Goal: Transaction & Acquisition: Purchase product/service

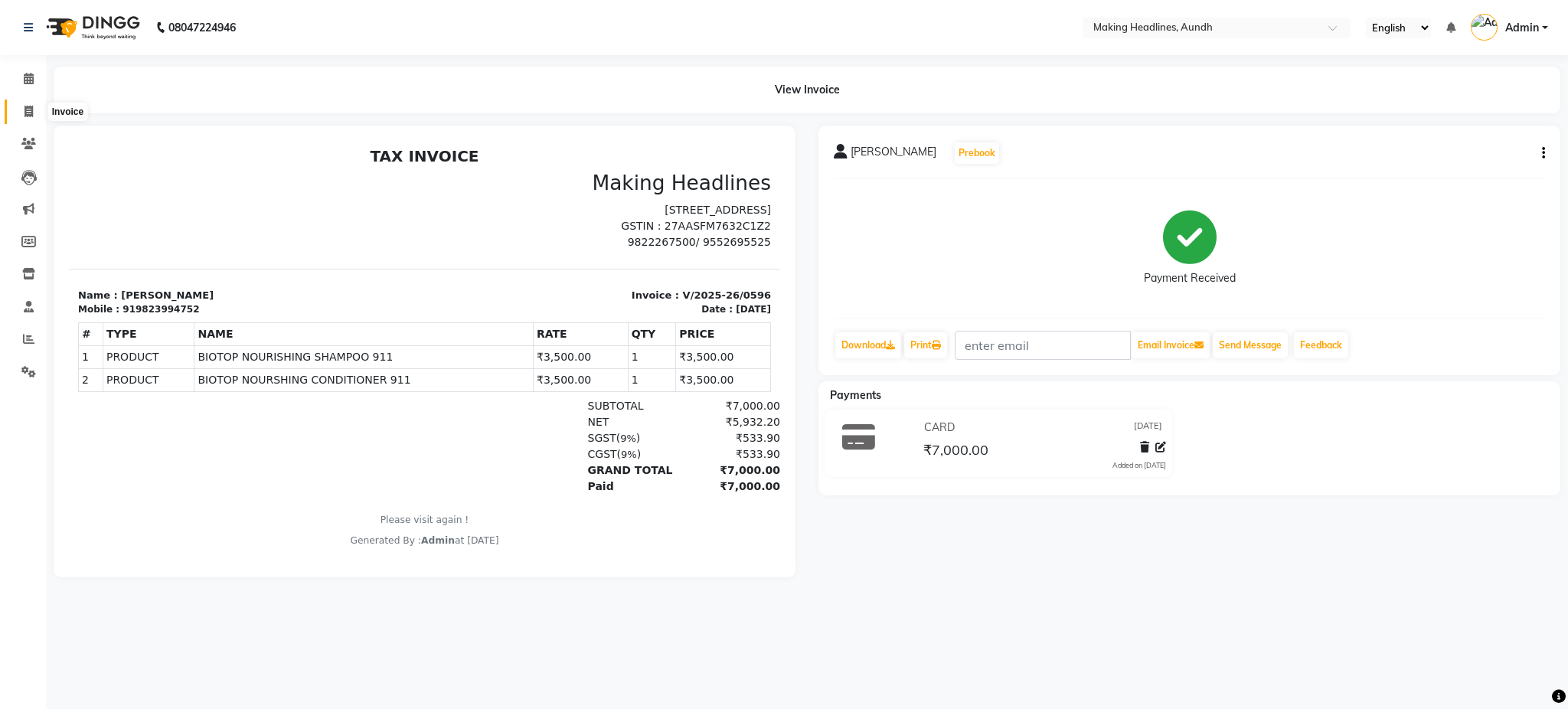
click at [34, 105] on span at bounding box center [29, 112] width 27 height 17
select select "service"
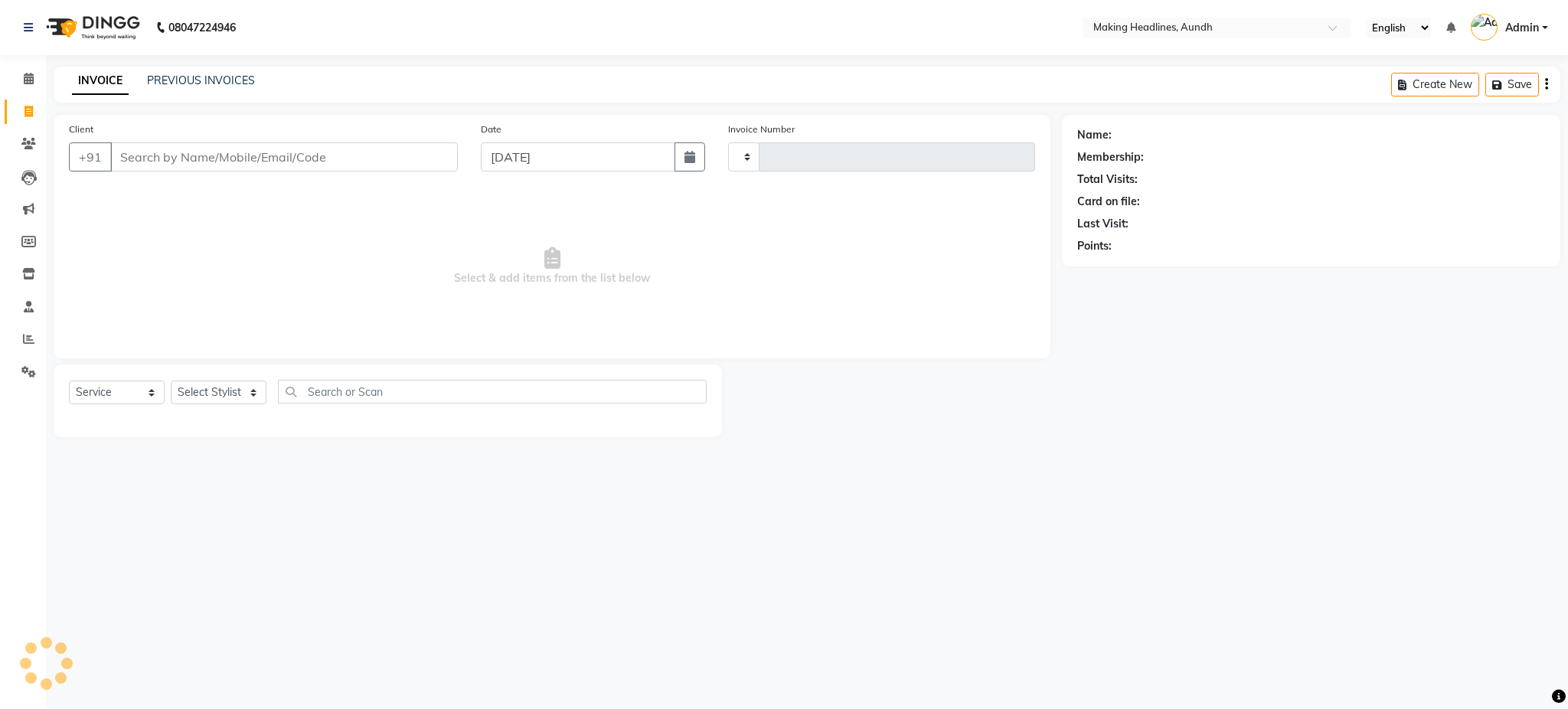
type input "0597"
select select "743"
click at [237, 161] on input "Client" at bounding box center [284, 157] width 348 height 29
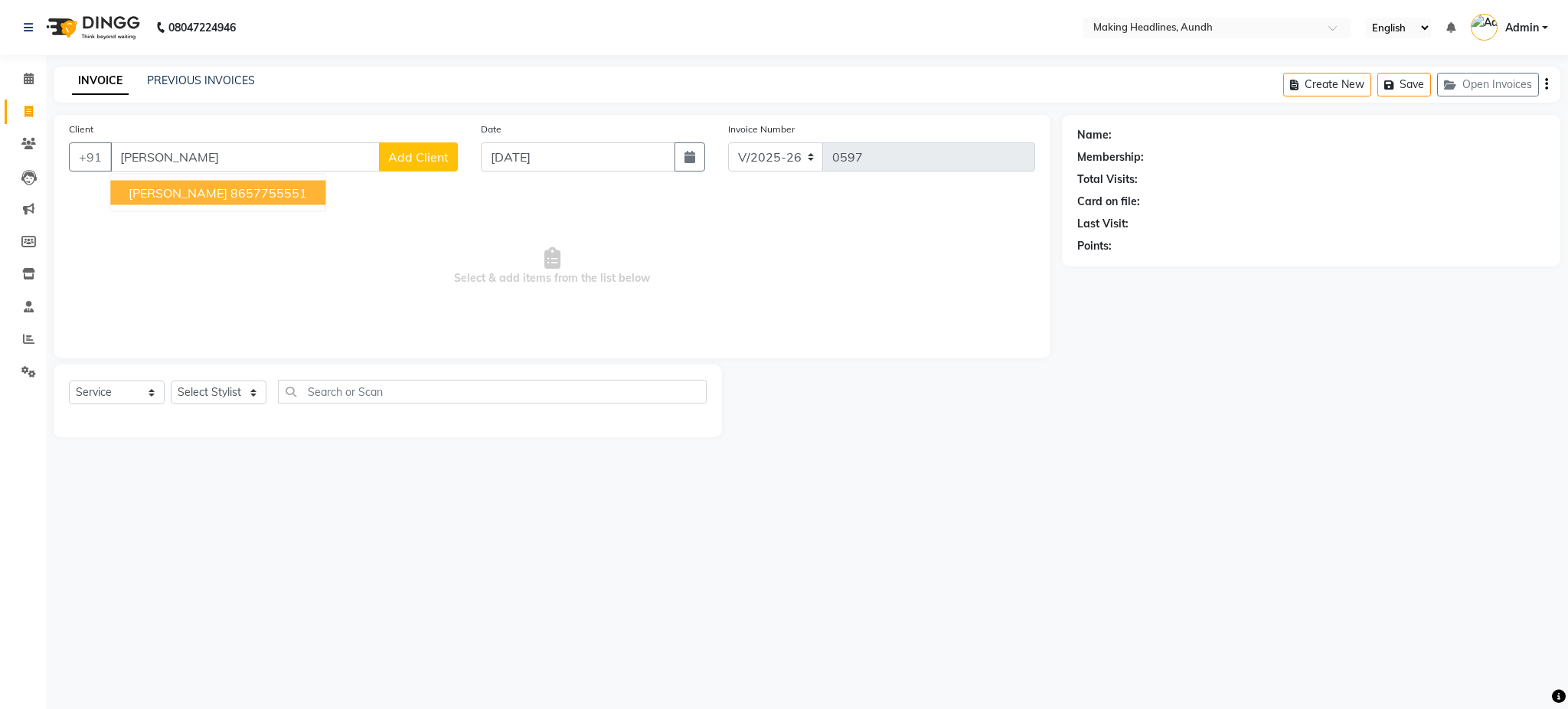
click at [213, 188] on span "Sanyogita Nimbalkar" at bounding box center [178, 194] width 99 height 16
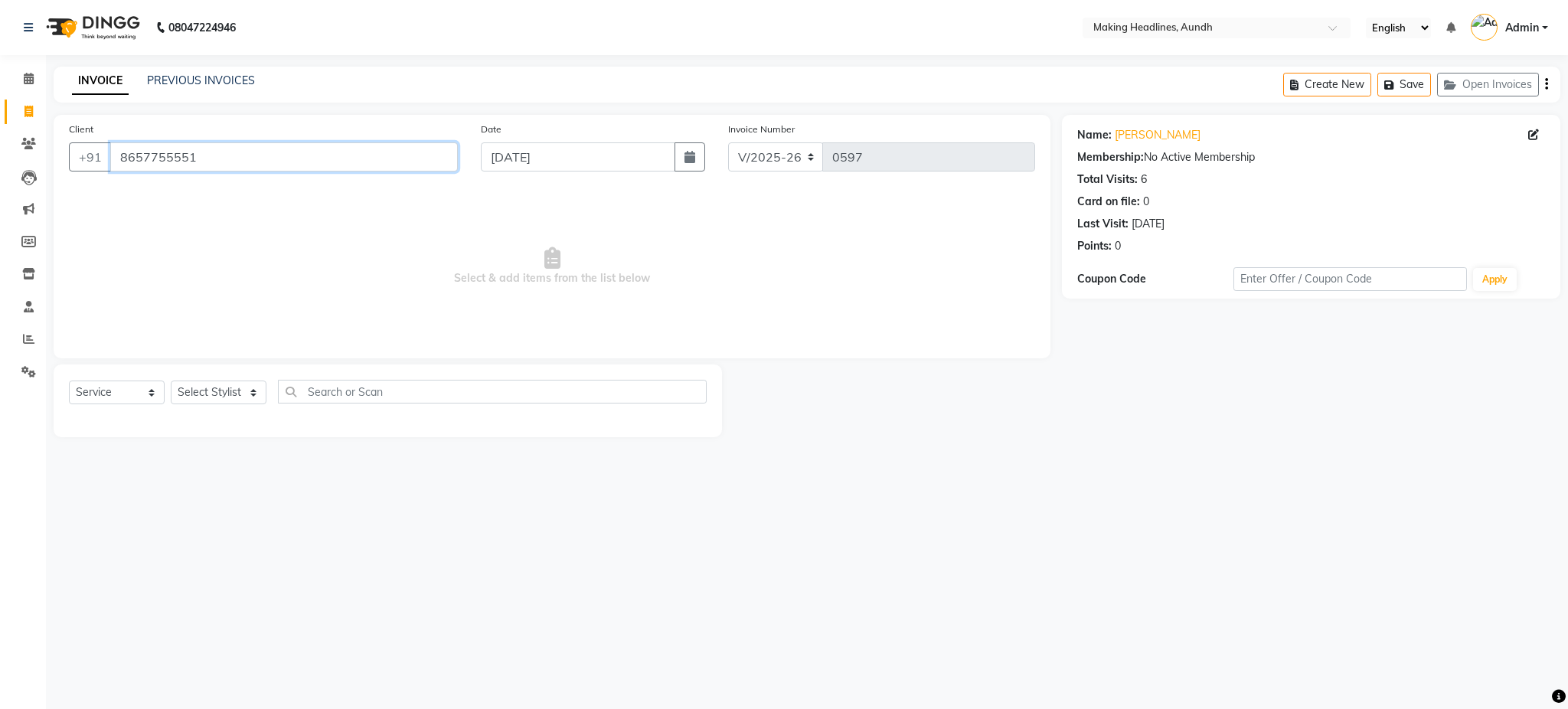
click at [346, 154] on input "8657755551" at bounding box center [284, 157] width 348 height 29
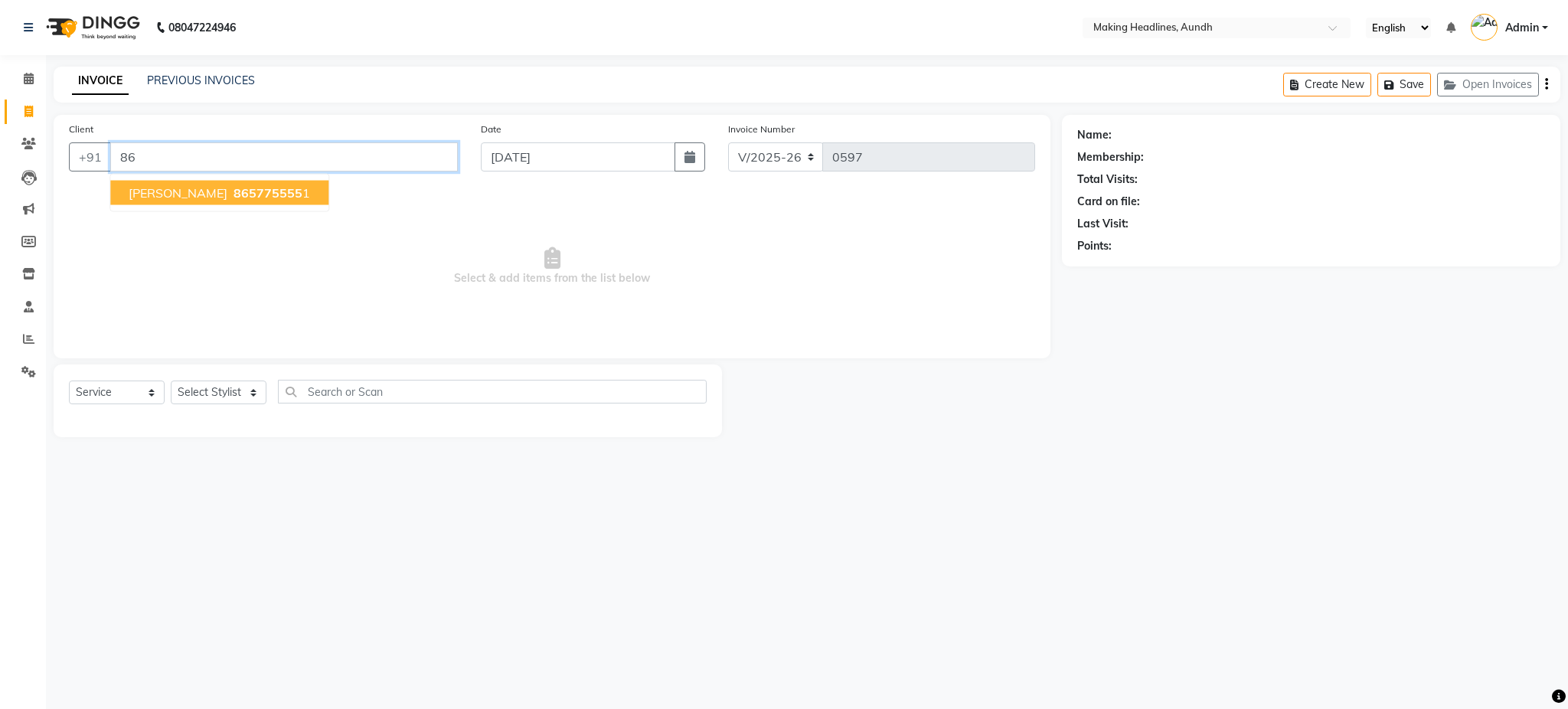
type input "8"
click at [302, 165] on input "Client" at bounding box center [284, 157] width 348 height 29
type input "8149700772"
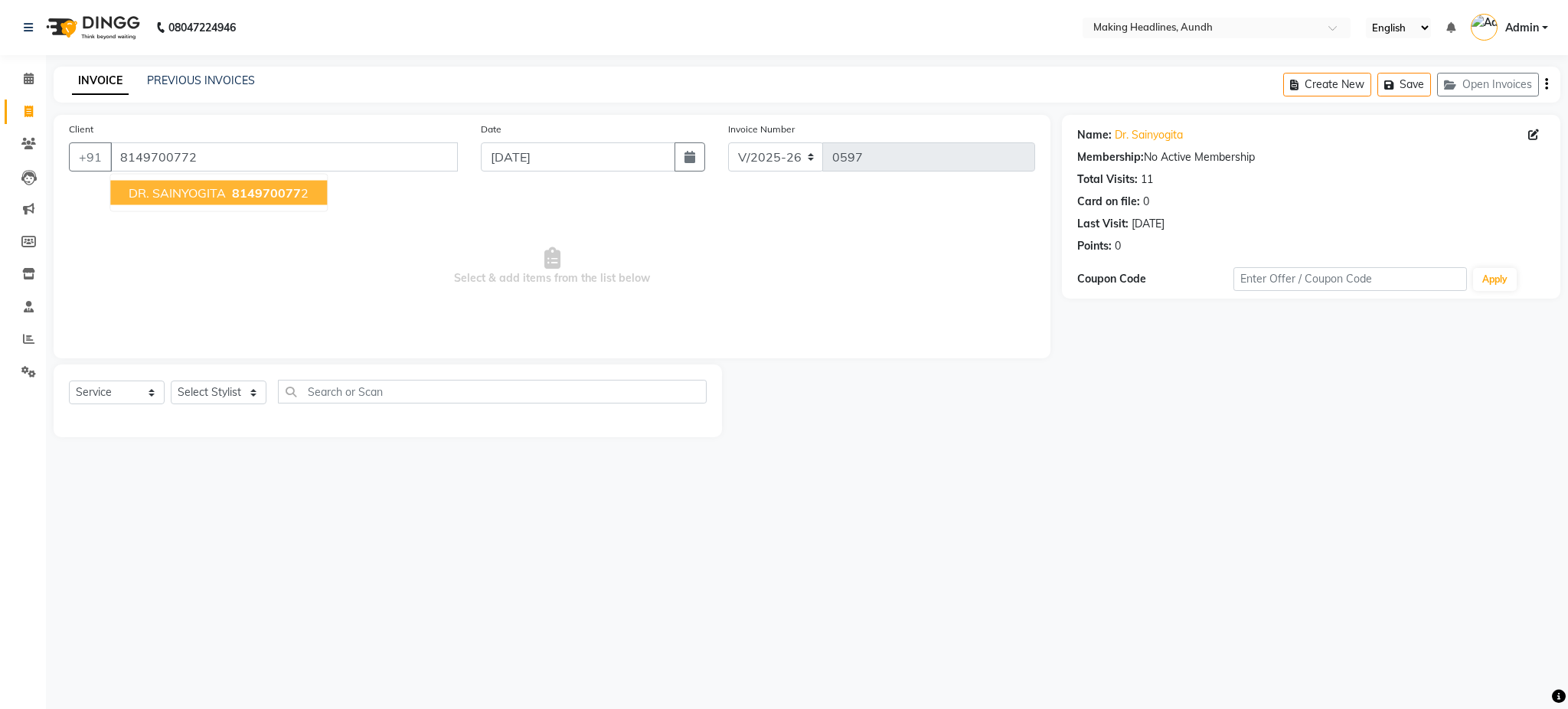
click at [222, 197] on span "DR. SAINYOGITA" at bounding box center [177, 194] width 97 height 16
click at [233, 391] on select "Select Stylist ANUH DEEPA FARHAT JOESNA KARAN POOJA PRANAV REKHA RIYAZ SHILPA S…" at bounding box center [219, 392] width 96 height 24
select select "11728"
click at [171, 382] on select "Select Stylist ANUH DEEPA FARHAT JOESNA KARAN POOJA PRANAV REKHA RIYAZ SHILPA S…" at bounding box center [219, 392] width 96 height 24
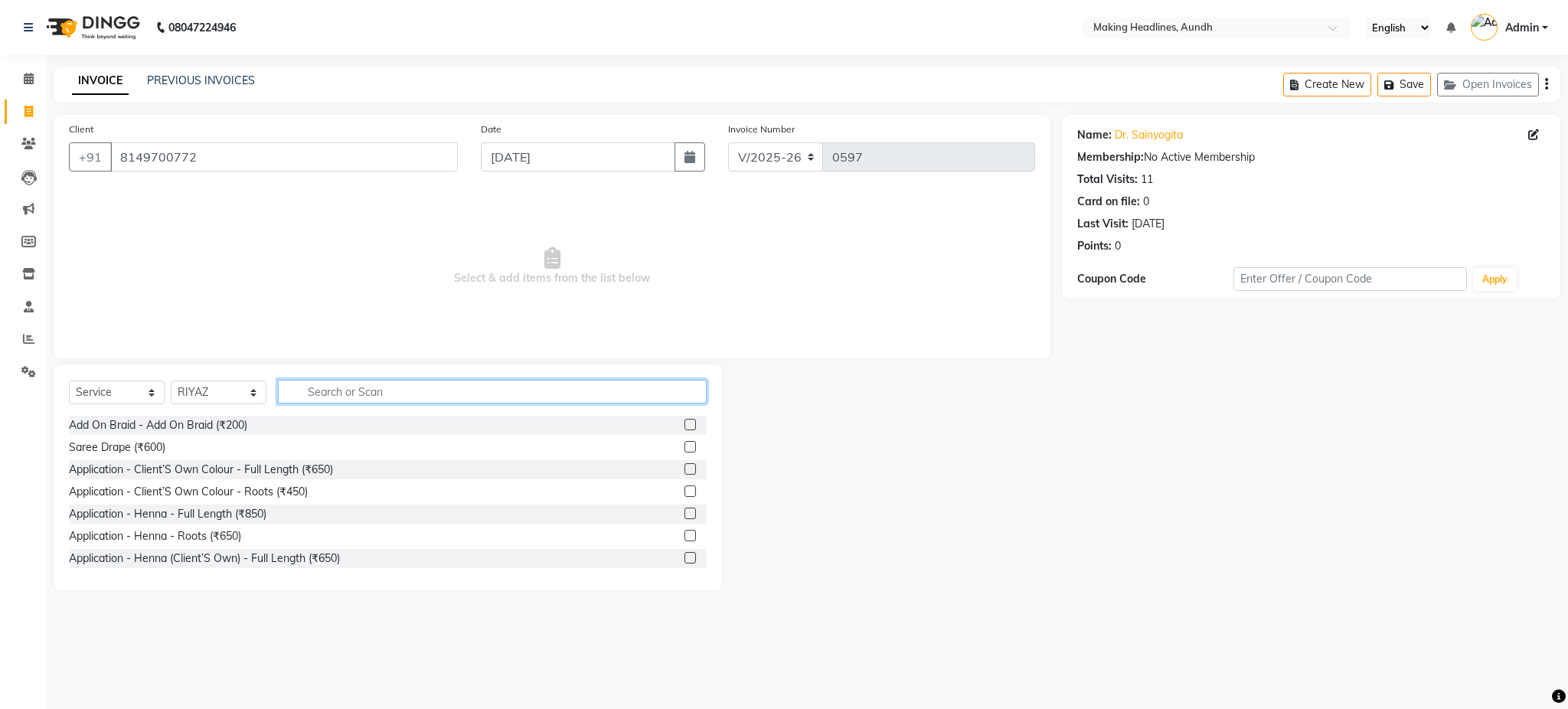
click at [369, 396] on input "text" at bounding box center [492, 392] width 428 height 24
click at [388, 389] on input "text" at bounding box center [492, 392] width 428 height 24
click at [457, 389] on input "text" at bounding box center [492, 392] width 428 height 24
type input "30"
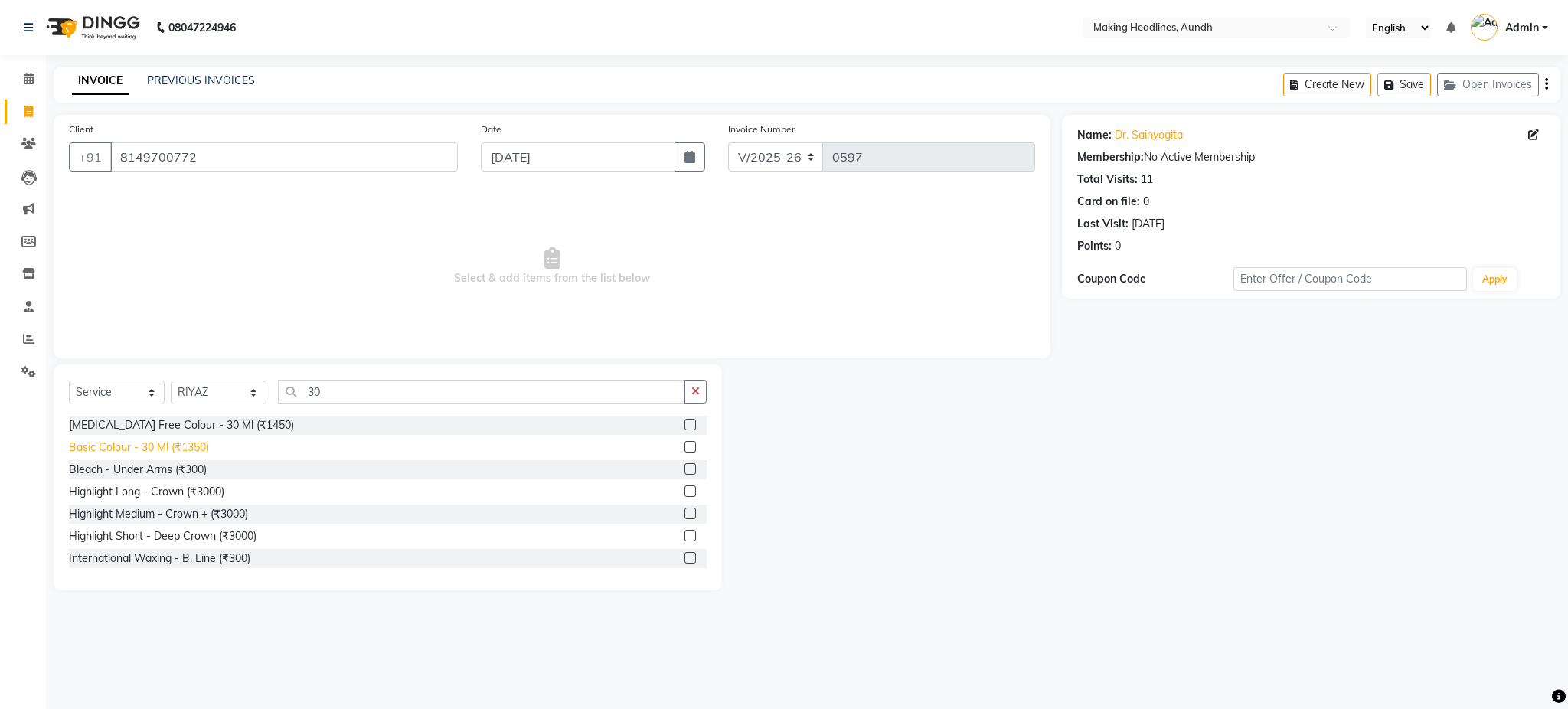
click at [194, 452] on div "Basic Colour - 30 Ml (₹1350)" at bounding box center [139, 447] width 140 height 16
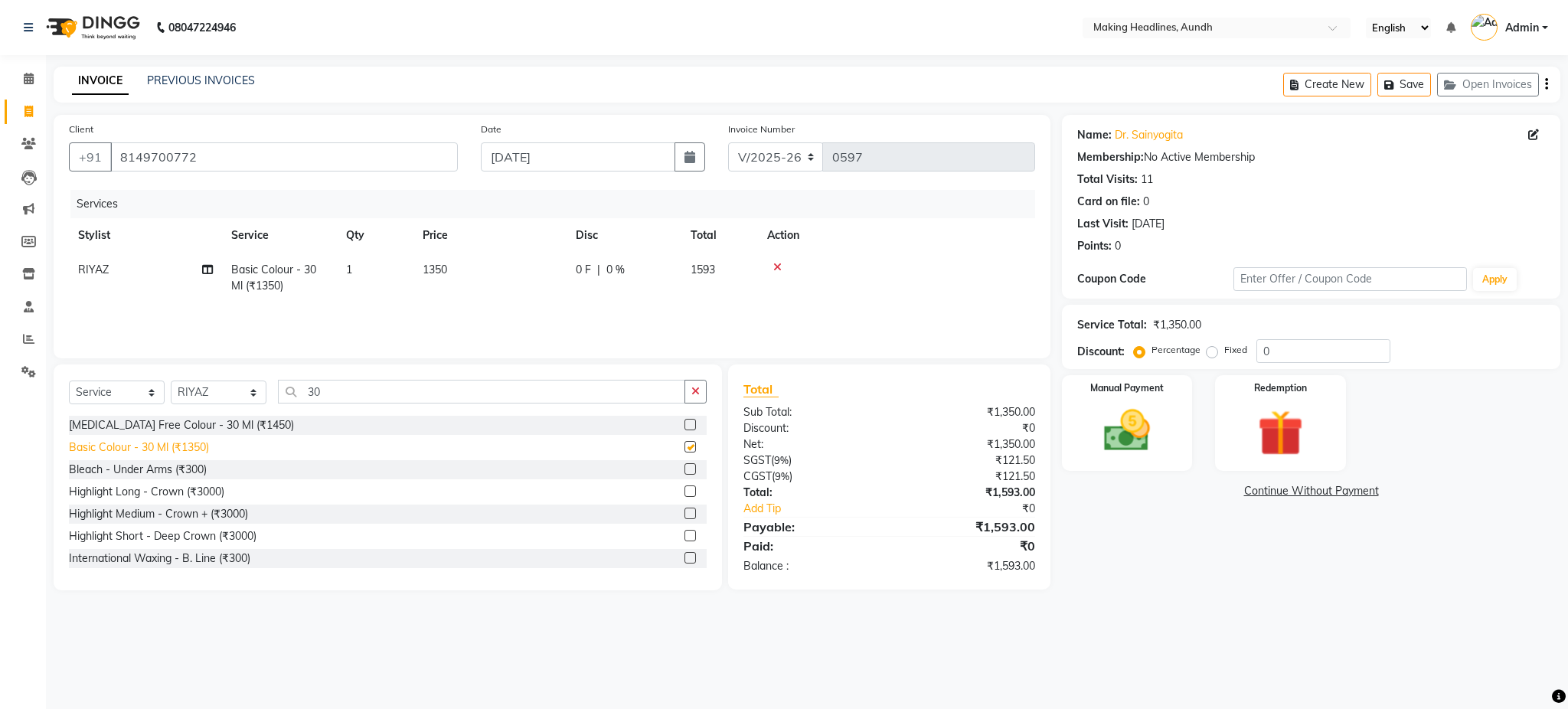
checkbox input "false"
click at [1151, 435] on img at bounding box center [1127, 431] width 78 height 55
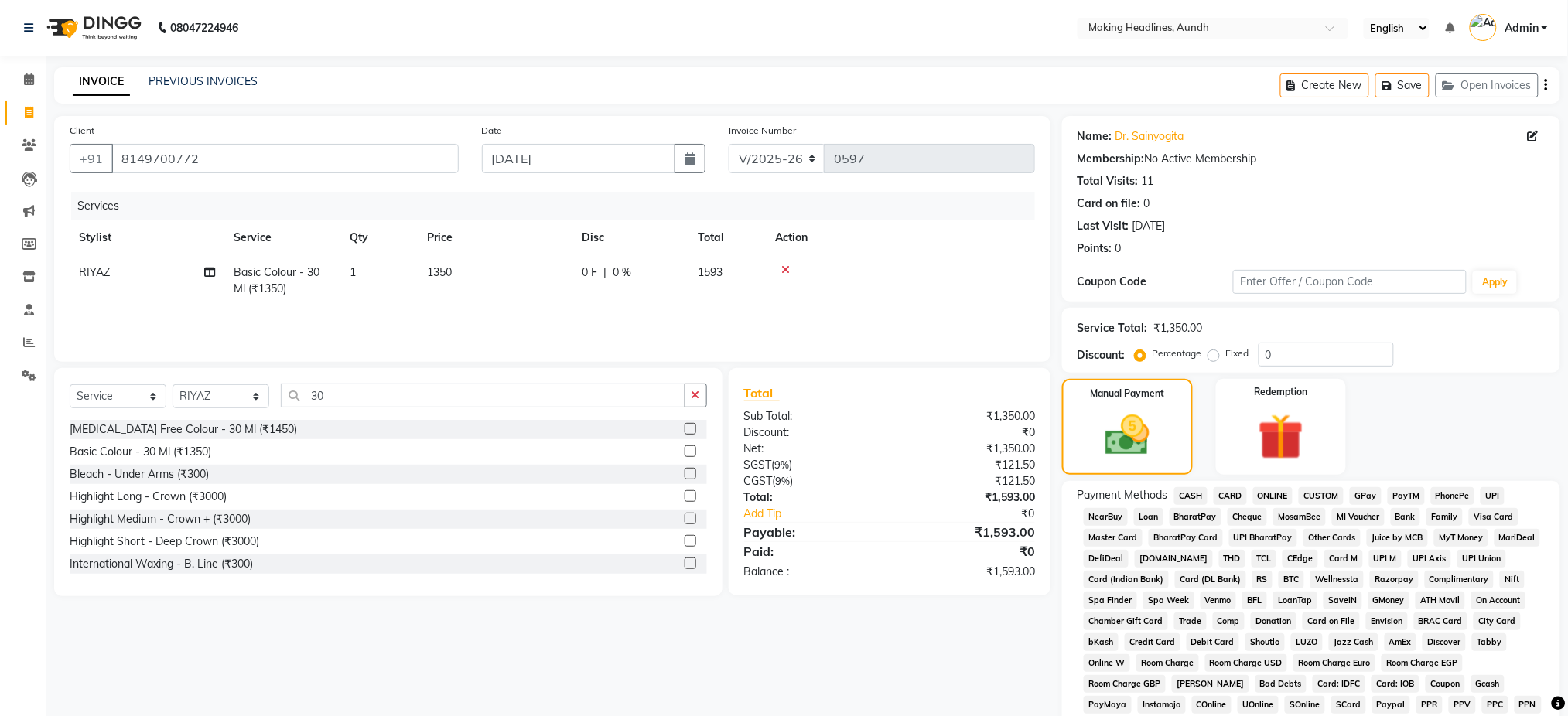
click at [1495, 495] on span "UPI" at bounding box center [1493, 496] width 24 height 17
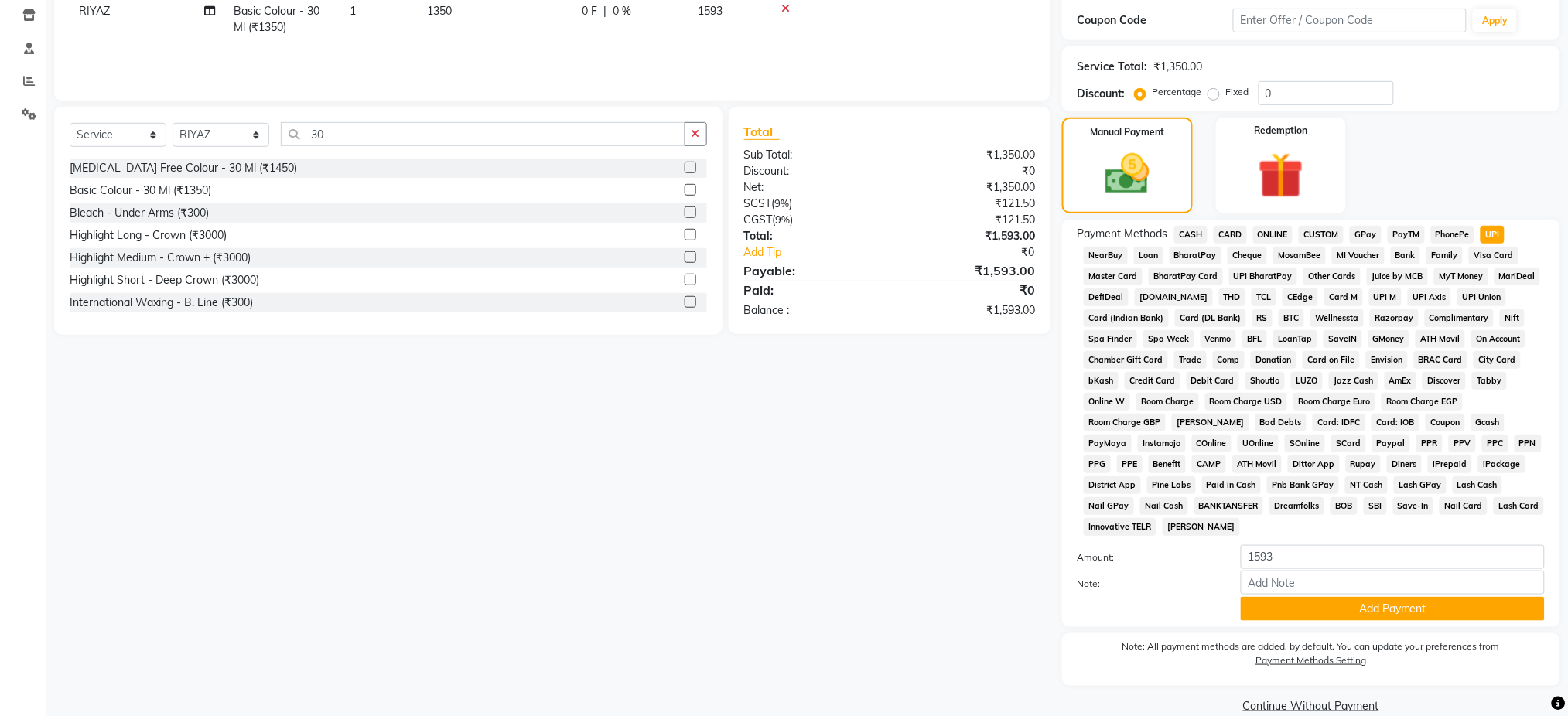
scroll to position [286, 0]
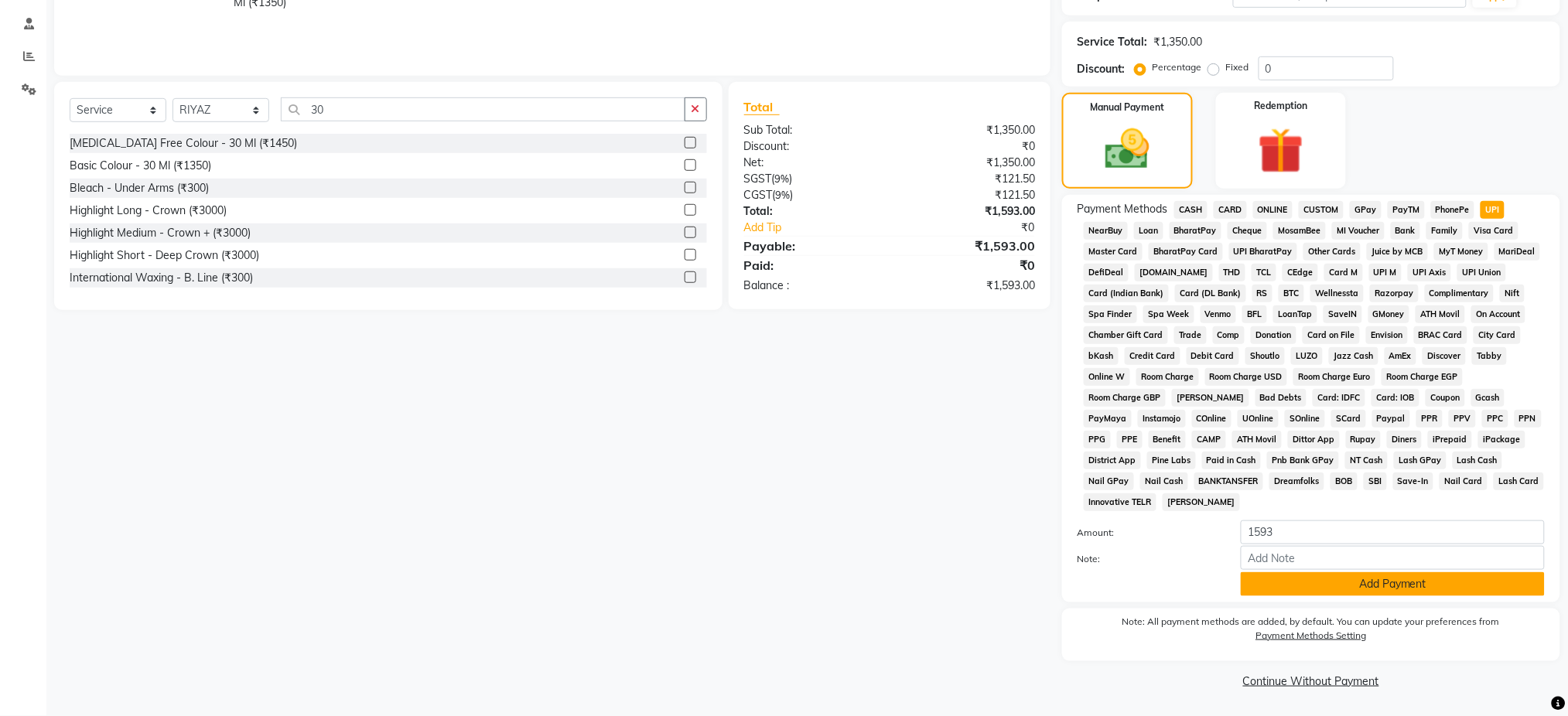
click at [1481, 586] on button "Add Payment" at bounding box center [1393, 584] width 304 height 24
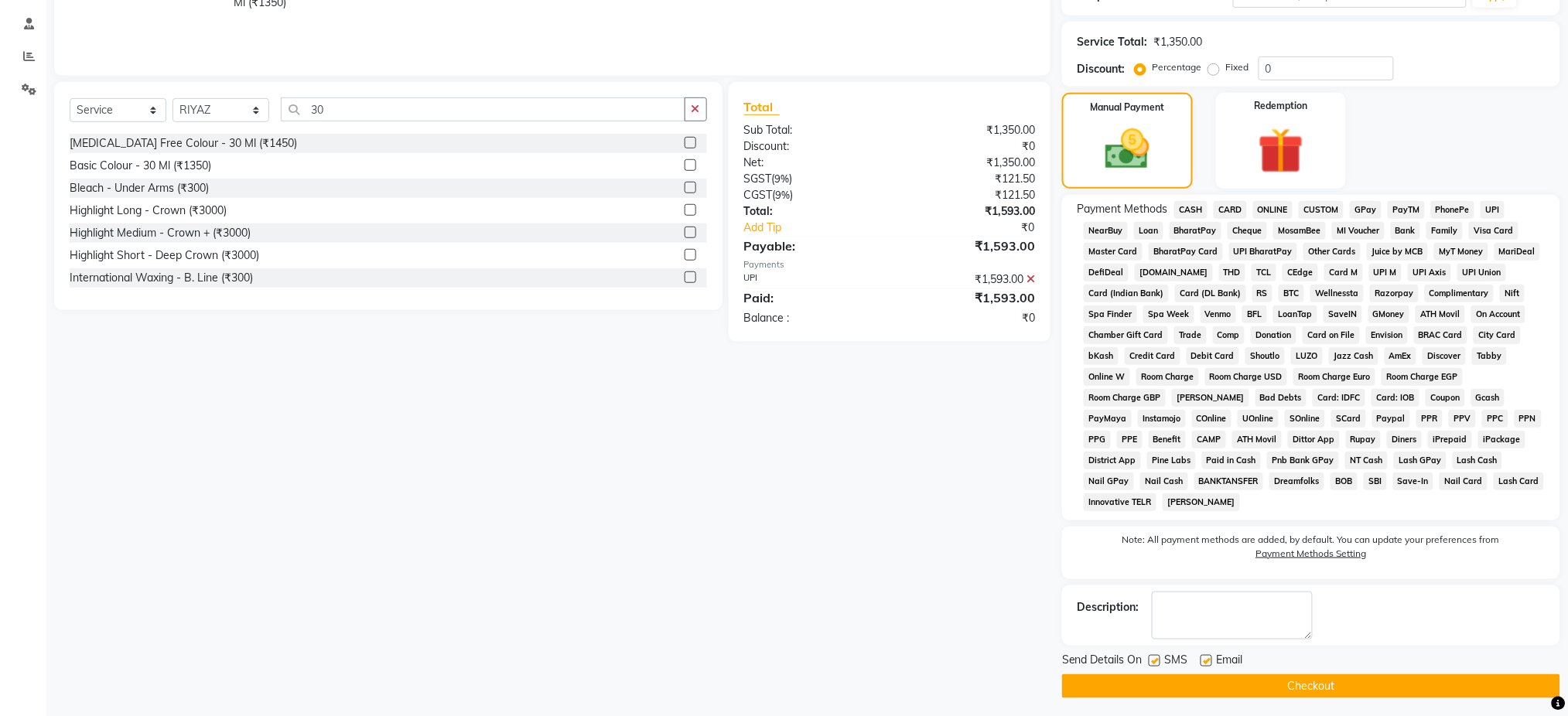
click at [1380, 684] on button "Checkout" at bounding box center [1311, 686] width 498 height 24
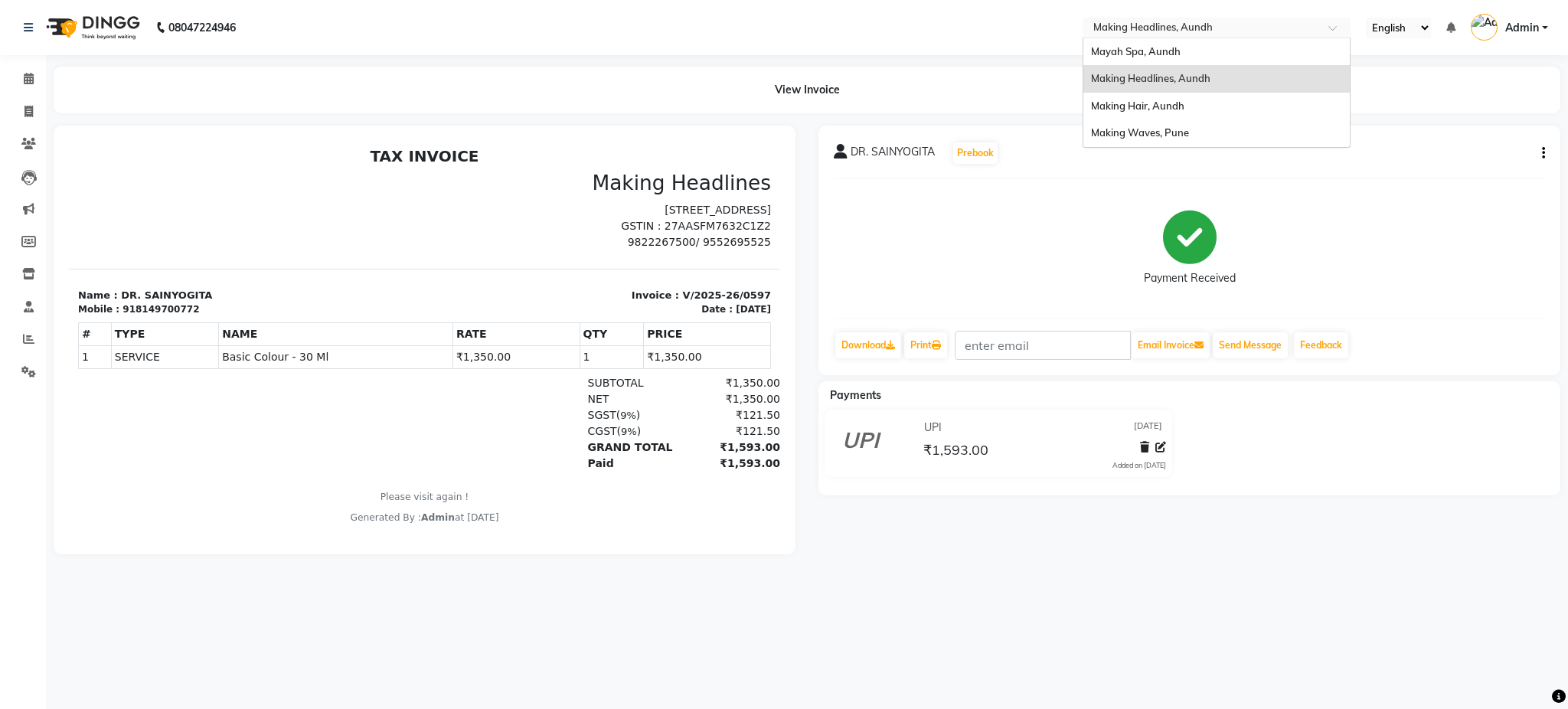
click at [1263, 24] on input "text" at bounding box center [1201, 29] width 222 height 16
click at [1153, 50] on span "Mayah Spa, Aundh" at bounding box center [1136, 52] width 89 height 13
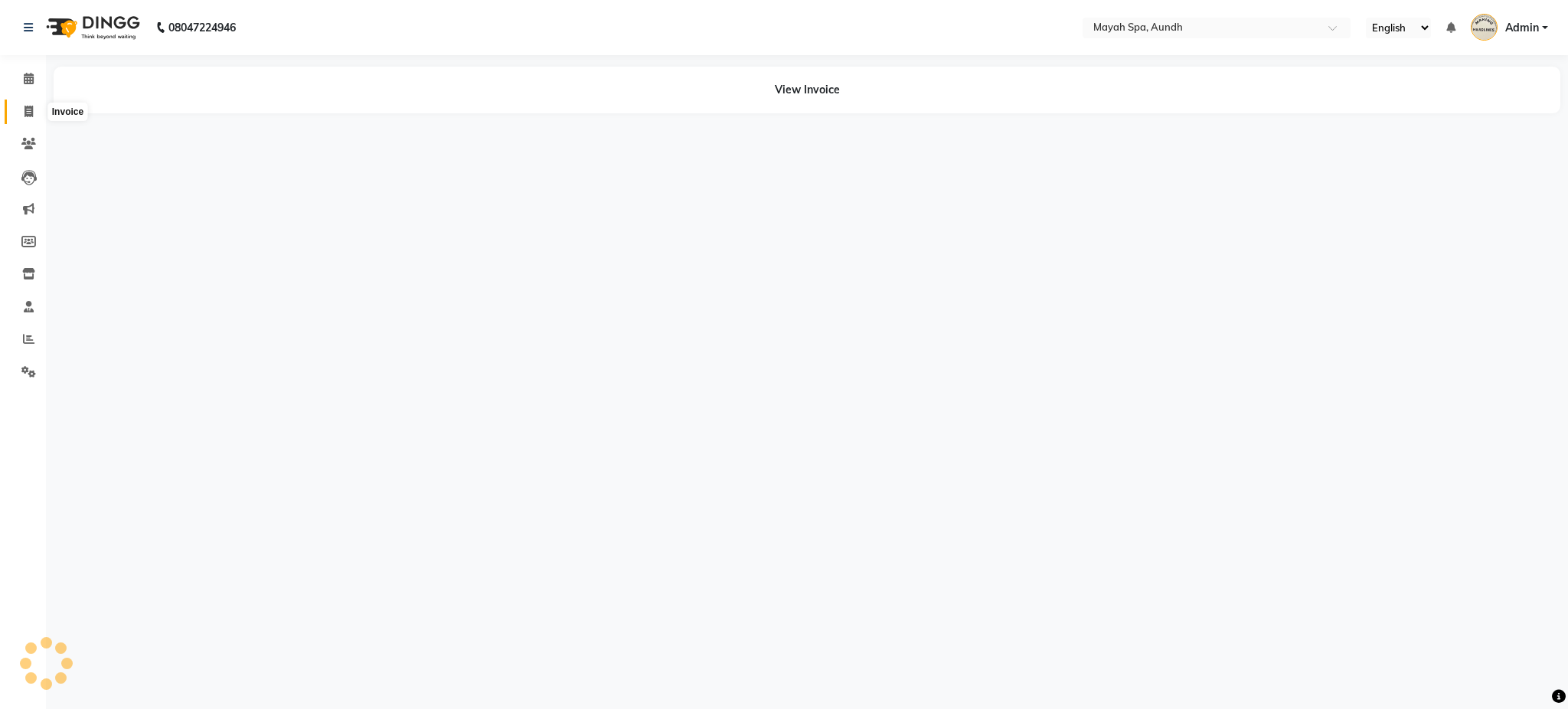
click at [20, 107] on span at bounding box center [29, 112] width 27 height 17
select select "service"
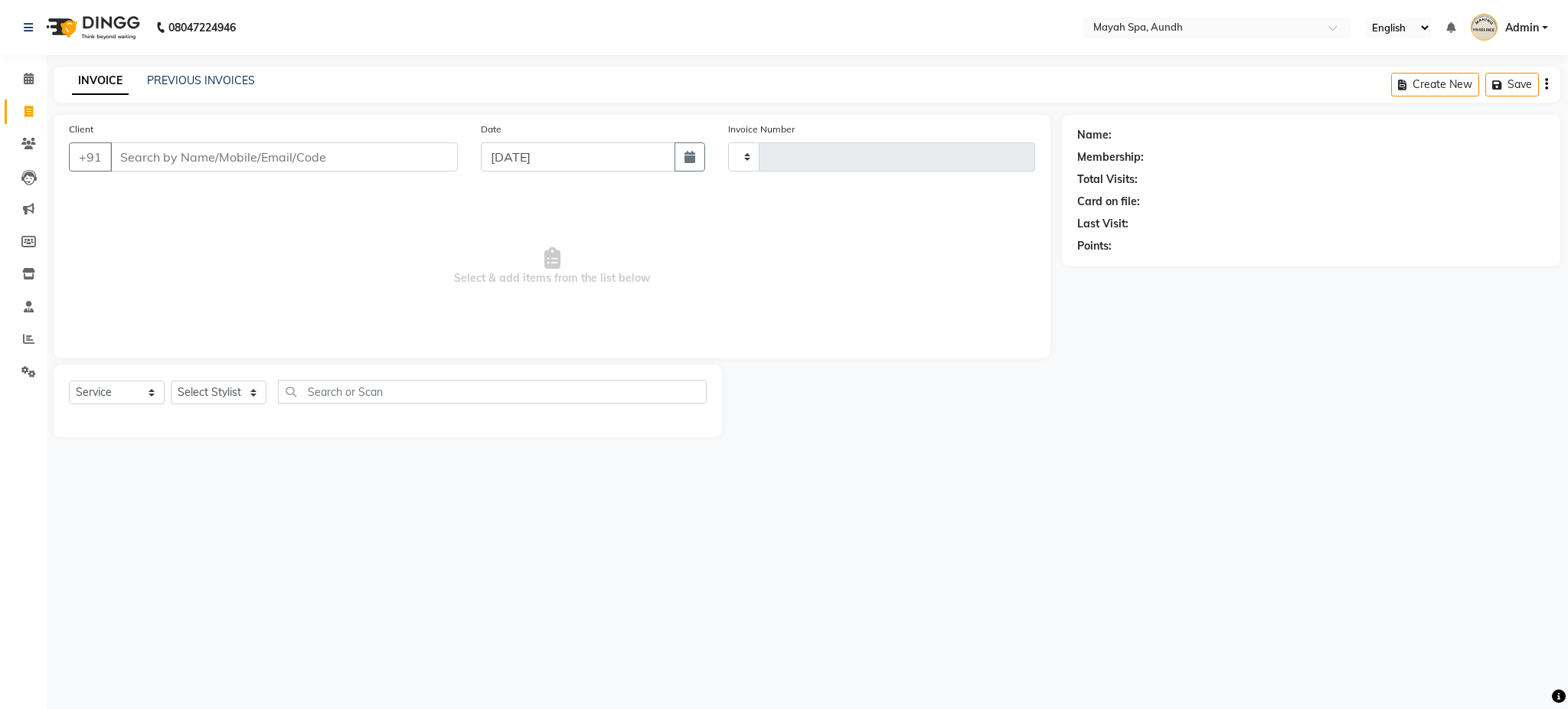
click at [273, 159] on input "Client" at bounding box center [284, 157] width 348 height 29
click at [222, 74] on link "PREVIOUS INVOICES" at bounding box center [201, 81] width 108 height 14
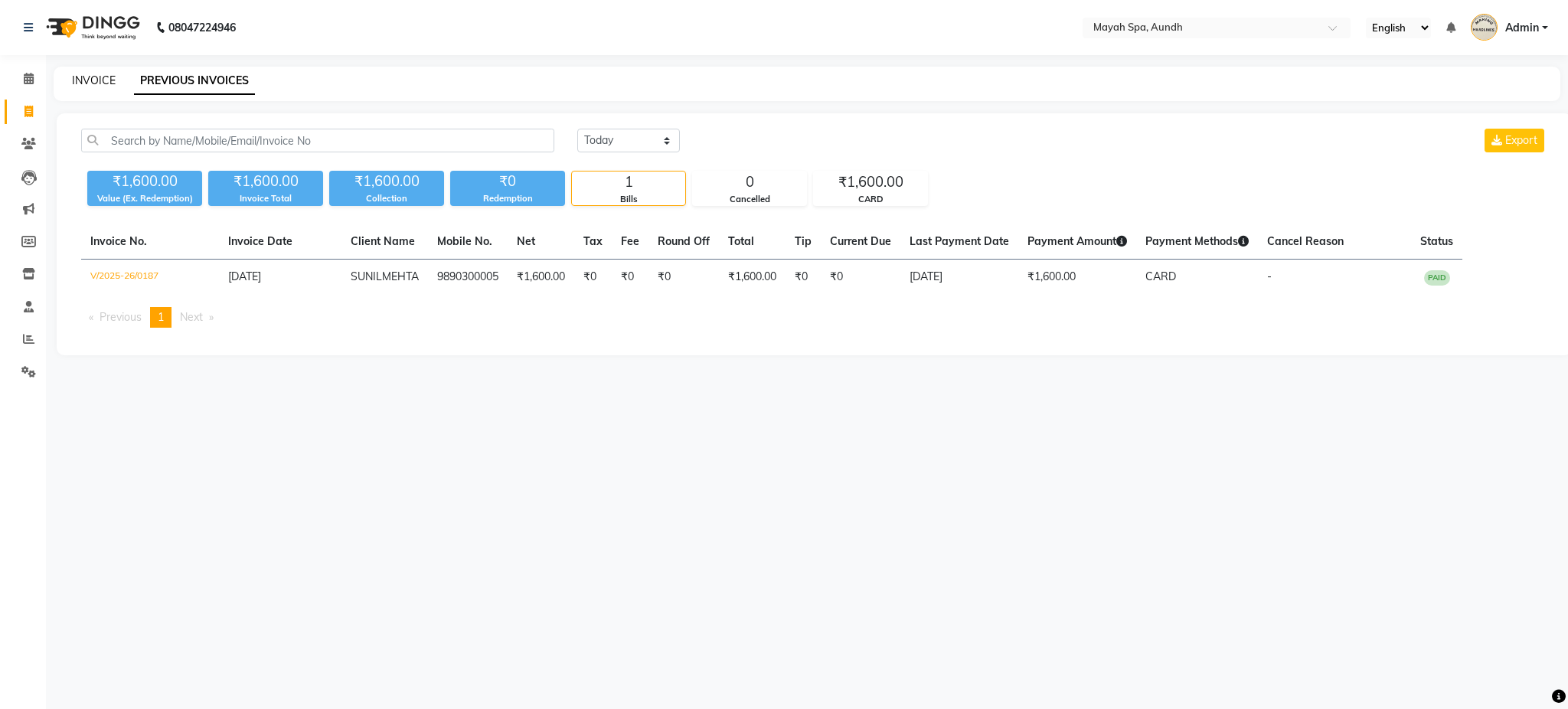
click at [112, 74] on link "INVOICE" at bounding box center [94, 81] width 44 height 14
select select "service"
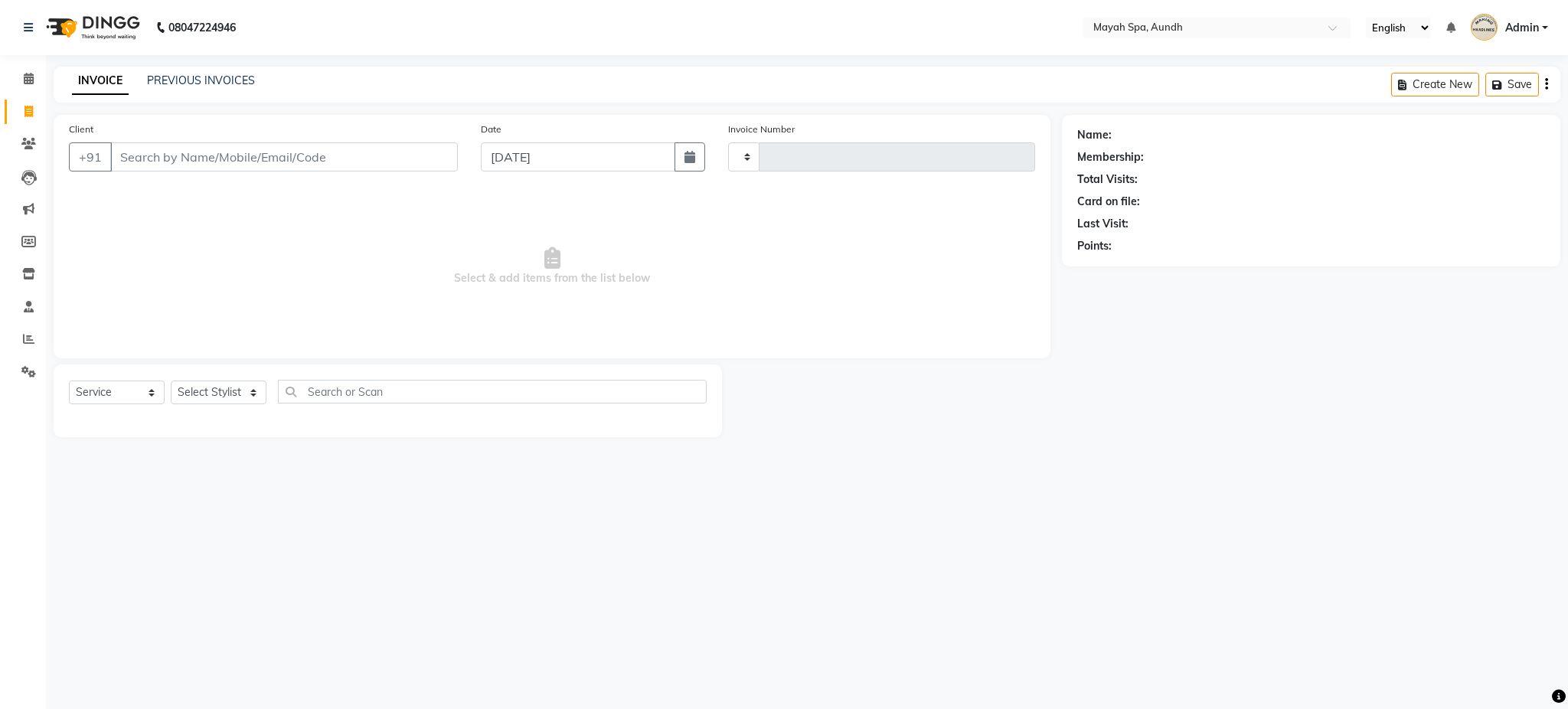
type input "0188"
select select "761"
click at [173, 169] on input "Client" at bounding box center [284, 157] width 348 height 29
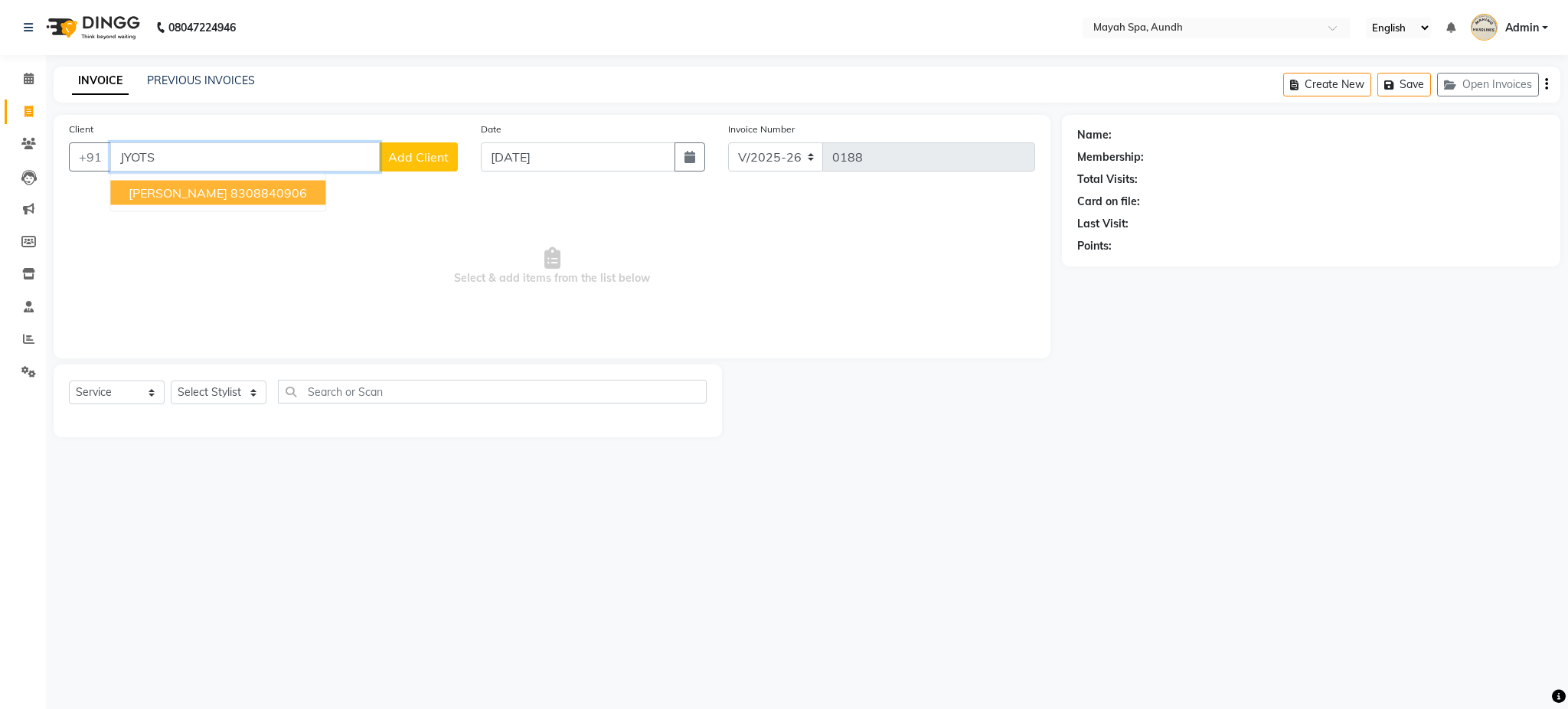
click at [257, 189] on ngb-highlight "8308840906" at bounding box center [269, 194] width 77 height 16
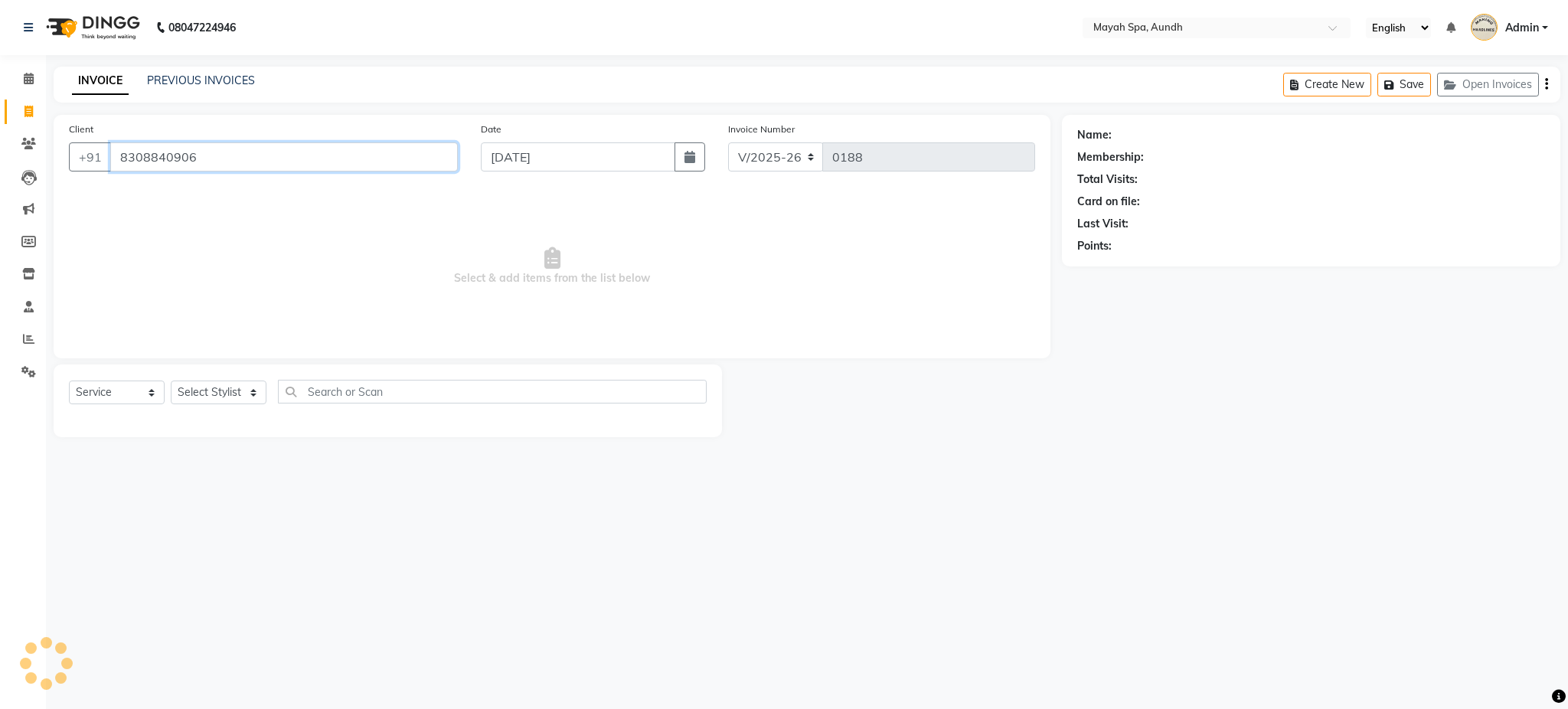
type input "8308840906"
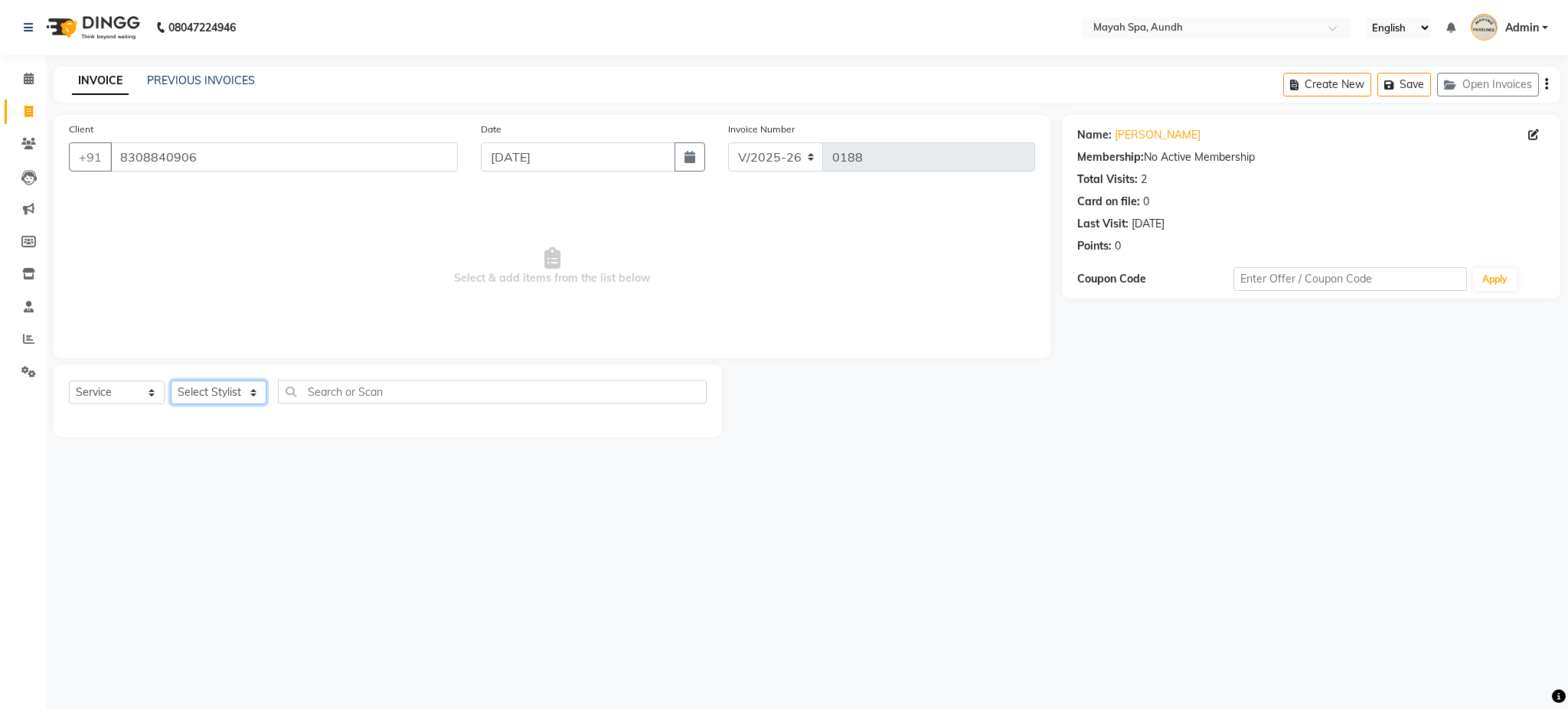
click at [220, 391] on select "Select Stylist Anuh DEEPA Farhat Joesna Joesna KARAN Pooja Pranav REKHA Riyaz S…" at bounding box center [219, 392] width 96 height 24
click at [262, 582] on div "08047224946 Select Location × Mayah Spa, Aundh English ENGLISH Español العربية …" at bounding box center [784, 354] width 1568 height 709
click at [238, 388] on select "Select Stylist Anuh DEEPA Farhat Joesna Joesna KARAN Pooja Pranav REKHA Riyaz S…" at bounding box center [219, 392] width 96 height 24
select select "12379"
click at [171, 382] on select "Select Stylist Anuh DEEPA Farhat Joesna Joesna KARAN Pooja Pranav REKHA Riyaz S…" at bounding box center [219, 392] width 96 height 24
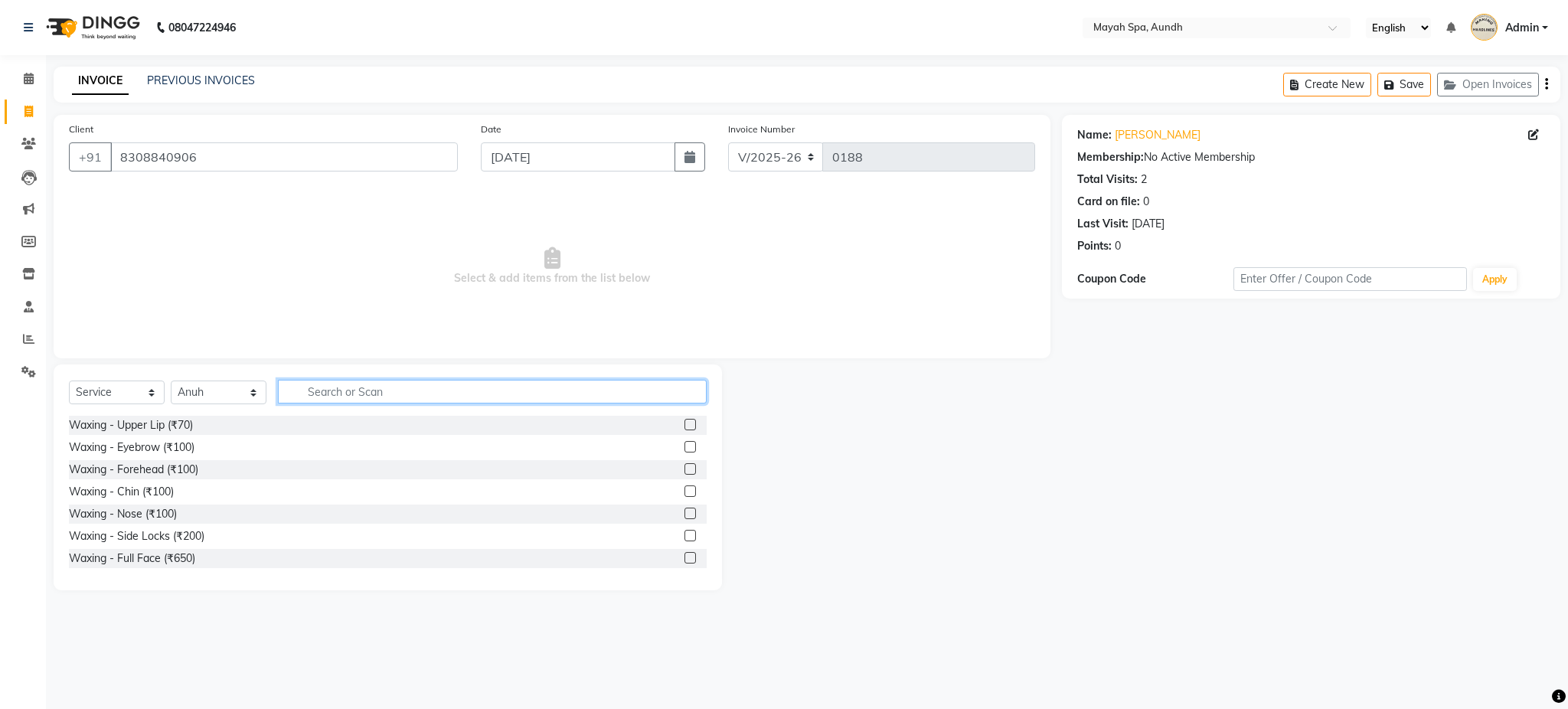
click at [323, 389] on input "text" at bounding box center [492, 392] width 428 height 24
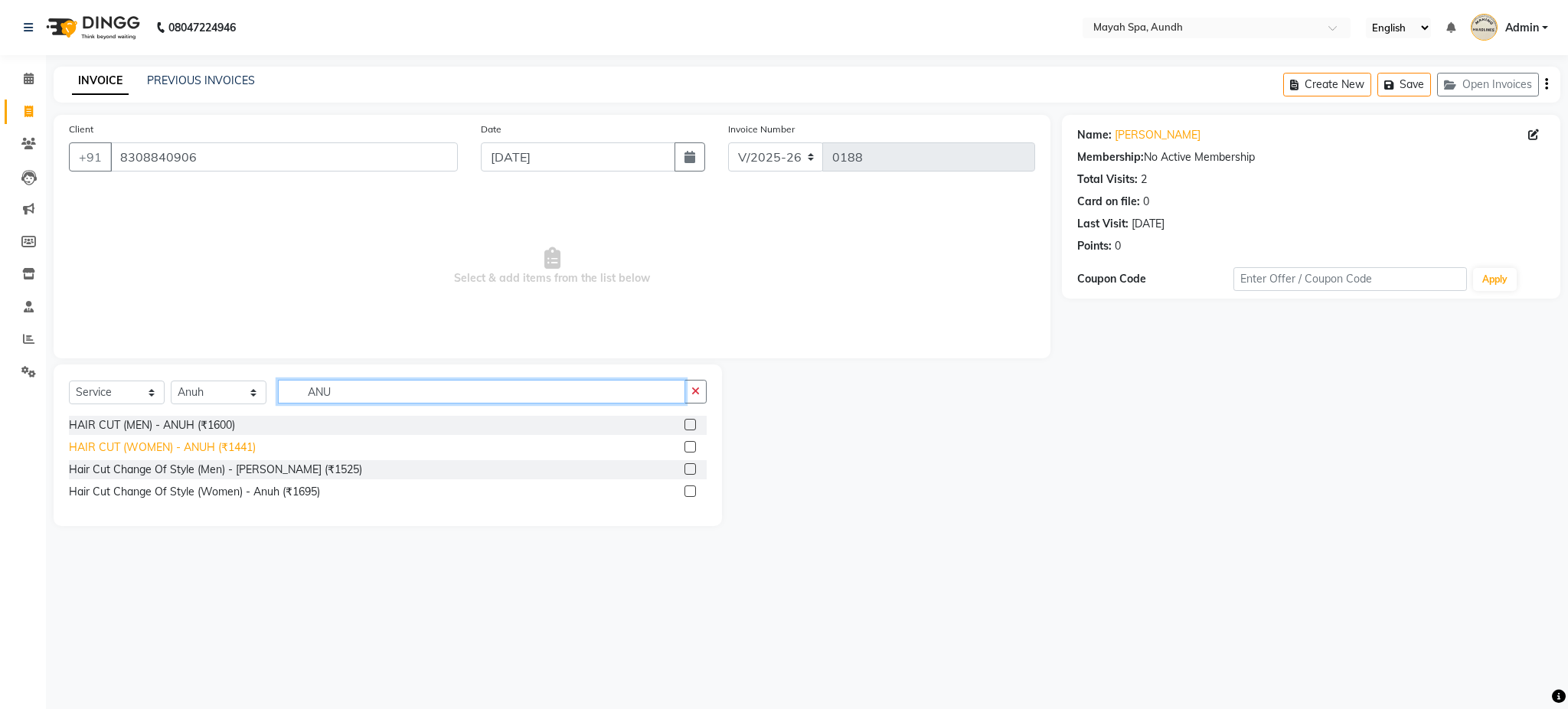
type input "ANU"
click at [239, 446] on div "HAIR CUT (WOMEN) - ANUH (₹1441)" at bounding box center [162, 447] width 186 height 16
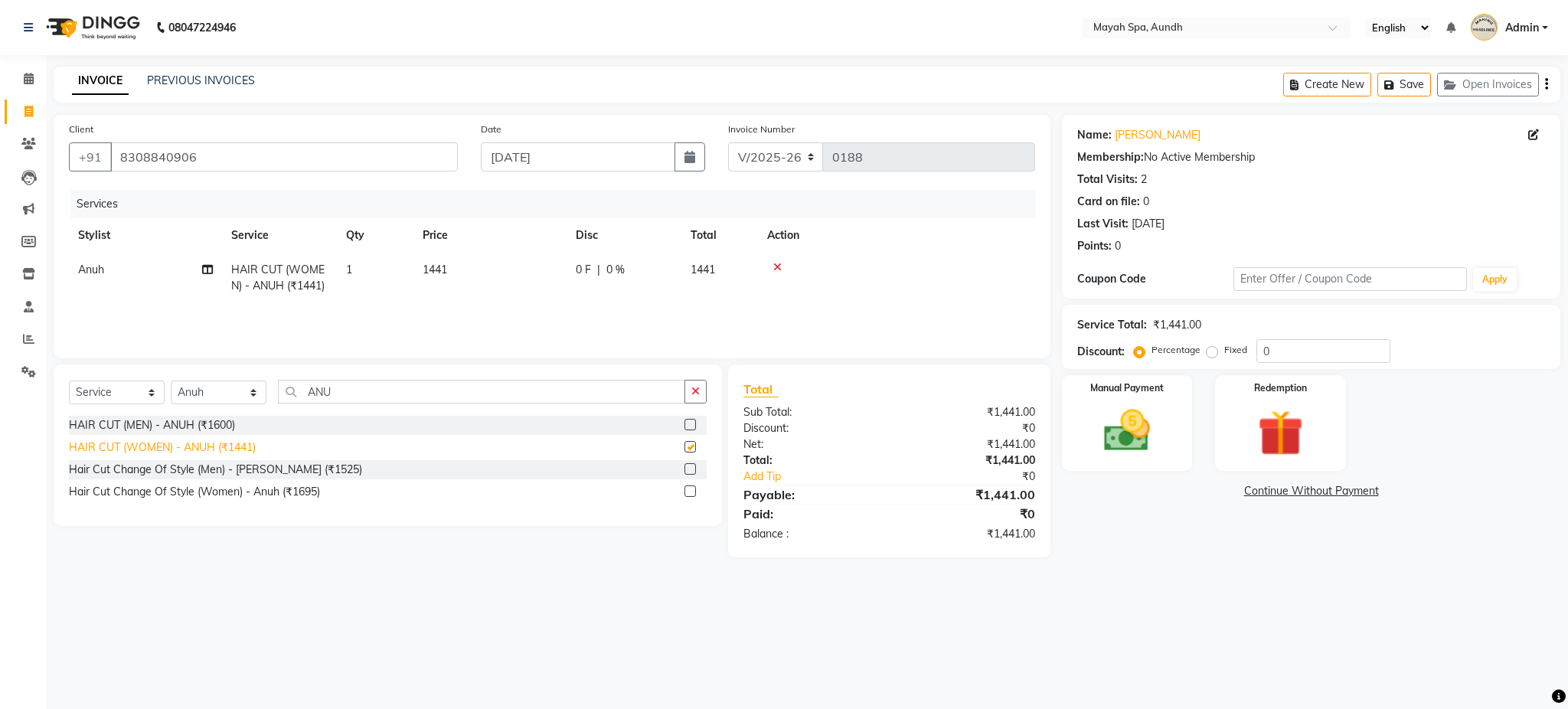
checkbox input "false"
click at [448, 265] on td "1441" at bounding box center [490, 278] width 153 height 51
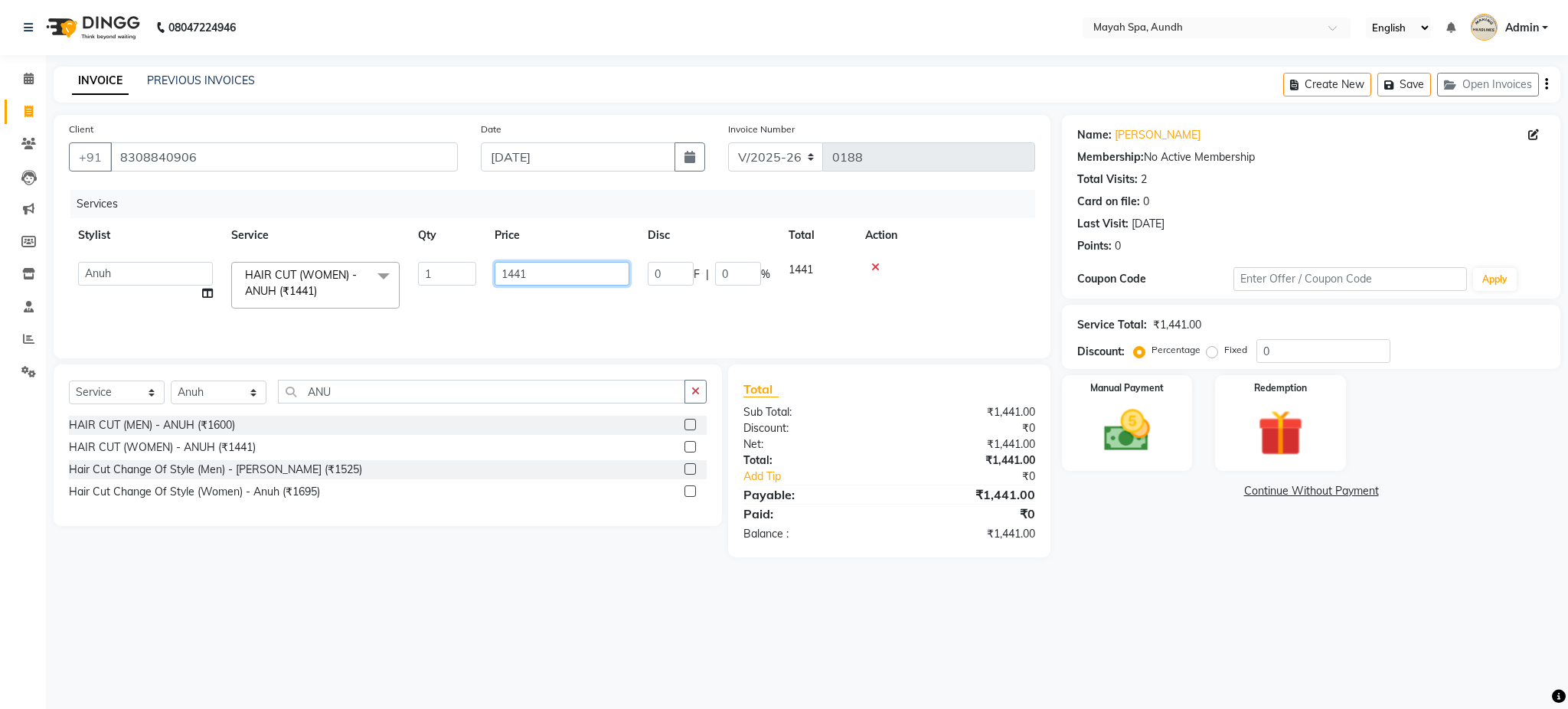
click at [573, 271] on input "1441" at bounding box center [562, 273] width 135 height 24
type input "1"
type input "1700"
click at [648, 619] on div "08047224946 Select Location × Mayah Spa, Aundh English ENGLISH Español العربية …" at bounding box center [784, 354] width 1568 height 709
click at [1148, 437] on img at bounding box center [1127, 431] width 78 height 55
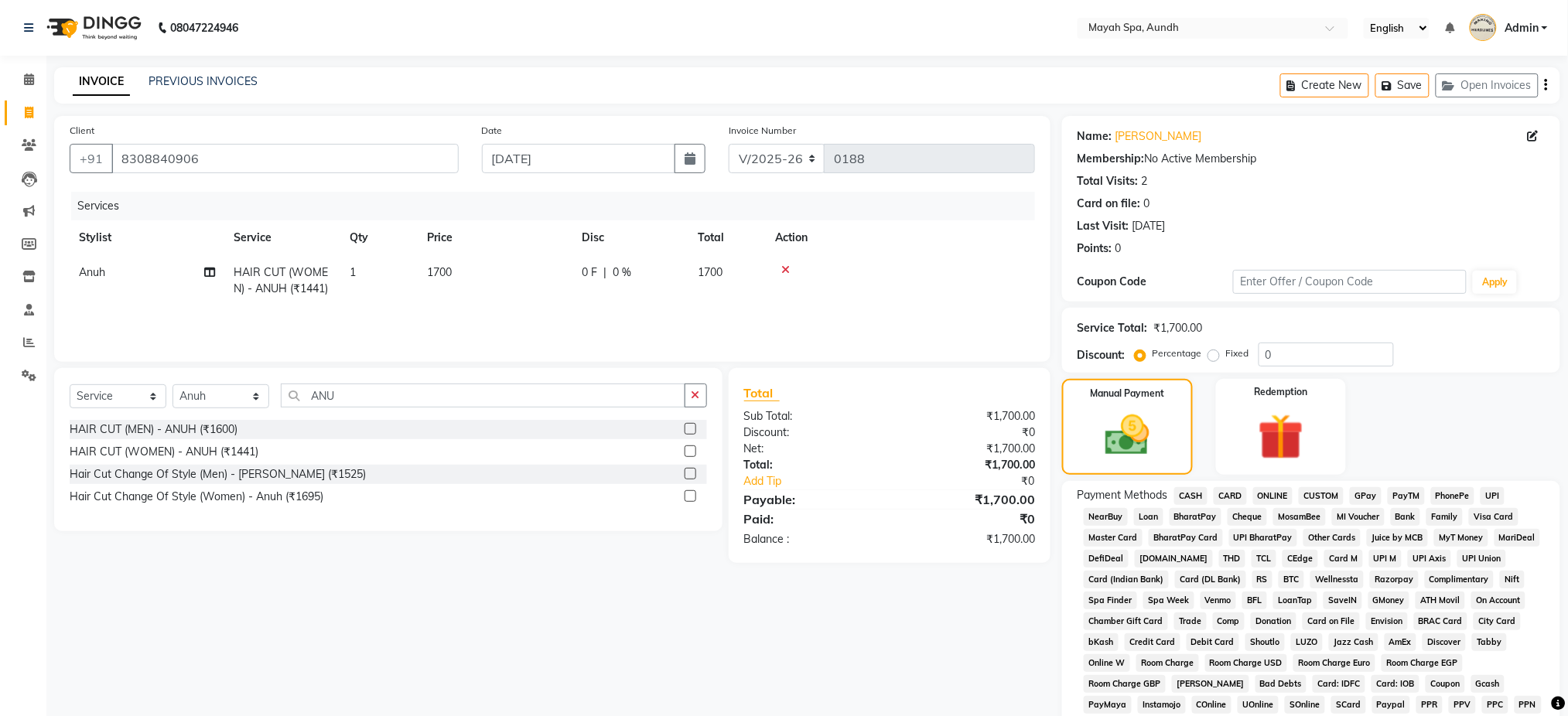
click at [1494, 492] on span "UPI" at bounding box center [1493, 496] width 24 height 17
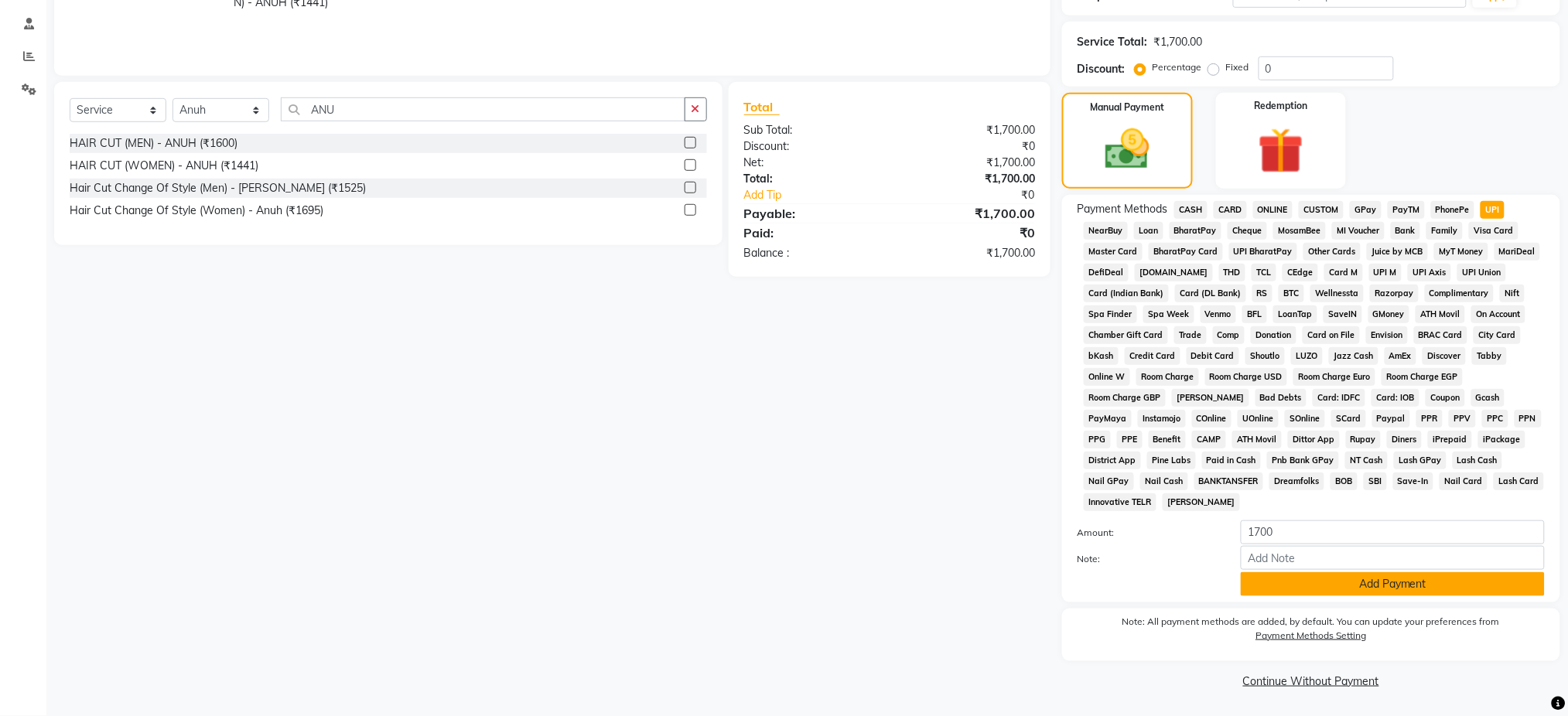
click at [1509, 593] on button "Add Payment" at bounding box center [1393, 584] width 304 height 24
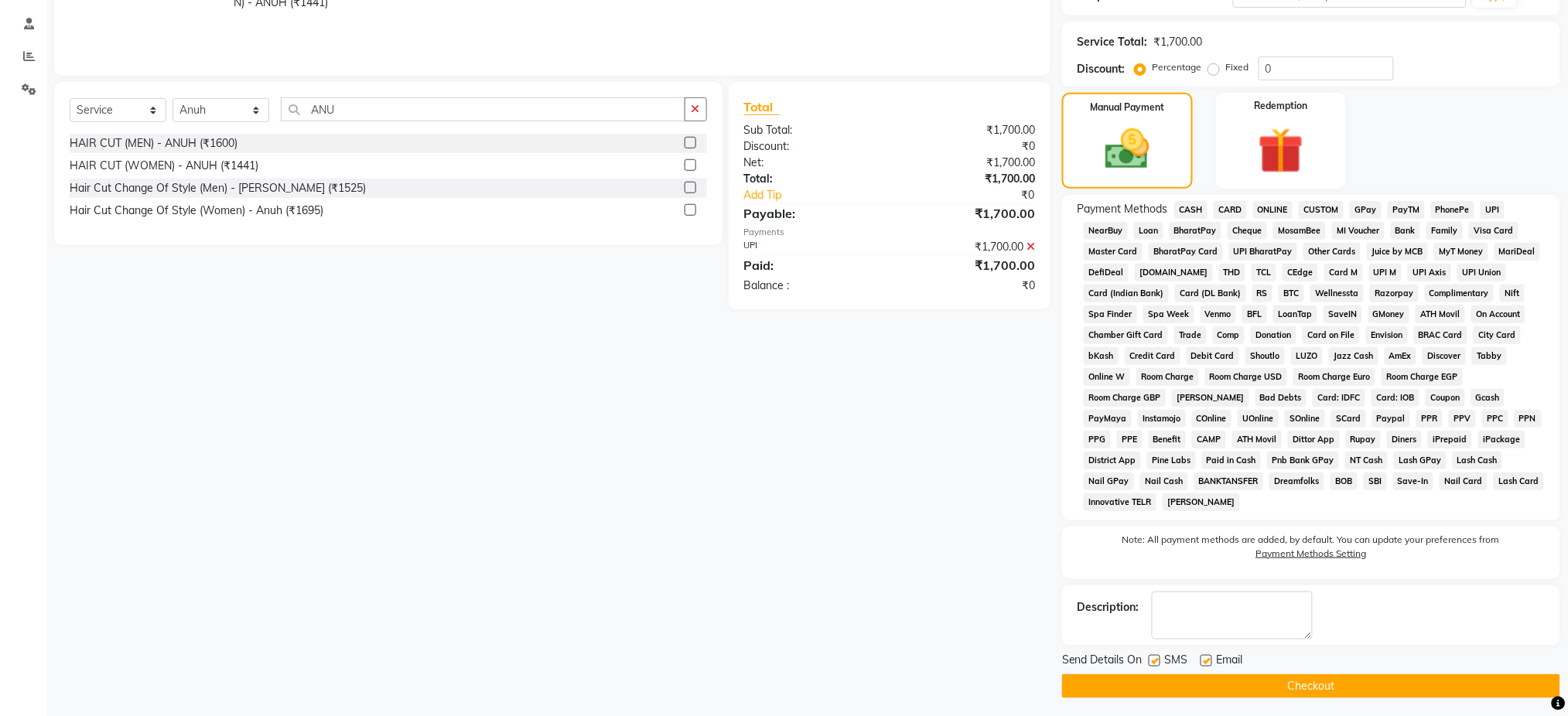
click at [1464, 691] on button "Checkout" at bounding box center [1311, 686] width 498 height 24
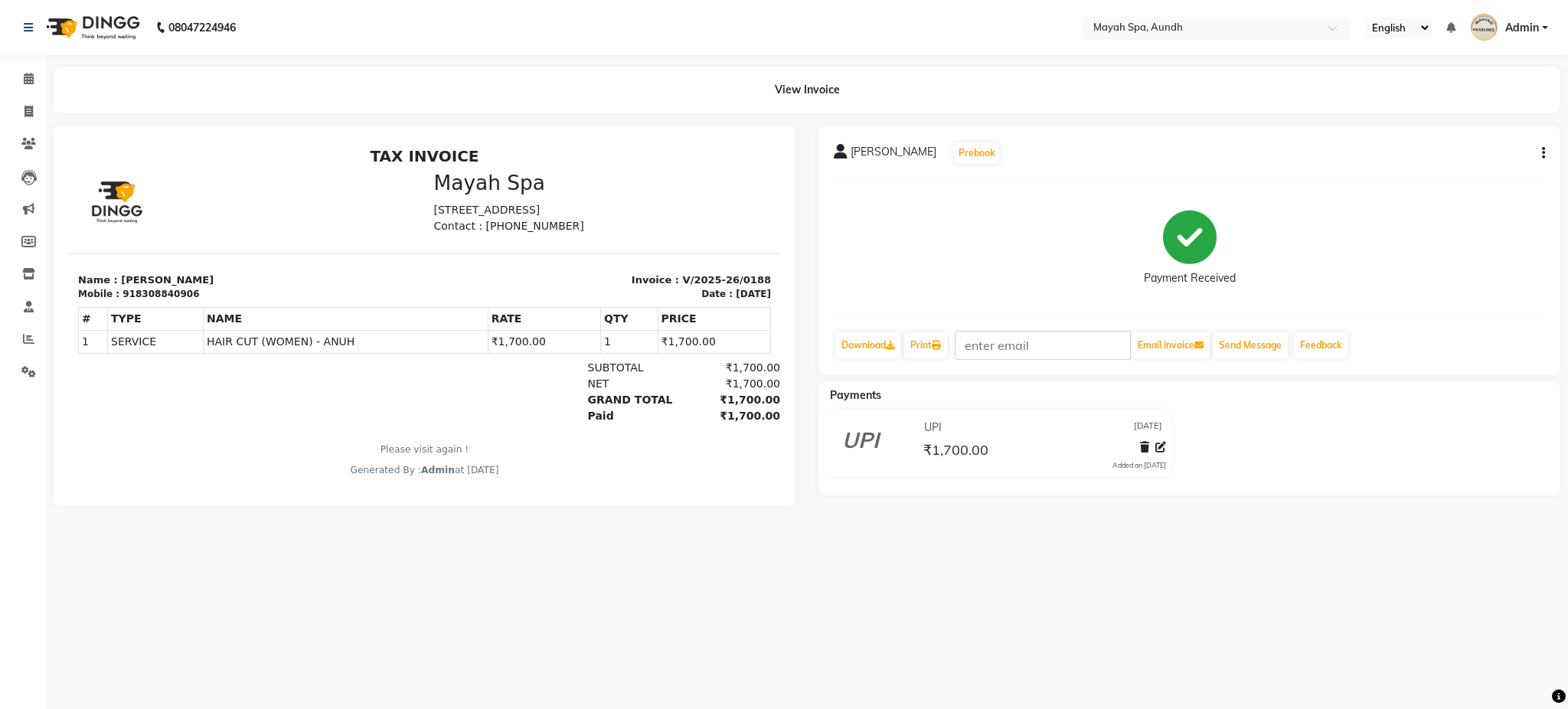
click at [1115, 22] on input "text" at bounding box center [1201, 29] width 222 height 16
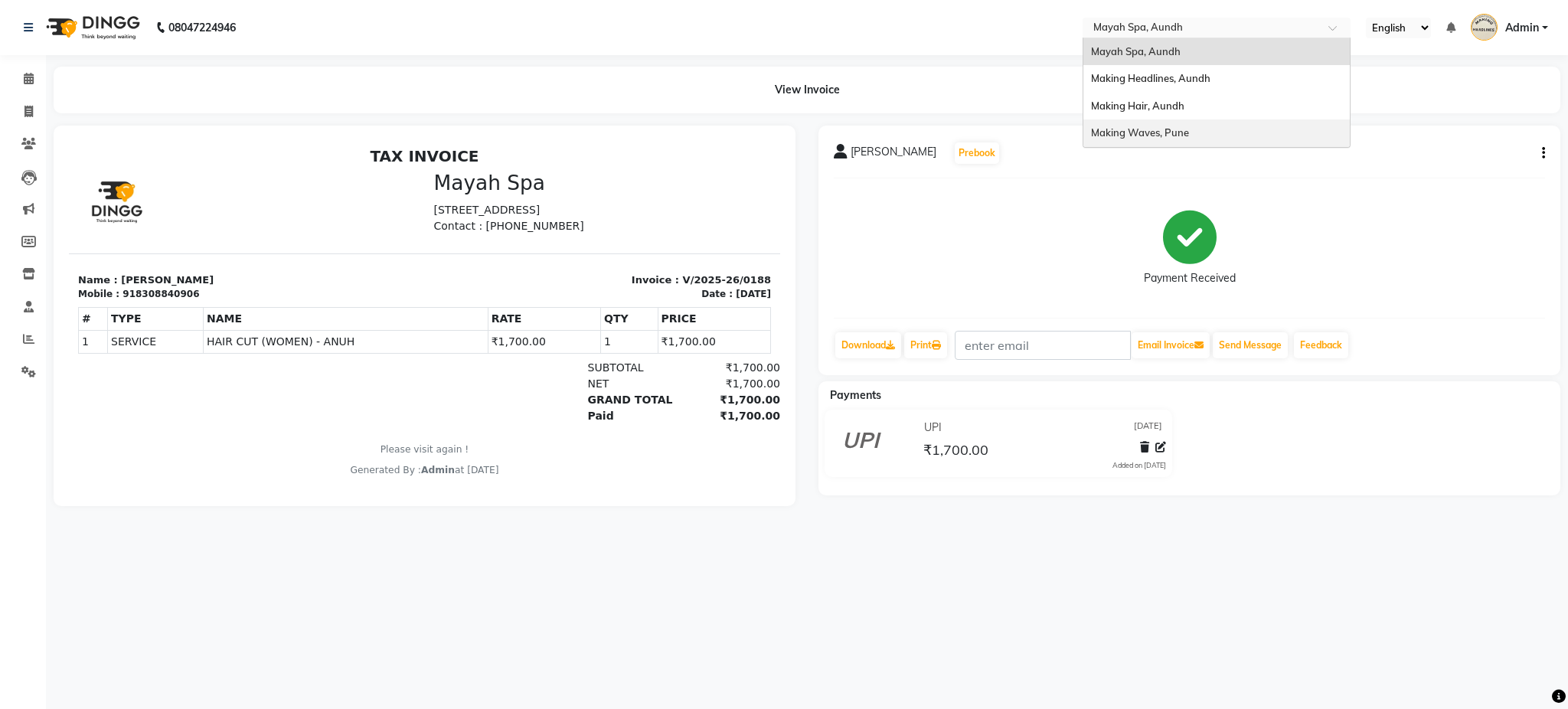
click at [1169, 134] on span "Making Waves, Pune" at bounding box center [1140, 132] width 98 height 13
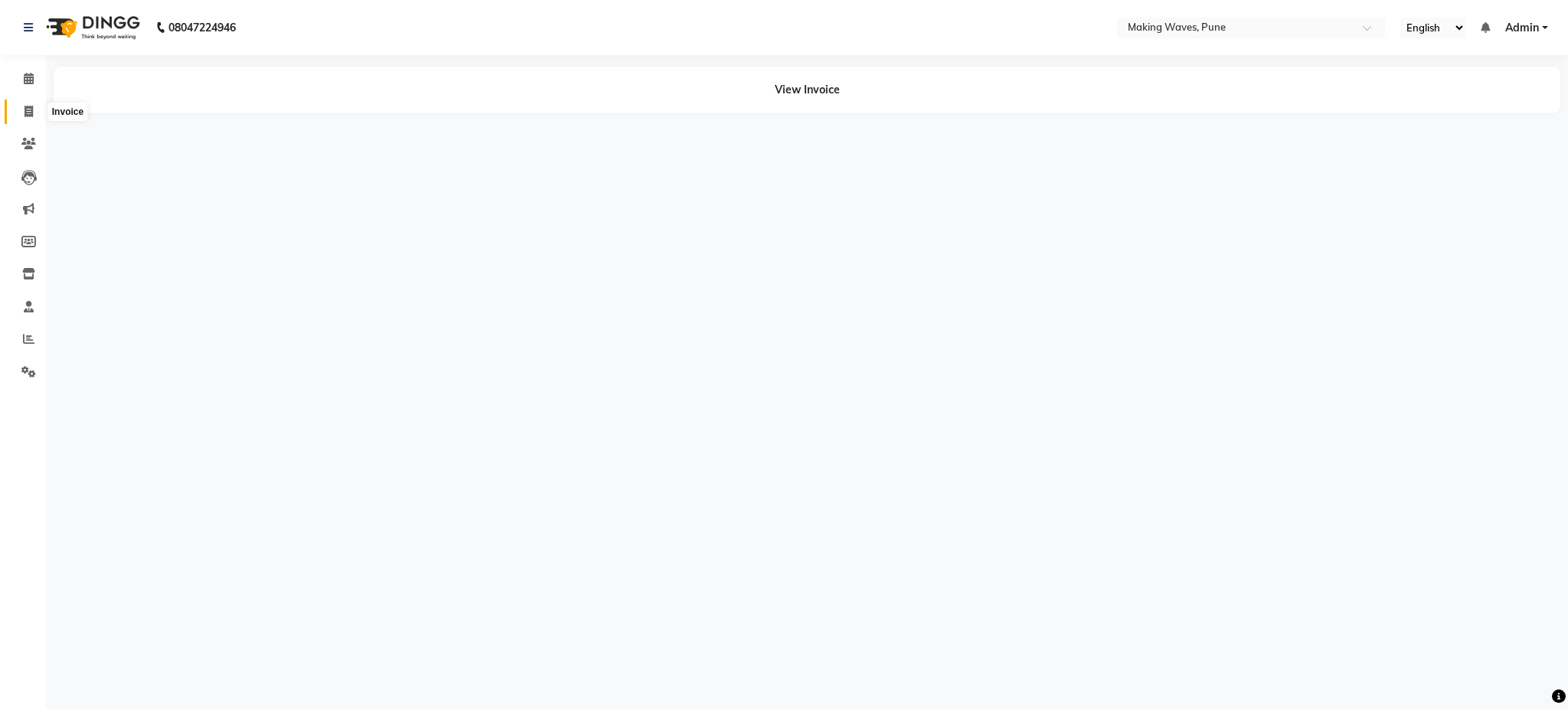
click at [31, 106] on icon at bounding box center [28, 111] width 9 height 12
select select "service"
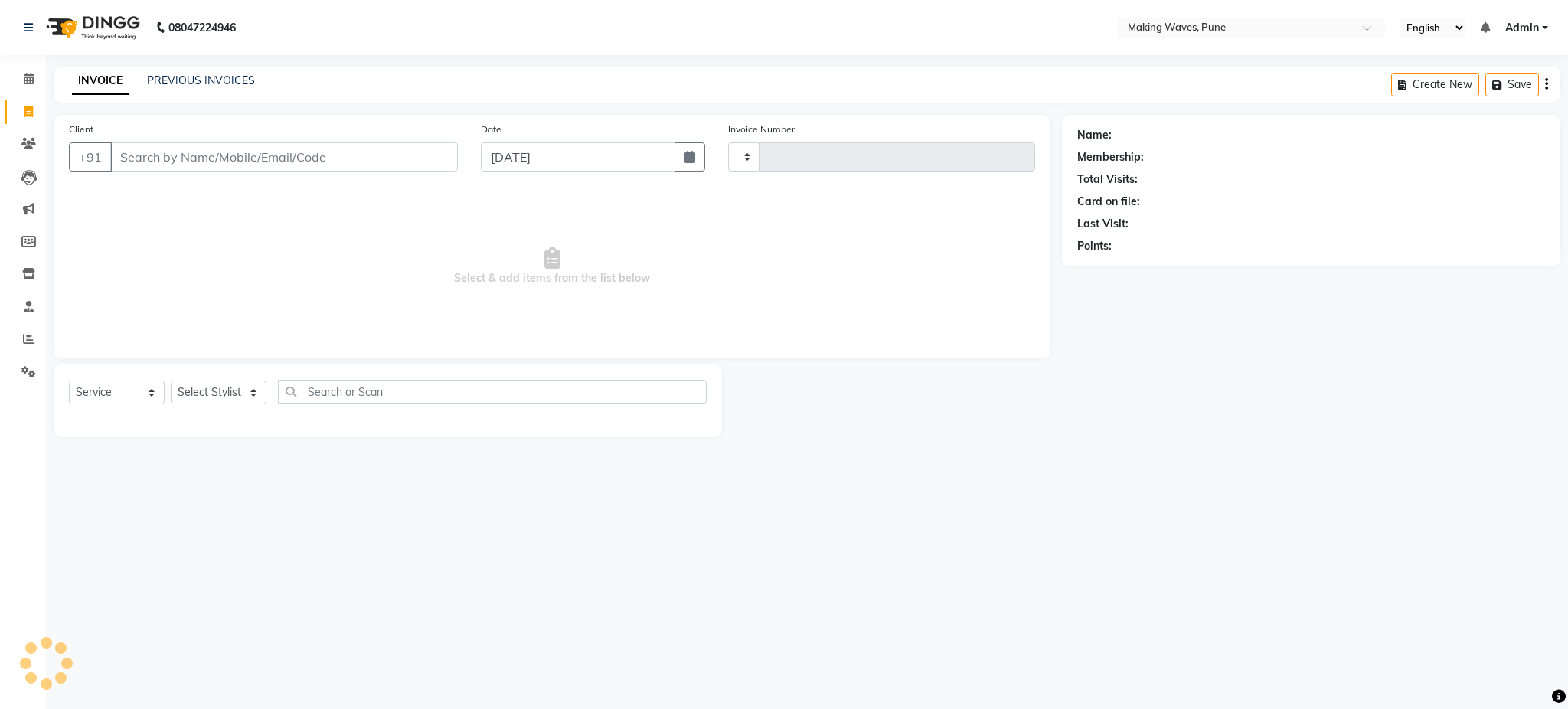
type input "0192"
select select "7311"
click at [149, 161] on input "Client" at bounding box center [284, 157] width 348 height 29
type input "K"
click at [315, 156] on input "Client" at bounding box center [284, 157] width 348 height 29
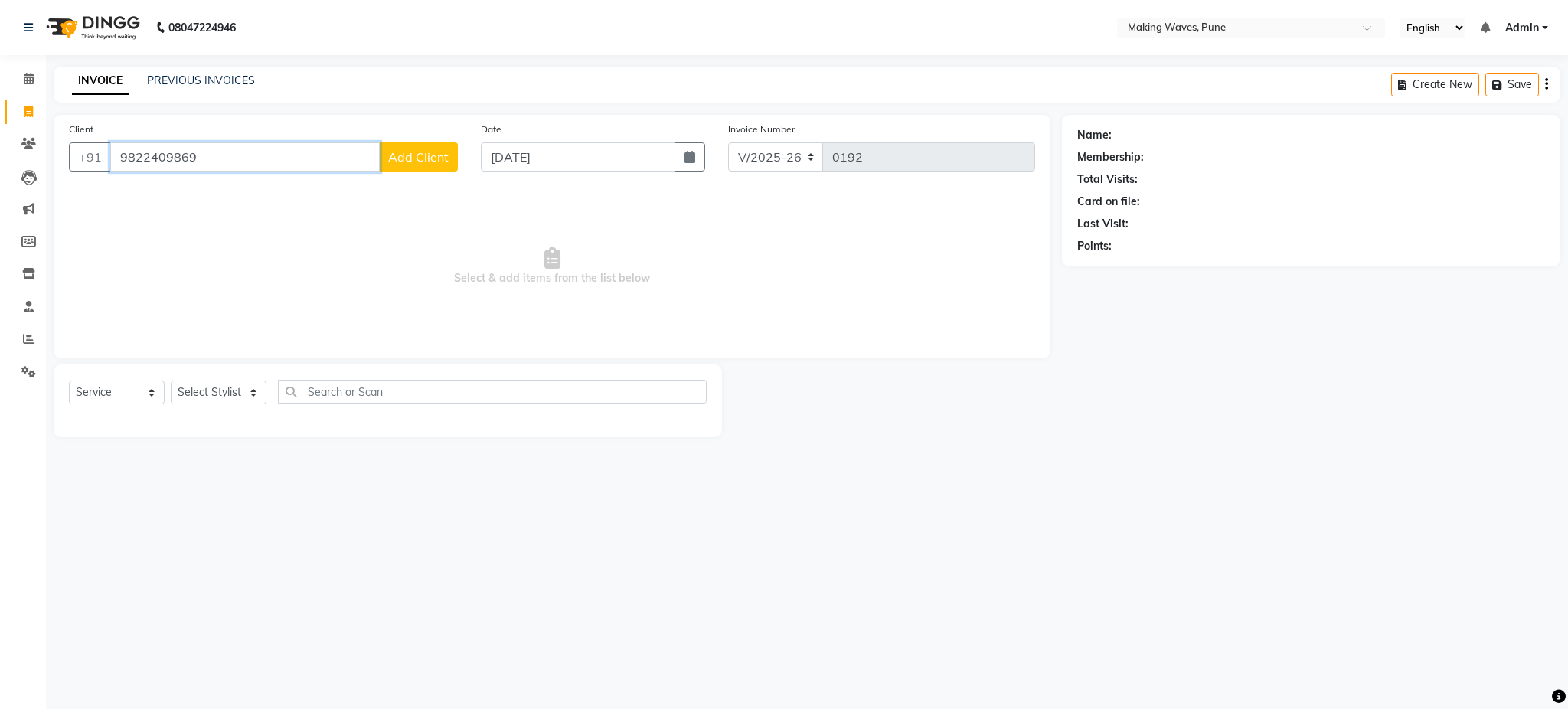
type input "9822409869"
click at [376, 172] on div "Client +91 9822409869 Add Client" at bounding box center [263, 152] width 412 height 63
click at [422, 156] on span "Add Client" at bounding box center [418, 157] width 60 height 16
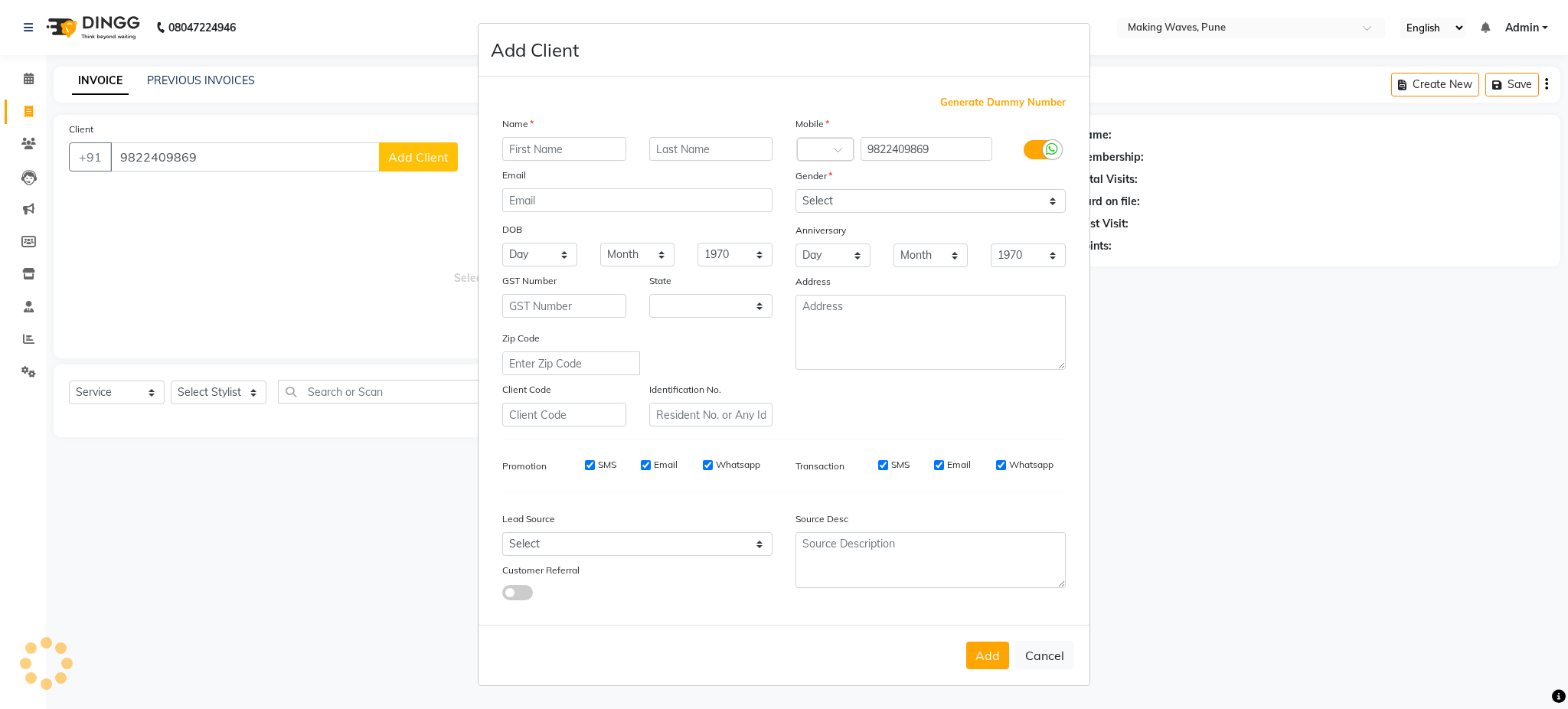
select select "22"
click at [534, 141] on input "text" at bounding box center [564, 149] width 124 height 24
type input "KAJAL"
type input "MUDLIAR"
click at [887, 205] on select "Select Male Female Other Prefer Not To Say" at bounding box center [930, 201] width 270 height 24
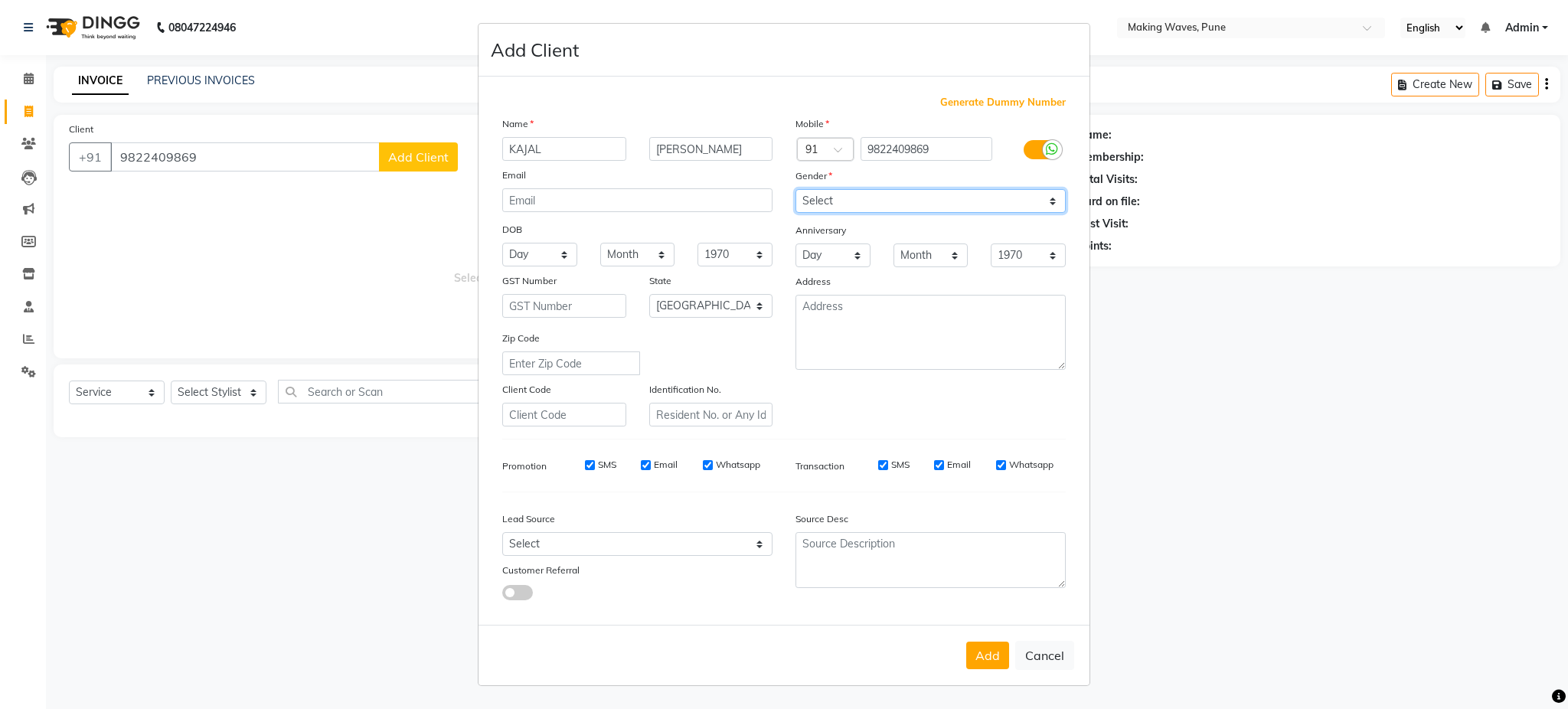
select select "female"
click at [795, 189] on select "Select Male Female Other Prefer Not To Say" at bounding box center [930, 201] width 270 height 24
click at [981, 661] on button "Add" at bounding box center [987, 655] width 43 height 27
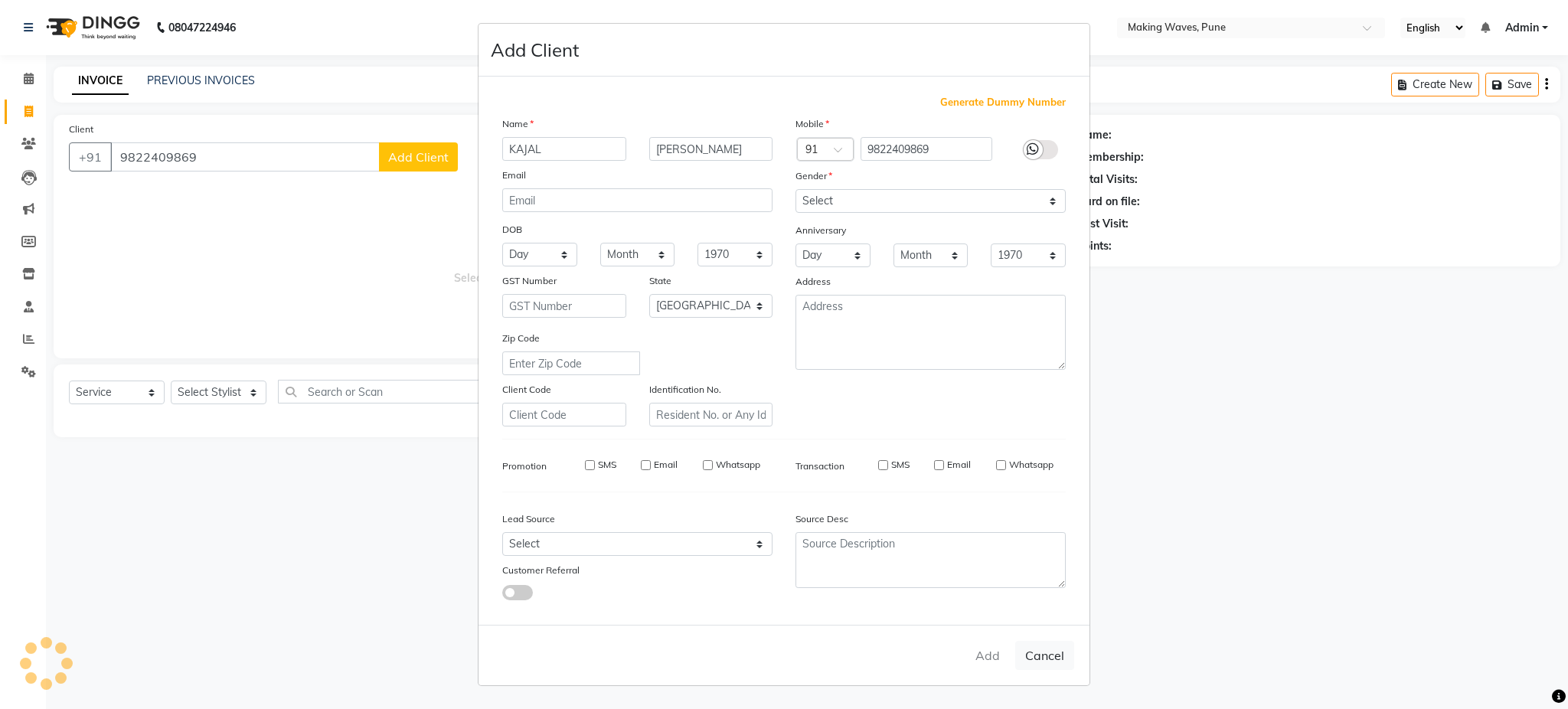
select select
select select "null"
select select
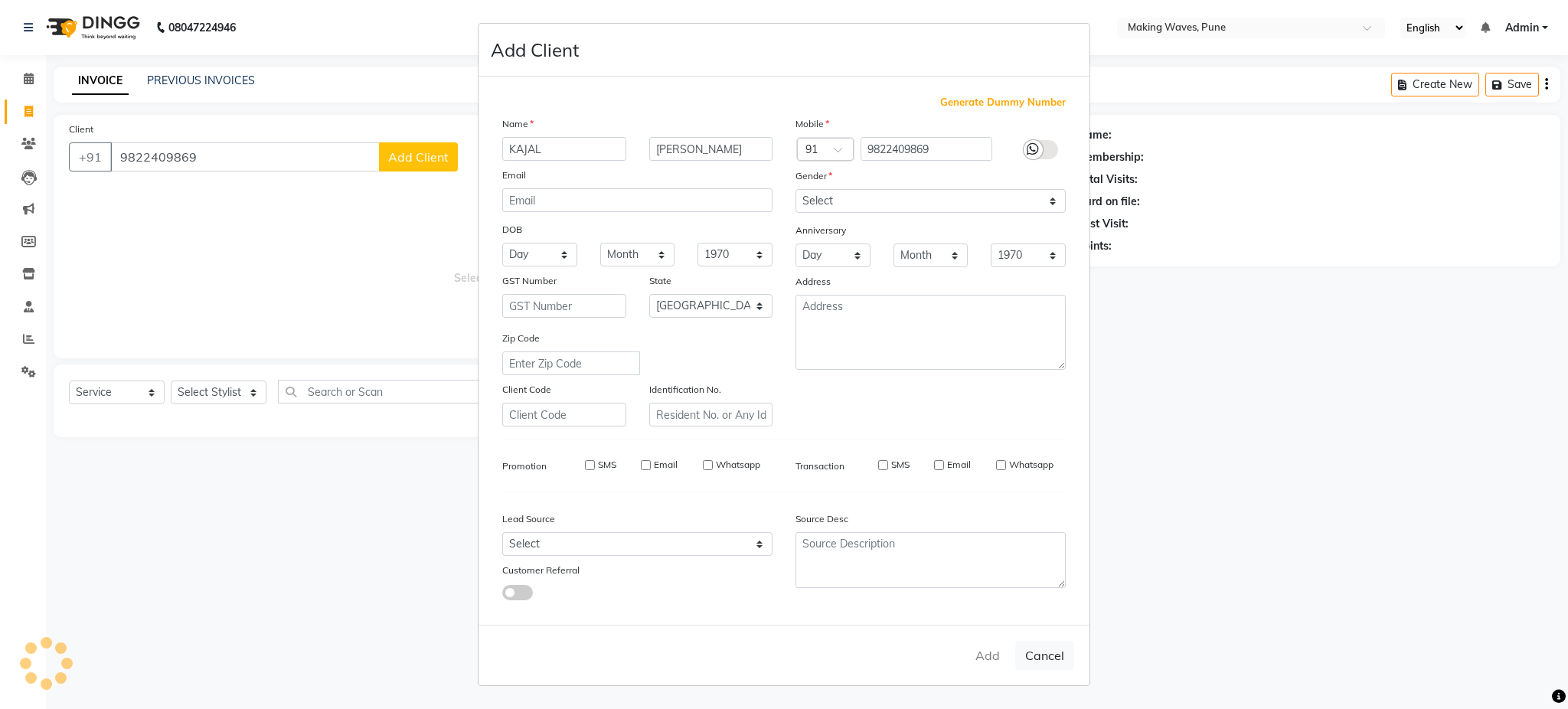
select select
checkbox input "false"
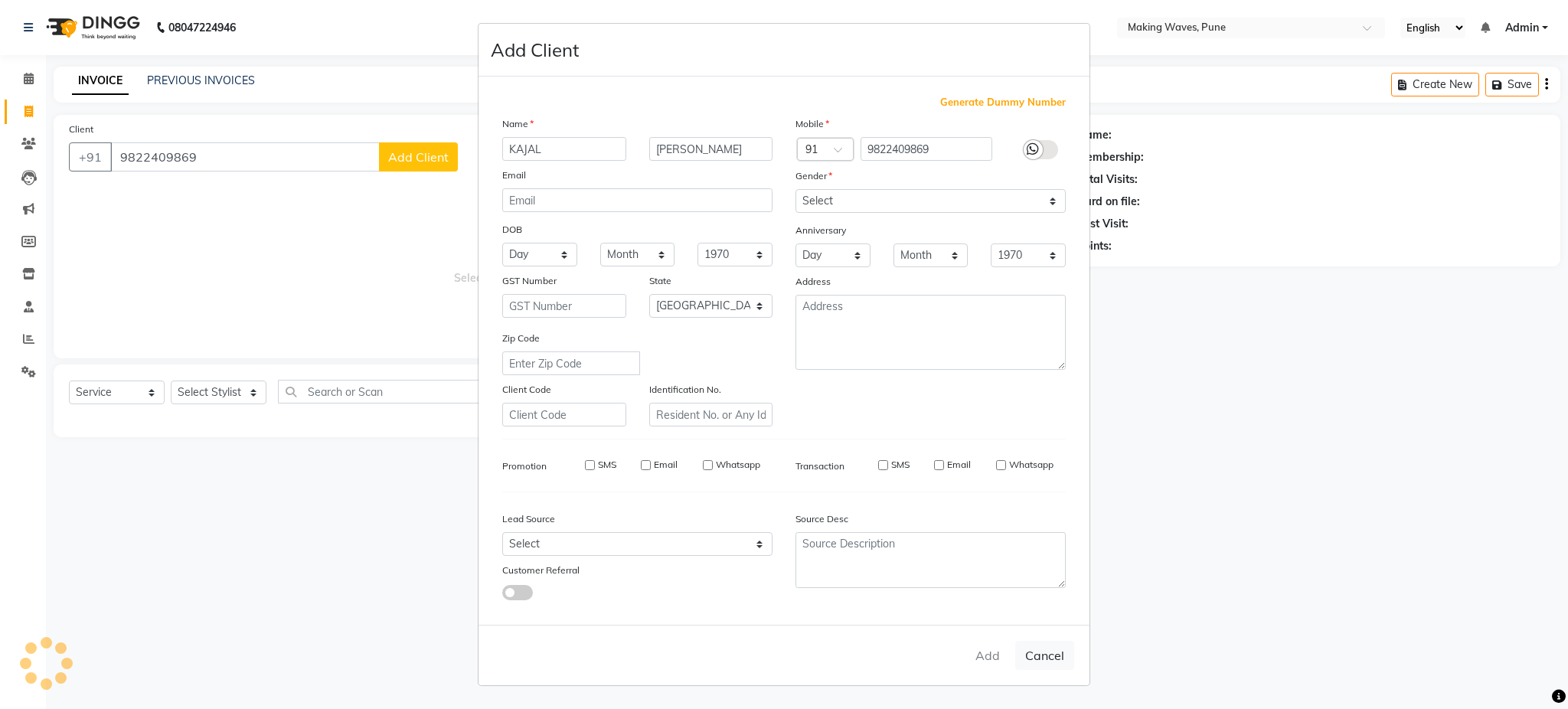
checkbox input "false"
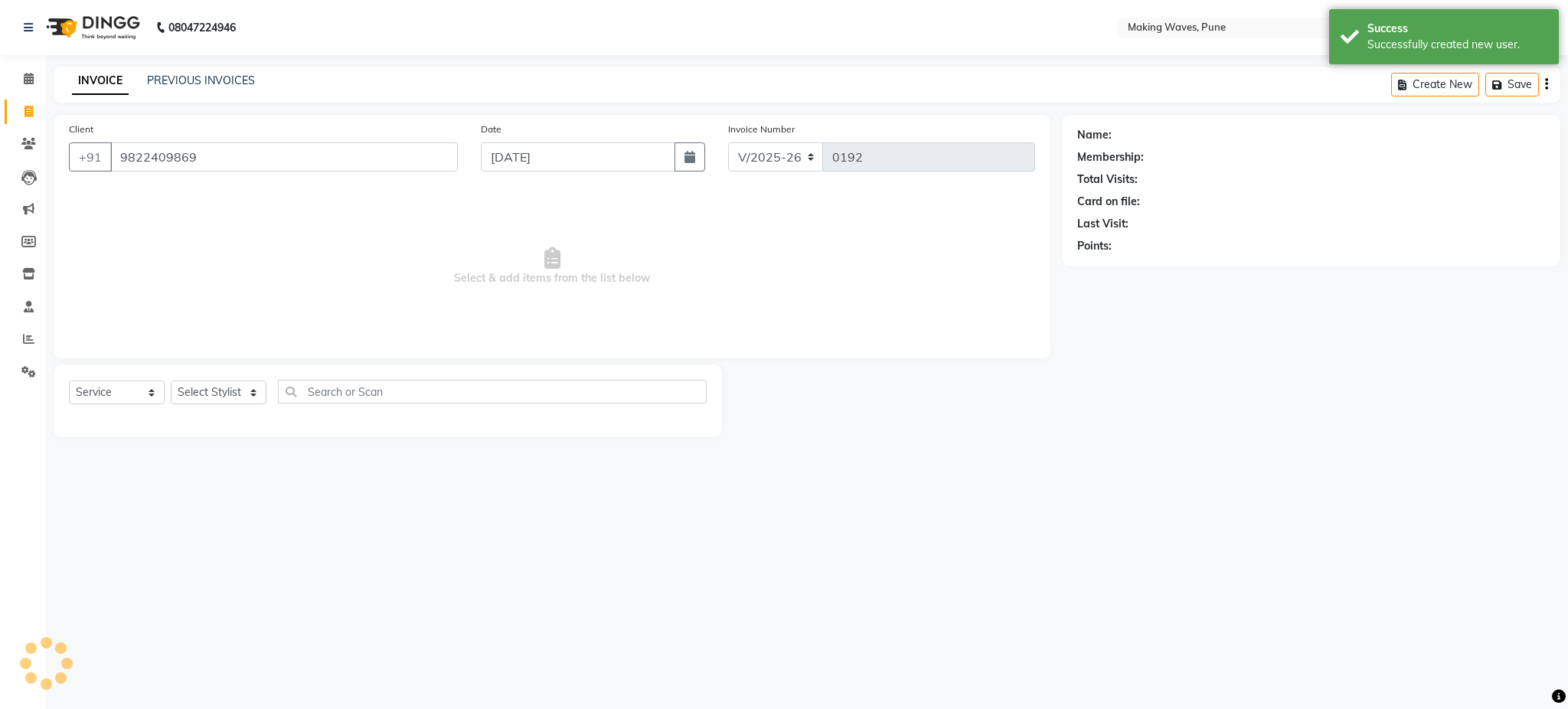
click at [1305, 579] on div "08047224946 Select Location × Making Waves, Pune English ENGLISH Español العربي…" at bounding box center [784, 354] width 1568 height 709
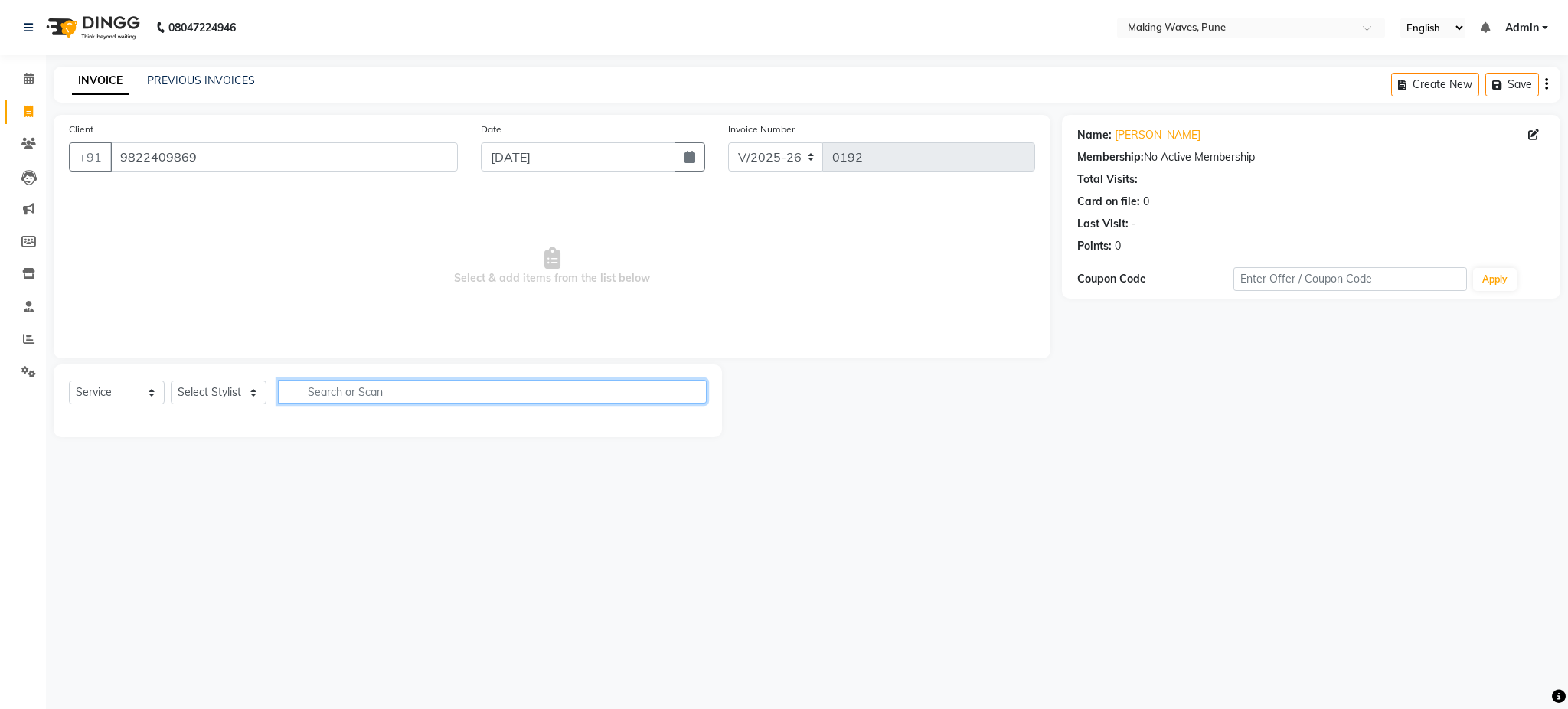
click at [476, 389] on input "text" at bounding box center [492, 392] width 428 height 24
click at [564, 583] on div "08047224946 Select Location × Making Waves, Pune English ENGLISH Español العربي…" at bounding box center [784, 354] width 1568 height 709
click at [230, 396] on select "Select Stylist ANUH DEEPA FARHAT KARAN POOJA Pranav REKHA RIYAZ SHILPA SNEHAL" at bounding box center [219, 392] width 96 height 24
click at [233, 402] on select "Select Stylist ANUH DEEPA FARHAT KARAN POOJA Pranav REKHA RIYAZ SHILPA SNEHAL" at bounding box center [219, 392] width 96 height 24
select select "62745"
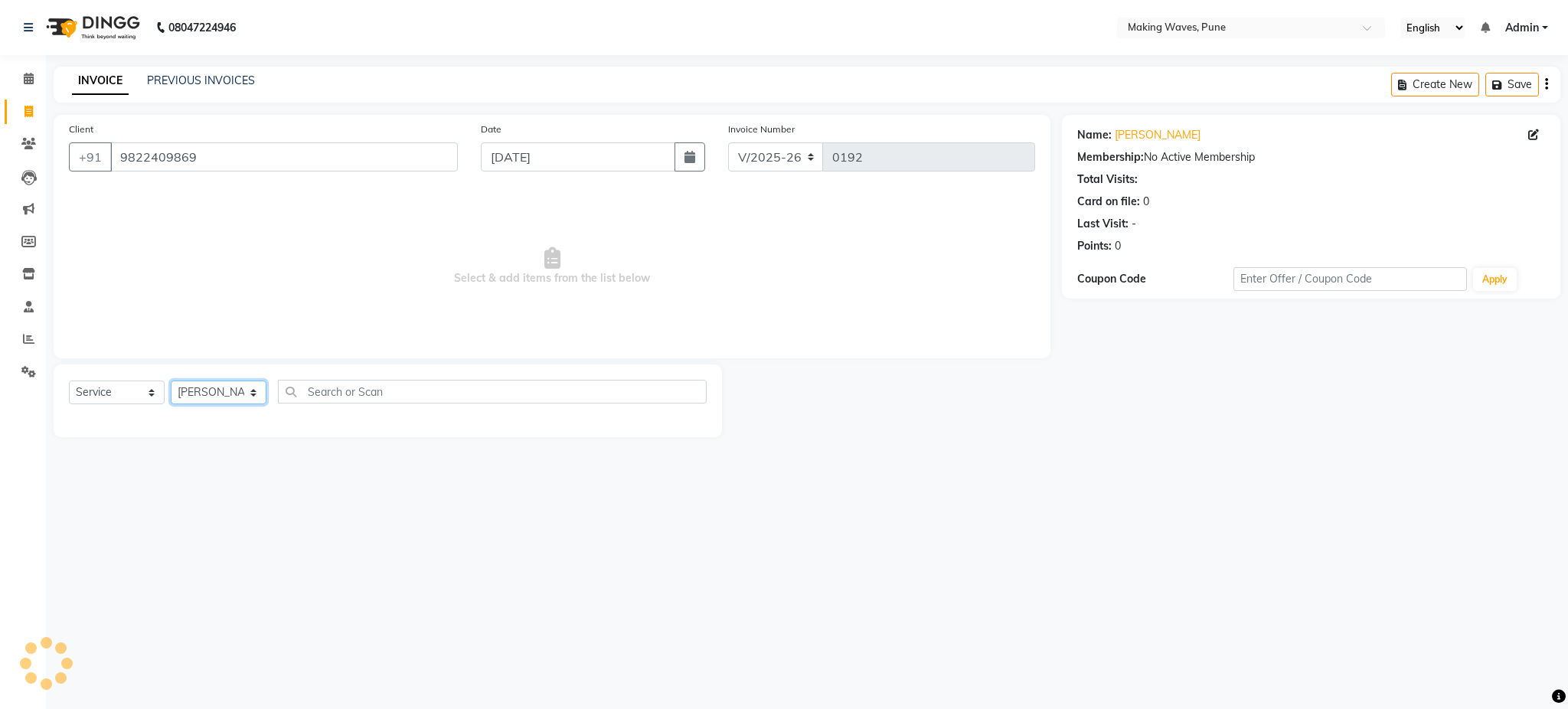
click at [171, 382] on select "Select Stylist ANUH DEEPA FARHAT KARAN POOJA Pranav REKHA RIYAZ SHILPA SNEHAL" at bounding box center [219, 392] width 96 height 24
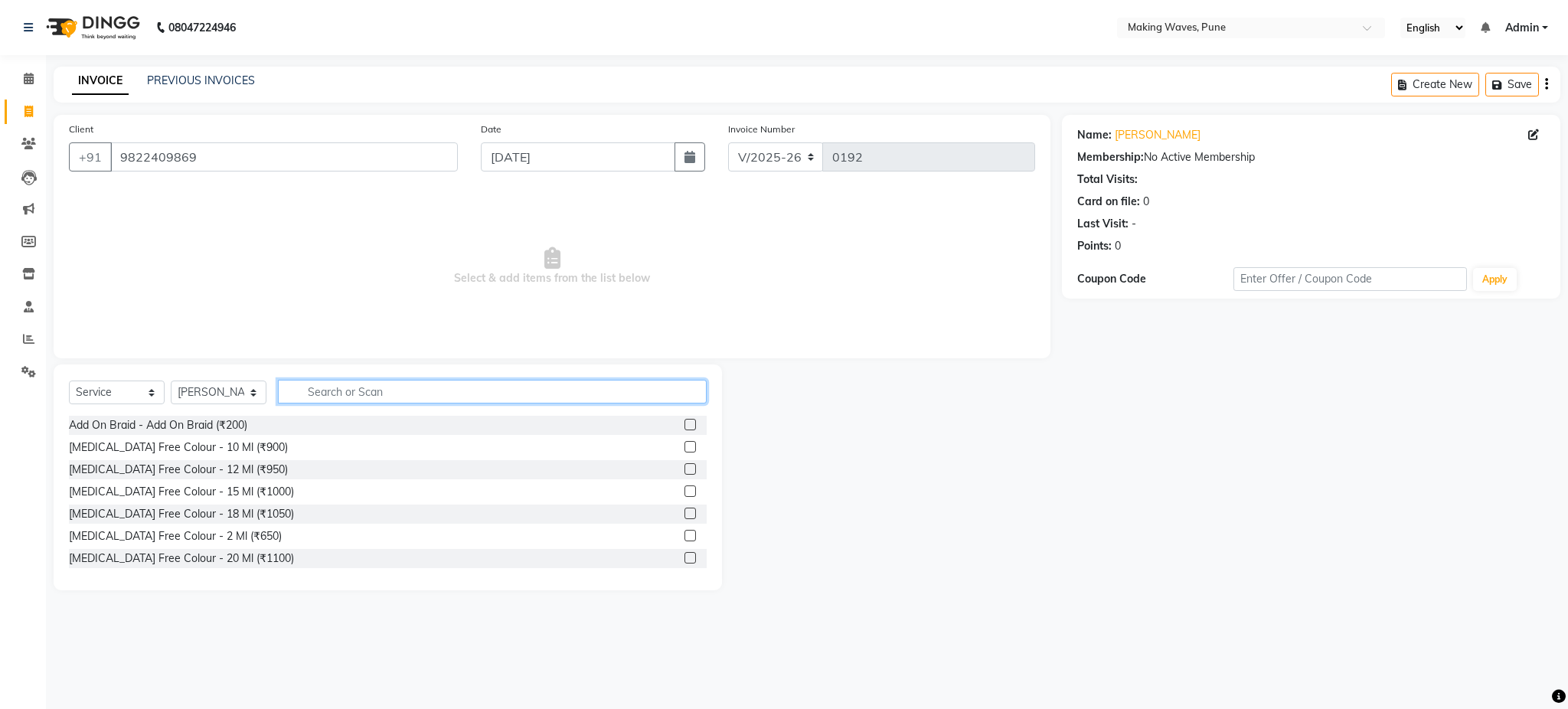
click at [450, 392] on input "text" at bounding box center [492, 392] width 428 height 24
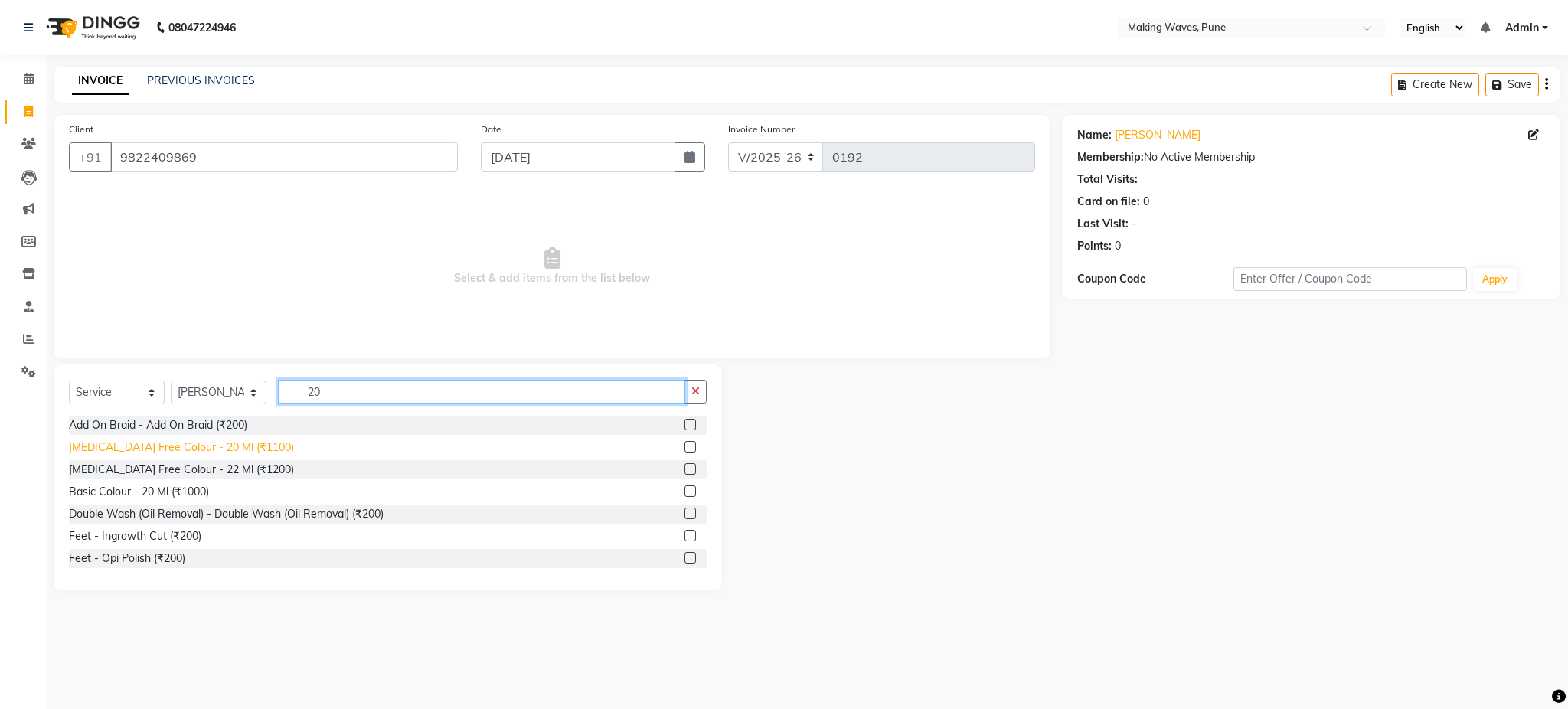
type input "20"
click at [220, 450] on div "[MEDICAL_DATA] Free Colour - 20 Ml (₹1100)" at bounding box center [181, 447] width 225 height 16
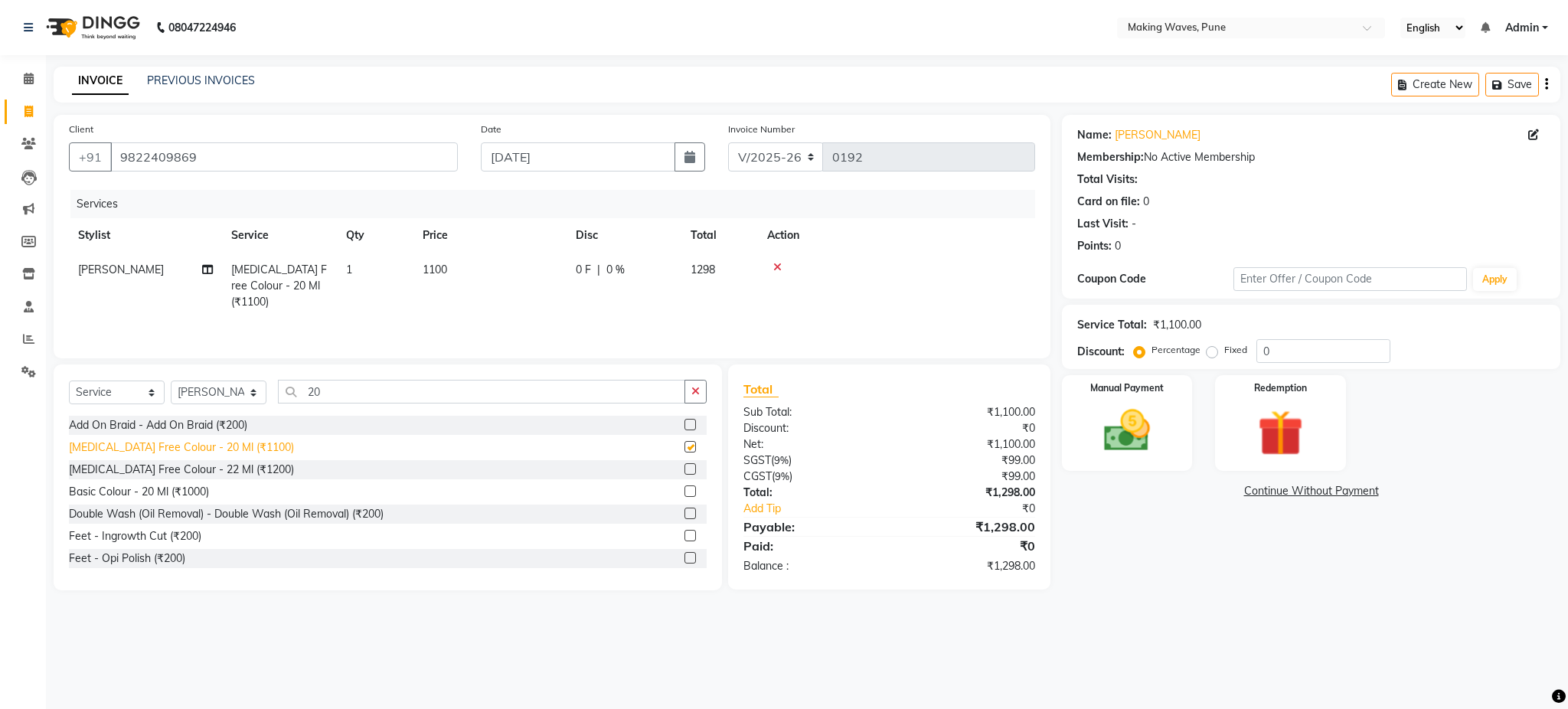
checkbox input "false"
click at [613, 273] on span "0 %" at bounding box center [615, 269] width 18 height 16
select select "62745"
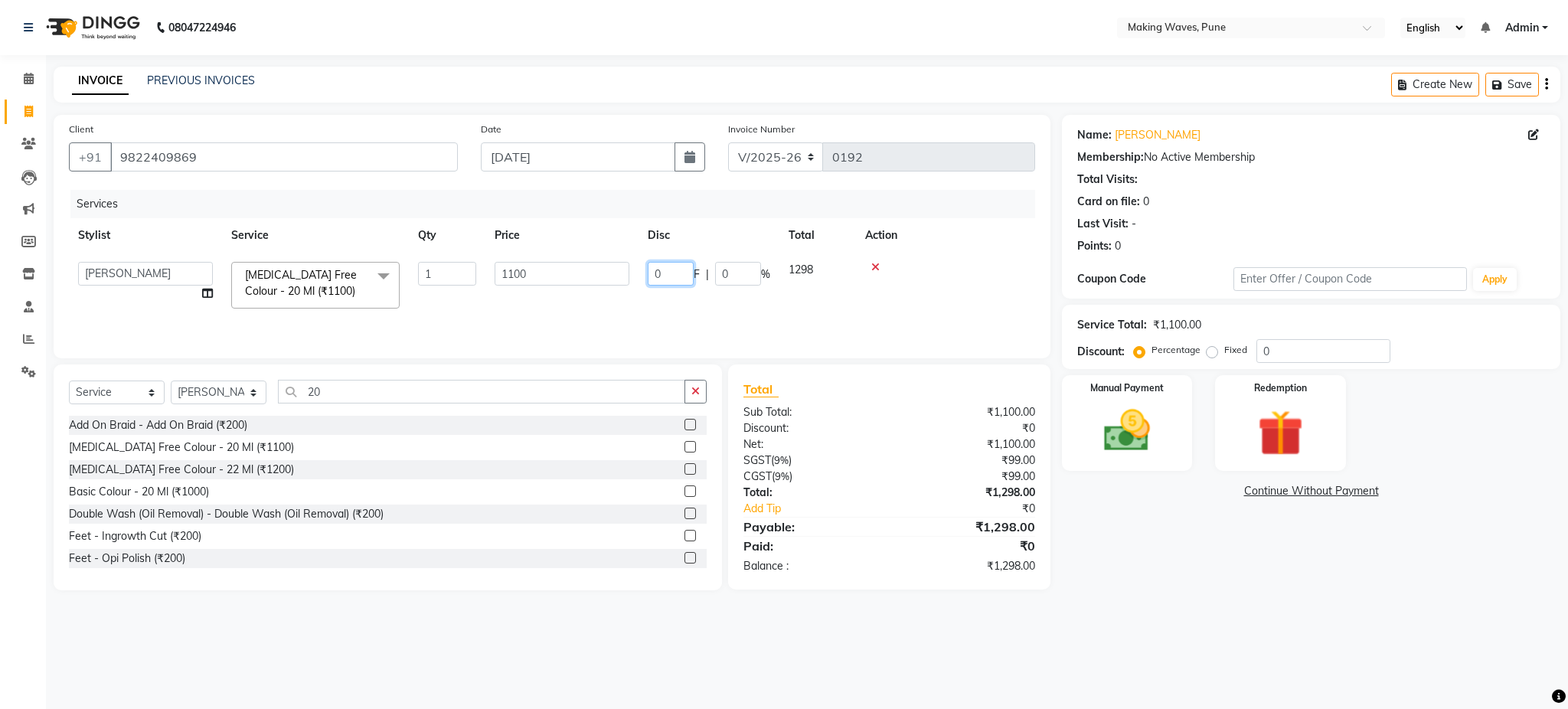
click at [683, 271] on input "0" at bounding box center [670, 273] width 46 height 24
click at [618, 278] on td "0 F | 0 %" at bounding box center [623, 286] width 115 height 67
select select "62745"
drag, startPoint x: 618, startPoint y: 278, endPoint x: 744, endPoint y: 277, distance: 126.0
click at [744, 277] on tr "ANUH DEEPA FARHAT KARAN POOJA Pranav REKHA RIYAZ SHILPA SNEHAL Ammonia Free Col…" at bounding box center [551, 285] width 966 height 65
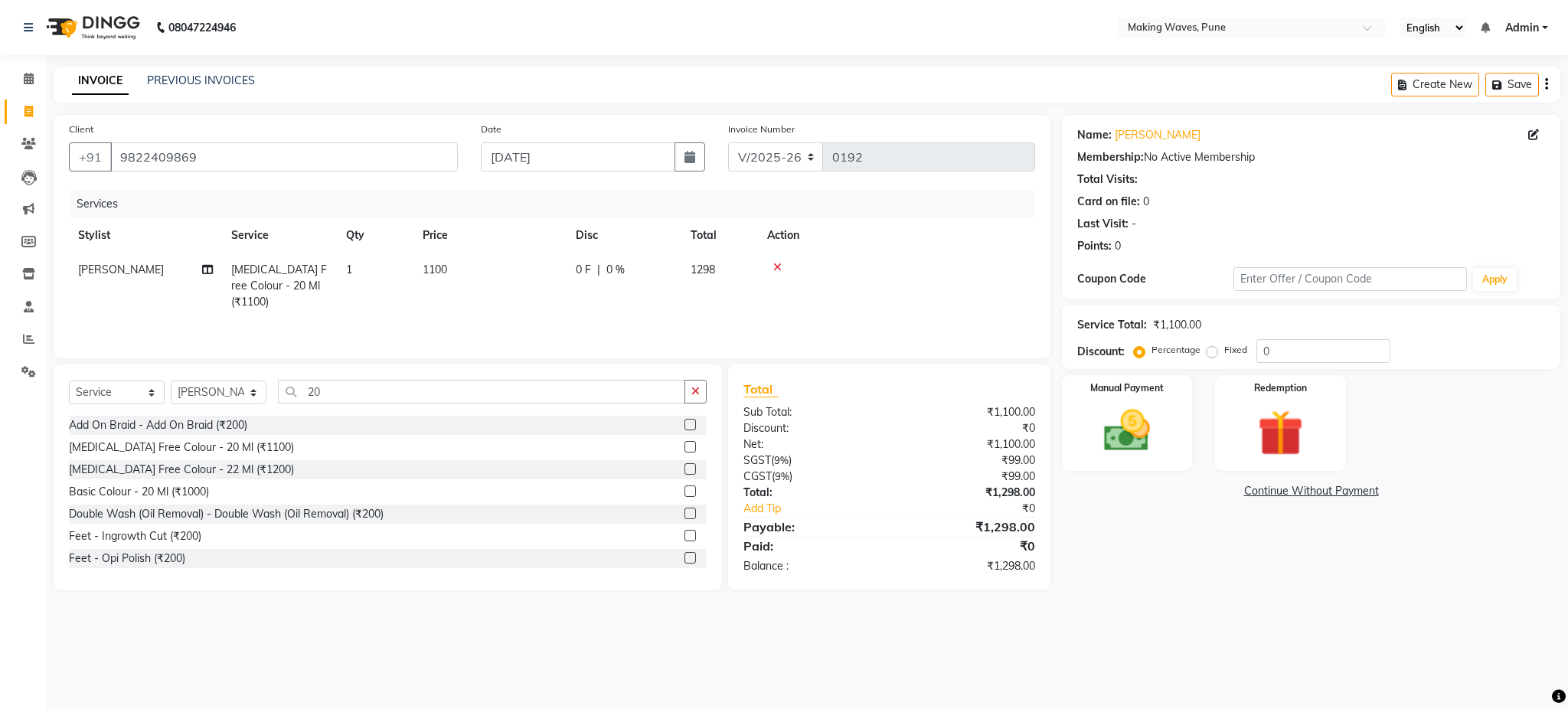
click at [606, 277] on span "0 %" at bounding box center [615, 269] width 18 height 16
select select "62745"
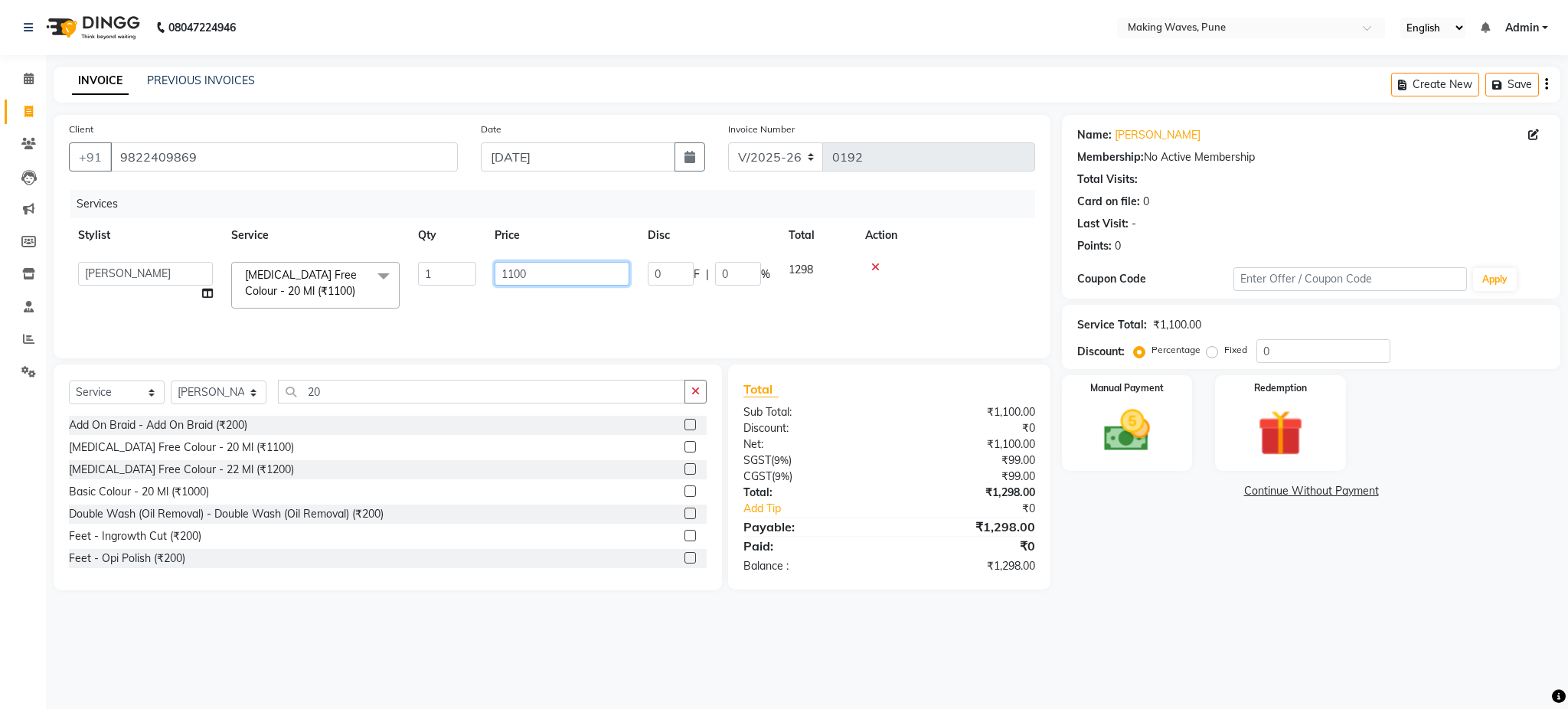
drag, startPoint x: 606, startPoint y: 277, endPoint x: 747, endPoint y: 273, distance: 141.1
click at [747, 273] on tr "ANUH DEEPA FARHAT KARAN POOJA Pranav REKHA RIYAZ SHILPA SNEHAL Ammonia Free Col…" at bounding box center [551, 285] width 966 height 65
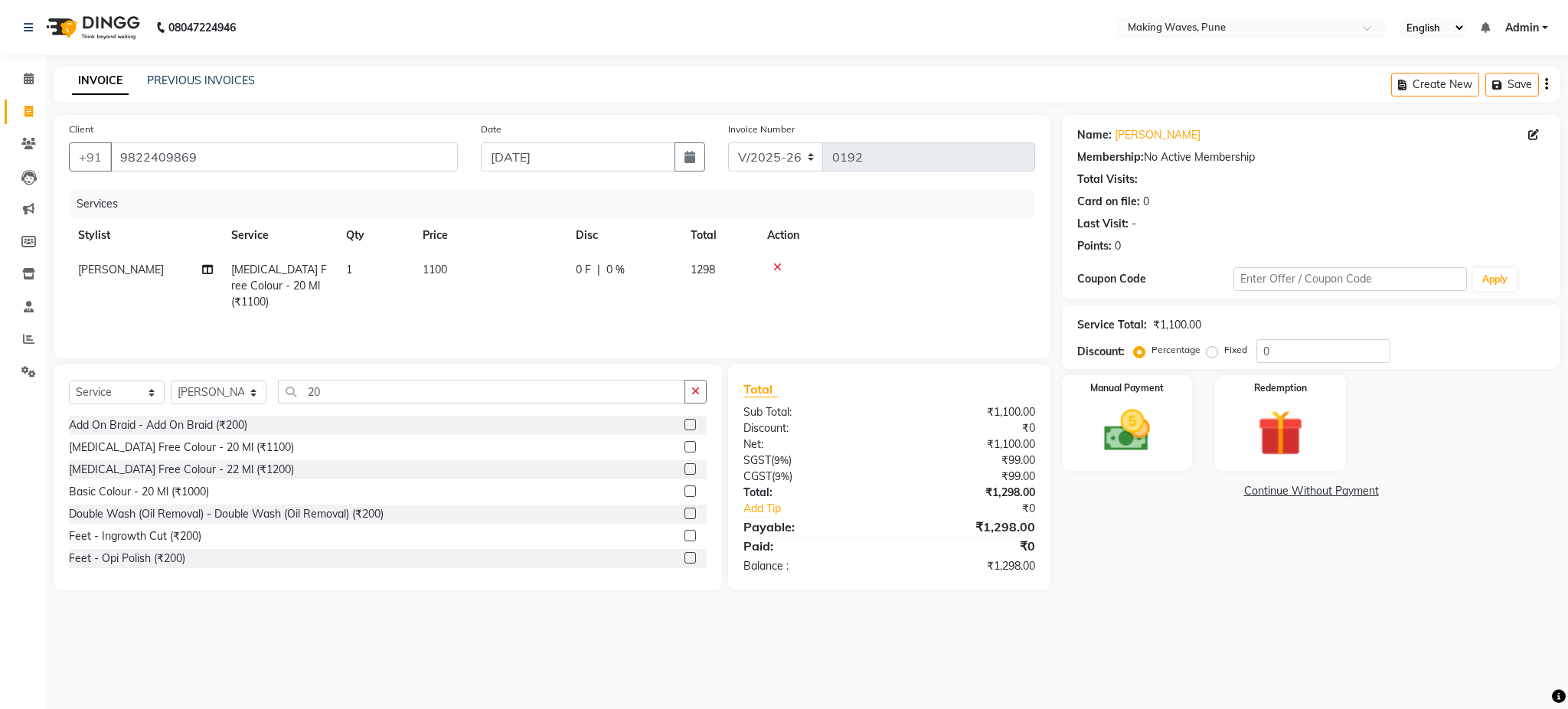
click at [617, 265] on span "0 %" at bounding box center [615, 269] width 18 height 16
select select "62745"
click at [740, 273] on input "0" at bounding box center [738, 273] width 46 height 24
type input "40"
click at [727, 307] on div "Services Stylist Service Qty Price Disc Total Action KARAN Ammonia Free Colour …" at bounding box center [551, 266] width 966 height 153
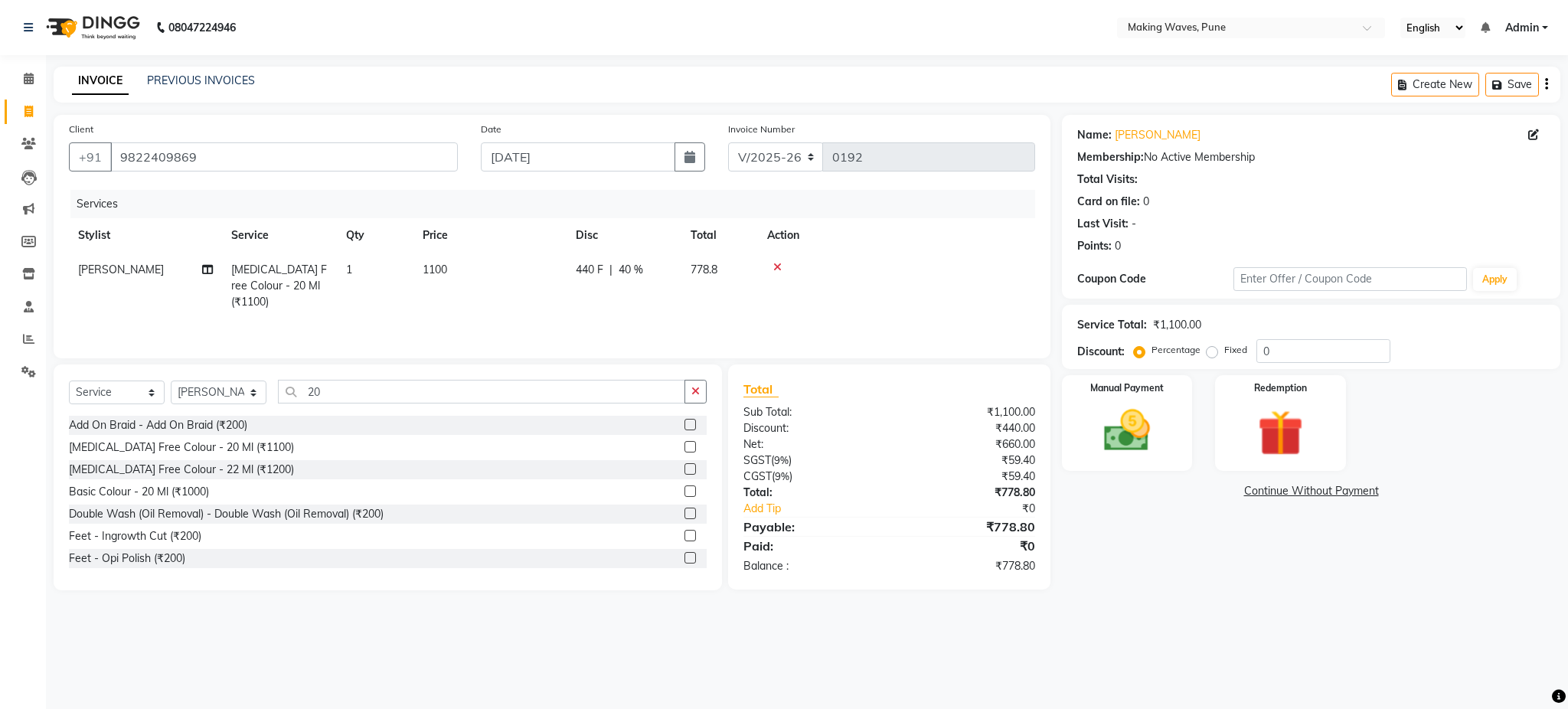
click at [630, 271] on span "40 %" at bounding box center [630, 269] width 24 height 16
select select "62745"
click at [728, 277] on input "40" at bounding box center [738, 273] width 46 height 24
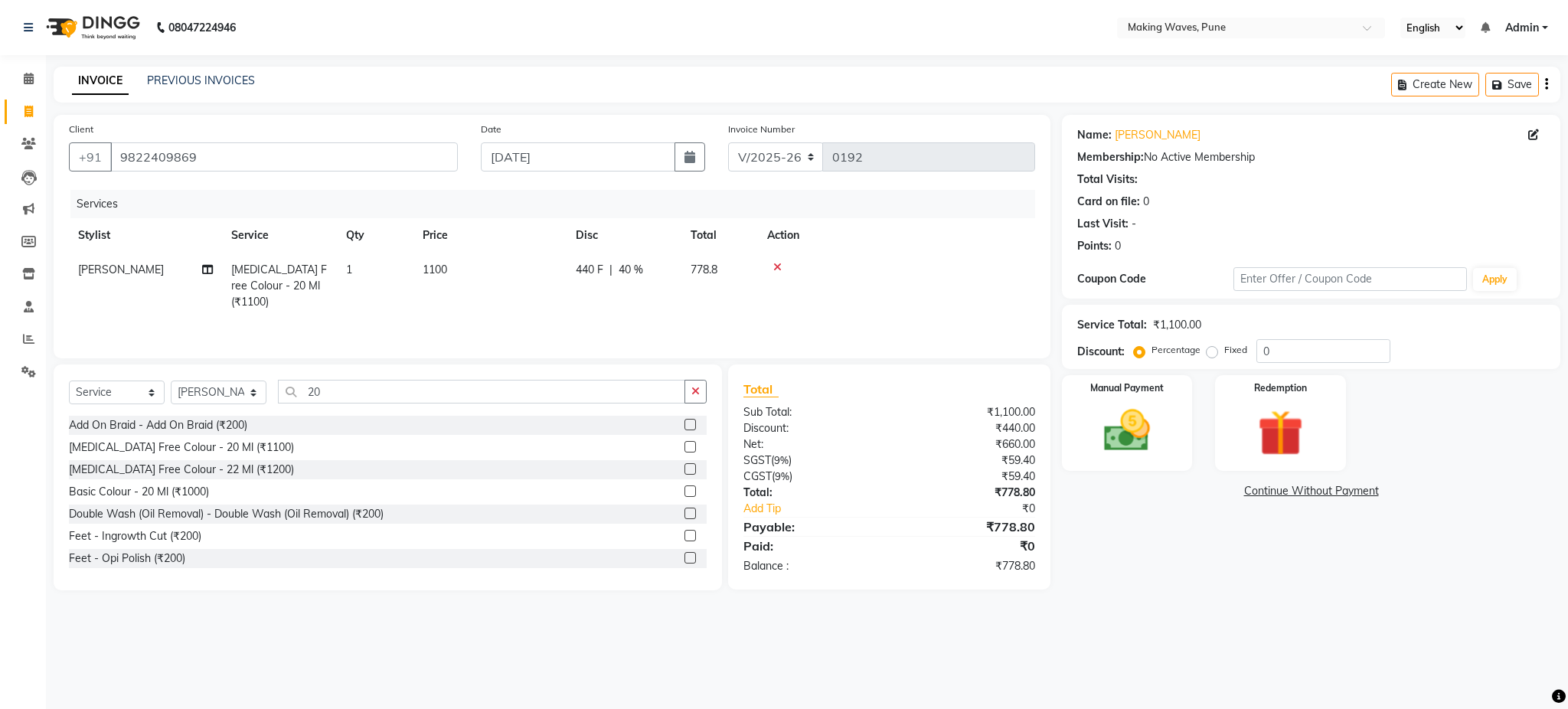
click at [1093, 555] on div "Name: Kajal Mudliar Membership: No Active Membership Total Visits: Card on file…" at bounding box center [1317, 353] width 510 height 476
click at [1548, 89] on div "Create New Save" at bounding box center [1476, 85] width 169 height 36
click at [1546, 85] on icon "button" at bounding box center [1546, 85] width 3 height 1
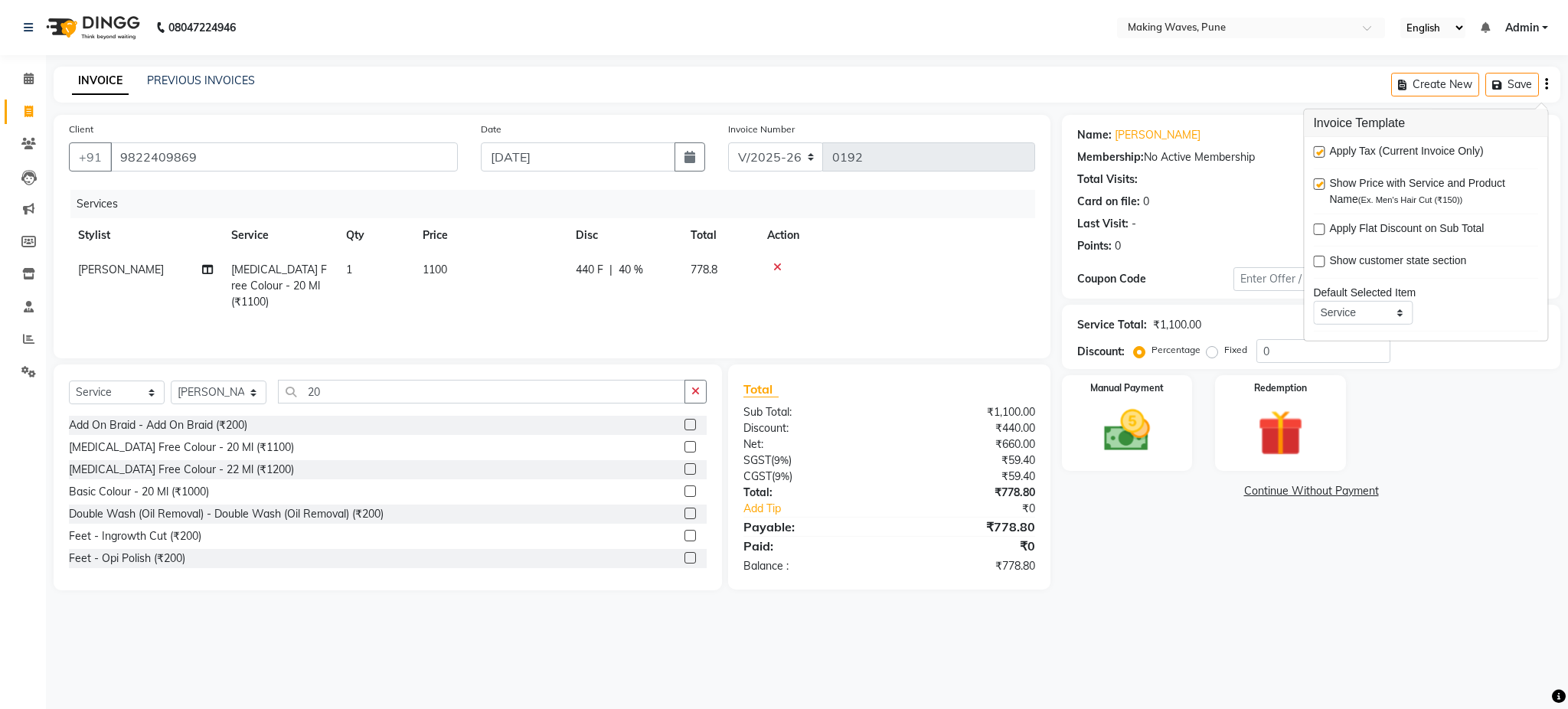
click at [1323, 149] on label at bounding box center [1318, 152] width 12 height 12
click at [1323, 149] on input "checkbox" at bounding box center [1317, 153] width 10 height 10
checkbox input "false"
click at [1271, 552] on div "Name: Kajal Mudliar Membership: No Active Membership Total Visits: Card on file…" at bounding box center [1317, 353] width 510 height 476
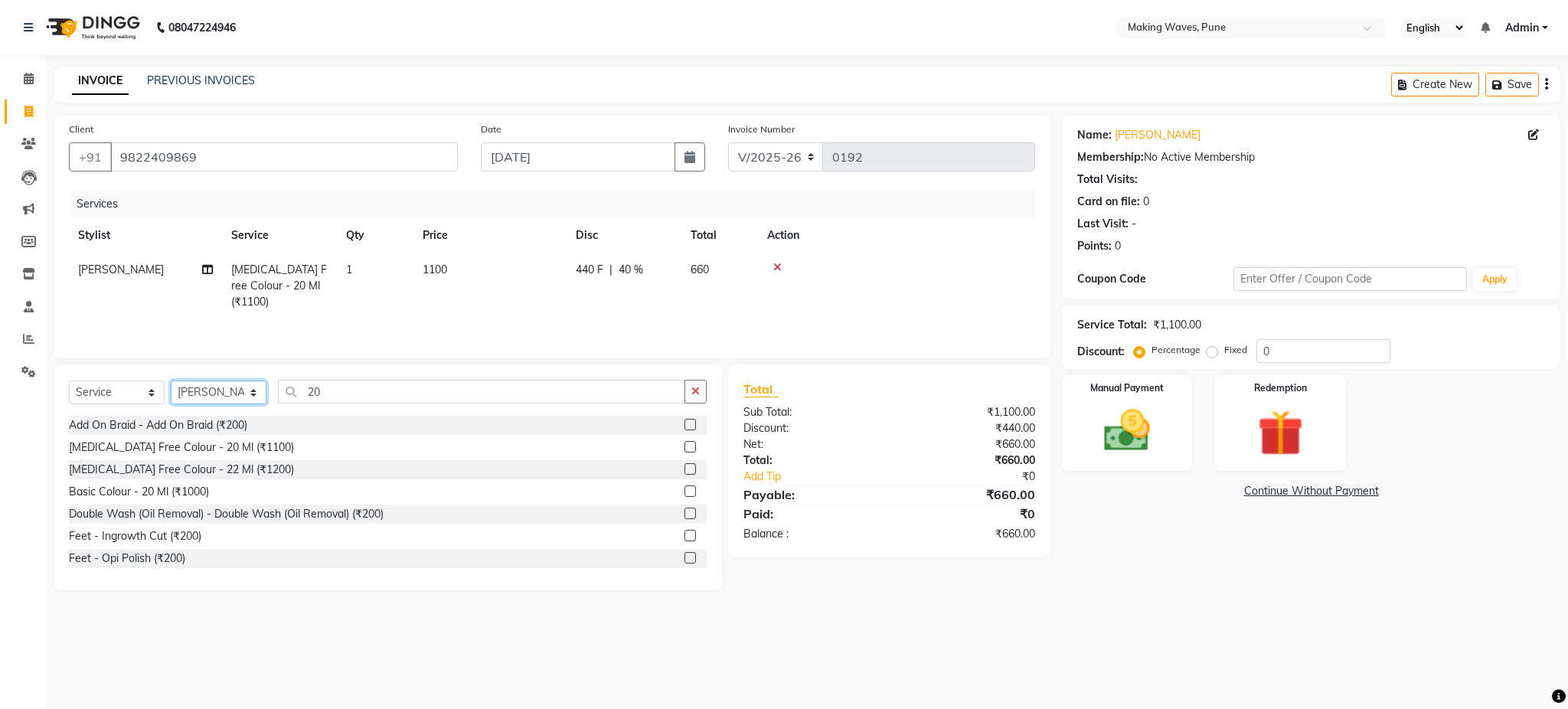
click at [221, 392] on select "Select Stylist ANUH DEEPA FARHAT KARAN POOJA Pranav REKHA RIYAZ SHILPA SNEHAL" at bounding box center [219, 392] width 96 height 24
select select "62748"
click at [171, 382] on select "Select Stylist ANUH DEEPA FARHAT KARAN POOJA Pranav REKHA RIYAZ SHILPA SNEHAL" at bounding box center [219, 392] width 96 height 24
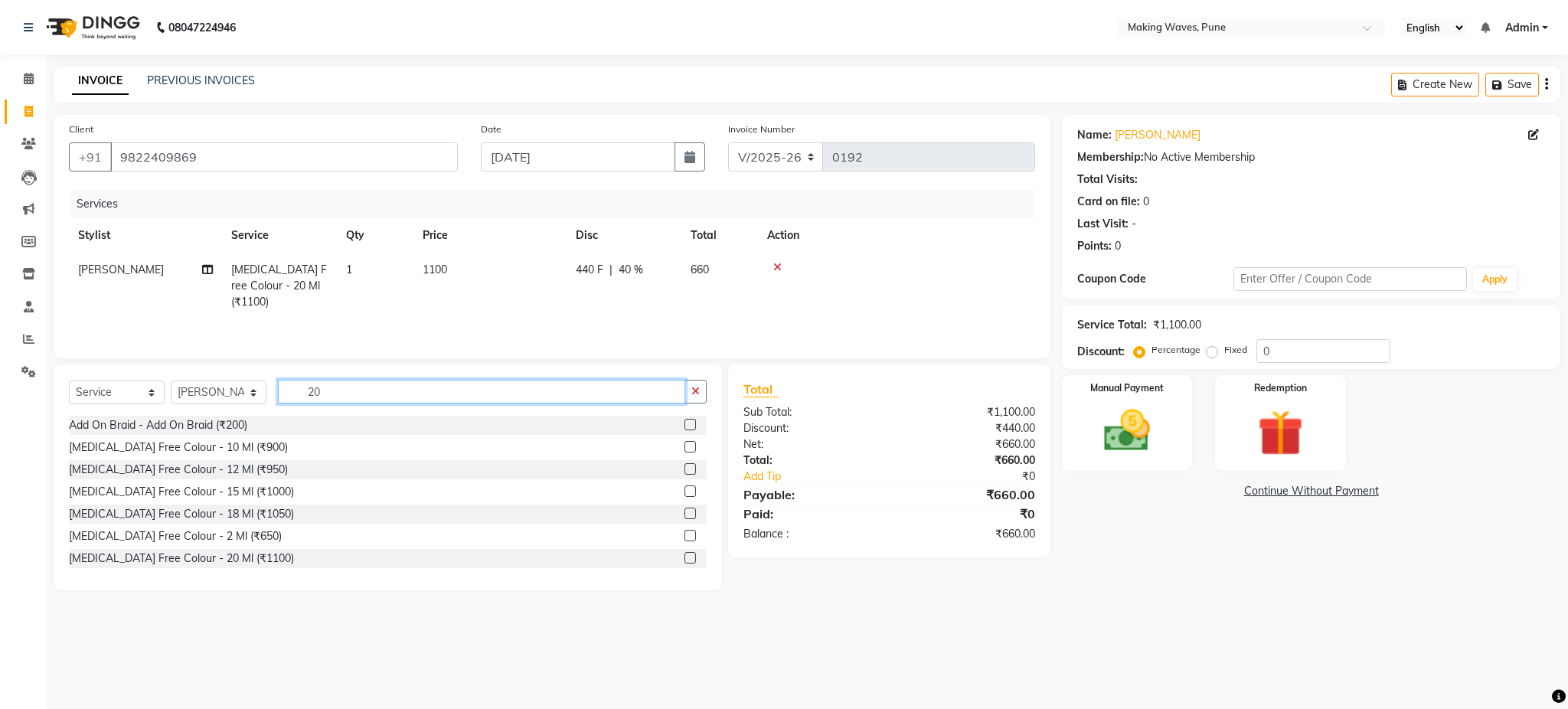
click at [354, 392] on input "20" at bounding box center [482, 392] width 407 height 24
type input "2"
type input "WAX"
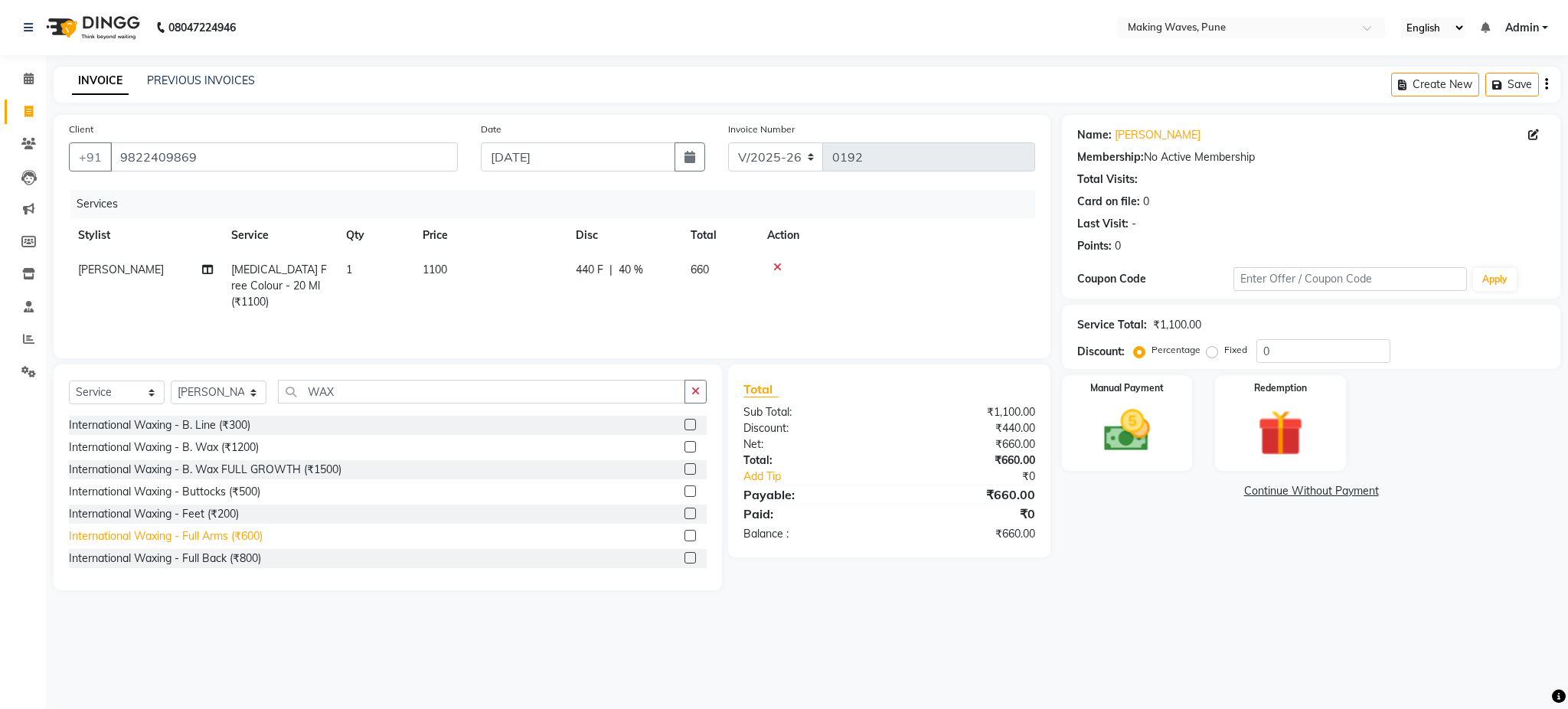
click at [253, 537] on div "International Waxing - Full Arms (₹600)" at bounding box center [165, 536] width 193 height 16
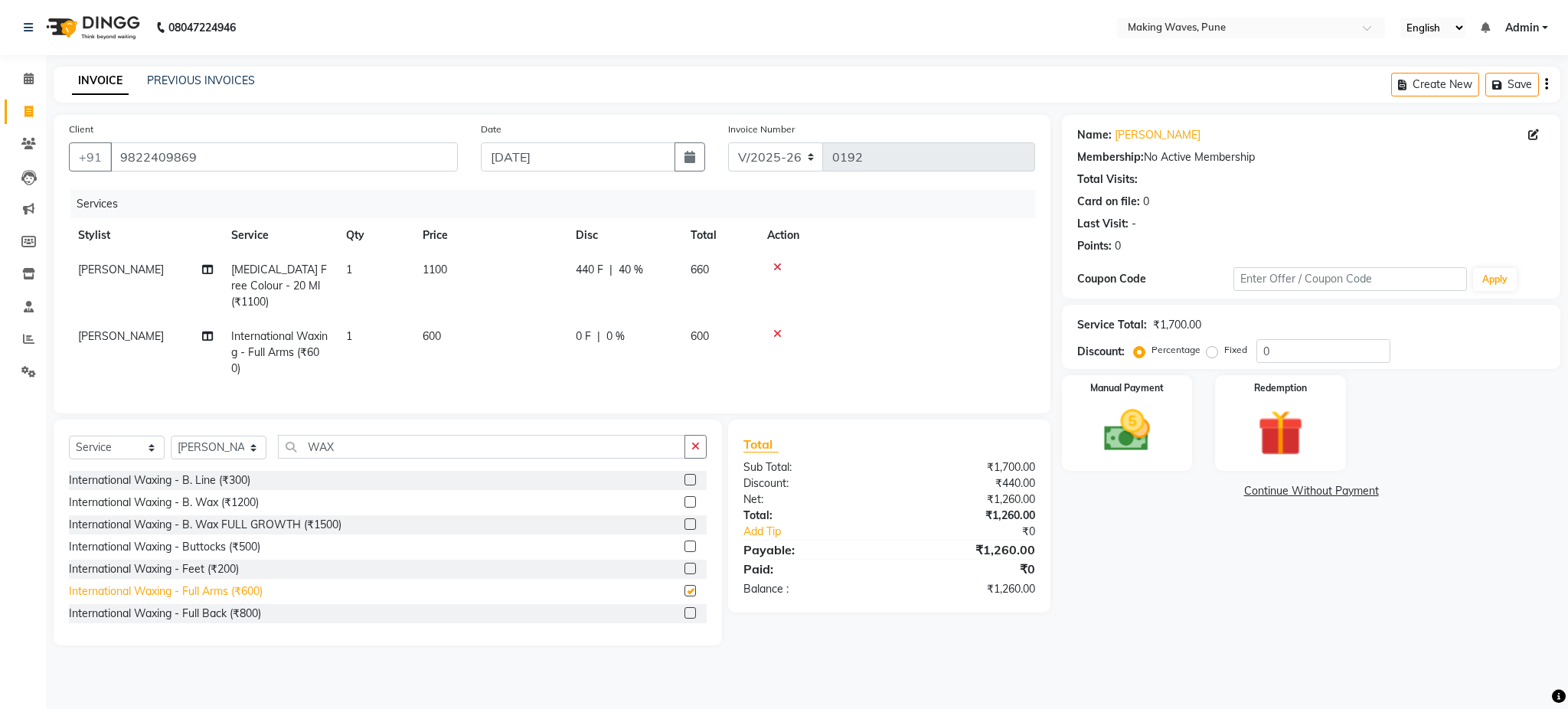
checkbox input "false"
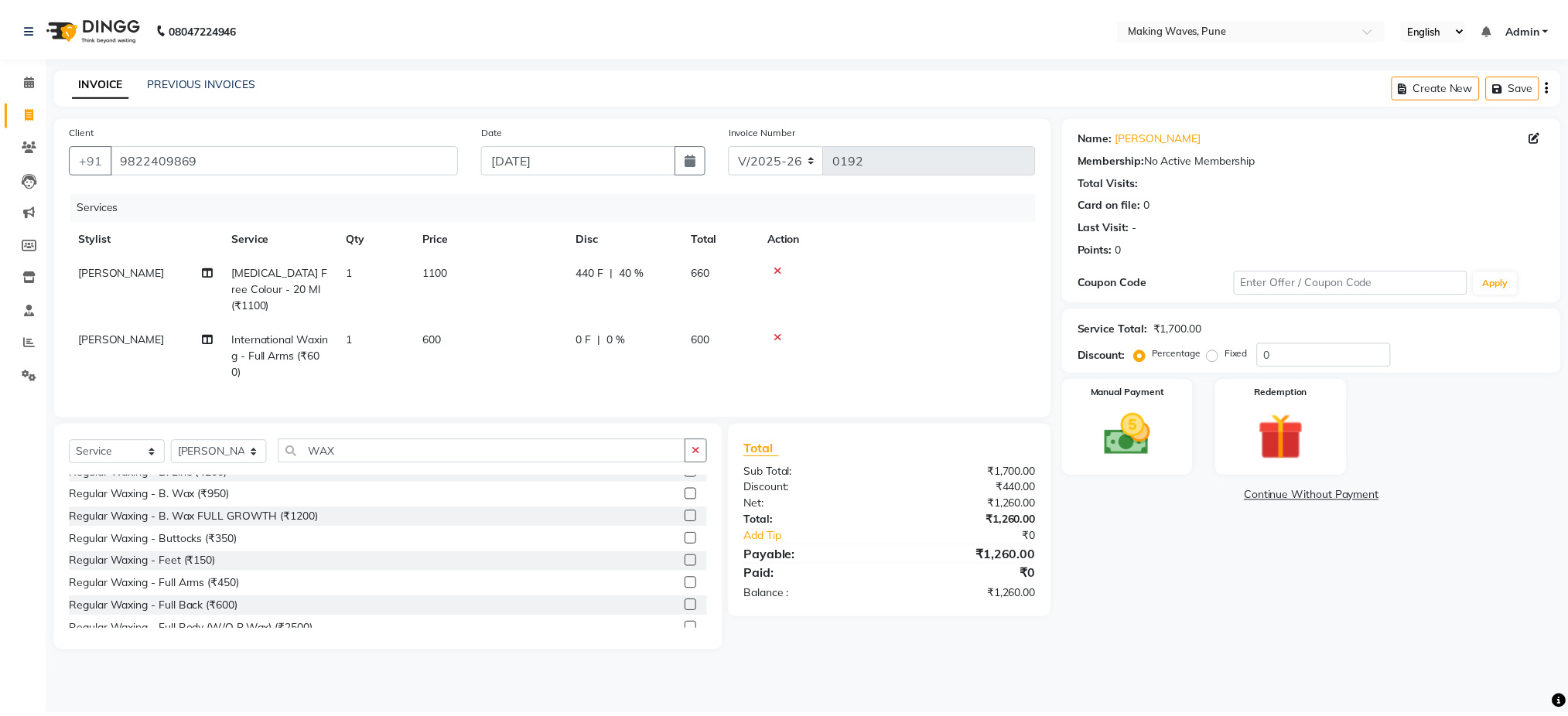
scroll to position [412, 0]
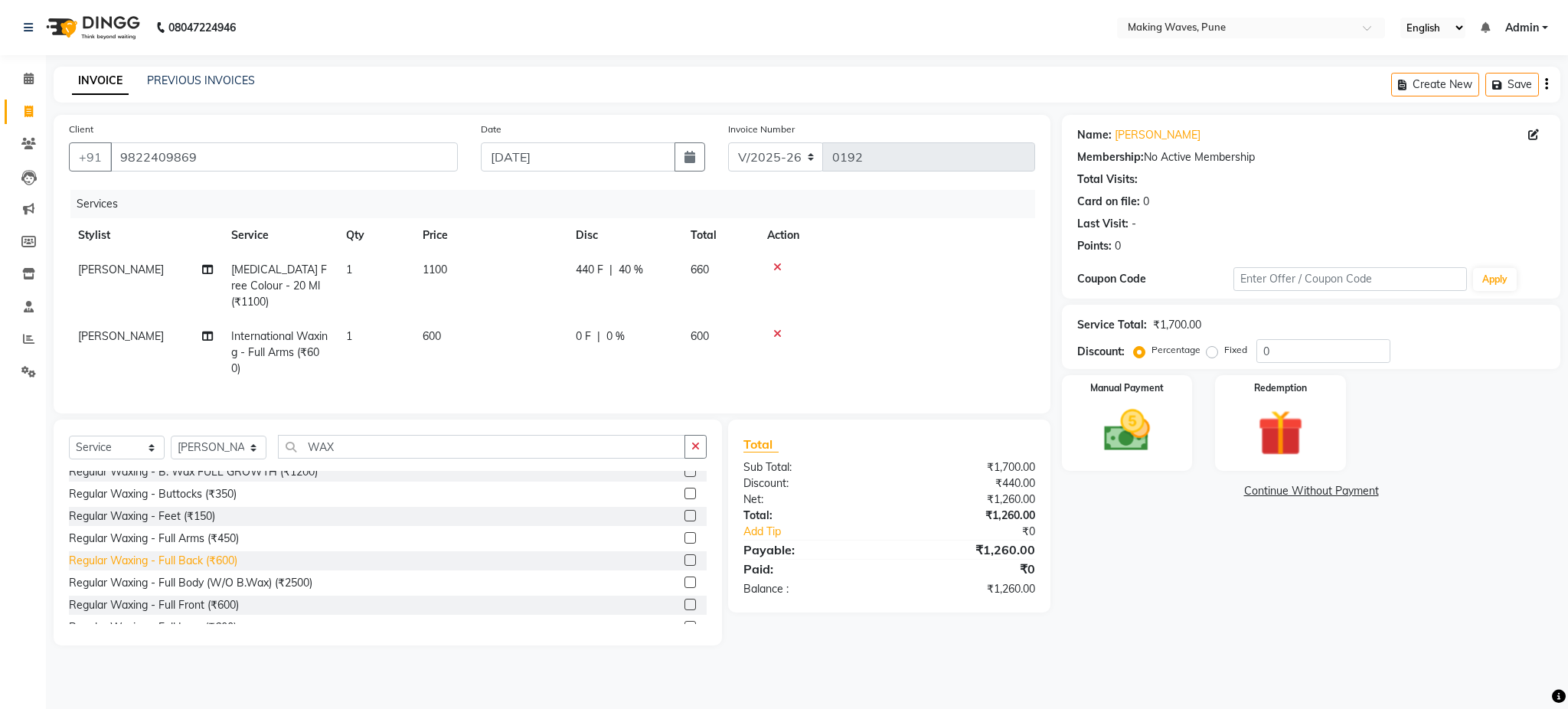
click at [181, 559] on div "Regular Waxing - Full Back (₹600)" at bounding box center [153, 561] width 168 height 16
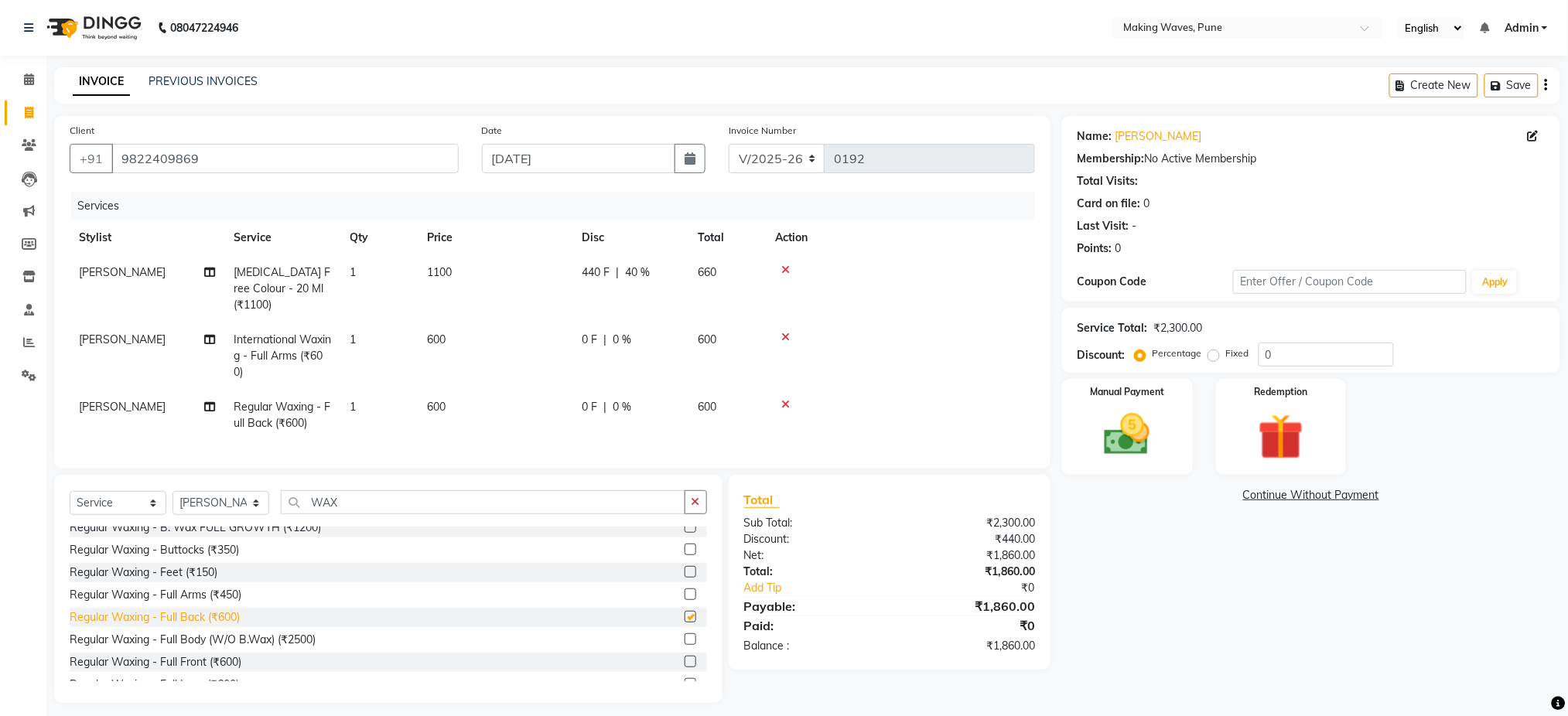
checkbox input "false"
click at [1177, 429] on div "Manual Payment" at bounding box center [1127, 427] width 135 height 100
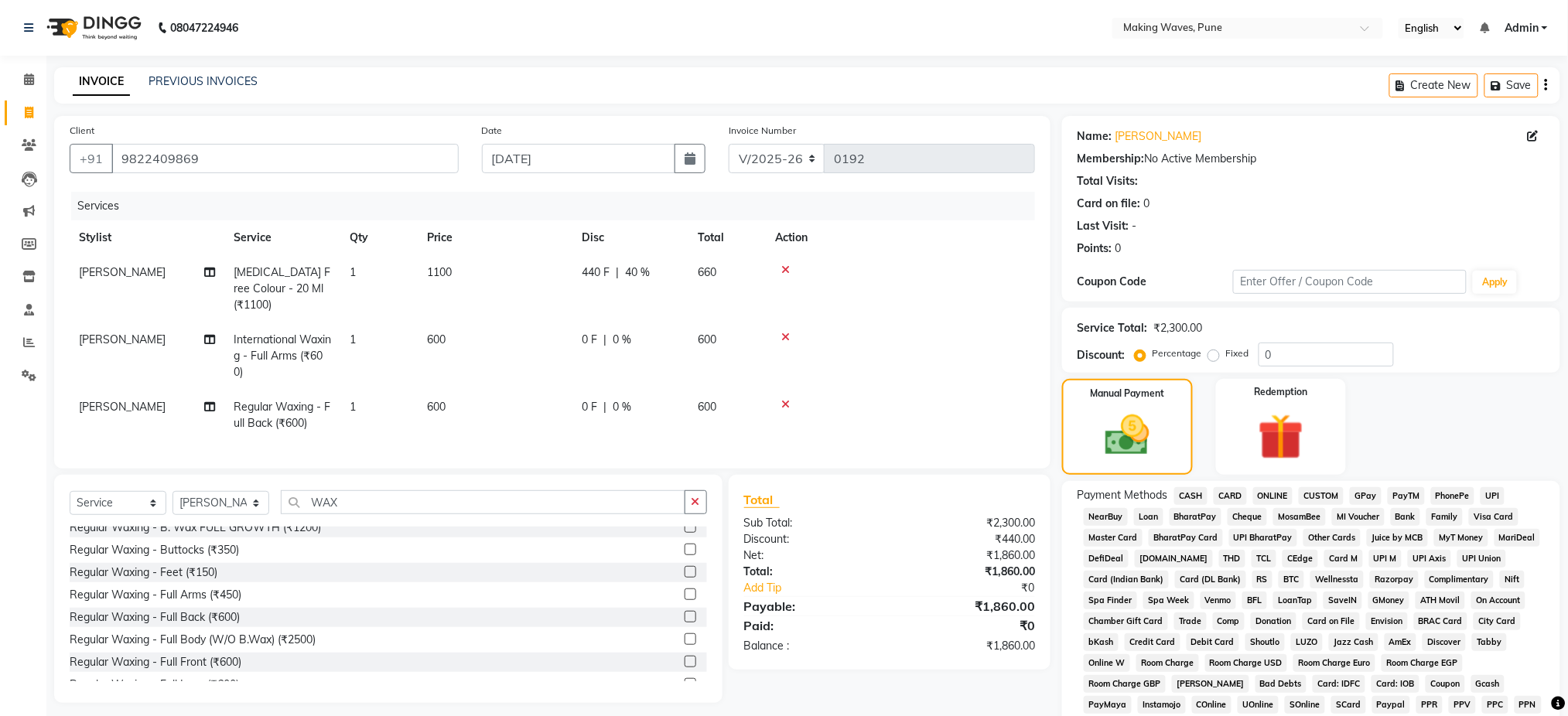
click at [1202, 494] on span "CASH" at bounding box center [1191, 496] width 33 height 17
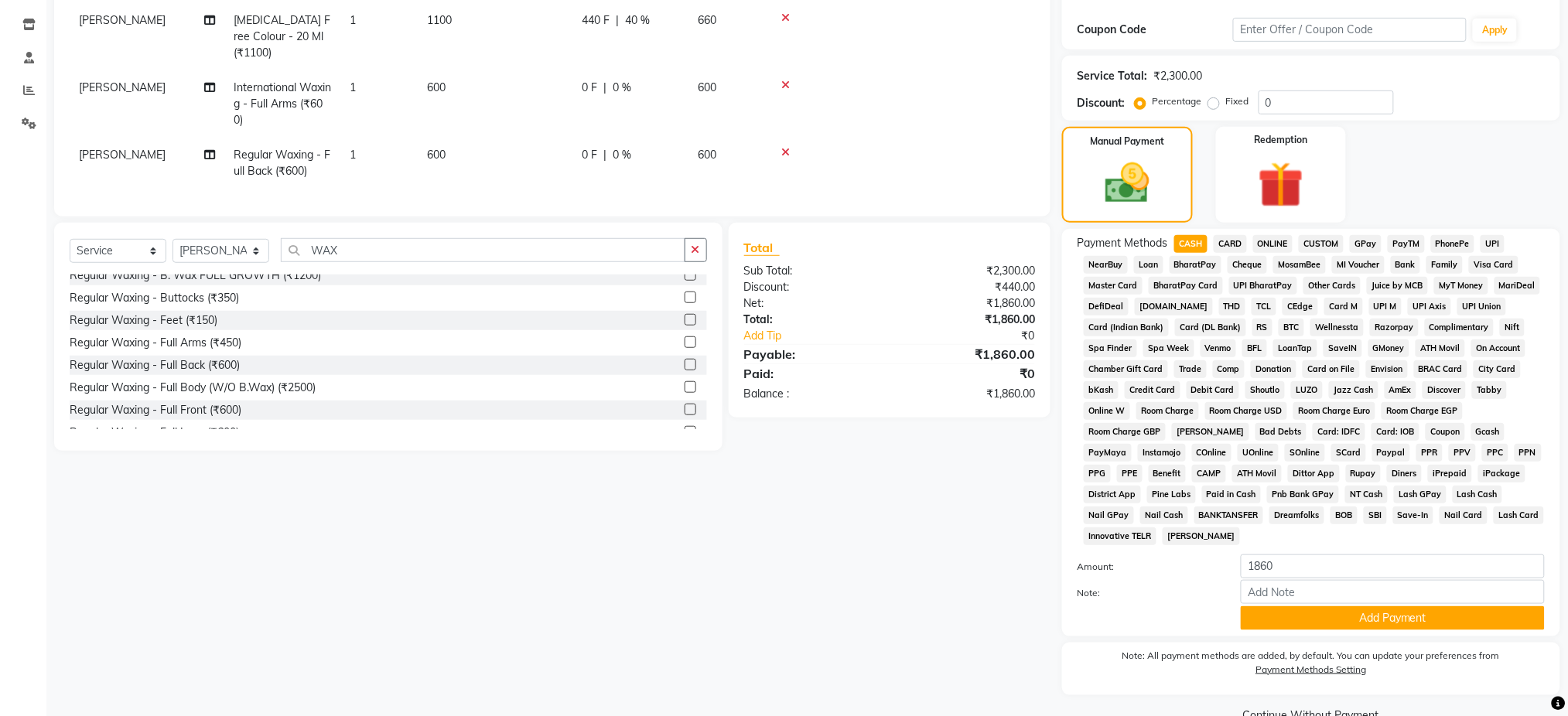
scroll to position [286, 0]
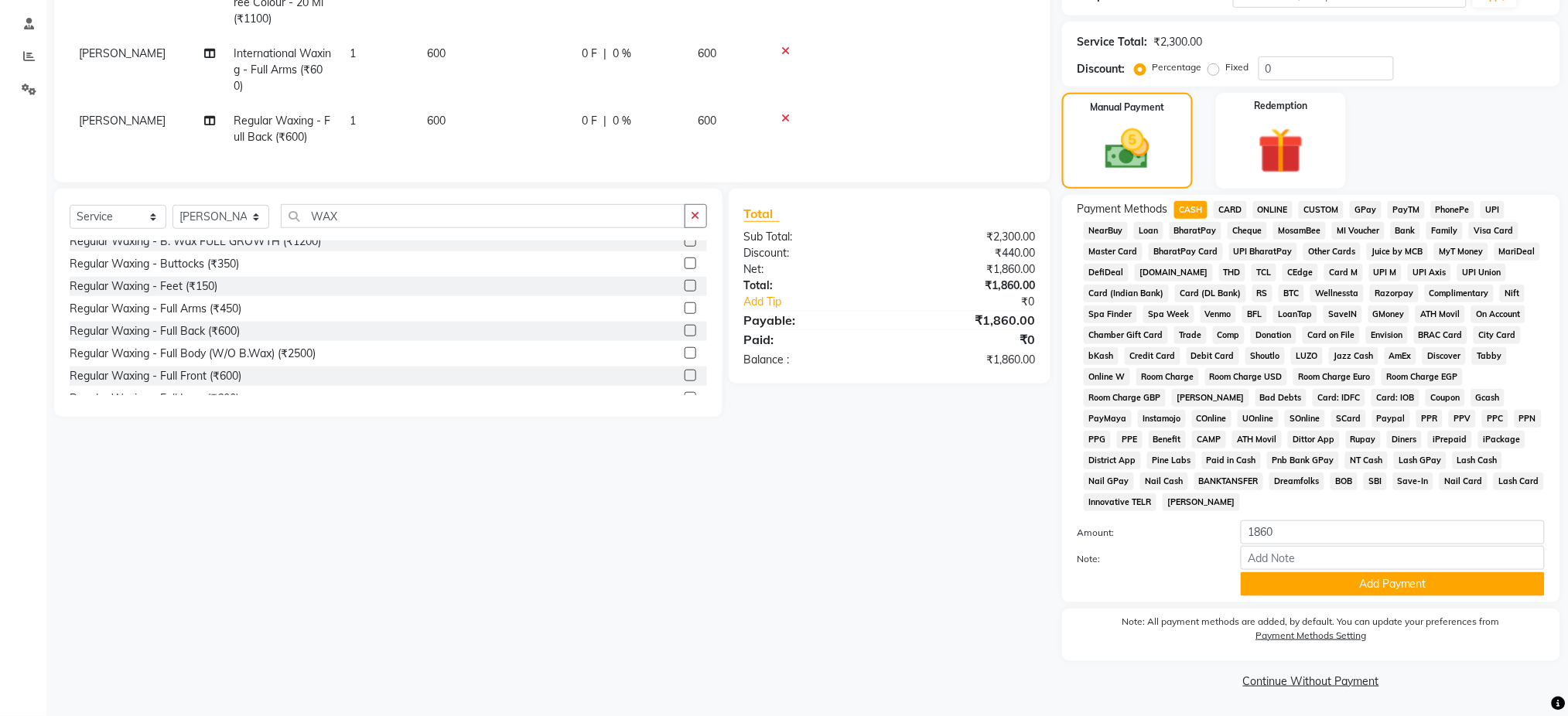
click at [1469, 598] on div "Payment Methods CASH CARD ONLINE CUSTOM GPay PayTM PhonePe UPI NearBuy Loan Bha…" at bounding box center [1311, 398] width 498 height 407
click at [1482, 593] on button "Add Payment" at bounding box center [1393, 584] width 304 height 24
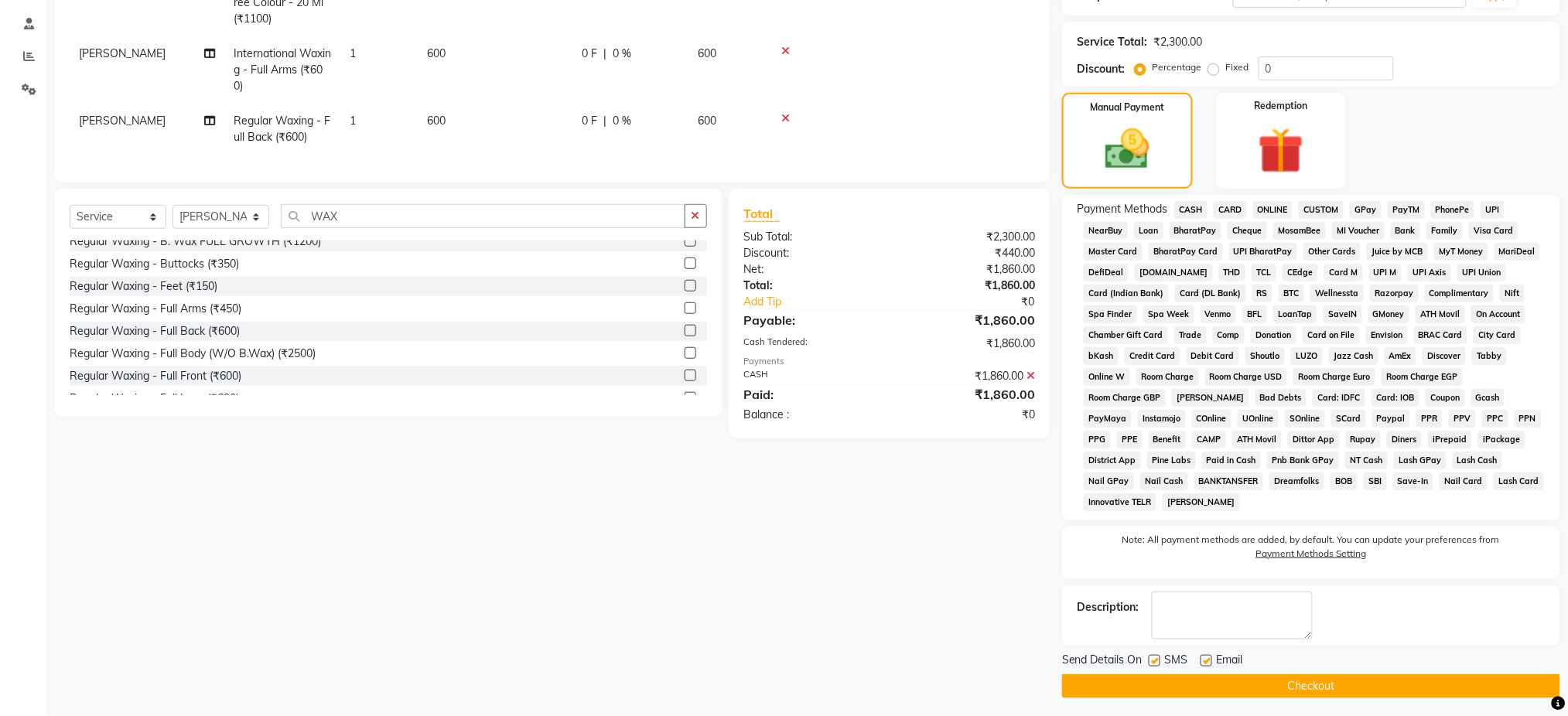
click at [1375, 688] on button "Checkout" at bounding box center [1311, 686] width 498 height 24
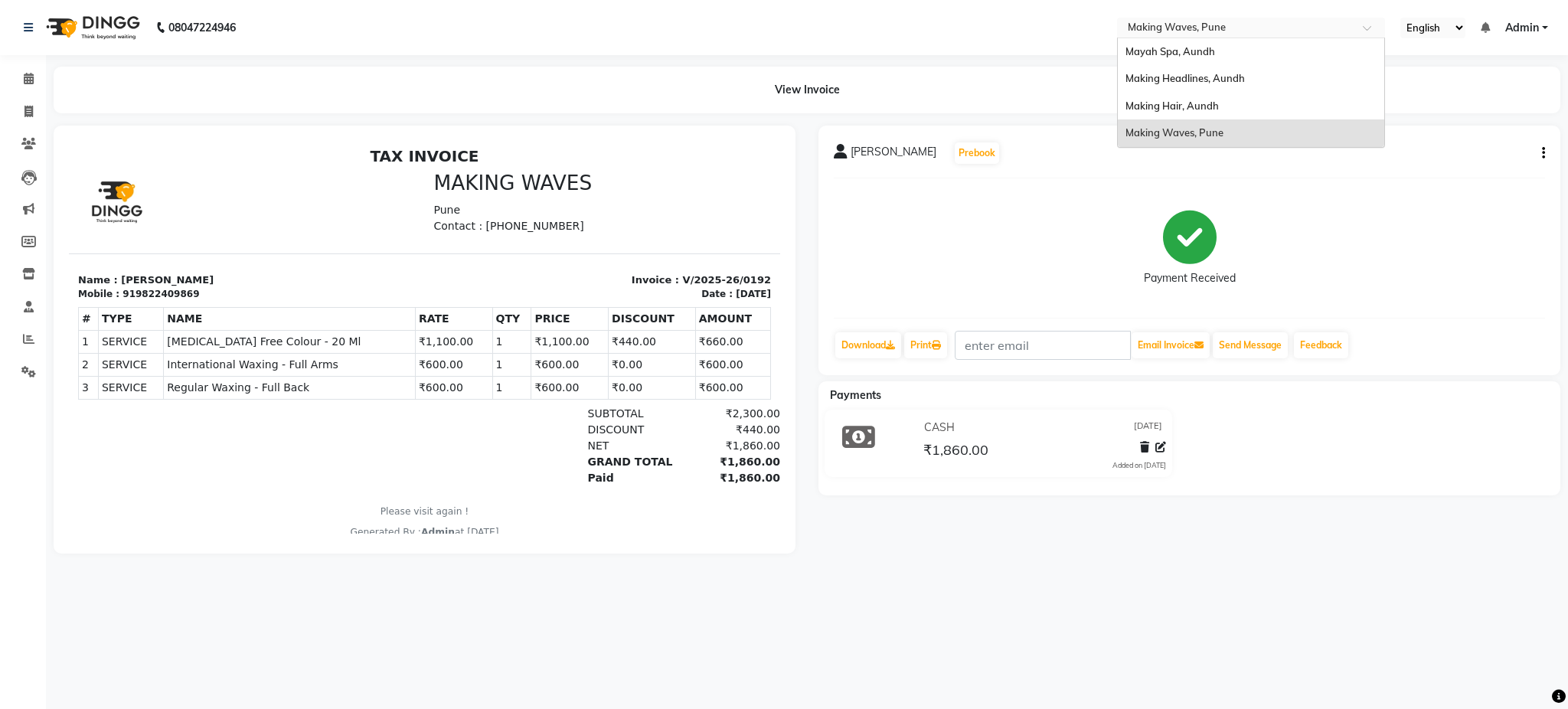
click at [1195, 22] on input "text" at bounding box center [1235, 29] width 222 height 16
click at [1192, 101] on span "Making Hair, Aundh" at bounding box center [1172, 106] width 93 height 13
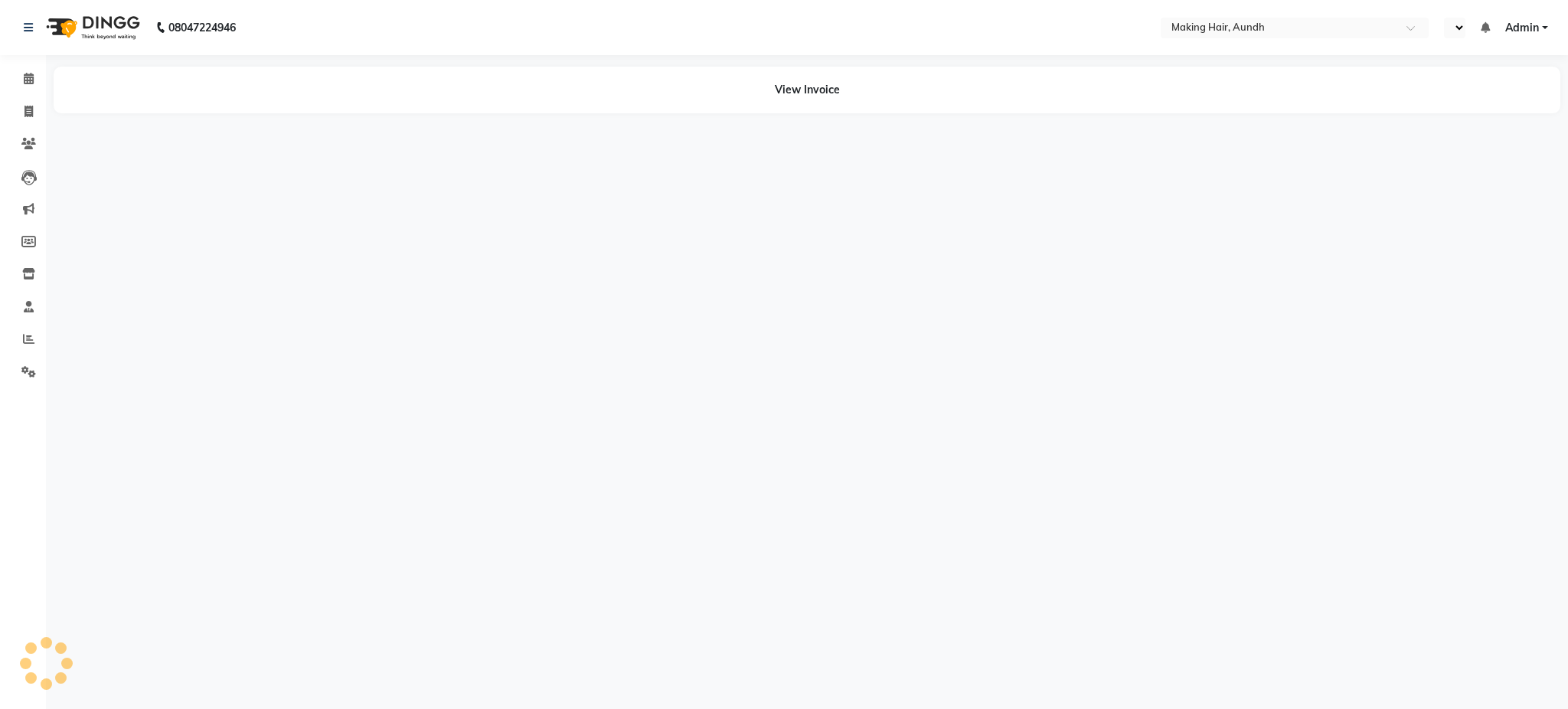
select select "en"
click at [28, 107] on icon at bounding box center [28, 111] width 9 height 12
select select "service"
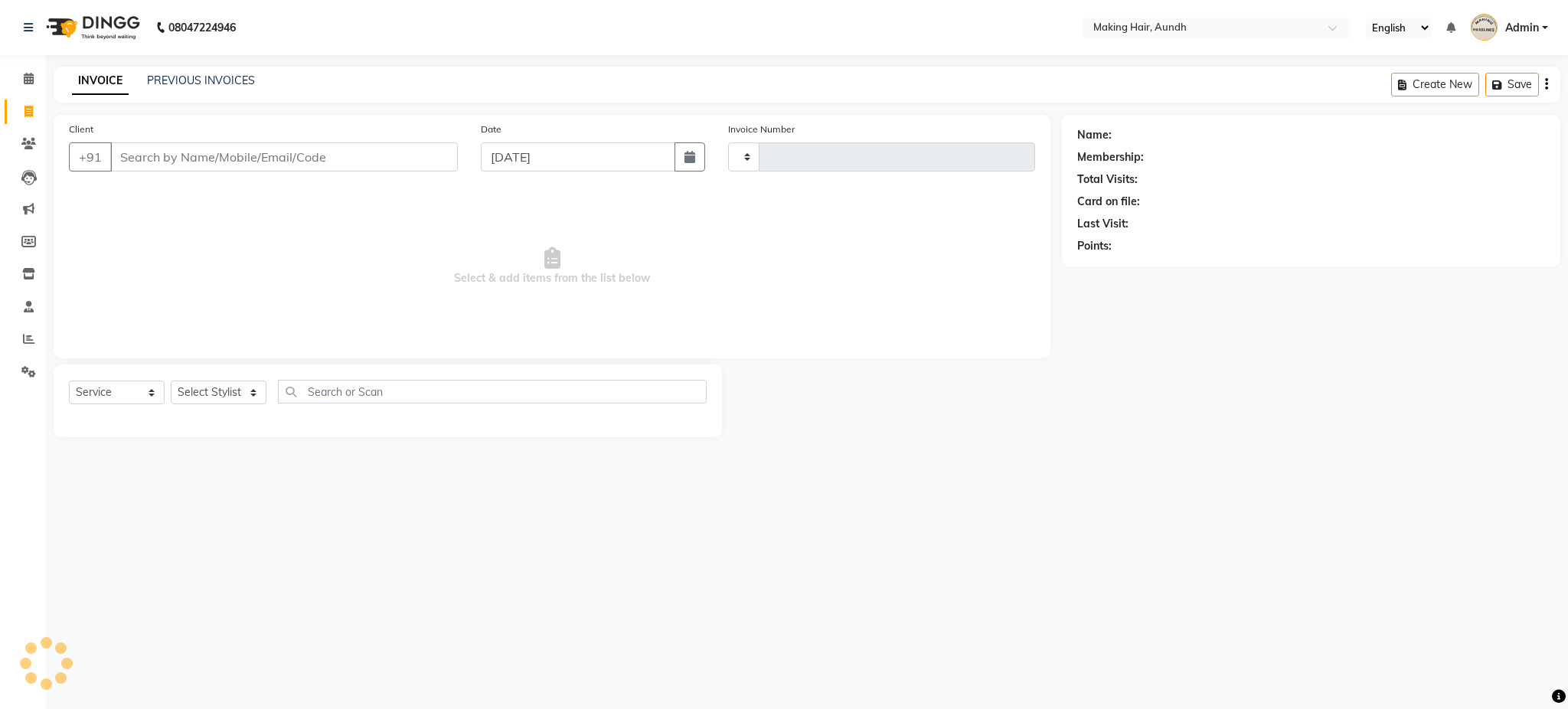
type input "0273"
select select "760"
click at [175, 159] on input "Client" at bounding box center [284, 157] width 348 height 29
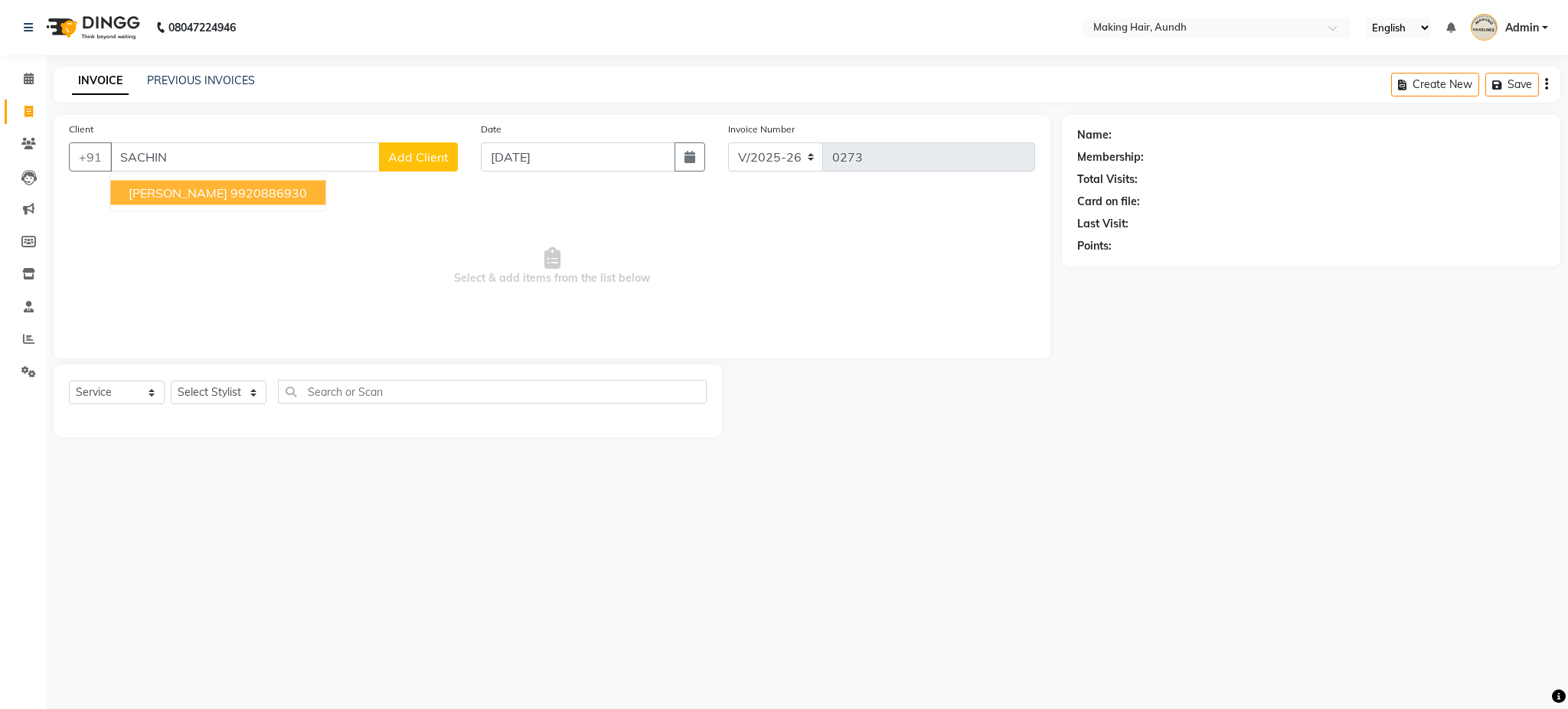
click at [257, 207] on ngb-typeahead-window "SACHIN GAIKAWAD 9920886930" at bounding box center [218, 193] width 217 height 38
click at [258, 188] on ngb-highlight "9920886930" at bounding box center [269, 194] width 77 height 16
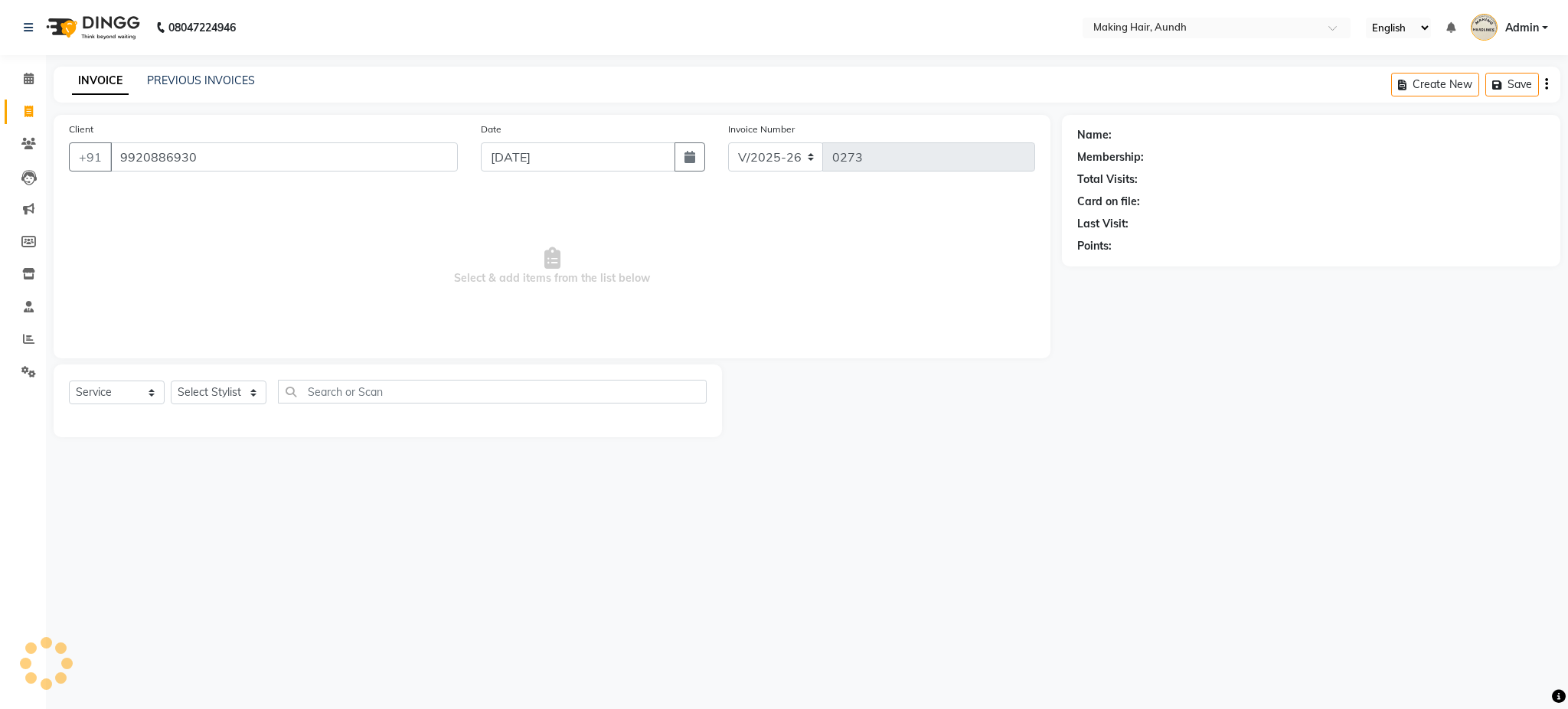
type input "9920886930"
click at [209, 389] on select "Select Stylist Anuh Apurva DEEPA Farhat Gaurita Joesna Kalpana KARAN Mamta Megh…" at bounding box center [219, 392] width 96 height 24
select select "12376"
click at [171, 382] on select "Select Stylist Anuh Apurva DEEPA Farhat Gaurita Joesna Kalpana KARAN Mamta Megh…" at bounding box center [219, 392] width 96 height 24
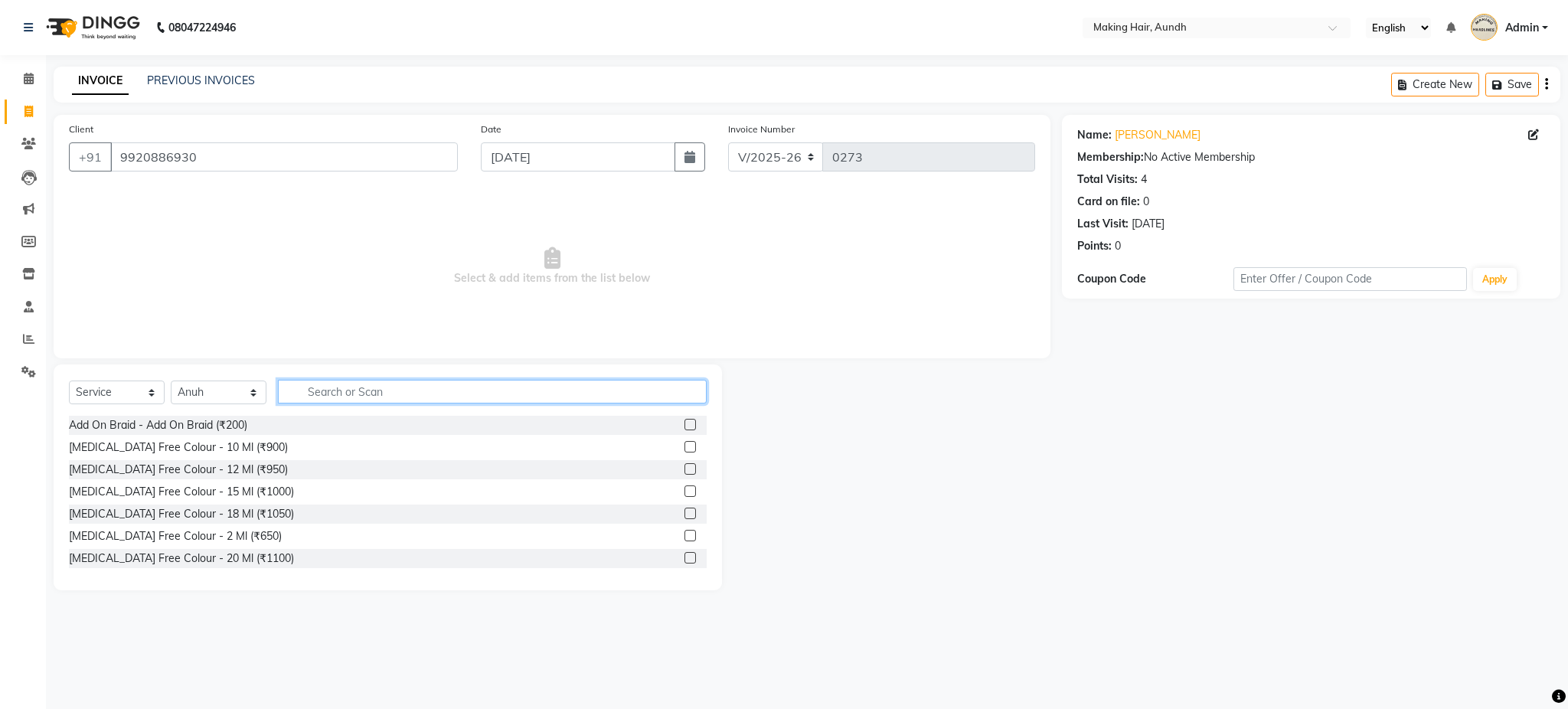
click at [409, 392] on input "text" at bounding box center [492, 392] width 428 height 24
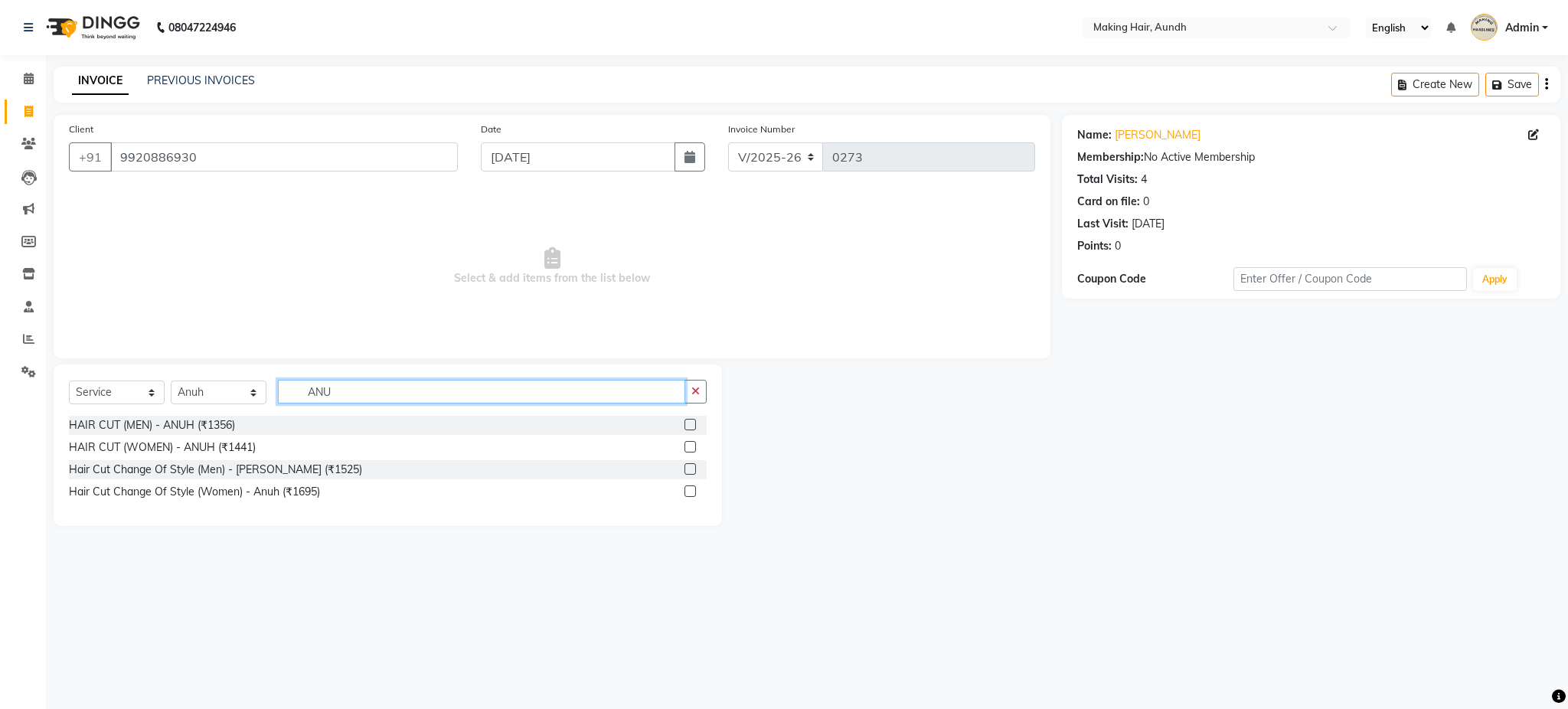
type input "ANU"
click at [251, 423] on div "HAIR CUT (MEN) - ANUH (₹1356)" at bounding box center [388, 425] width 638 height 19
click at [241, 424] on div "HAIR CUT (MEN) - ANUH (₹1356)" at bounding box center [388, 425] width 638 height 19
click at [202, 425] on div "HAIR CUT (MEN) - ANUH (₹1356)" at bounding box center [152, 425] width 166 height 16
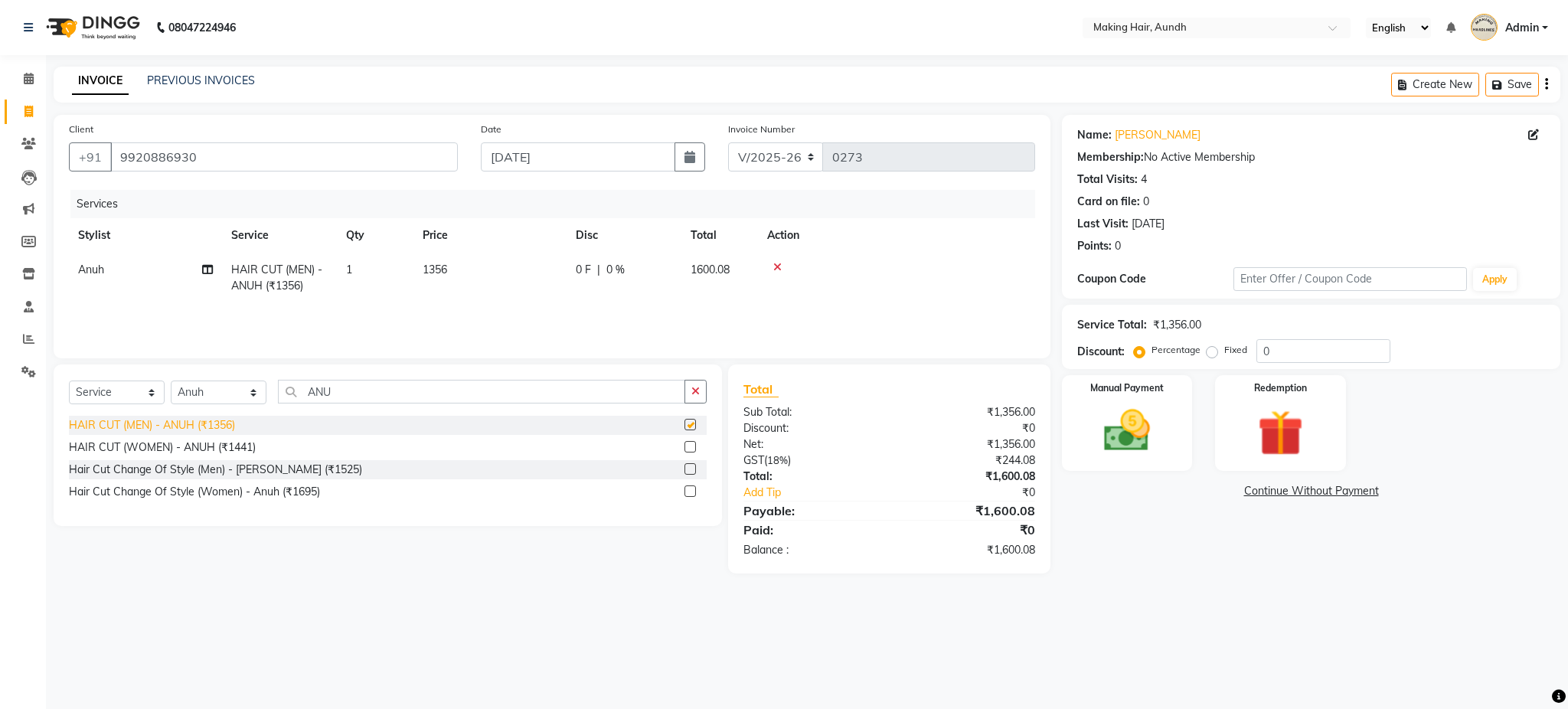
checkbox input "false"
click at [429, 261] on td "1356" at bounding box center [490, 278] width 153 height 51
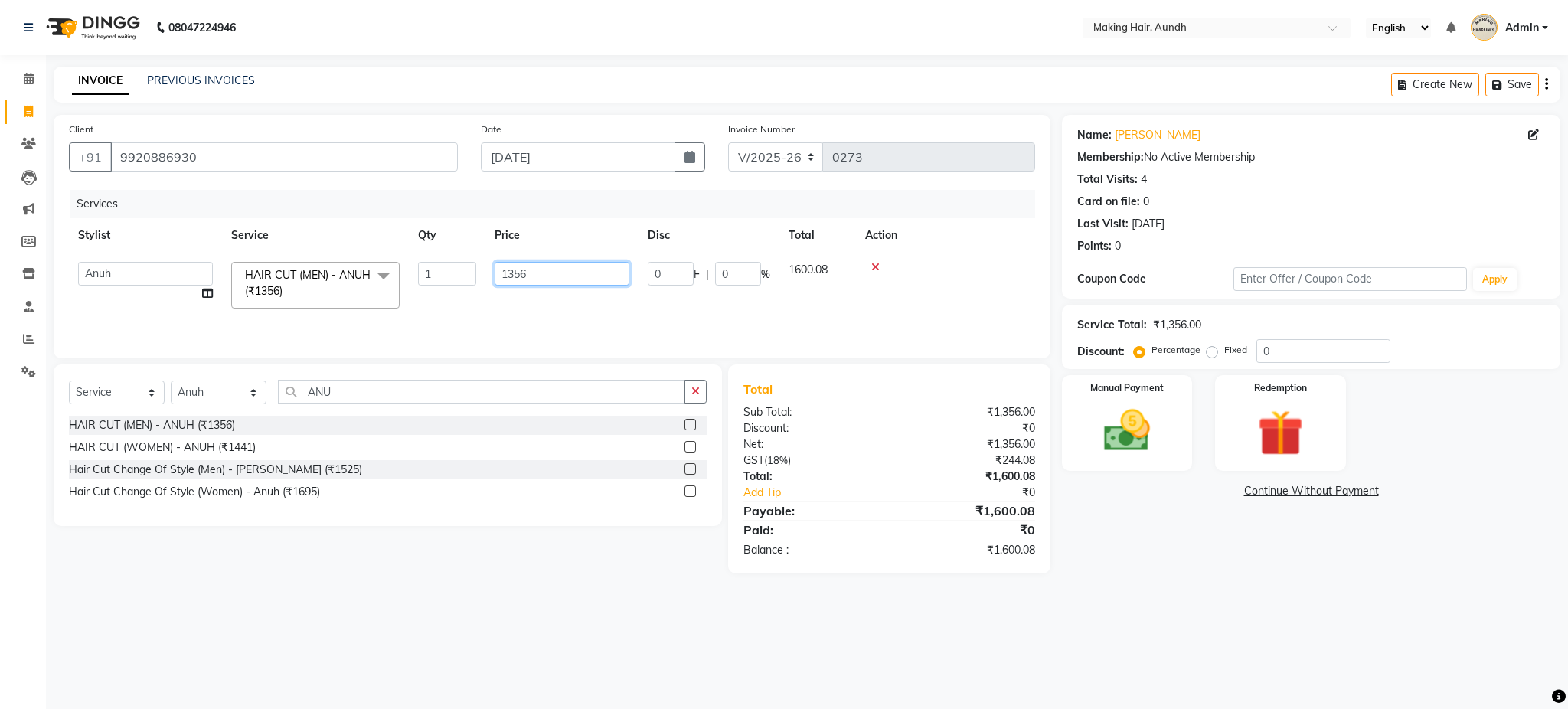
drag, startPoint x: 583, startPoint y: 254, endPoint x: 571, endPoint y: 277, distance: 25.9
click at [571, 277] on td "1356" at bounding box center [562, 285] width 153 height 65
click at [571, 277] on input "1356" at bounding box center [562, 273] width 135 height 24
type input "1"
type input "2"
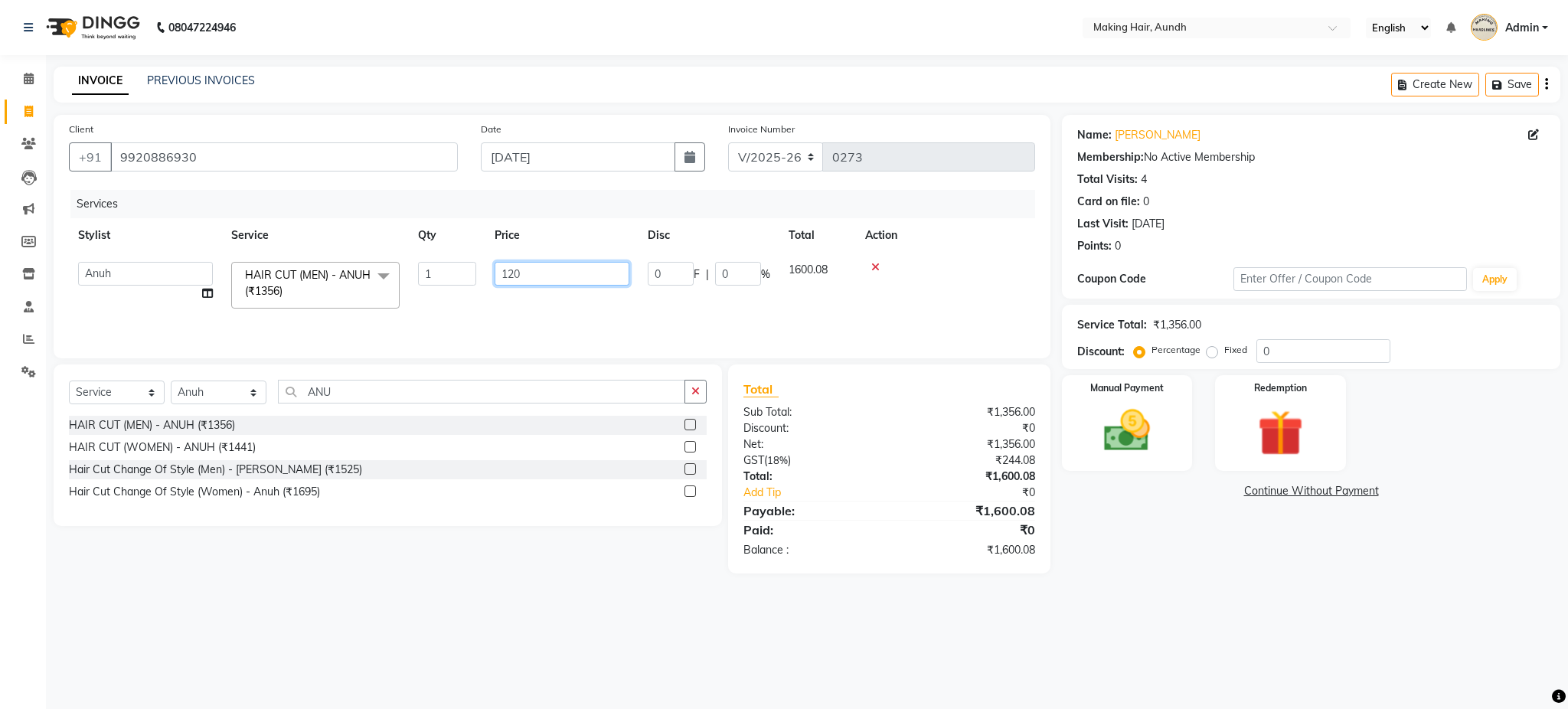
type input "1200"
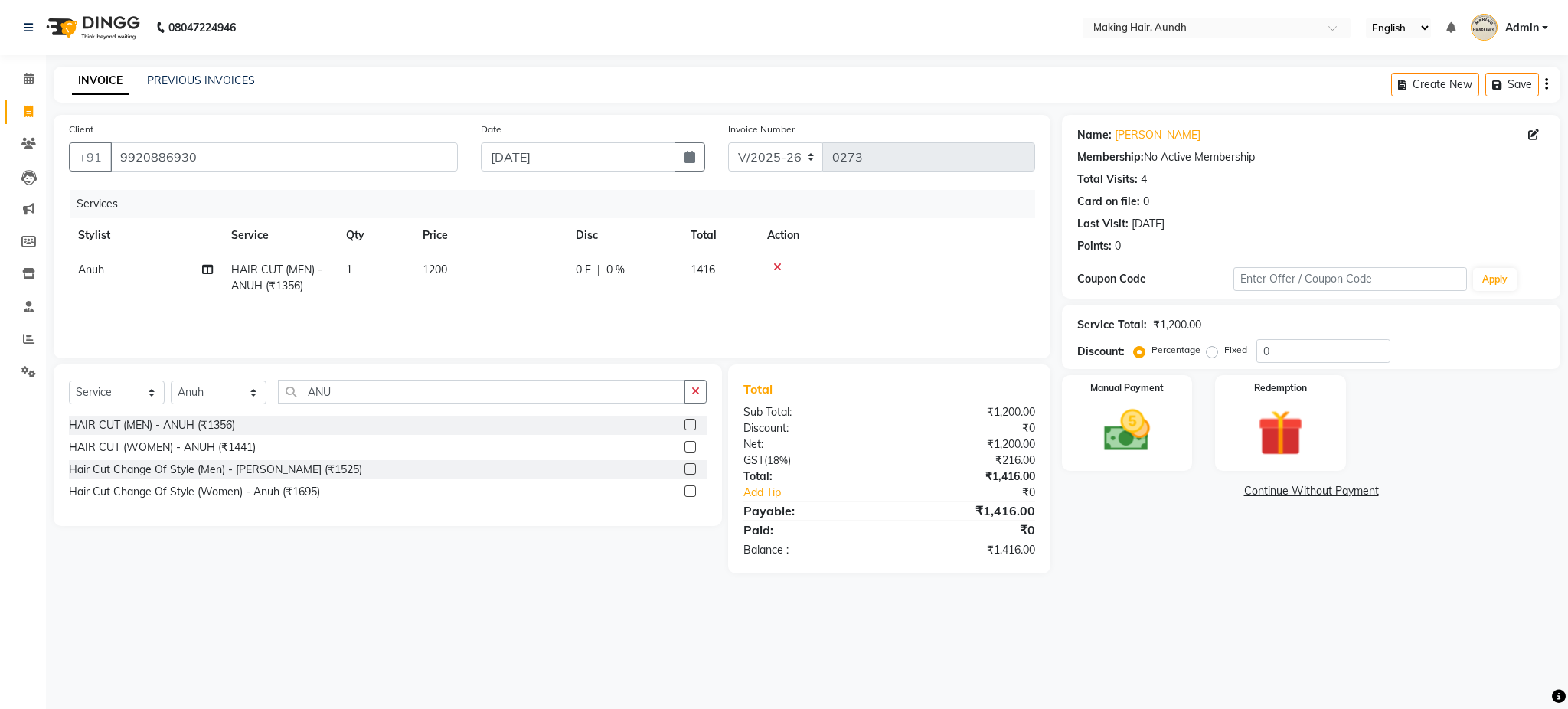
click at [952, 279] on td at bounding box center [897, 278] width 277 height 51
click at [1548, 78] on div "Create New Save" at bounding box center [1476, 85] width 169 height 36
click at [1545, 85] on icon "button" at bounding box center [1546, 85] width 3 height 1
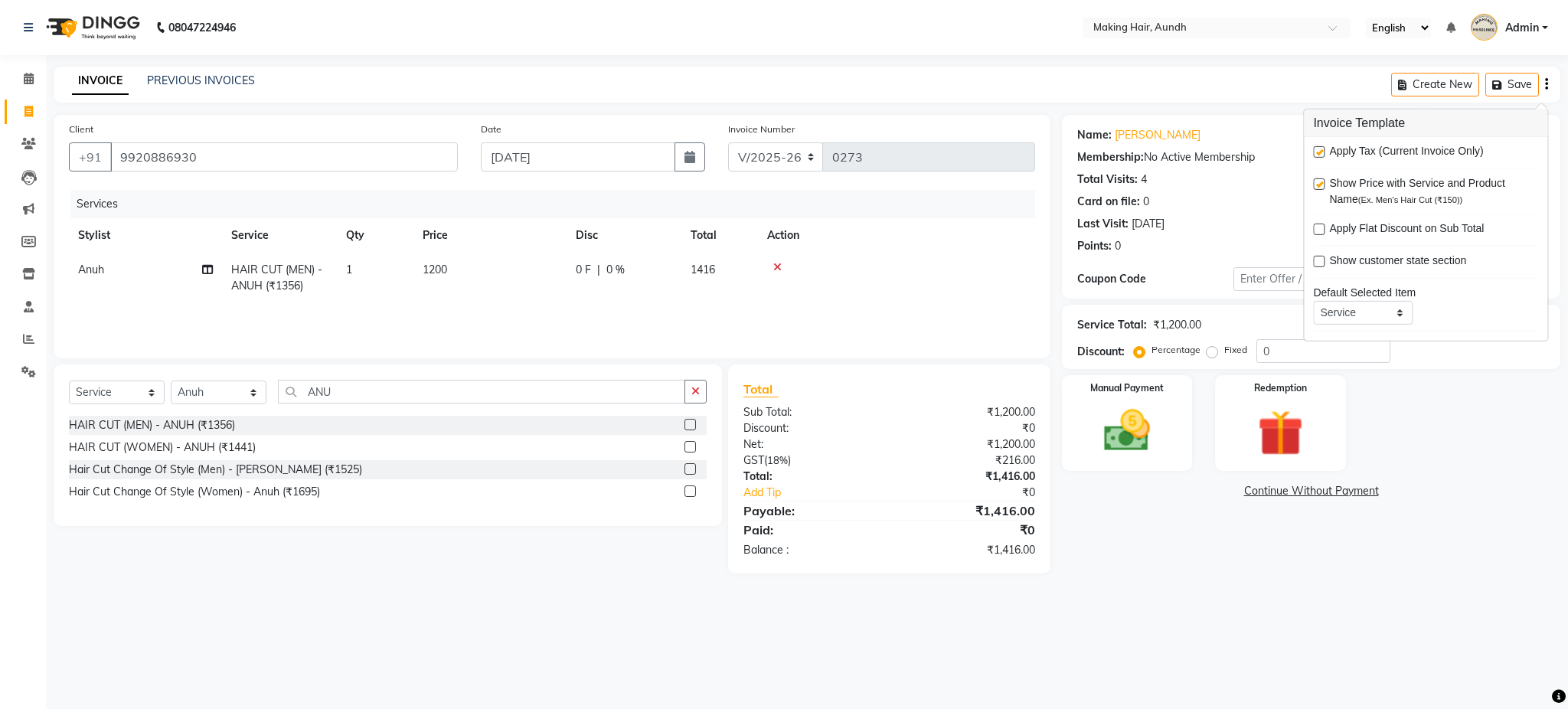
click at [1323, 157] on label at bounding box center [1318, 152] width 12 height 12
click at [1323, 157] on input "checkbox" at bounding box center [1317, 153] width 10 height 10
checkbox input "false"
click at [1255, 561] on main "INVOICE PREVIOUS INVOICES Create New Save Client +91 9920886930 Date 03-09-2025…" at bounding box center [807, 324] width 1522 height 514
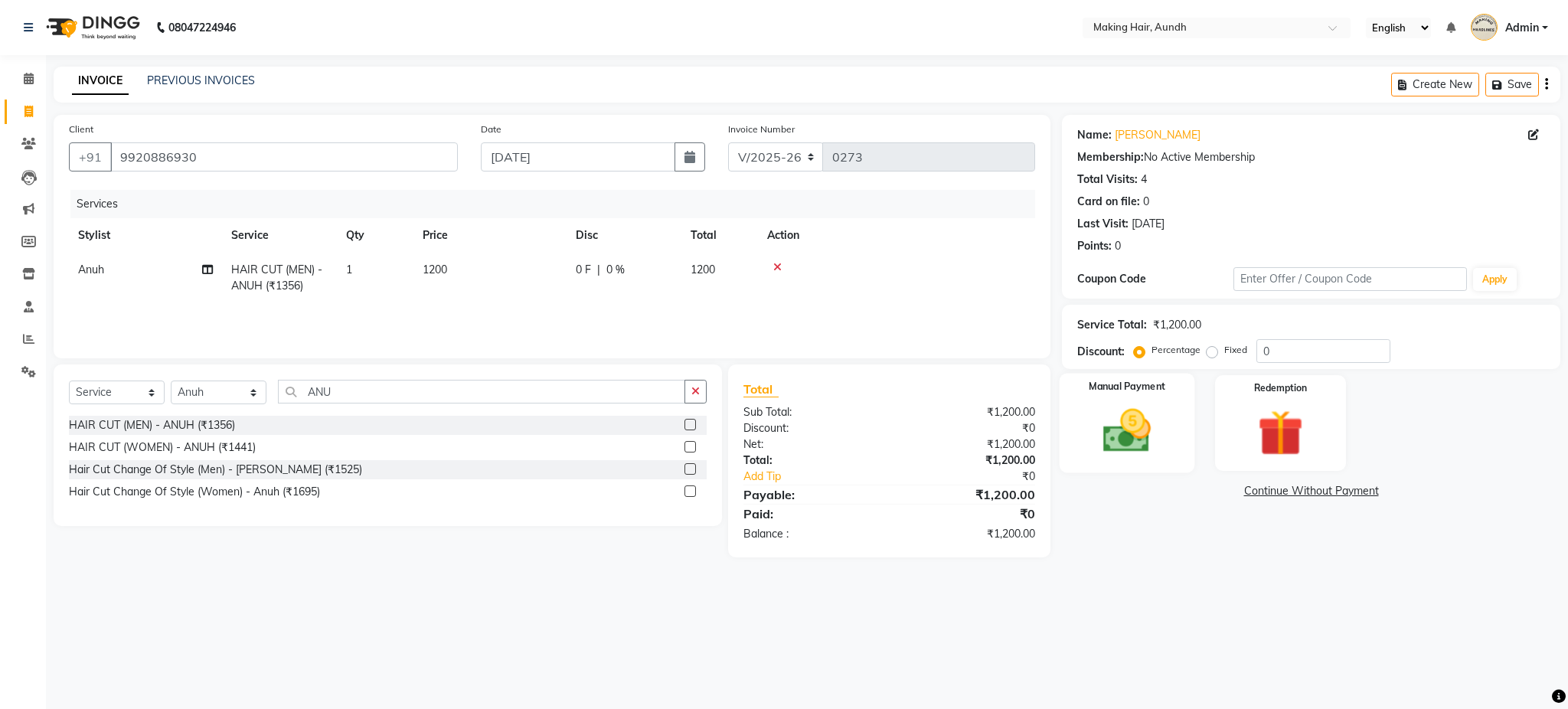
click at [1125, 421] on img at bounding box center [1127, 431] width 78 height 55
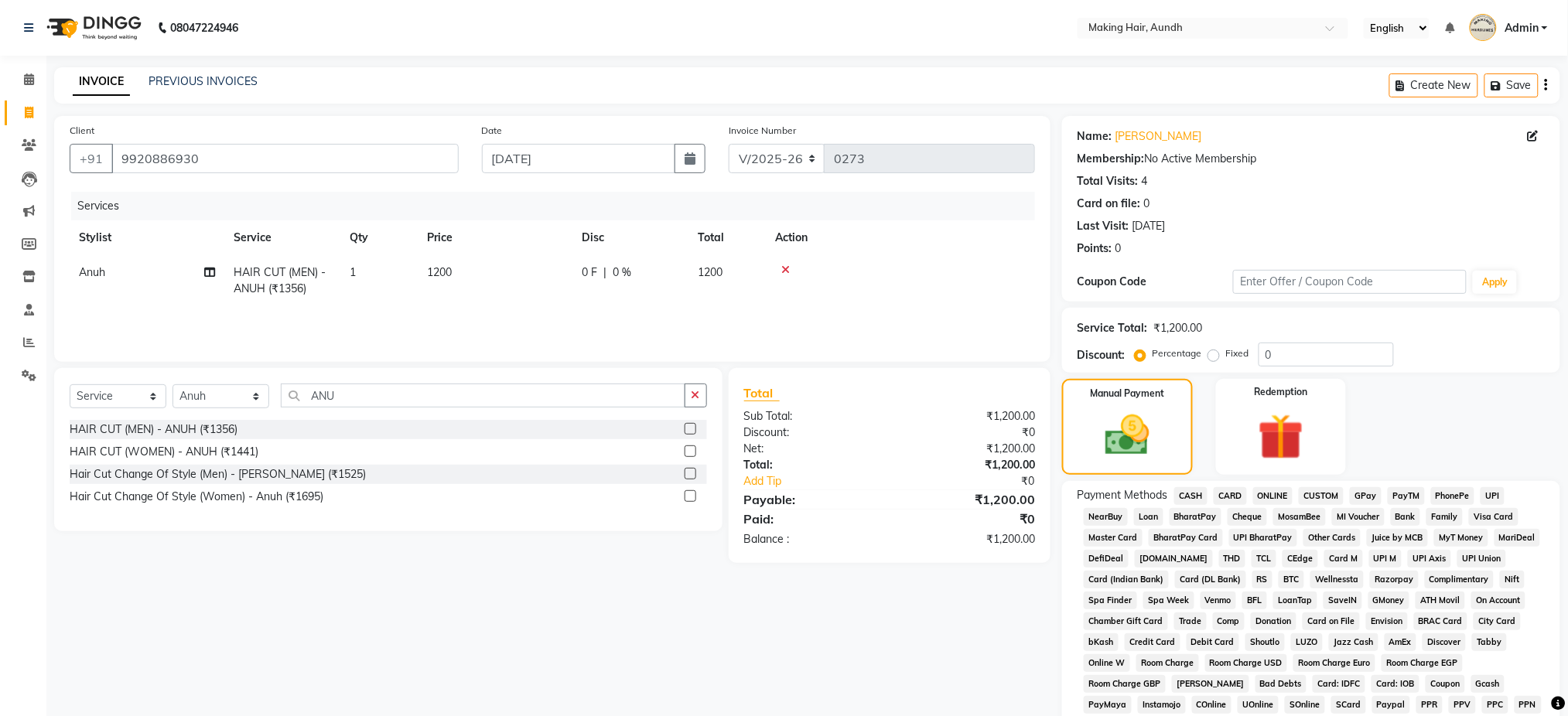
click at [1491, 490] on span "UPI" at bounding box center [1493, 496] width 24 height 17
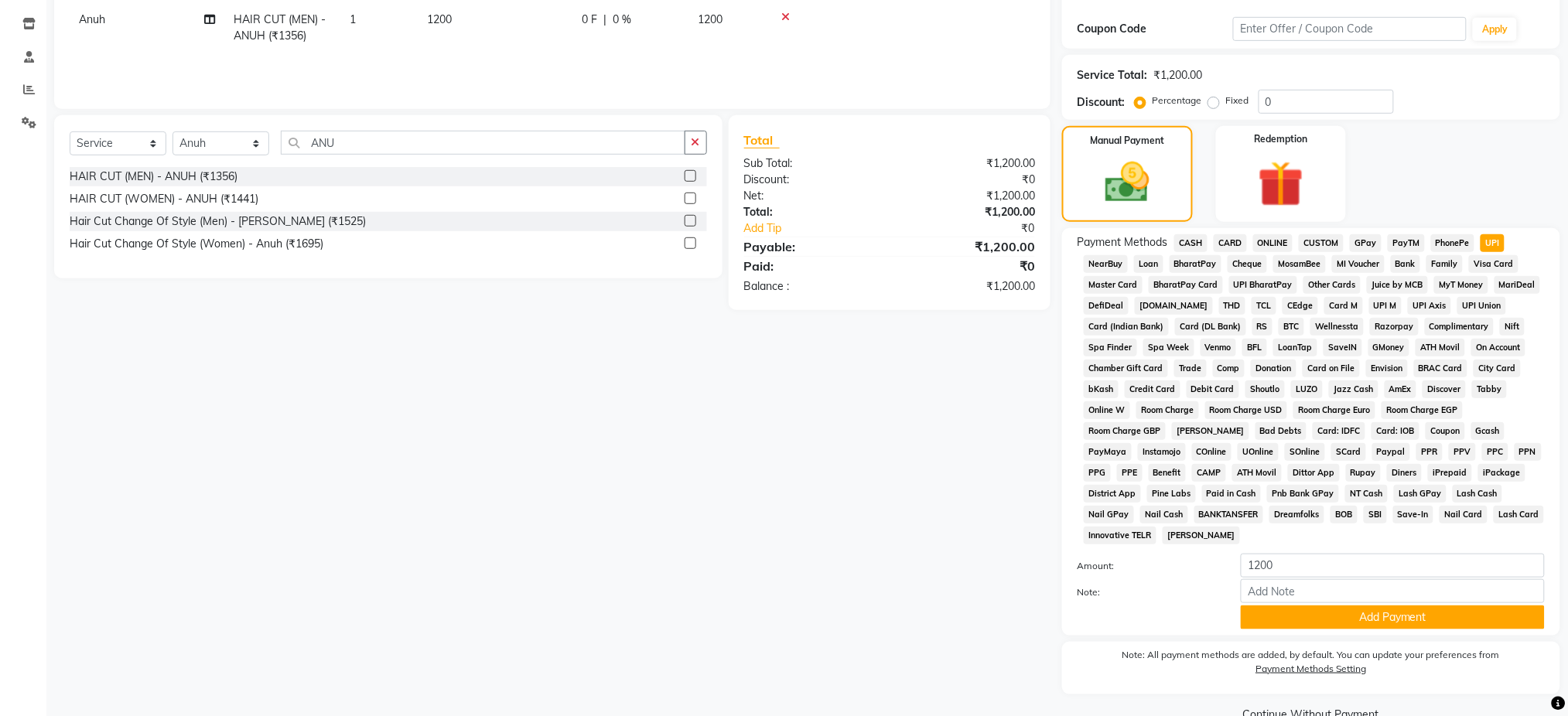
scroll to position [286, 0]
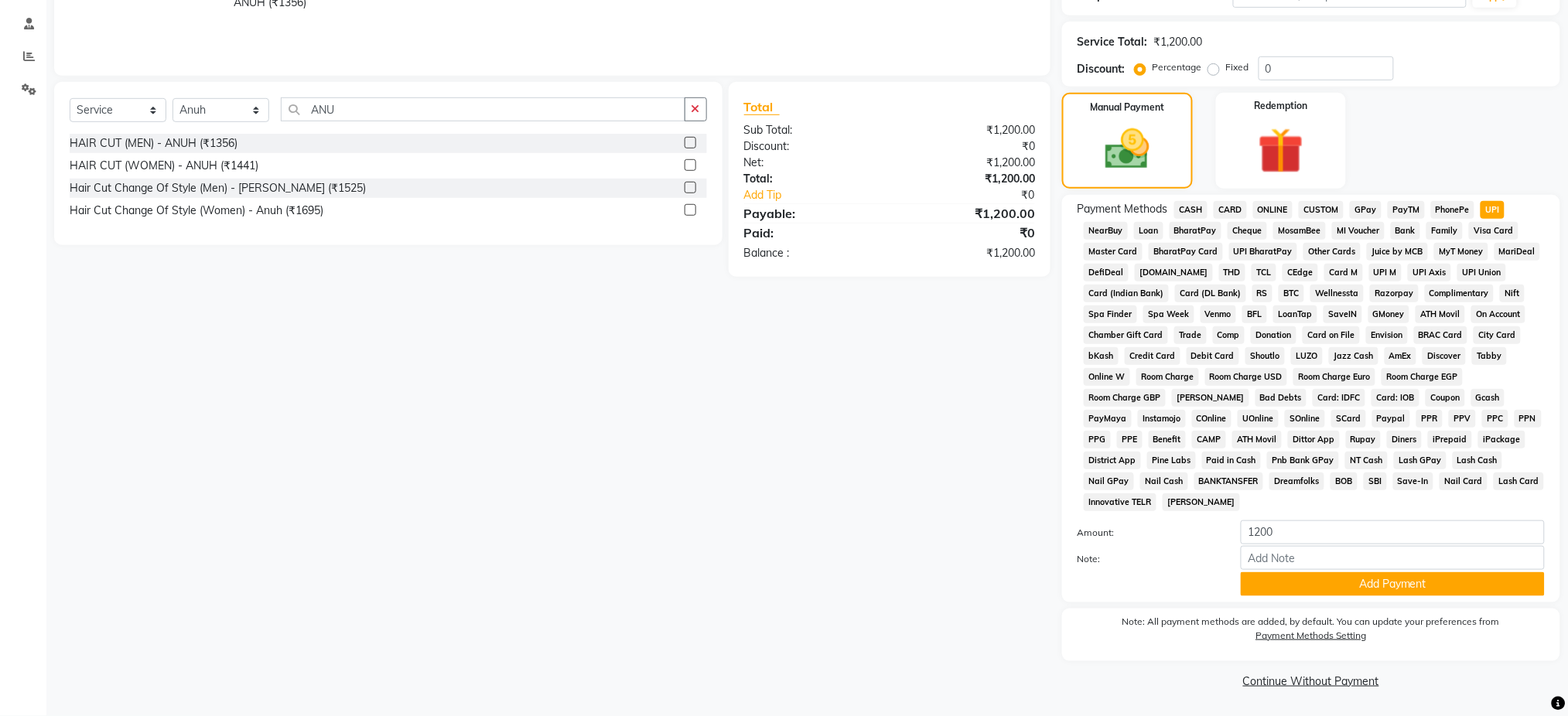
click at [1454, 599] on div "Payment Methods CASH CARD ONLINE CUSTOM GPay PayTM PhonePe UPI NearBuy Loan Bha…" at bounding box center [1311, 398] width 498 height 407
click at [1459, 596] on button "Add Payment" at bounding box center [1393, 584] width 304 height 24
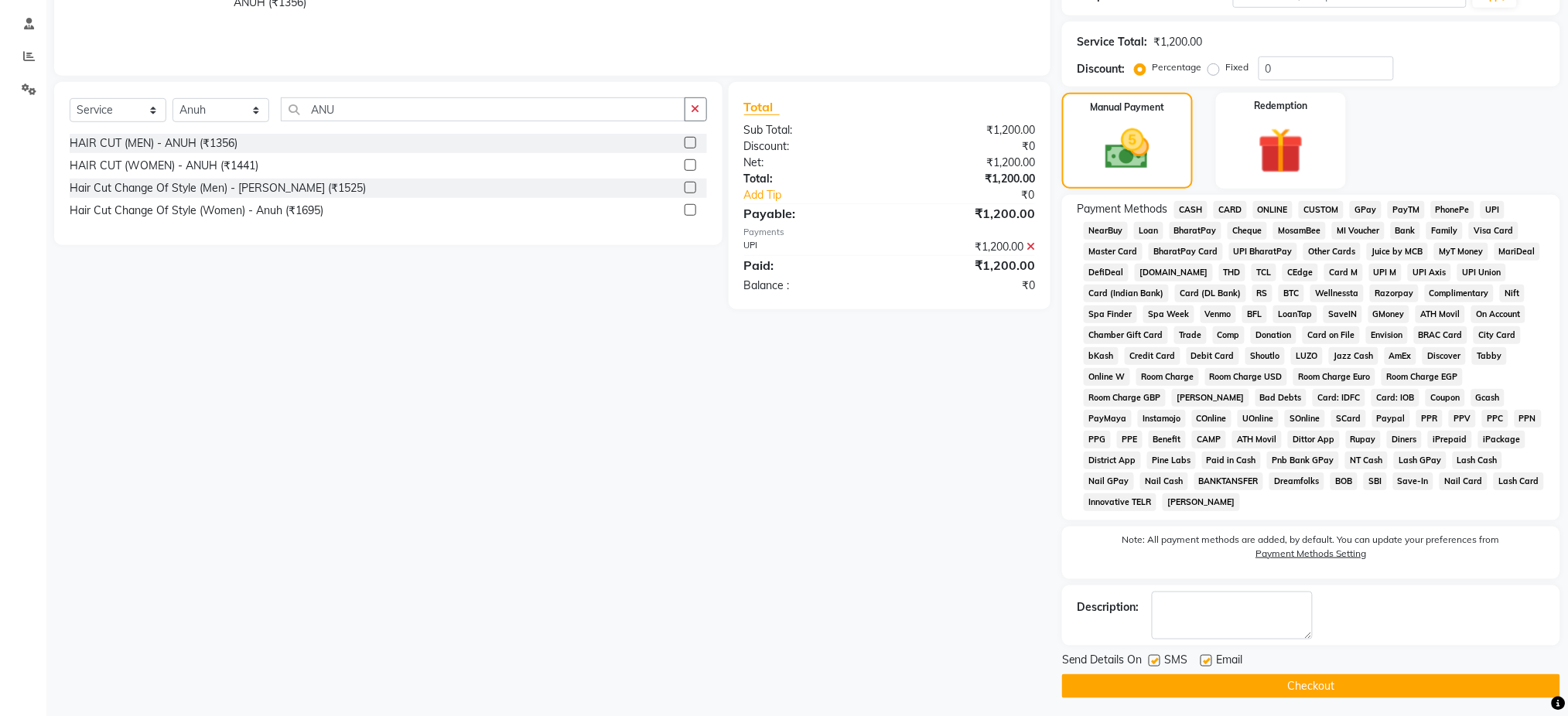
click at [1375, 681] on button "Checkout" at bounding box center [1311, 686] width 498 height 24
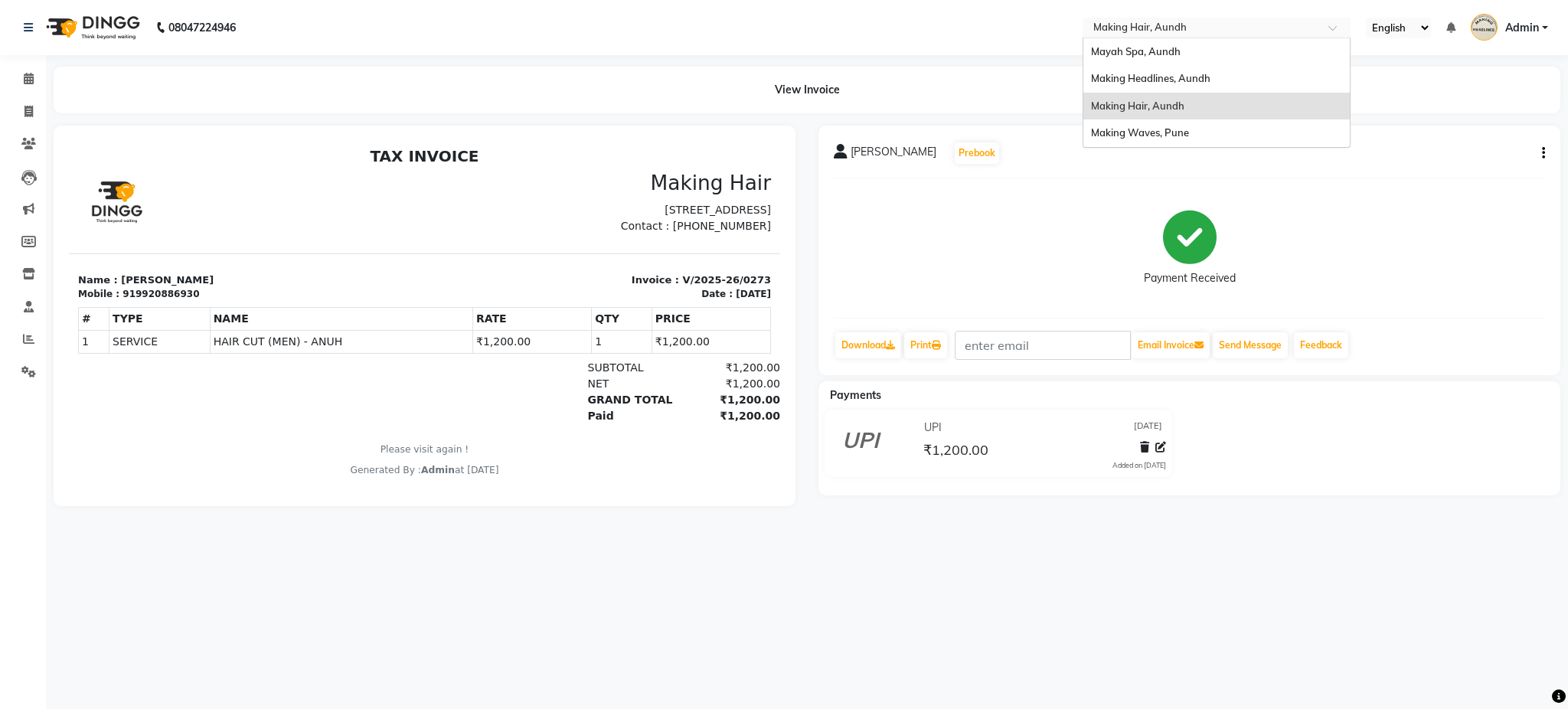
click at [1156, 20] on div "× Making Hair, Aundh" at bounding box center [1140, 27] width 93 height 16
click at [1208, 67] on div "Making Headlines, Aundh" at bounding box center [1216, 78] width 266 height 27
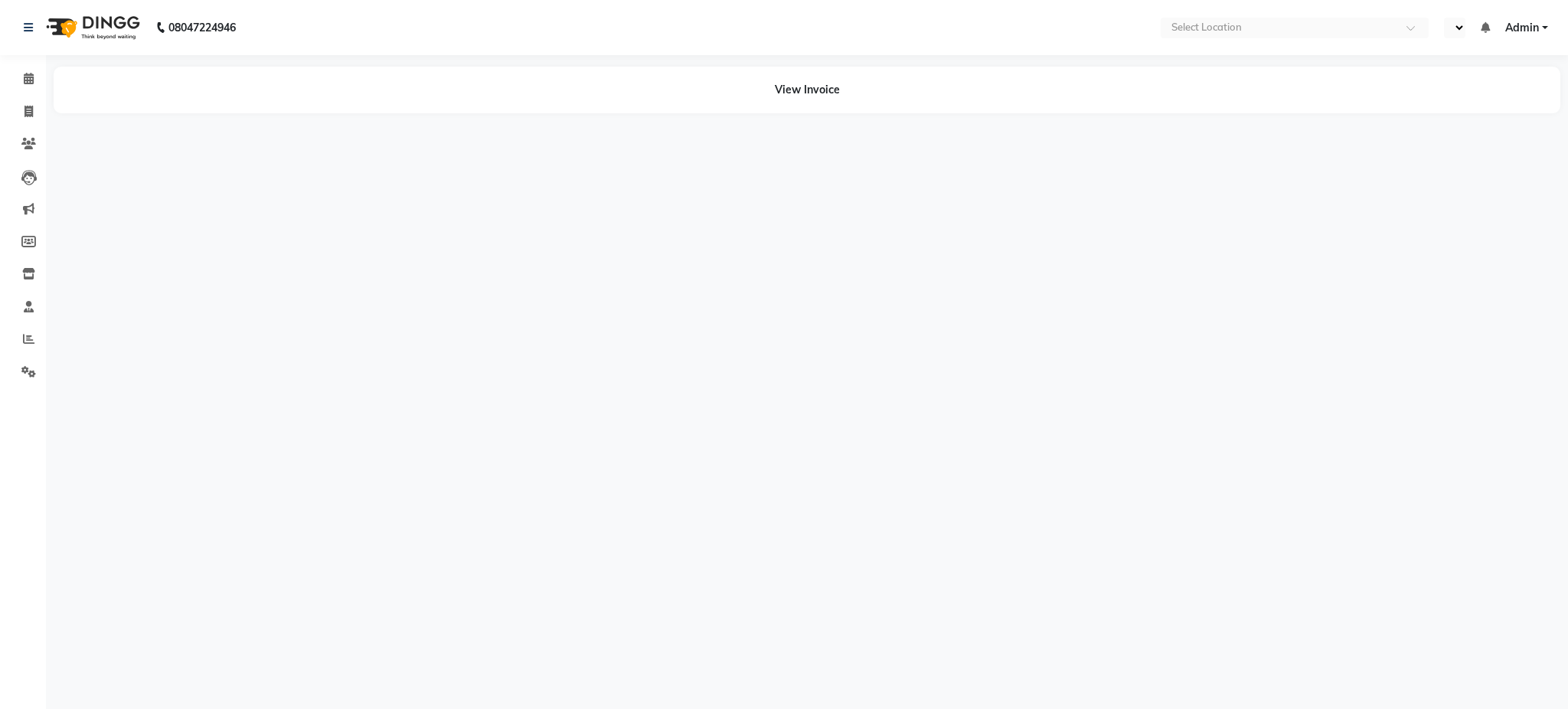
select select "en"
click at [30, 109] on icon at bounding box center [28, 111] width 9 height 12
select select "service"
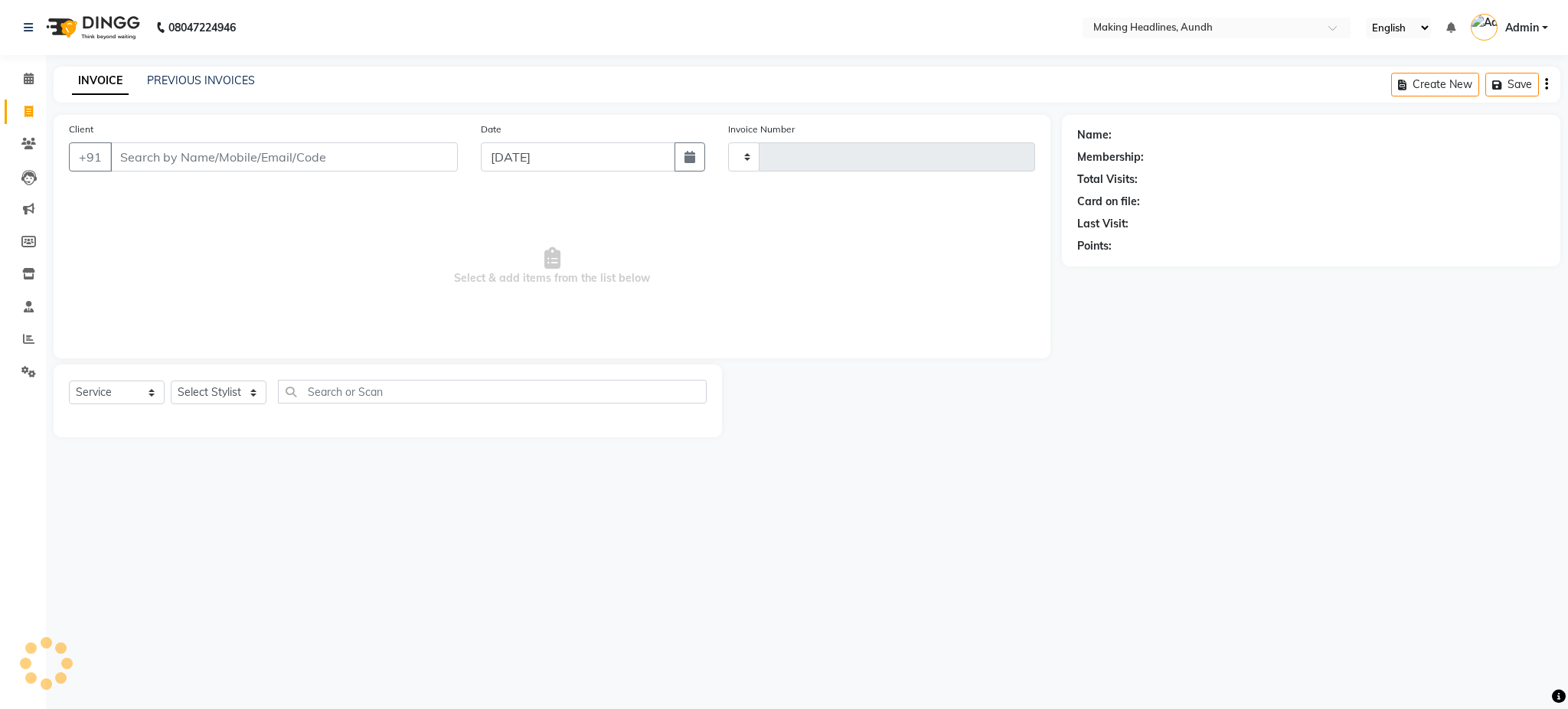
type input "0598"
select select "743"
click at [152, 159] on input "Client" at bounding box center [284, 157] width 348 height 29
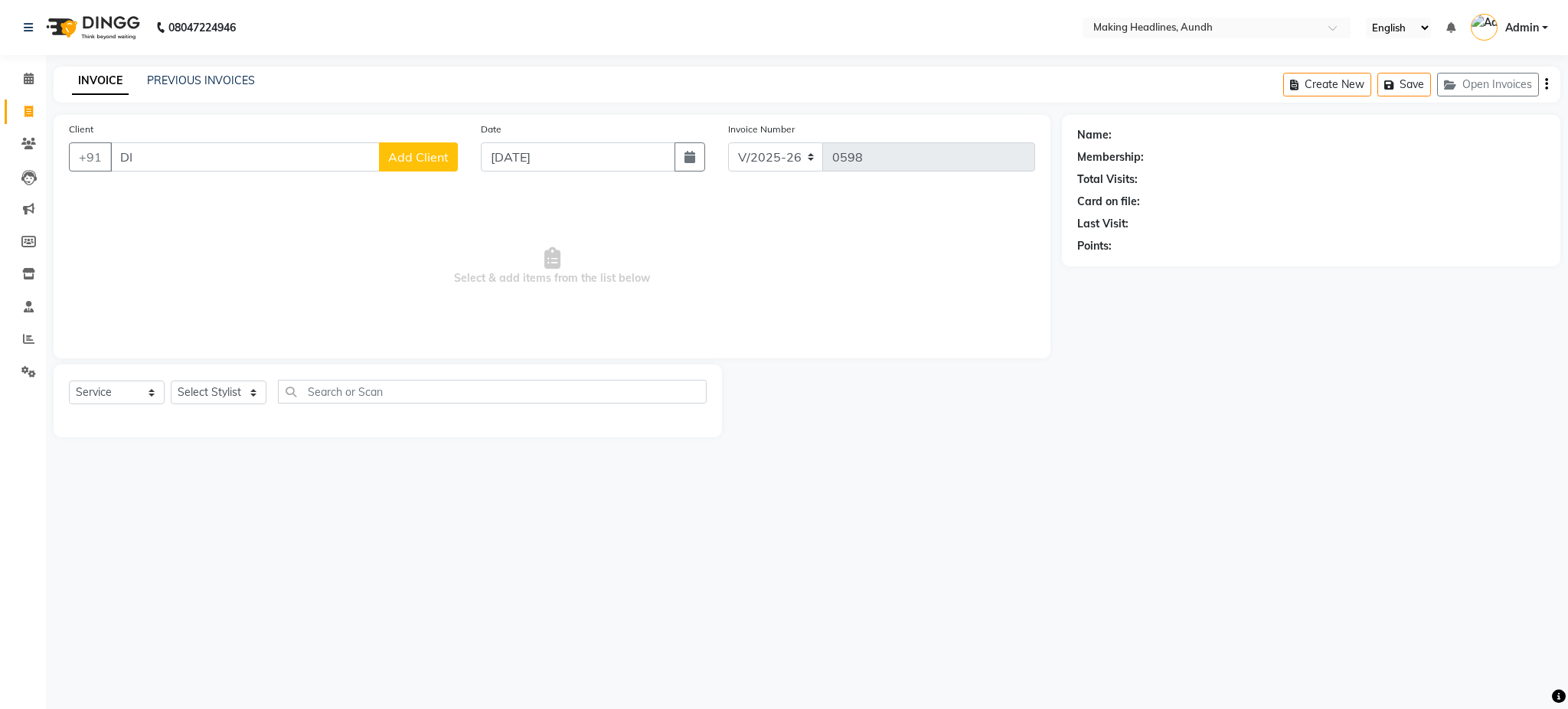
type input "D"
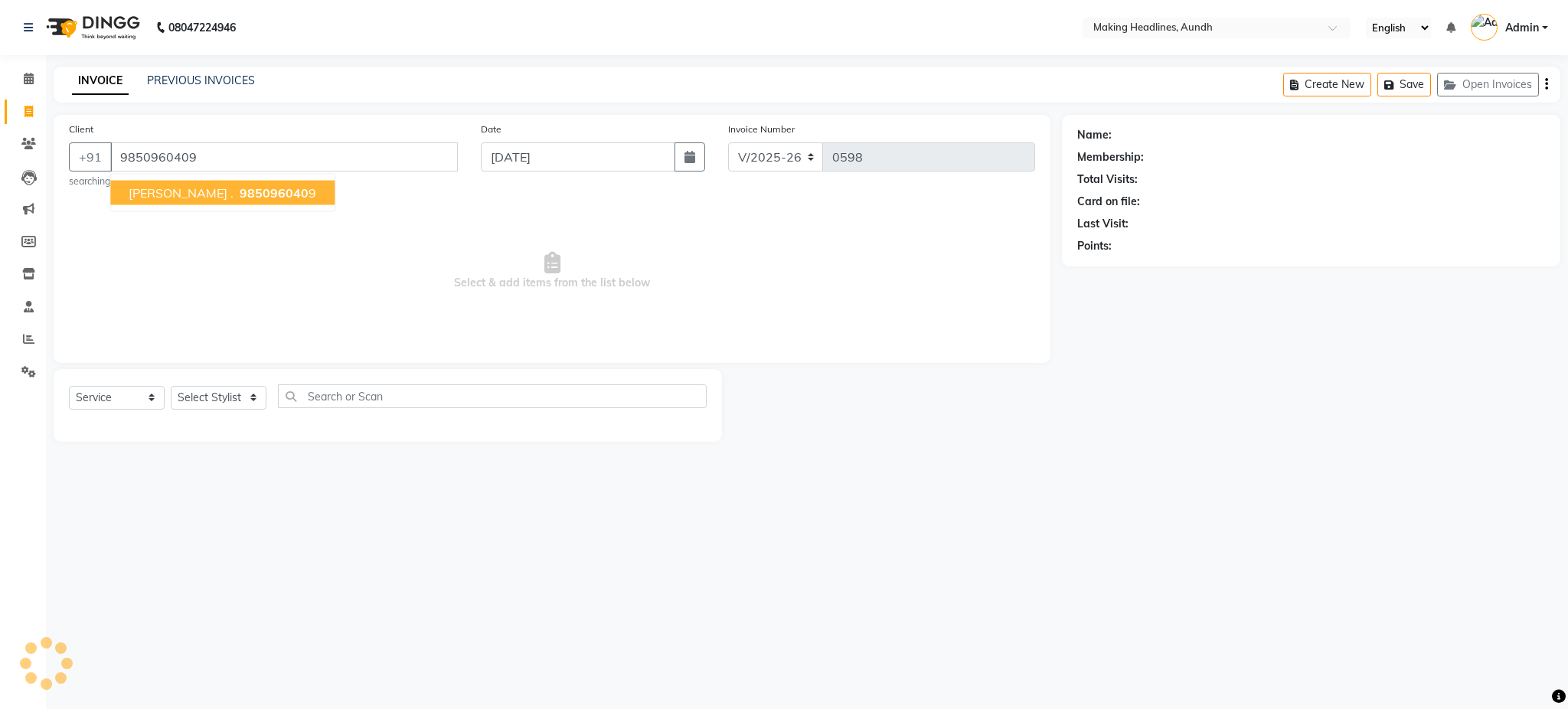
type input "9850960409"
click at [242, 186] on span "9850960409" at bounding box center [278, 194] width 77 height 16
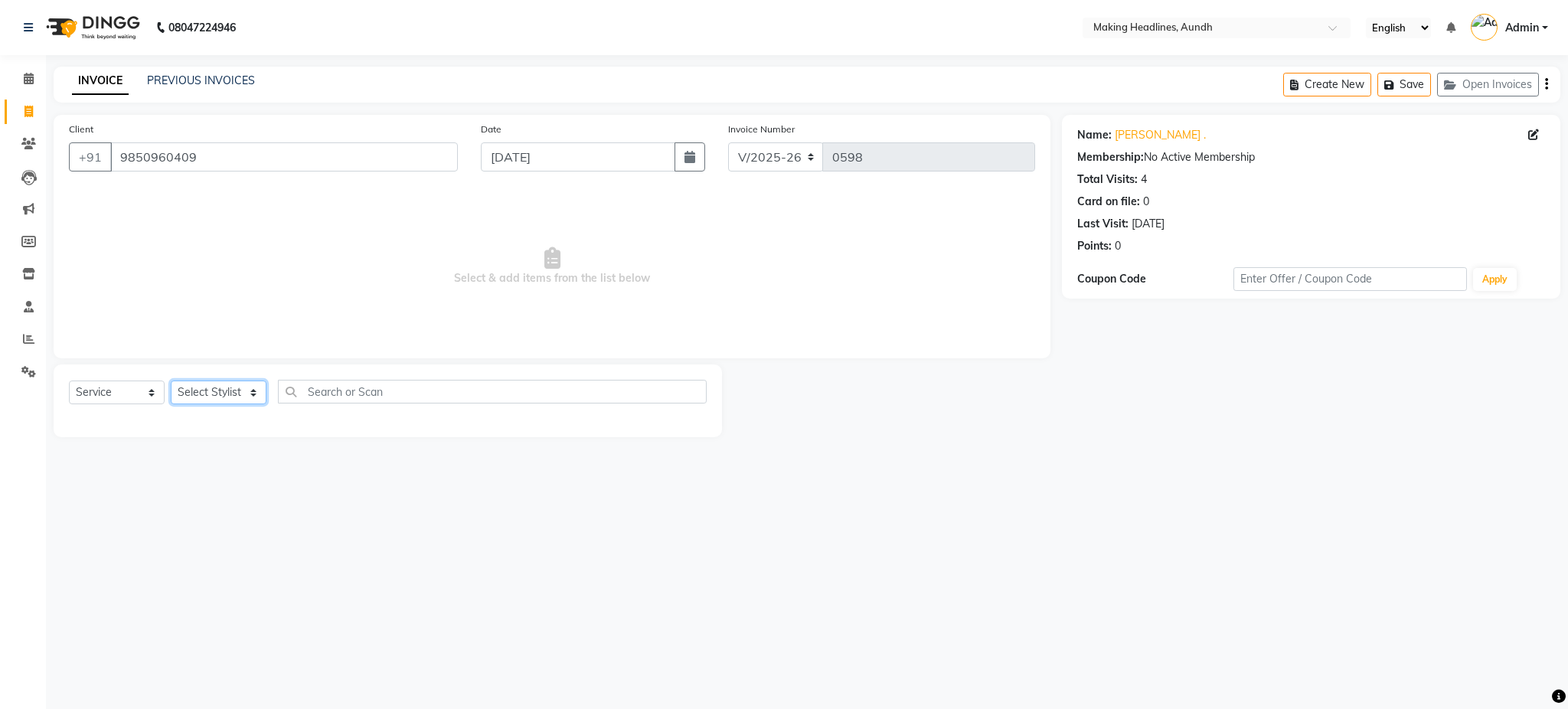
click at [211, 403] on select "Select Stylist ANUH [PERSON_NAME] JOESNA [PERSON_NAME] [PERSON_NAME] SHILPA [PE…" at bounding box center [219, 392] width 96 height 24
select select "11733"
click at [171, 382] on select "Select Stylist ANUH [PERSON_NAME] JOESNA [PERSON_NAME] [PERSON_NAME] SHILPA [PE…" at bounding box center [219, 392] width 96 height 24
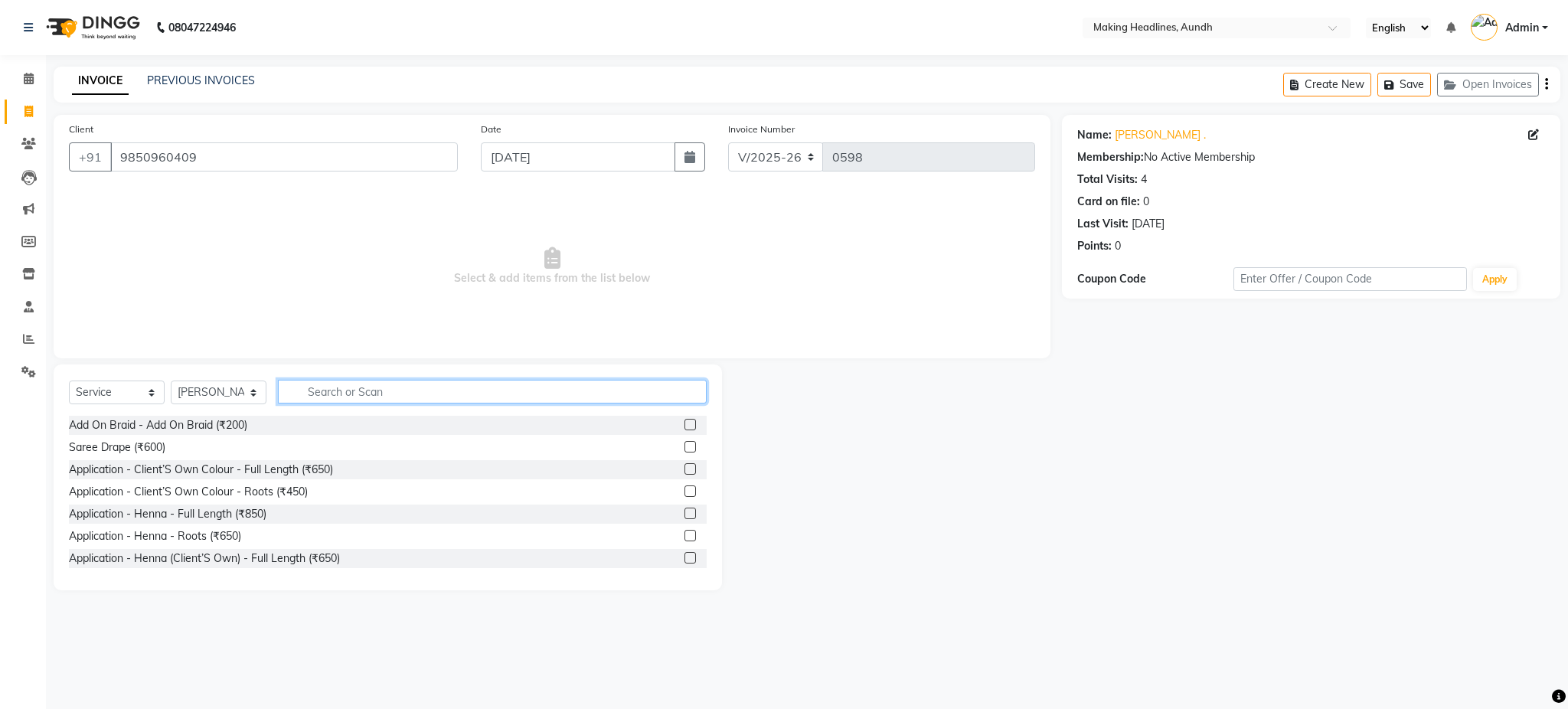
click at [388, 392] on input "text" at bounding box center [492, 392] width 428 height 24
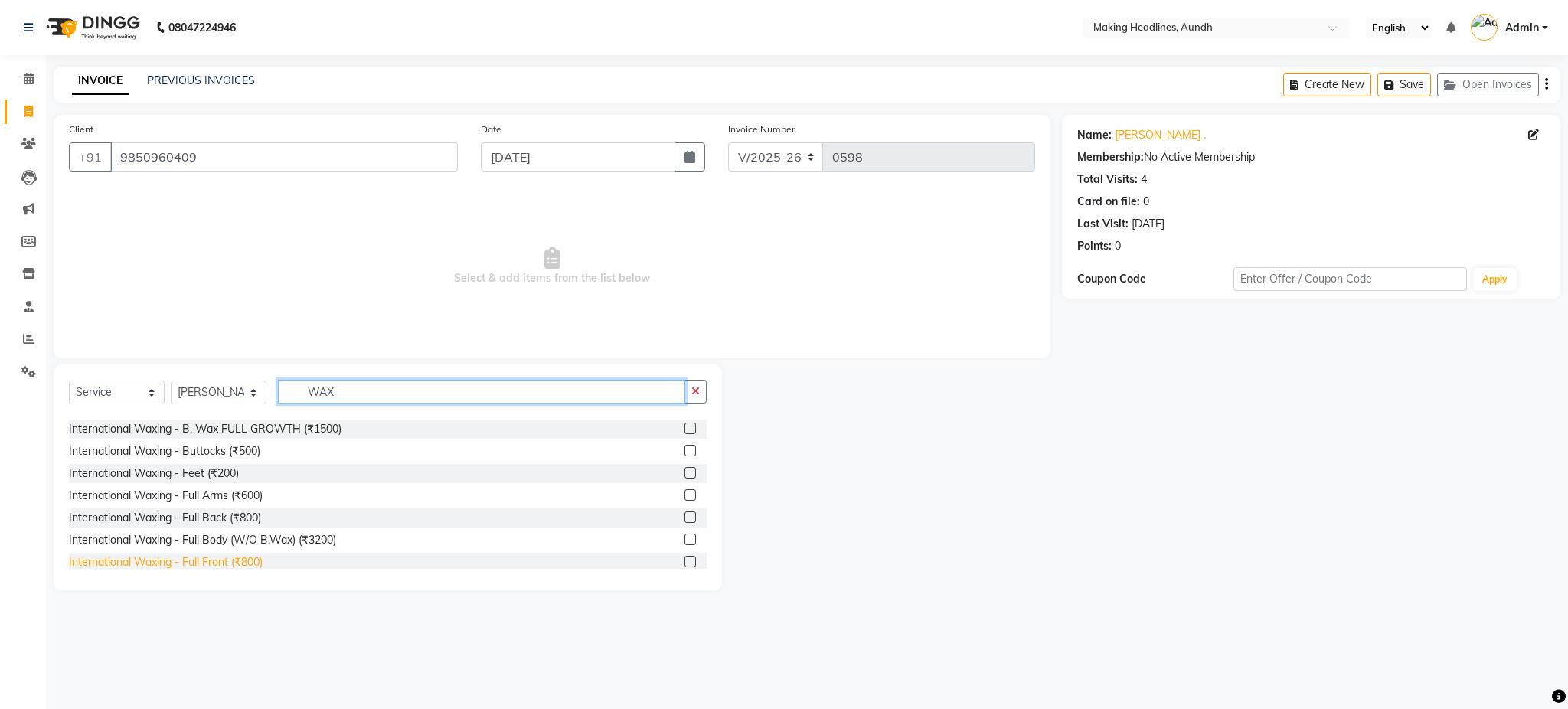
type input "WAX"
click at [250, 563] on div "International Waxing - Full Front (₹800)" at bounding box center [165, 562] width 193 height 16
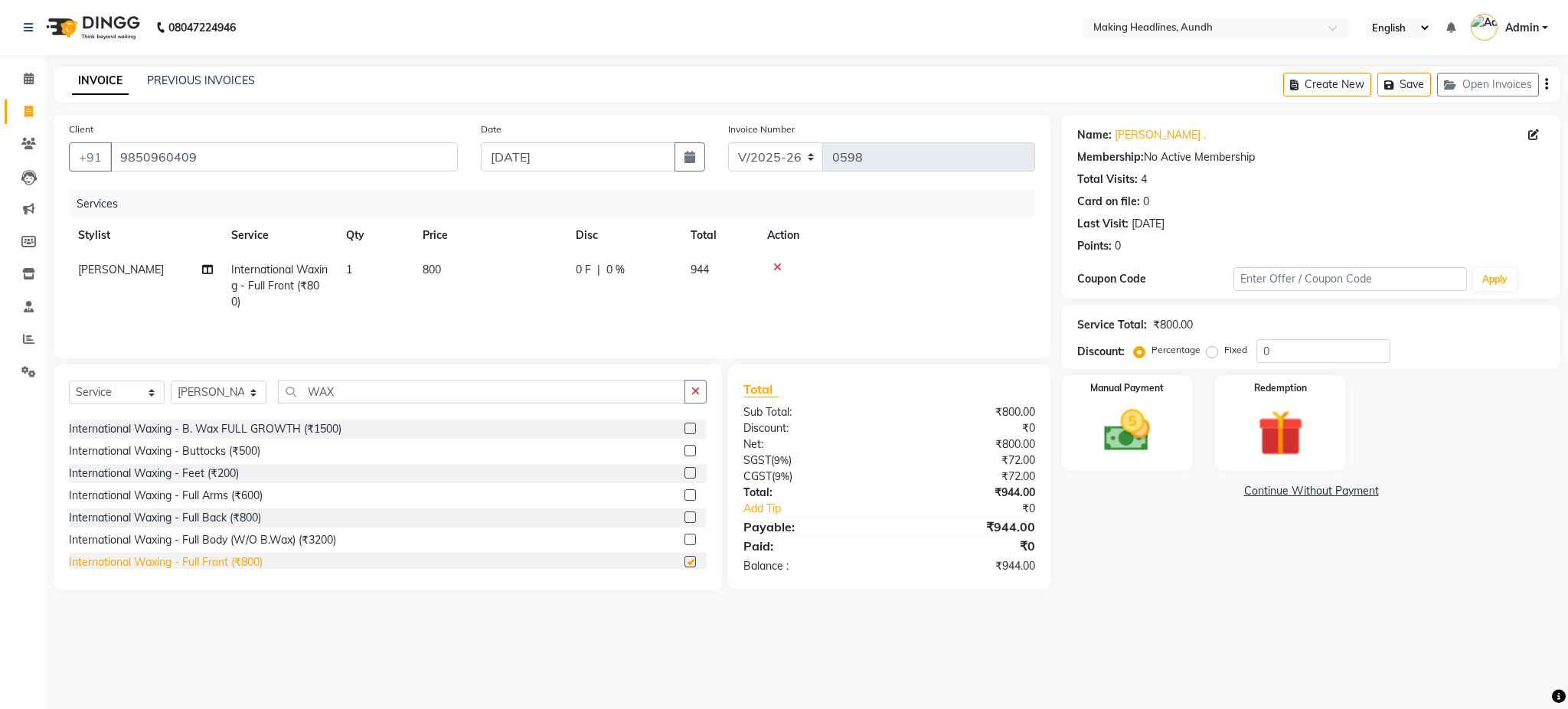
checkbox input "false"
click at [218, 519] on div "International Waxing - Full Back (₹800)" at bounding box center [164, 518] width 192 height 16
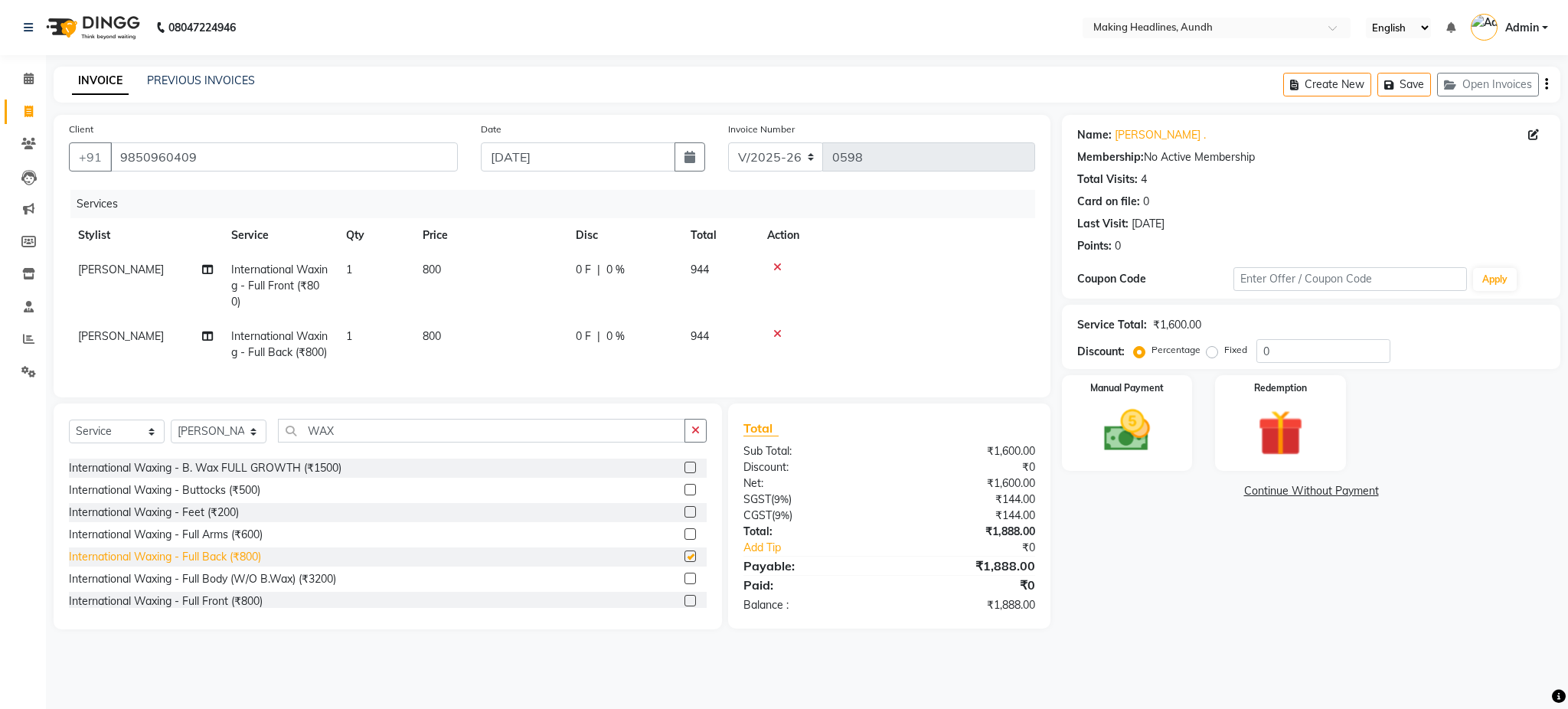
checkbox input "false"
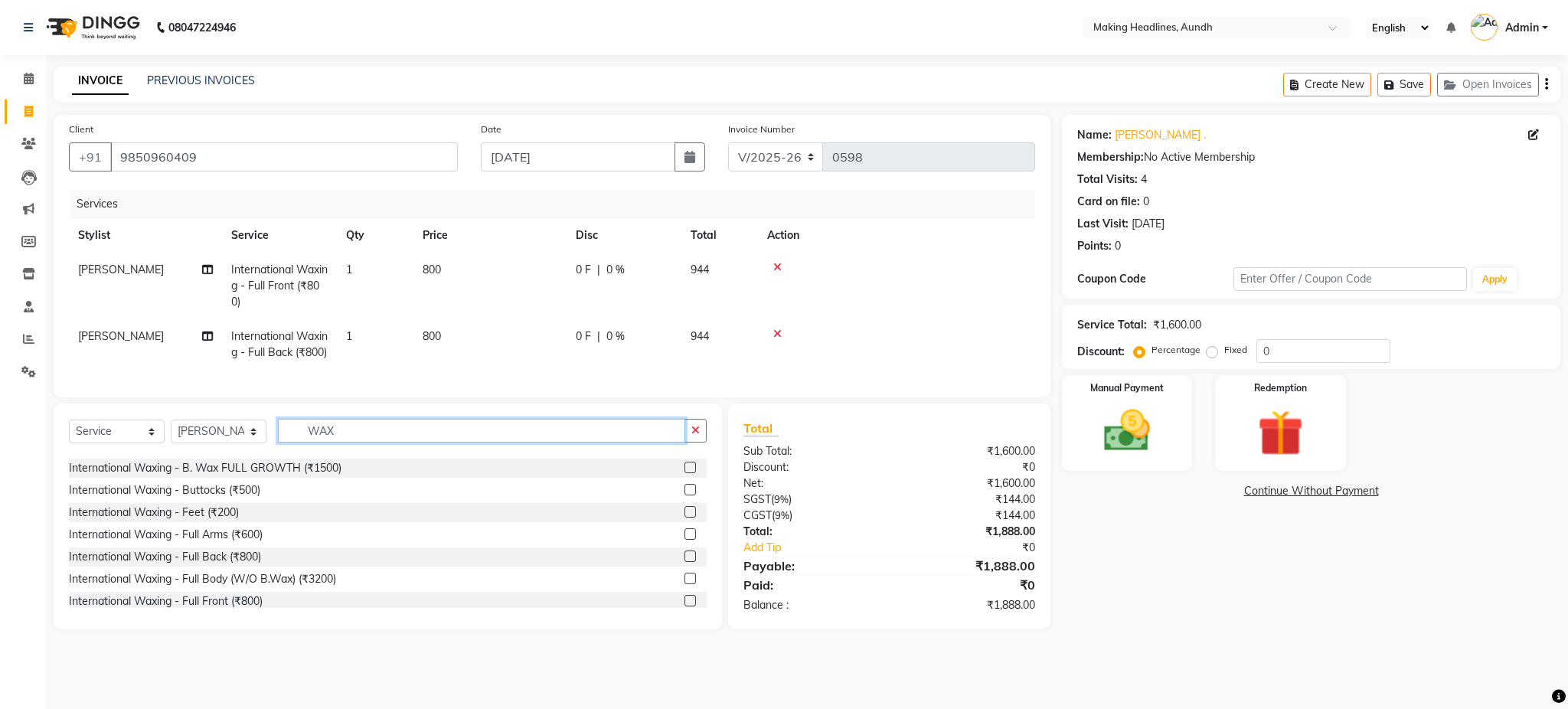
click at [392, 443] on input "WAX" at bounding box center [482, 431] width 407 height 24
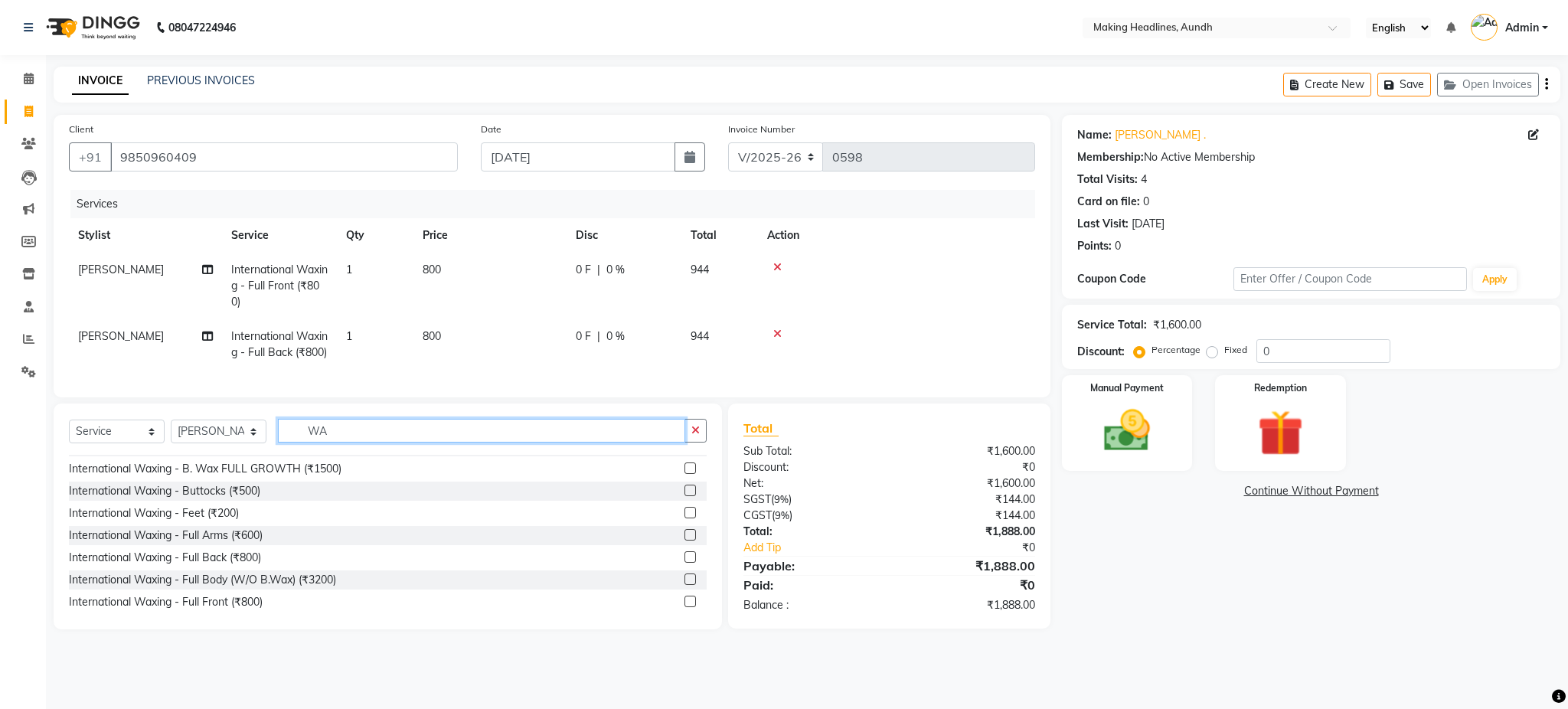
type input "W"
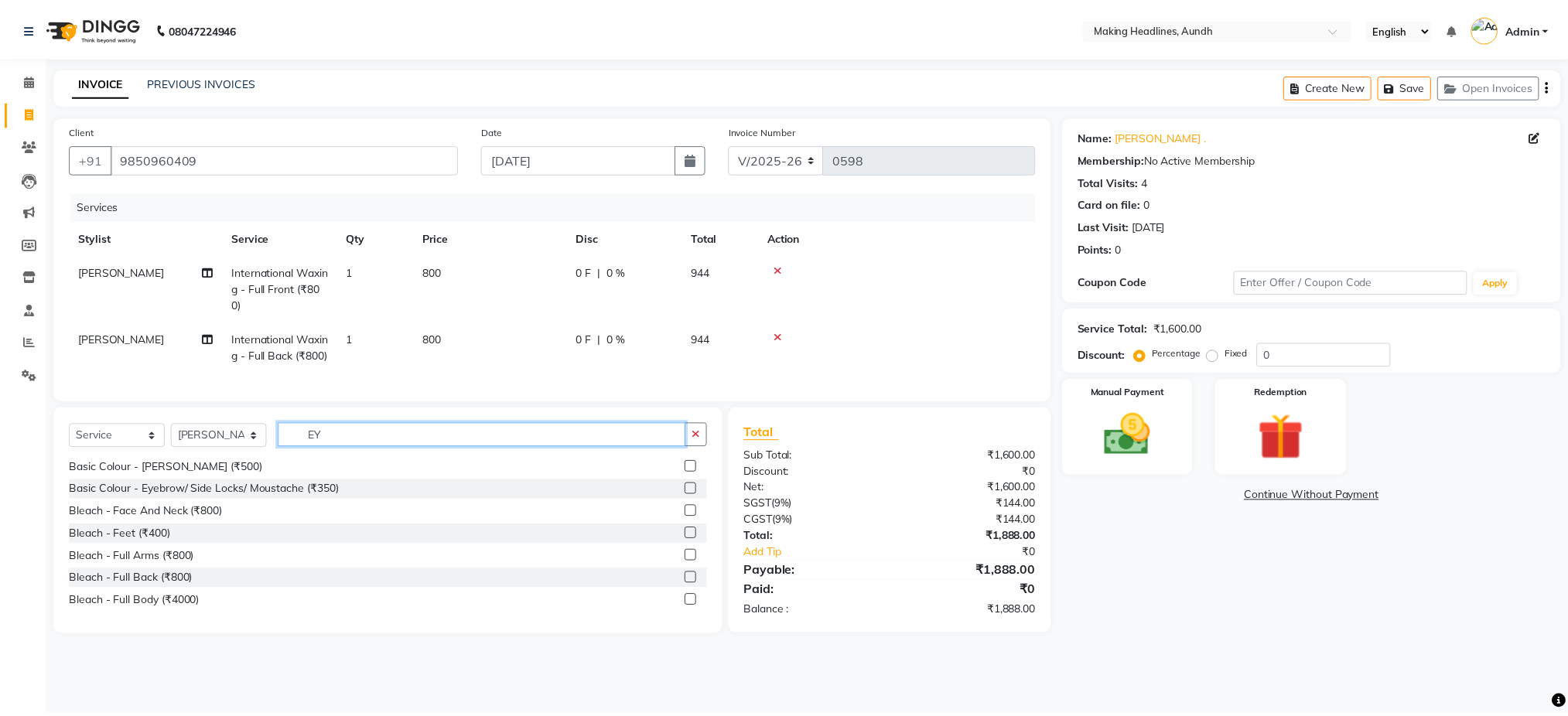
scroll to position [2, 0]
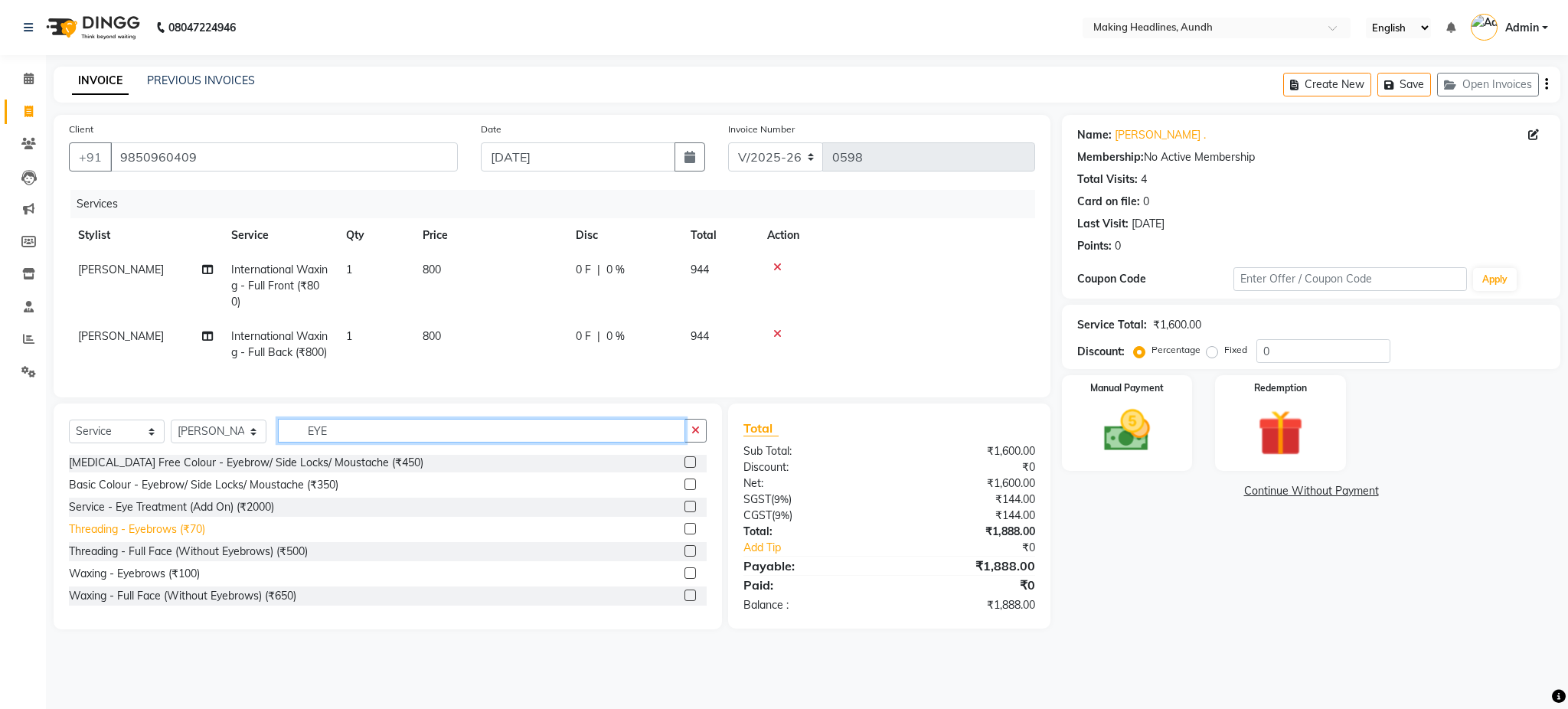
type input "EYE"
click at [200, 537] on div "Threading - Eyebrows (₹70)" at bounding box center [137, 530] width 136 height 16
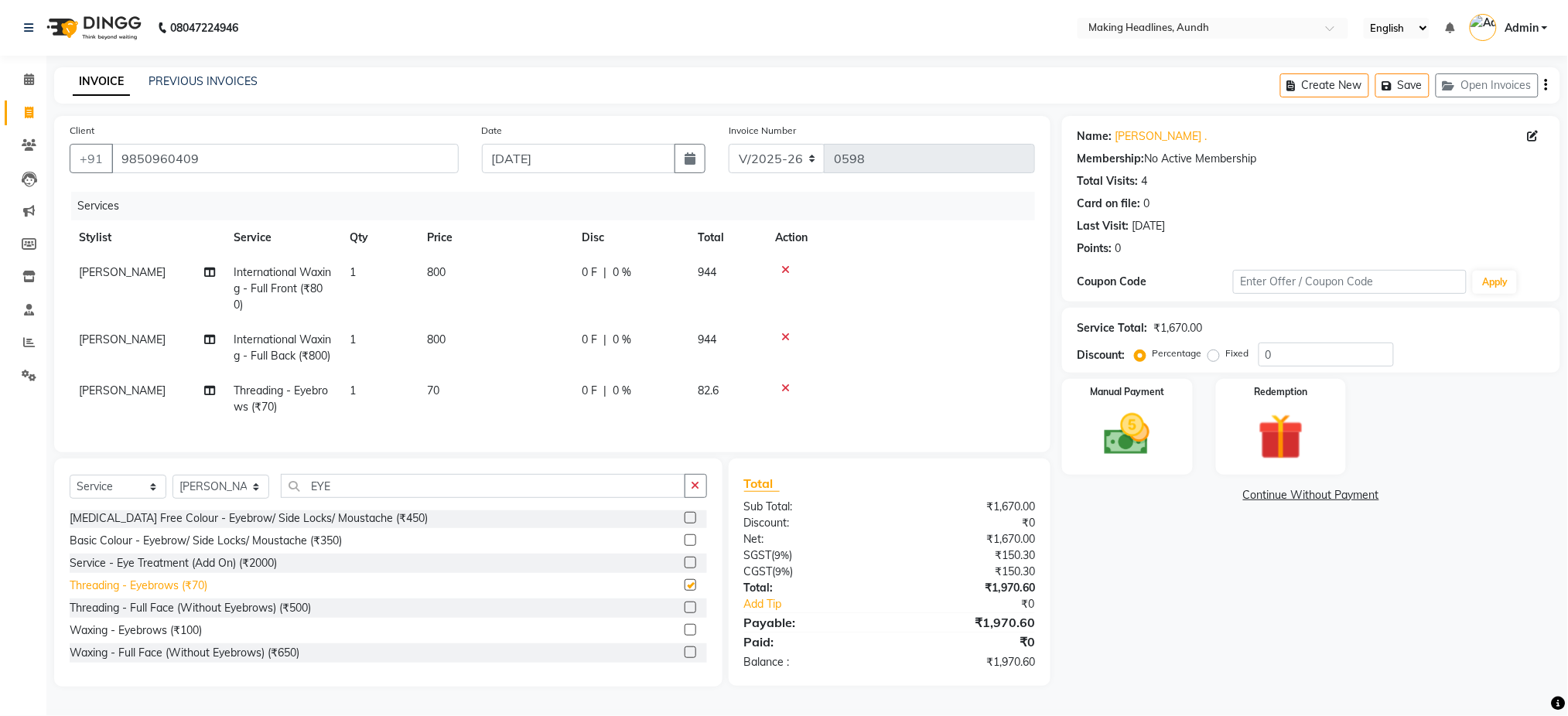
checkbox input "false"
click at [1164, 441] on img at bounding box center [1127, 434] width 78 height 55
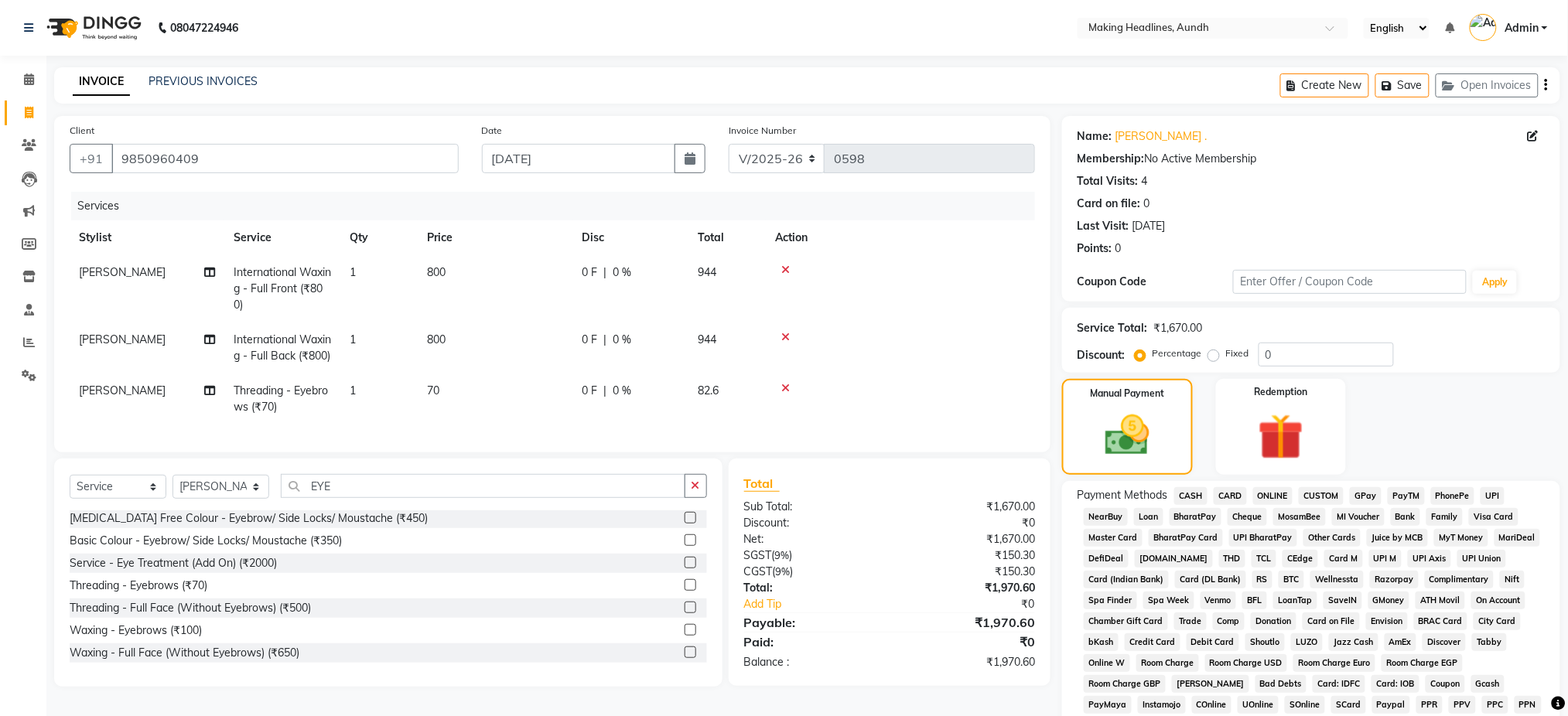
click at [1505, 495] on div "Payment Methods CASH CARD ONLINE CUSTOM GPay PayTM PhonePe UPI NearBuy Loan Bha…" at bounding box center [1311, 644] width 467 height 313
click at [1493, 495] on span "UPI" at bounding box center [1493, 496] width 24 height 17
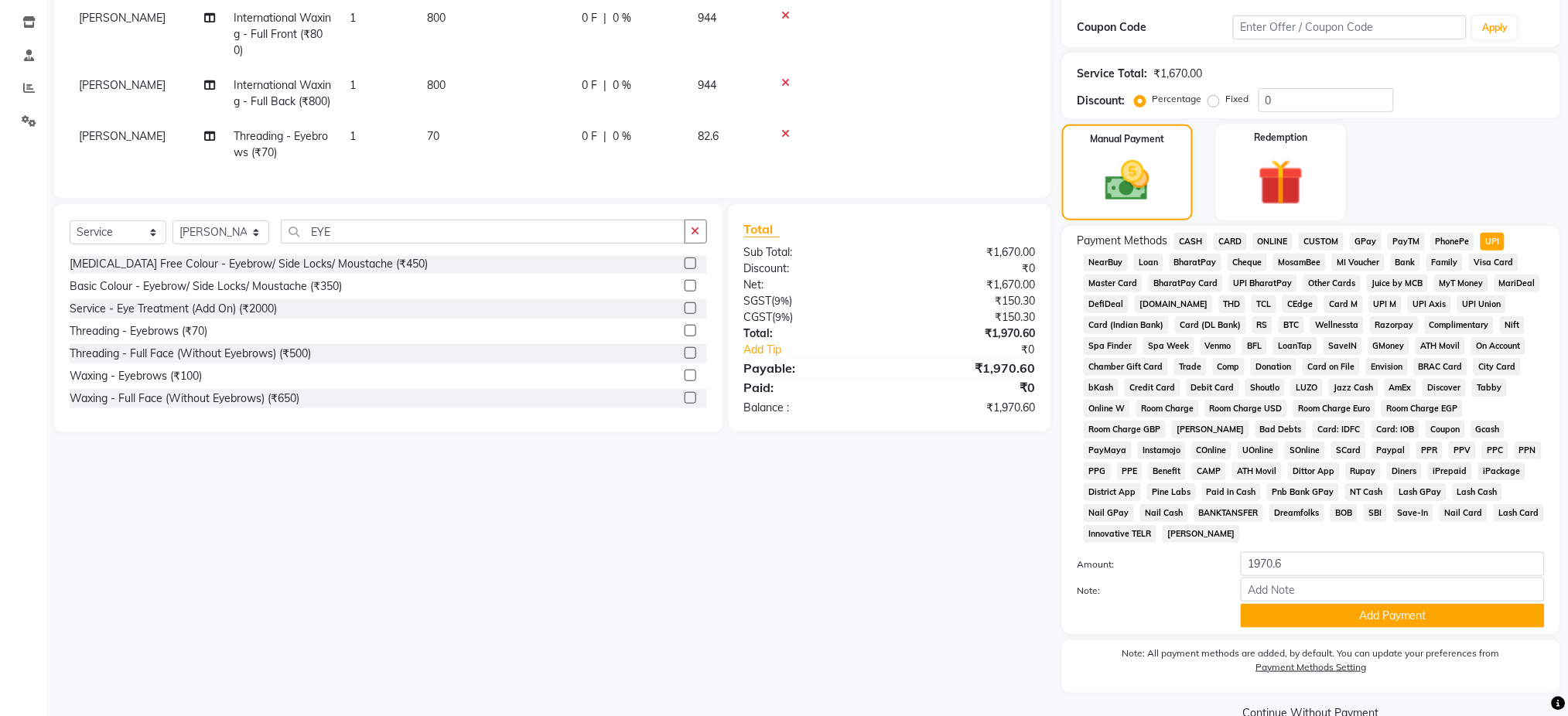
scroll to position [286, 0]
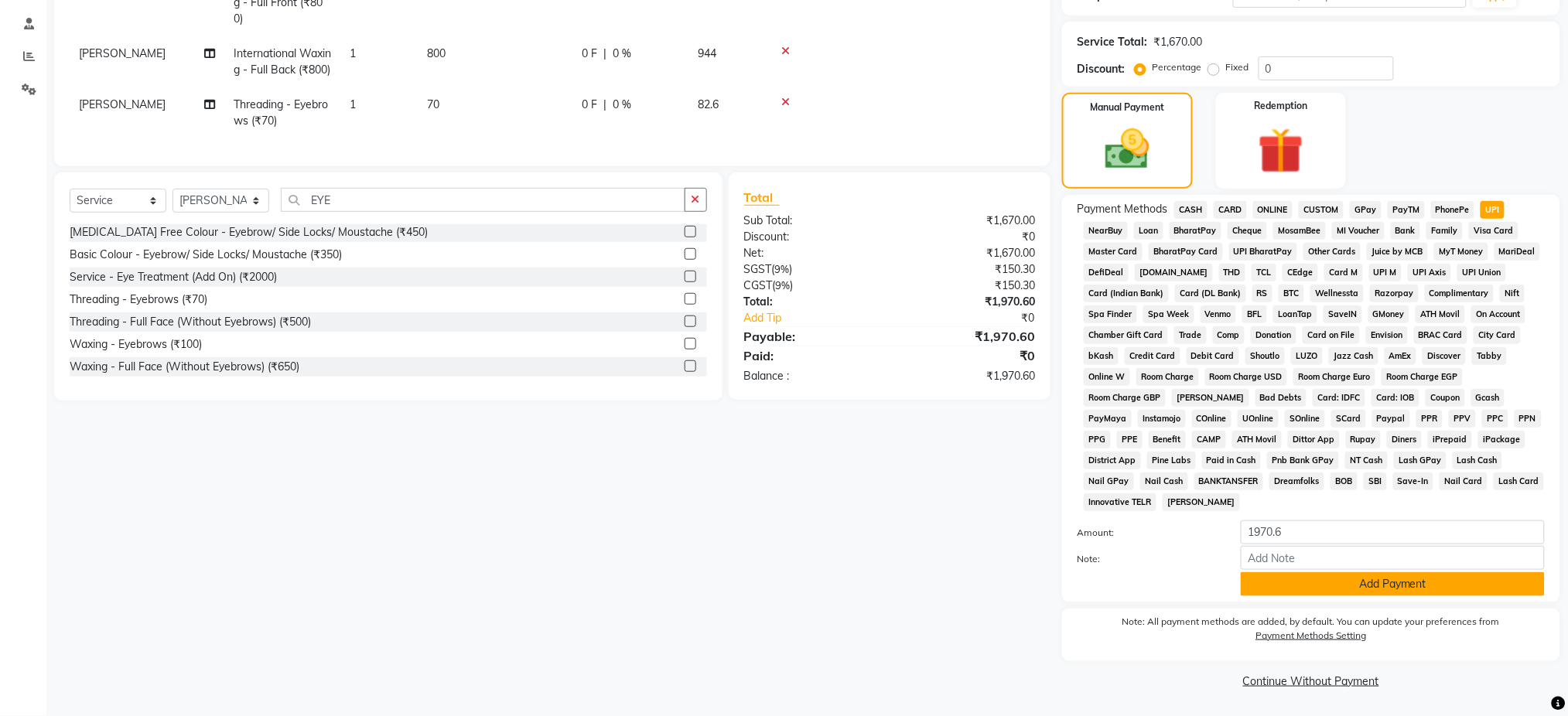
click at [1514, 585] on button "Add Payment" at bounding box center [1393, 584] width 304 height 24
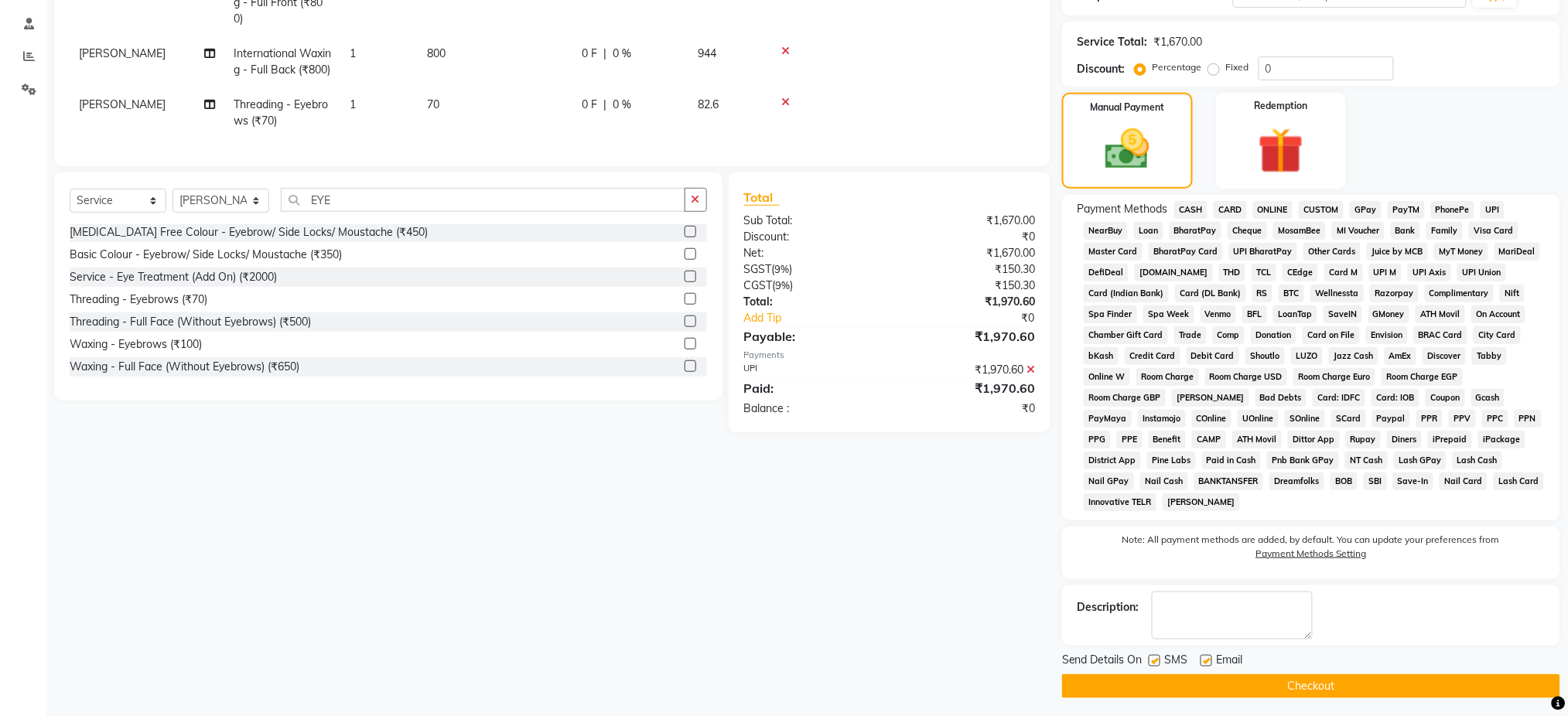
click at [1464, 680] on button "Checkout" at bounding box center [1311, 686] width 498 height 24
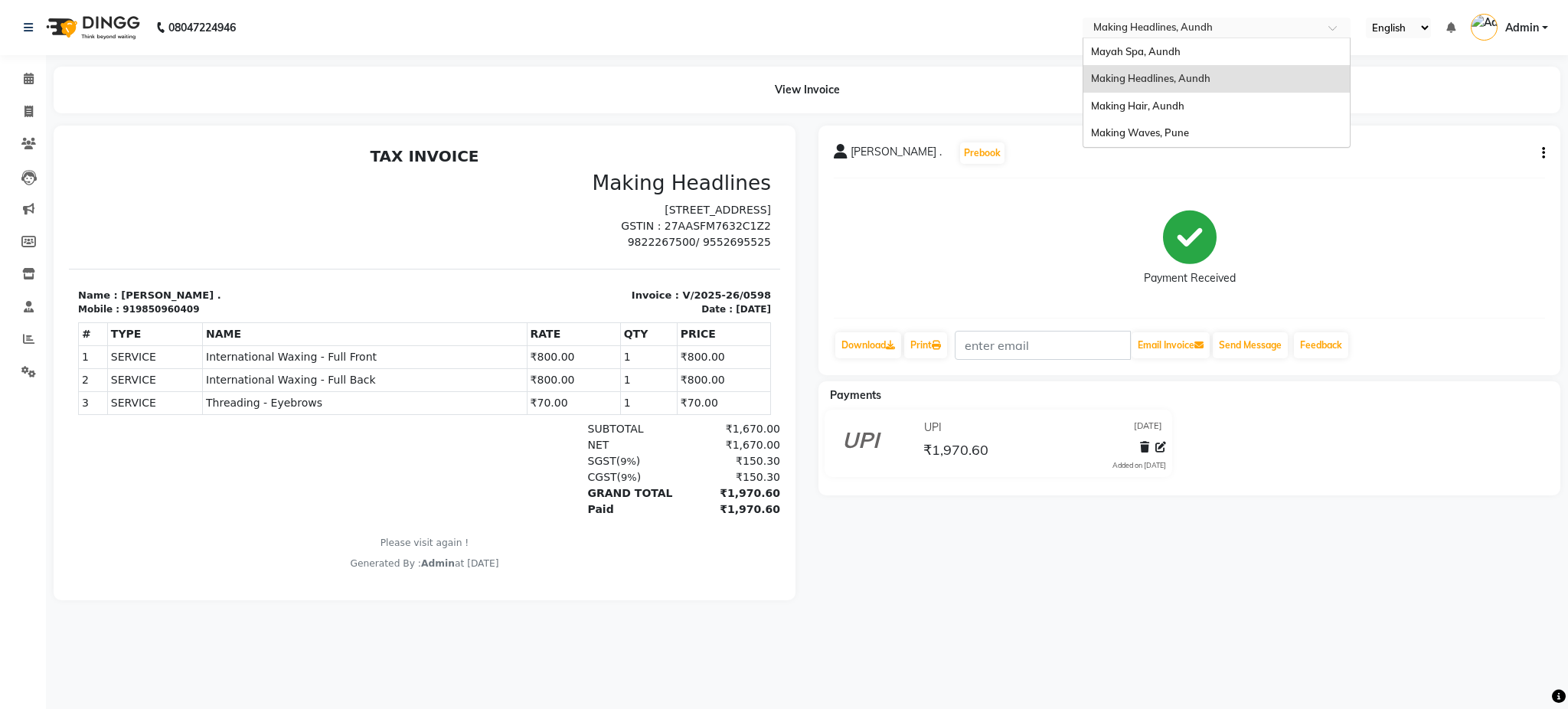
click at [1113, 32] on input "text" at bounding box center [1201, 29] width 222 height 16
click at [1194, 24] on input "text" at bounding box center [1201, 29] width 222 height 16
click at [1162, 21] on input "text" at bounding box center [1201, 29] width 222 height 16
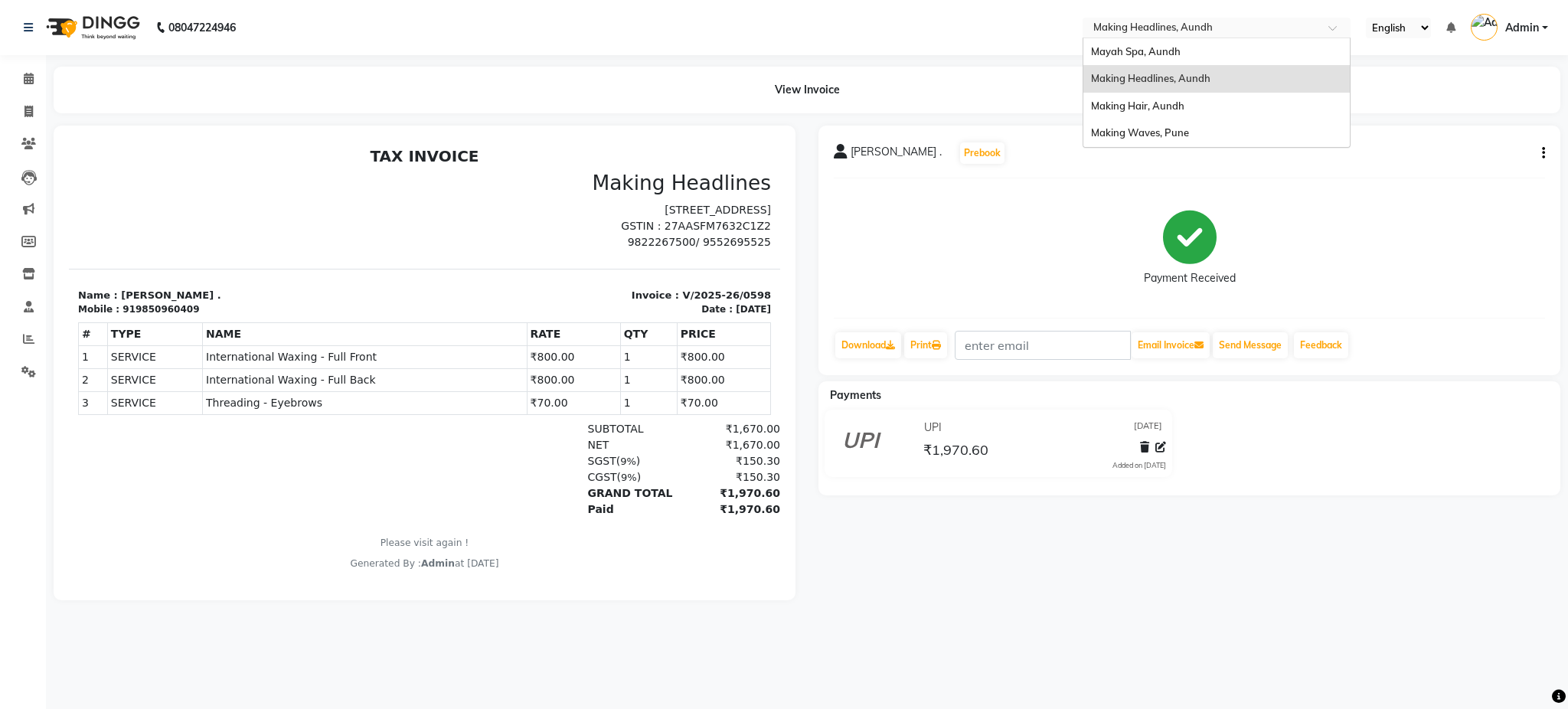
click at [1182, 79] on span "Making Headlines, Aundh" at bounding box center [1151, 78] width 119 height 13
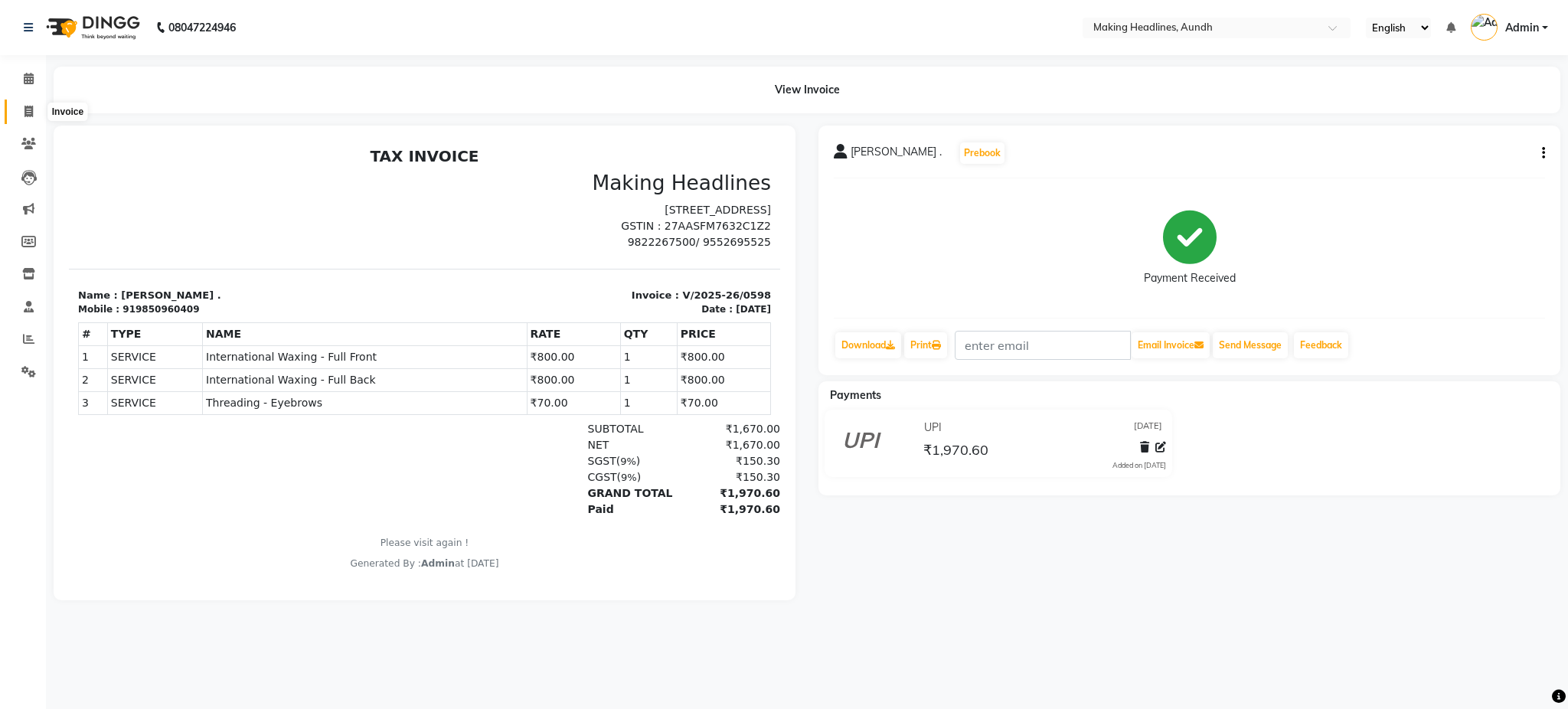
click at [34, 107] on span at bounding box center [29, 112] width 27 height 17
select select "service"
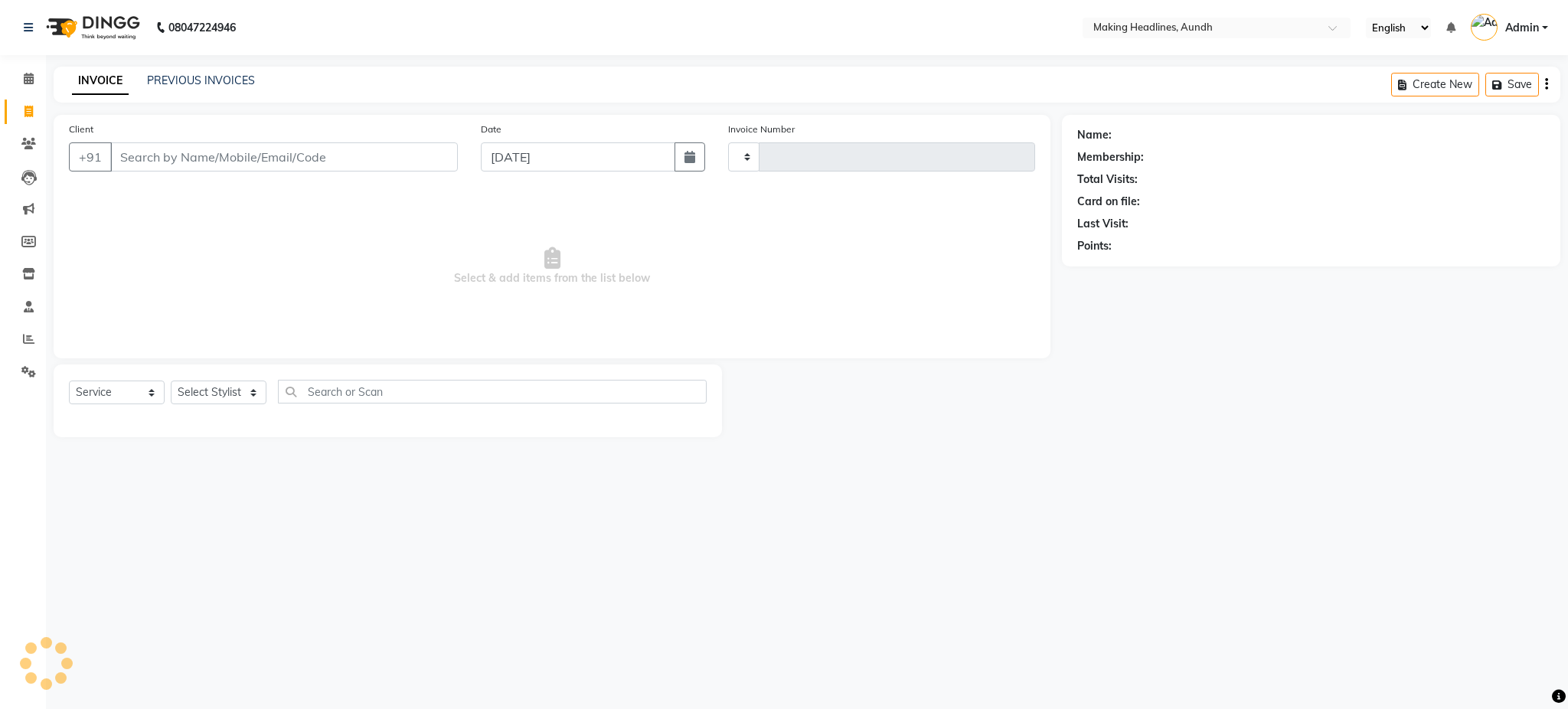
type input "0599"
select select "743"
type input "T"
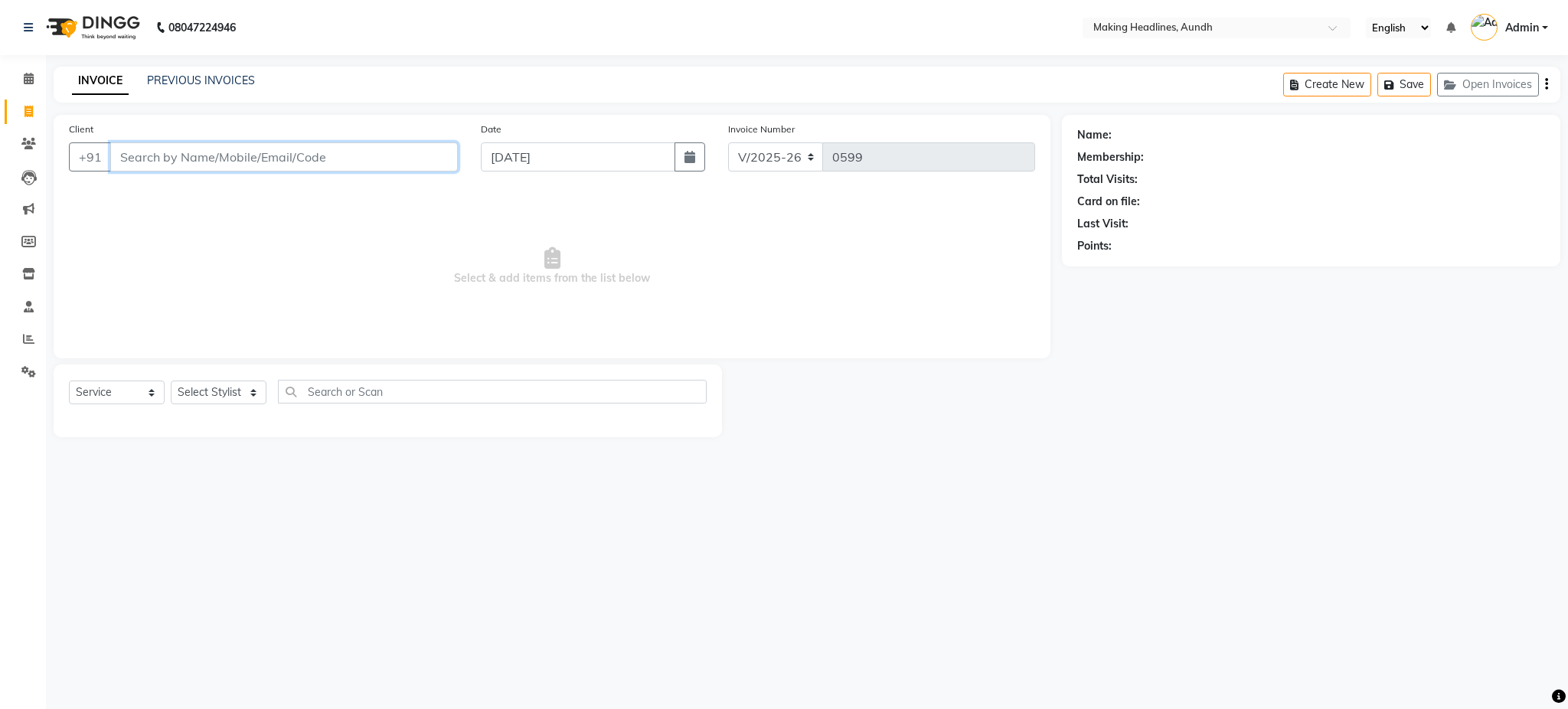
click at [329, 157] on input "Client" at bounding box center [284, 157] width 348 height 29
type input "7718877567"
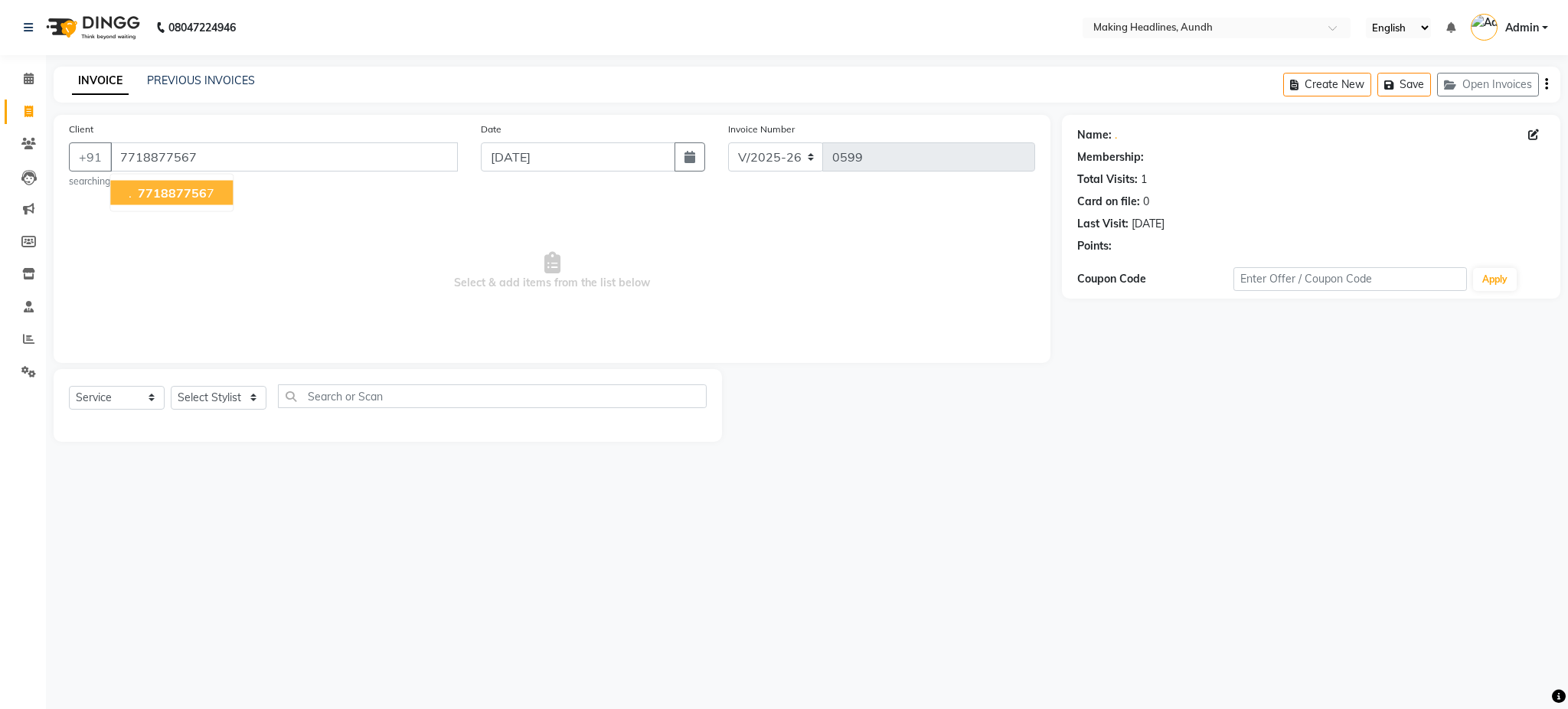
click at [161, 197] on span "771887756" at bounding box center [172, 194] width 69 height 16
click at [229, 400] on select "Select Stylist ANUH DEEPA FARHAT JOESNA KARAN POOJA PRANAV REKHA RIYAZ SHILPA S…" at bounding box center [219, 398] width 96 height 24
select select "11728"
click at [171, 386] on select "Select Stylist ANUH DEEPA FARHAT JOESNA KARAN POOJA PRANAV REKHA RIYAZ SHILPA S…" at bounding box center [219, 398] width 96 height 24
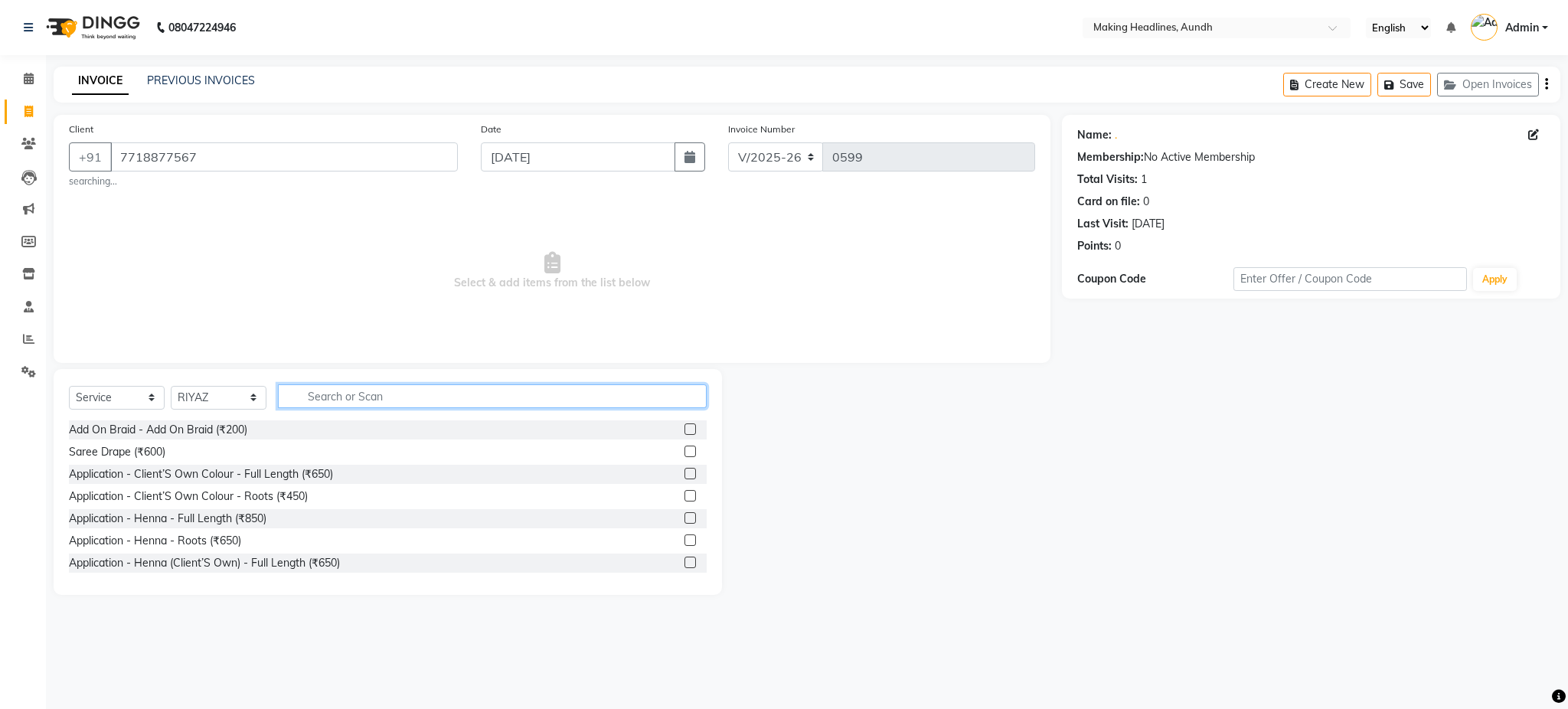
click at [418, 398] on input "text" at bounding box center [492, 396] width 428 height 24
click at [418, 398] on input "H" at bounding box center [492, 396] width 428 height 24
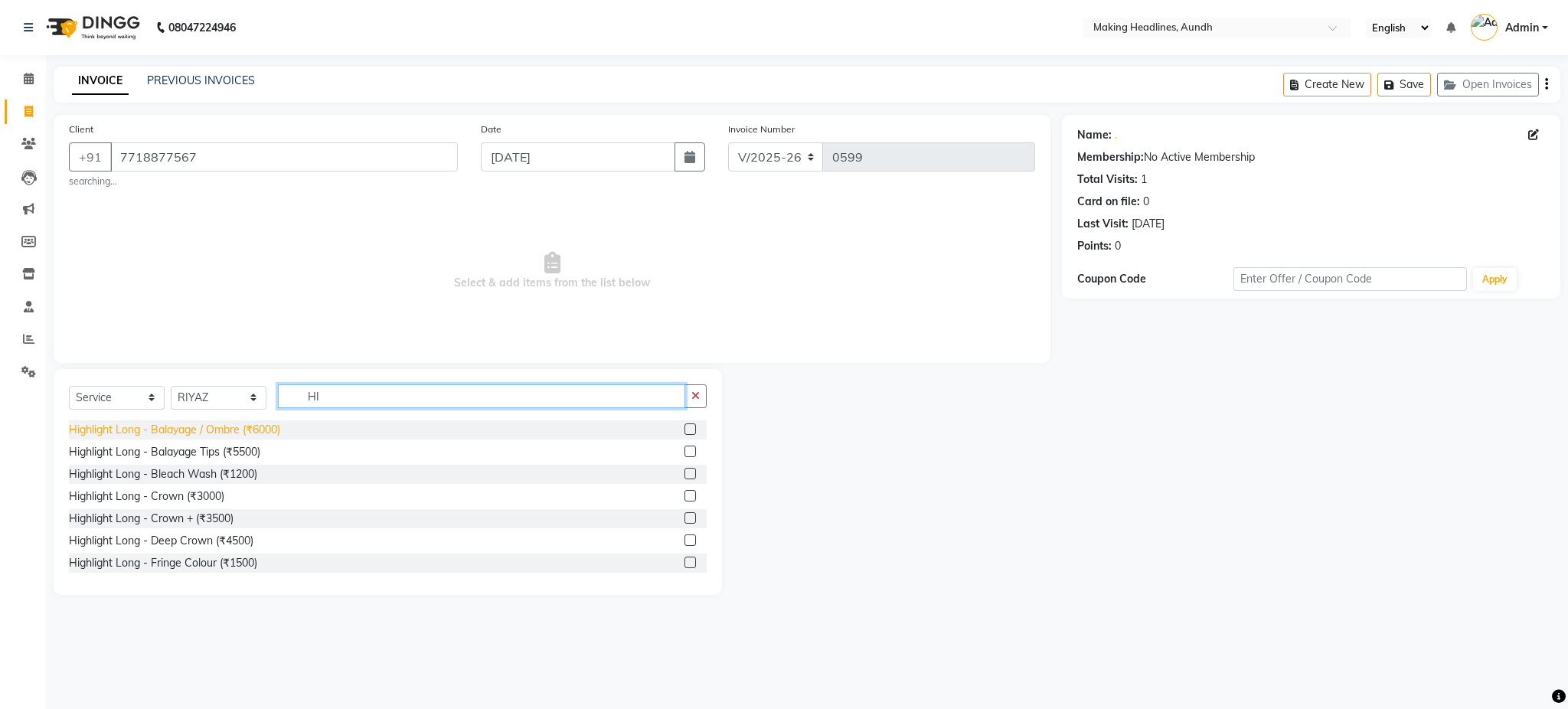
type input "HI"
click at [272, 425] on div "Highlight Long - Balayage / Ombre (₹6000)" at bounding box center [175, 430] width 211 height 16
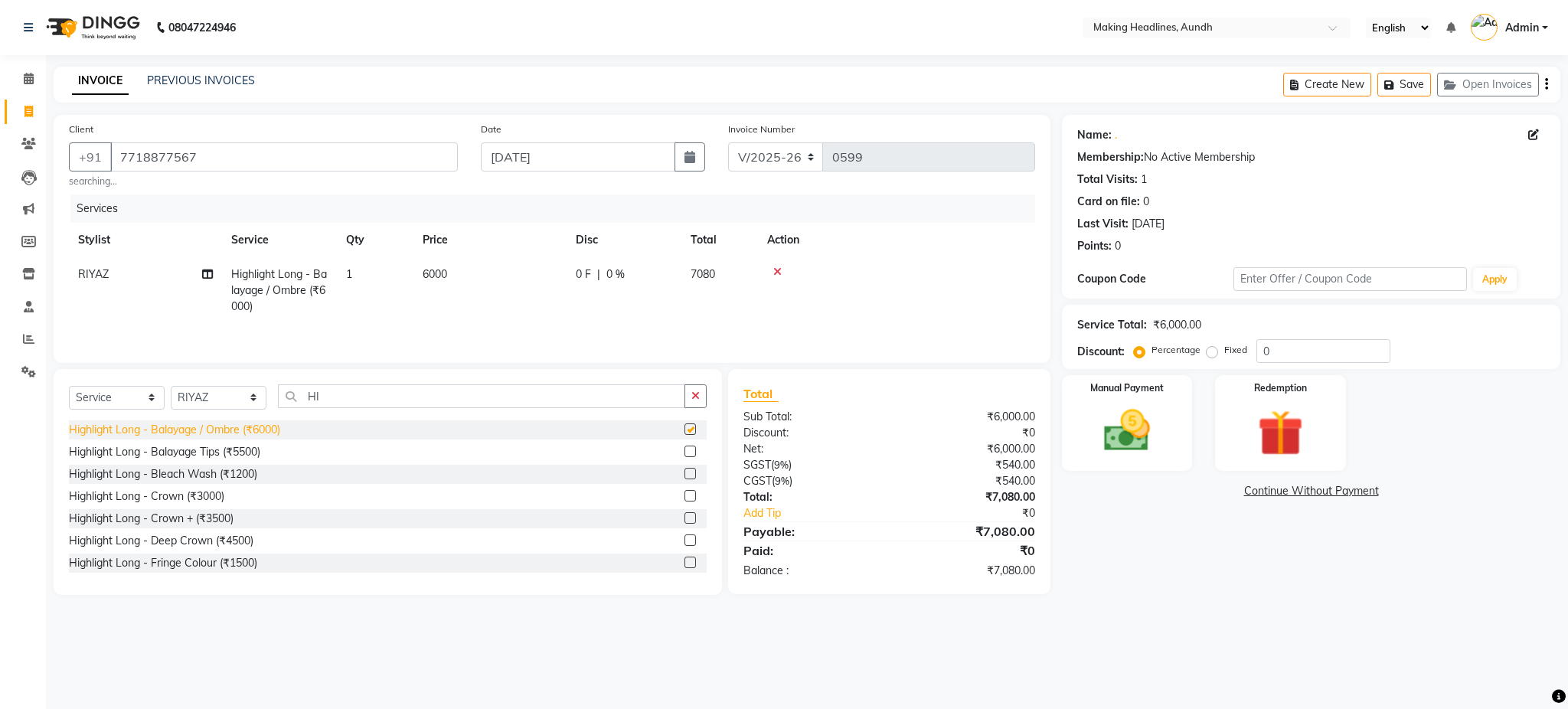
checkbox input "false"
click at [1088, 418] on img at bounding box center [1127, 431] width 78 height 55
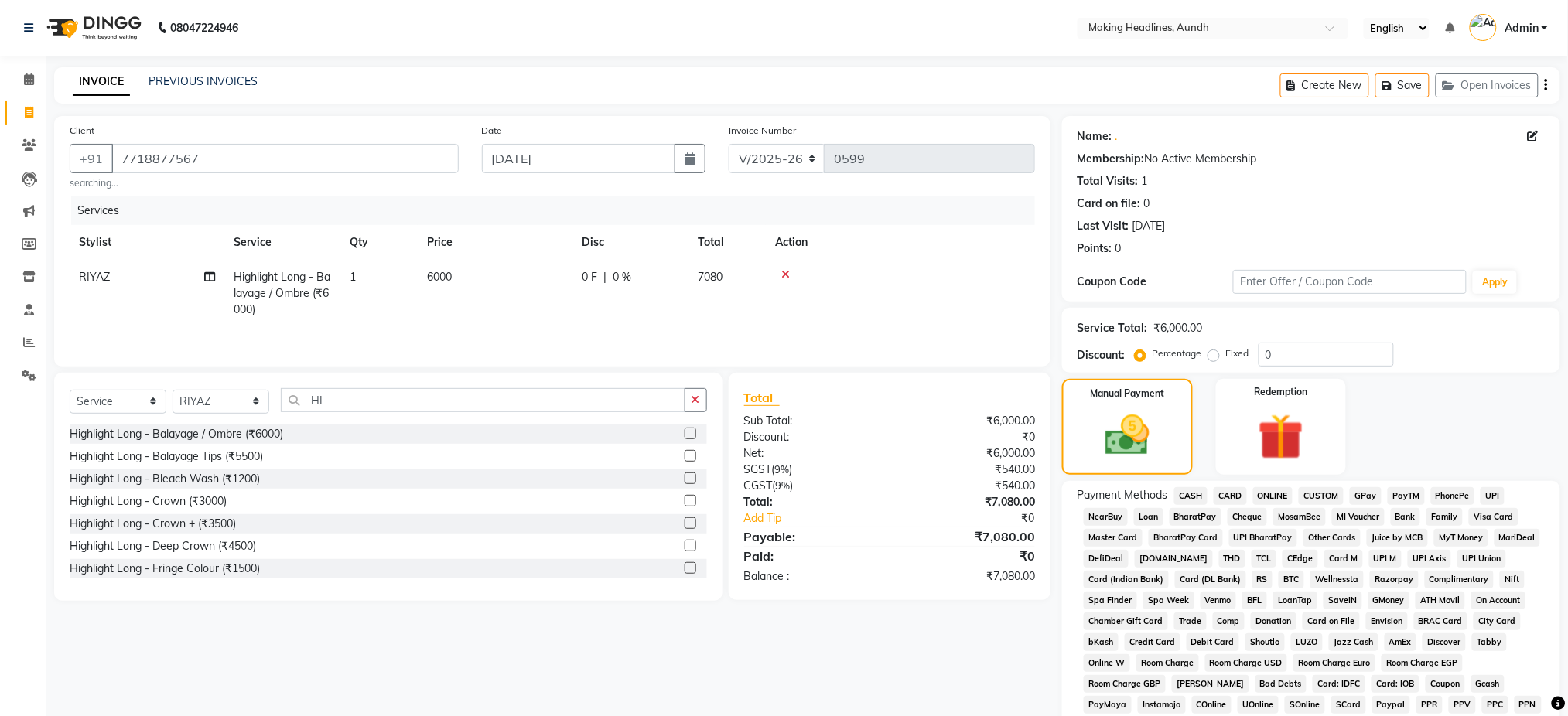
click at [1493, 498] on span "UPI" at bounding box center [1493, 496] width 24 height 17
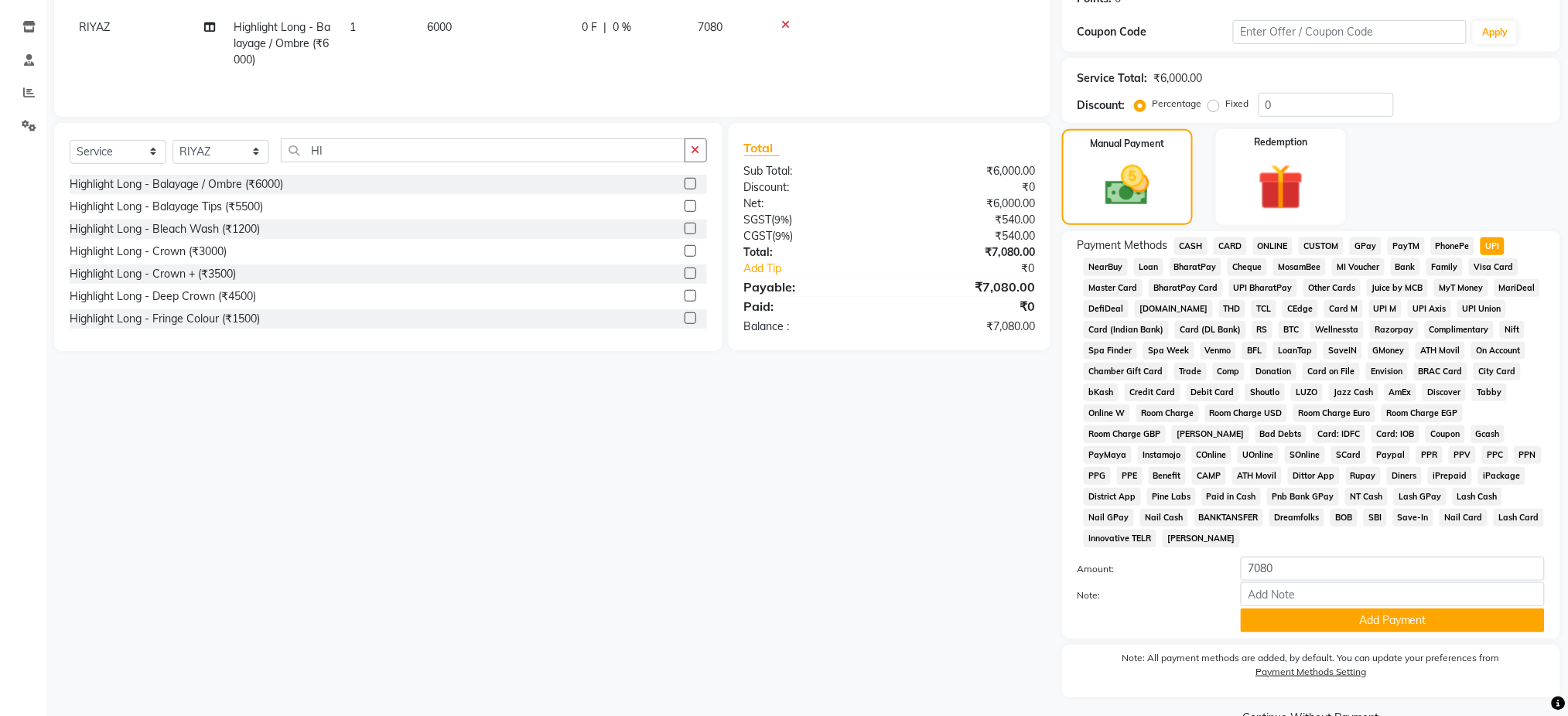
scroll to position [286, 0]
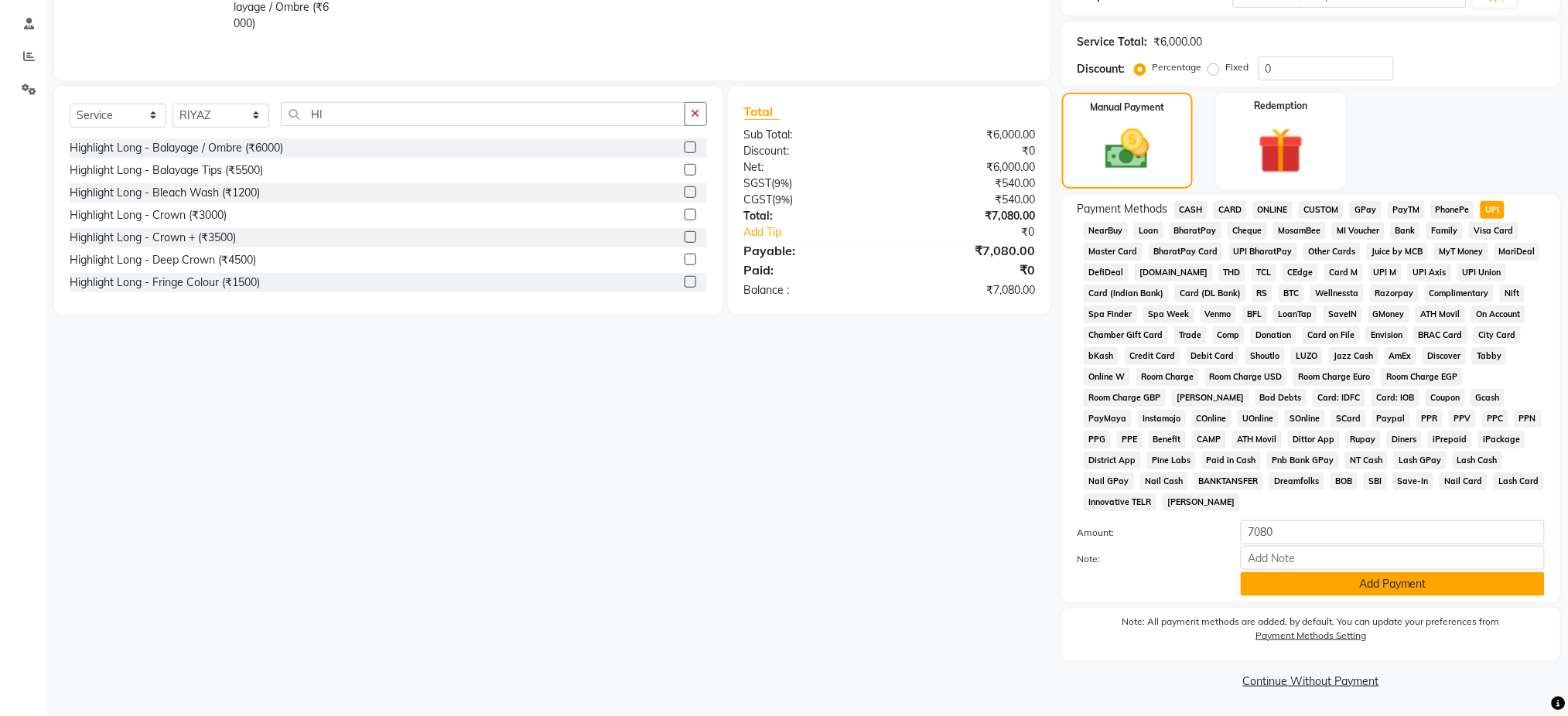
click at [1433, 585] on button "Add Payment" at bounding box center [1393, 584] width 304 height 24
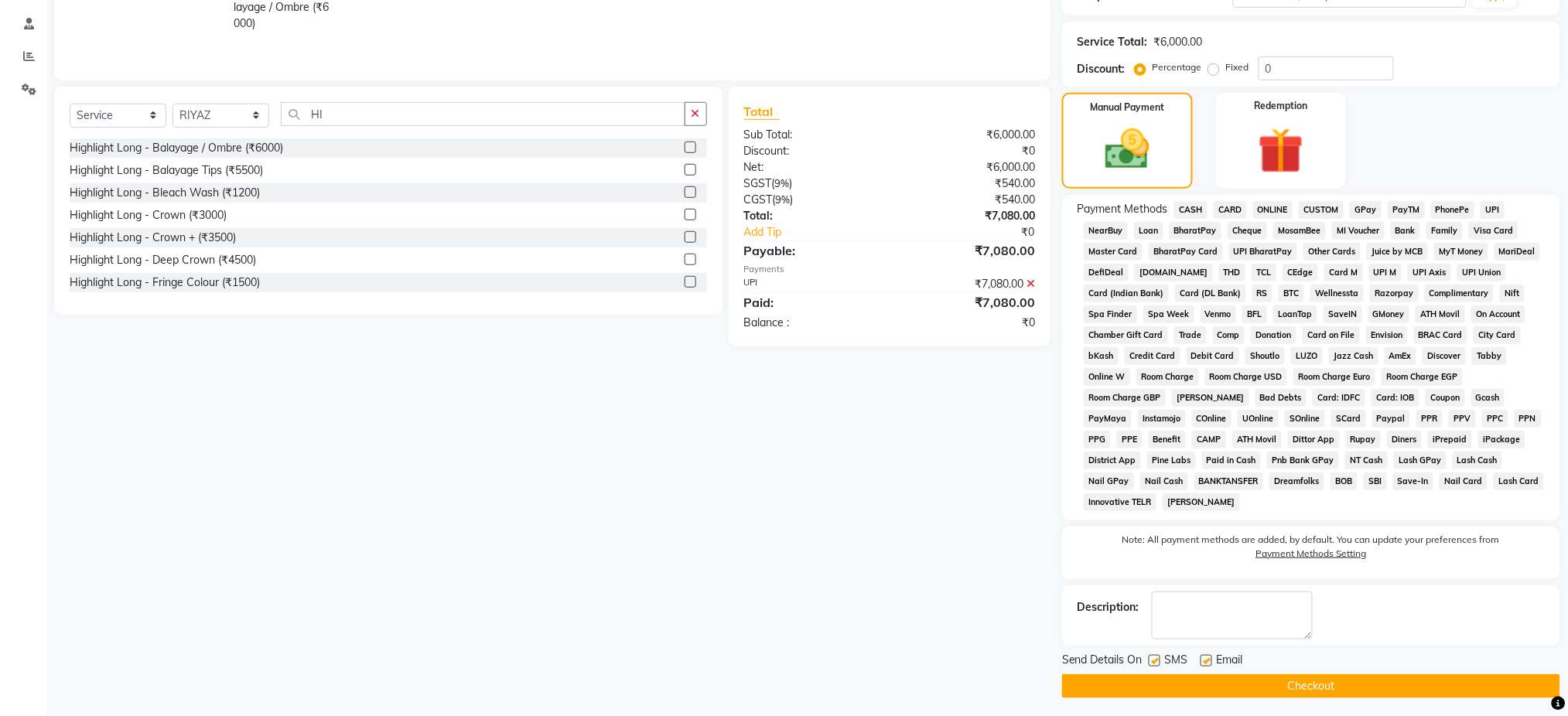
click at [1395, 679] on button "Checkout" at bounding box center [1311, 686] width 498 height 24
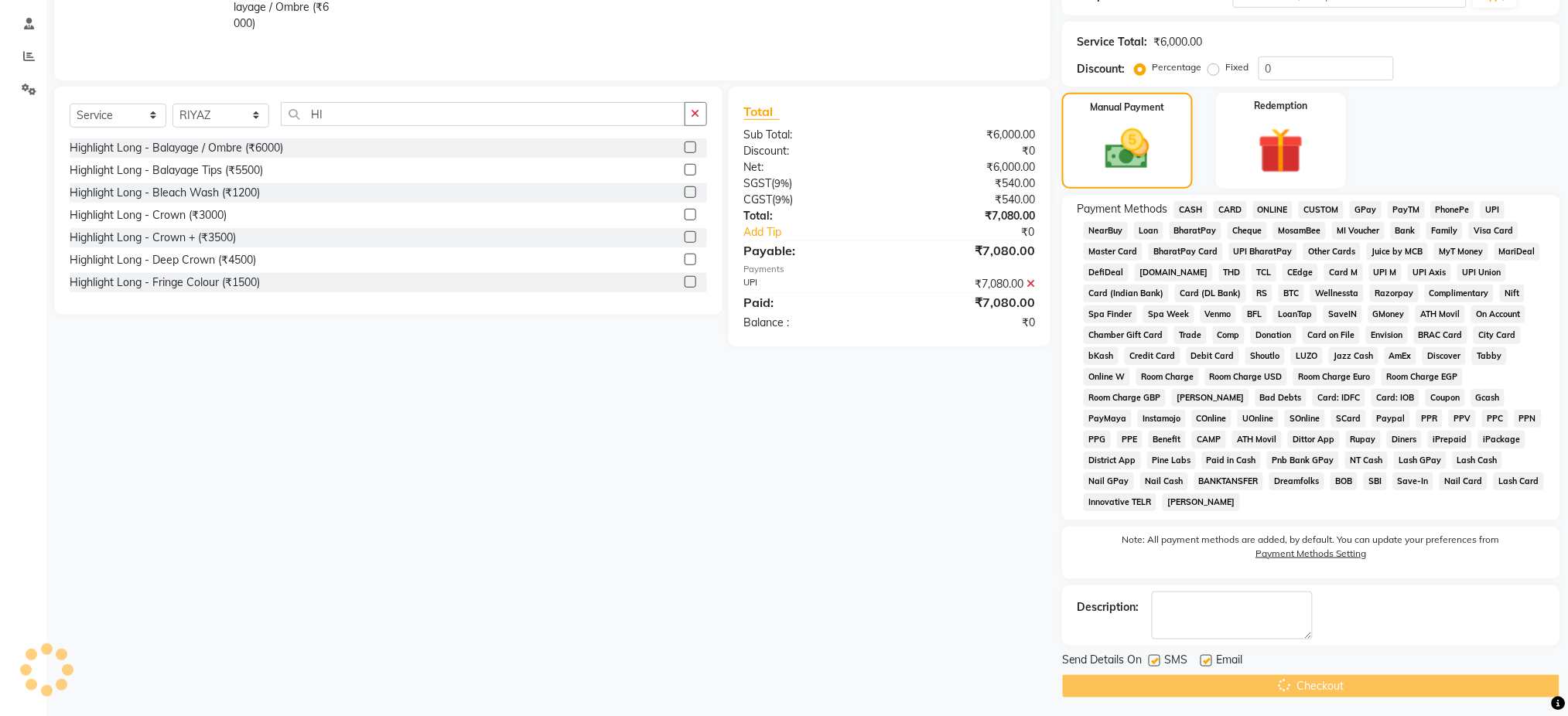
click at [1366, 695] on div "Checkout" at bounding box center [1311, 686] width 498 height 24
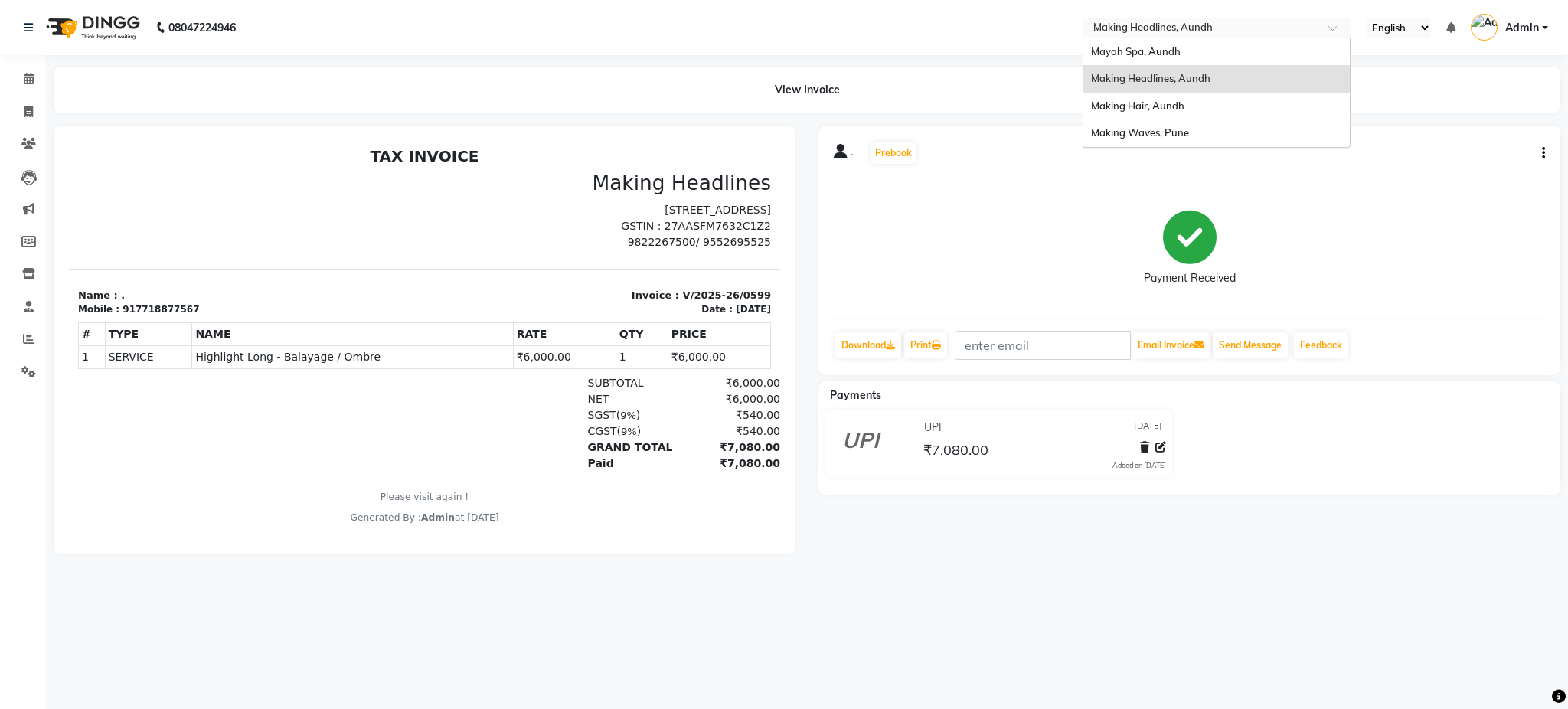
click at [1165, 29] on input "text" at bounding box center [1201, 29] width 222 height 16
click at [1171, 109] on span "Making Hair, Aundh" at bounding box center [1137, 106] width 93 height 13
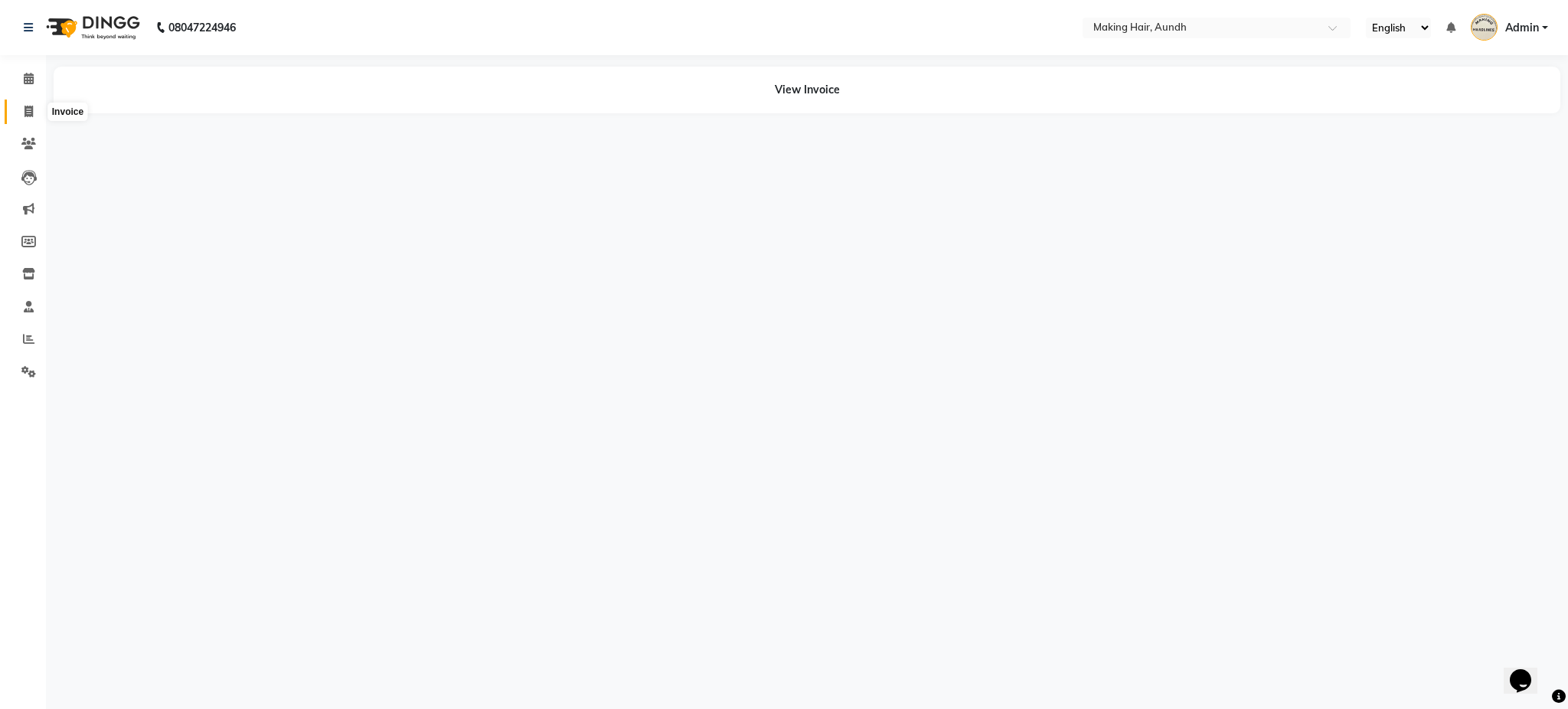
click at [38, 115] on span at bounding box center [29, 112] width 27 height 17
select select "service"
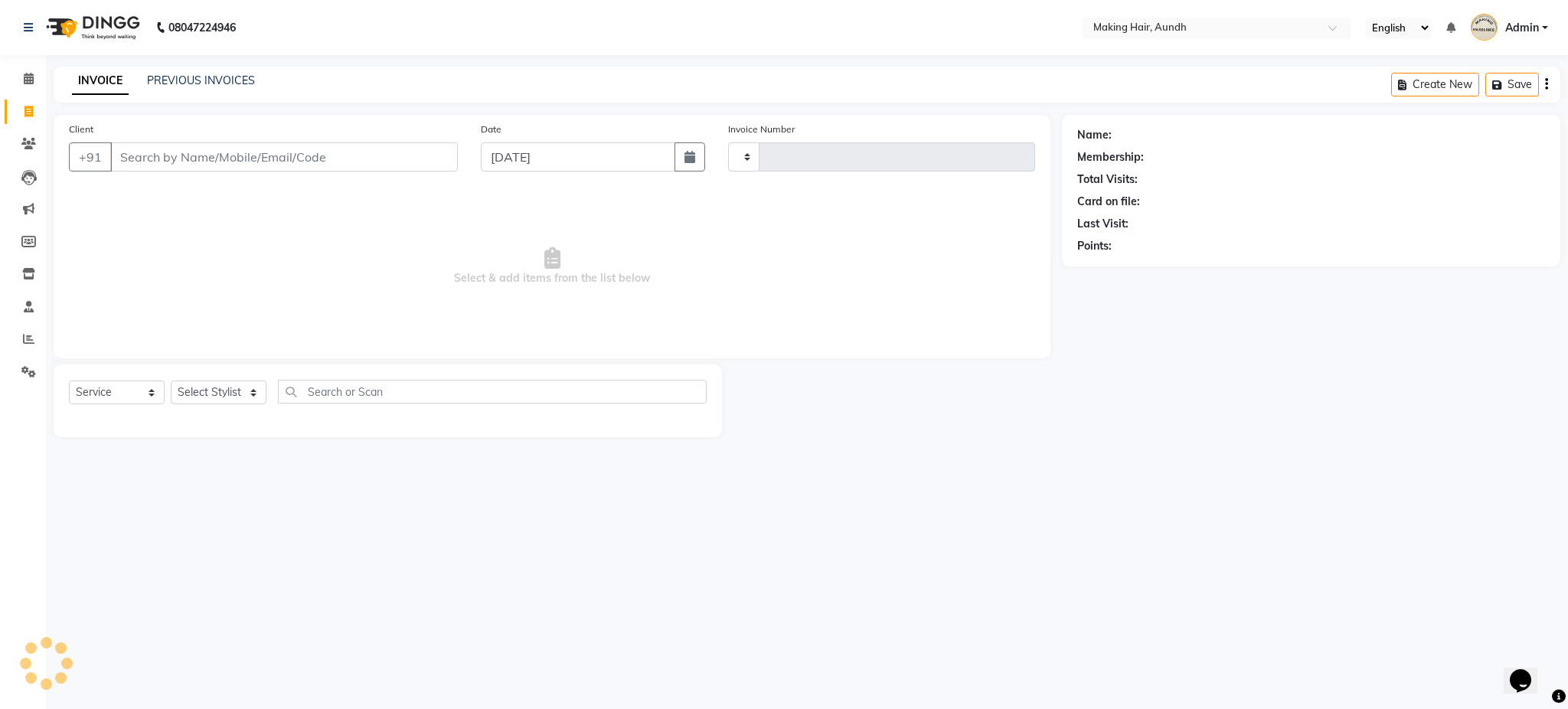
type input "0274"
select select "760"
click at [193, 167] on input "Client" at bounding box center [284, 157] width 348 height 29
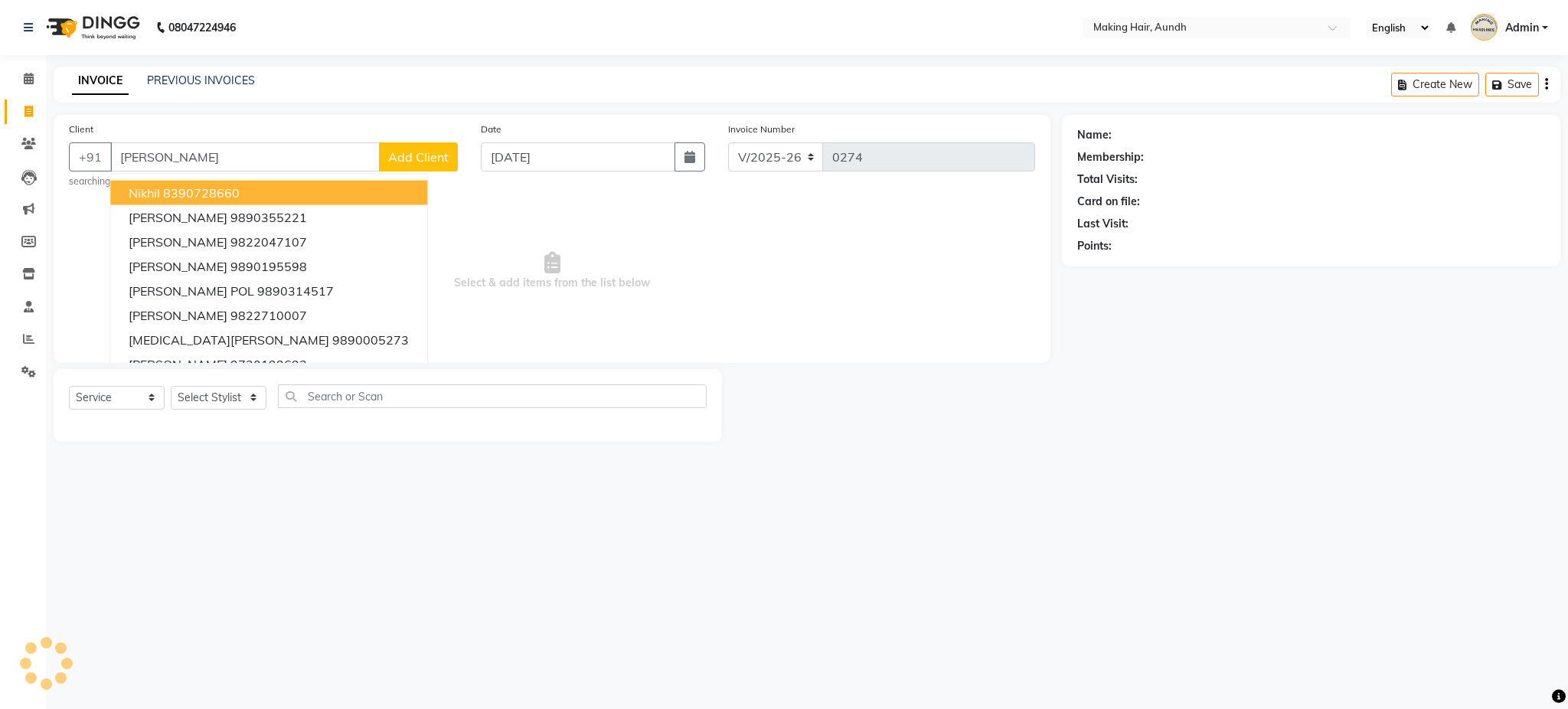
click at [237, 159] on input "NIKHIL BERIWA" at bounding box center [245, 157] width 269 height 29
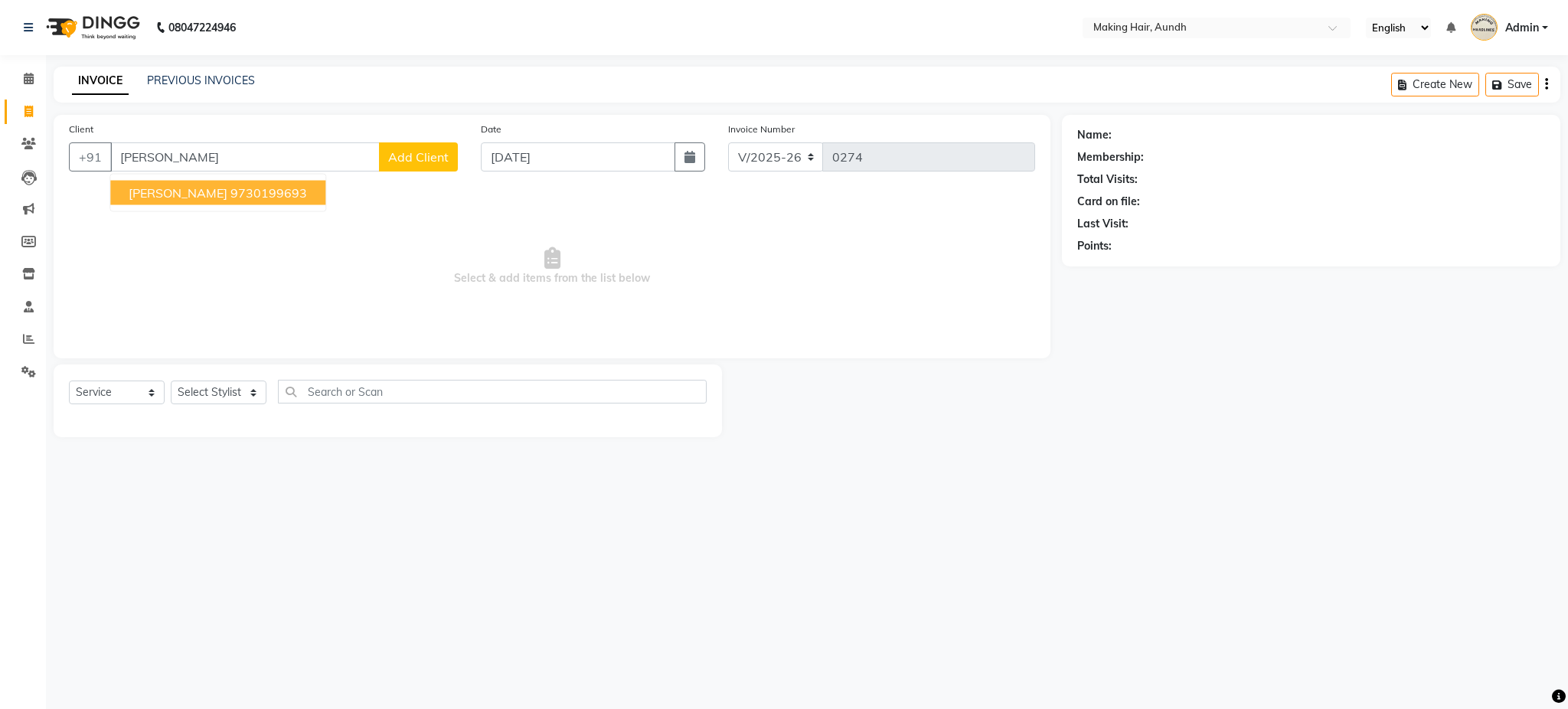
click at [205, 190] on span "Nikhil Beriwal" at bounding box center [178, 194] width 99 height 16
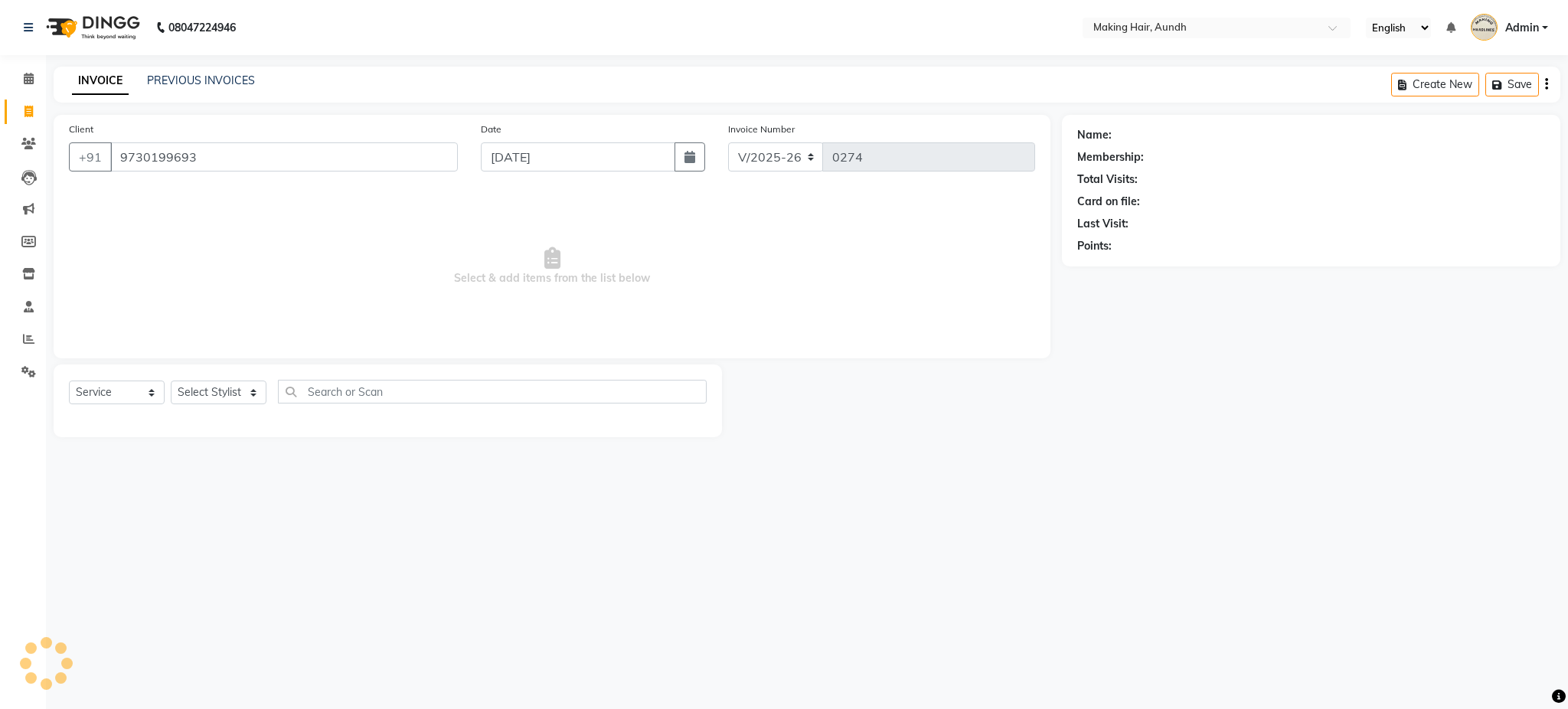
type input "9730199693"
click at [240, 395] on select "Select Stylist Anuh Apurva DEEPA Farhat Gaurita Joesna Kalpana KARAN Mamta Megh…" at bounding box center [219, 392] width 96 height 24
select select "12394"
click at [171, 382] on select "Select Stylist Anuh Apurva DEEPA Farhat Gaurita Joesna Kalpana KARAN Mamta Megh…" at bounding box center [219, 392] width 96 height 24
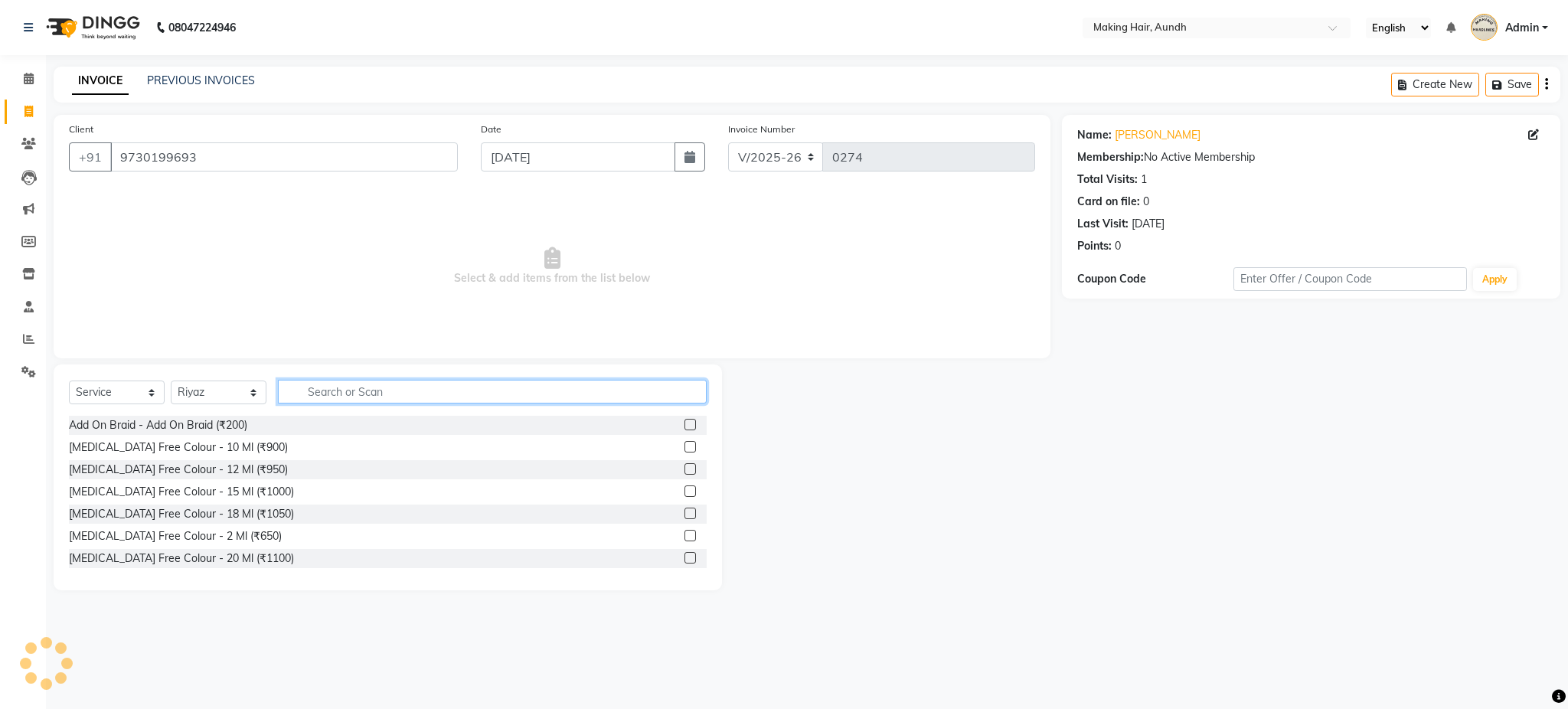
click at [399, 400] on input "text" at bounding box center [492, 392] width 428 height 24
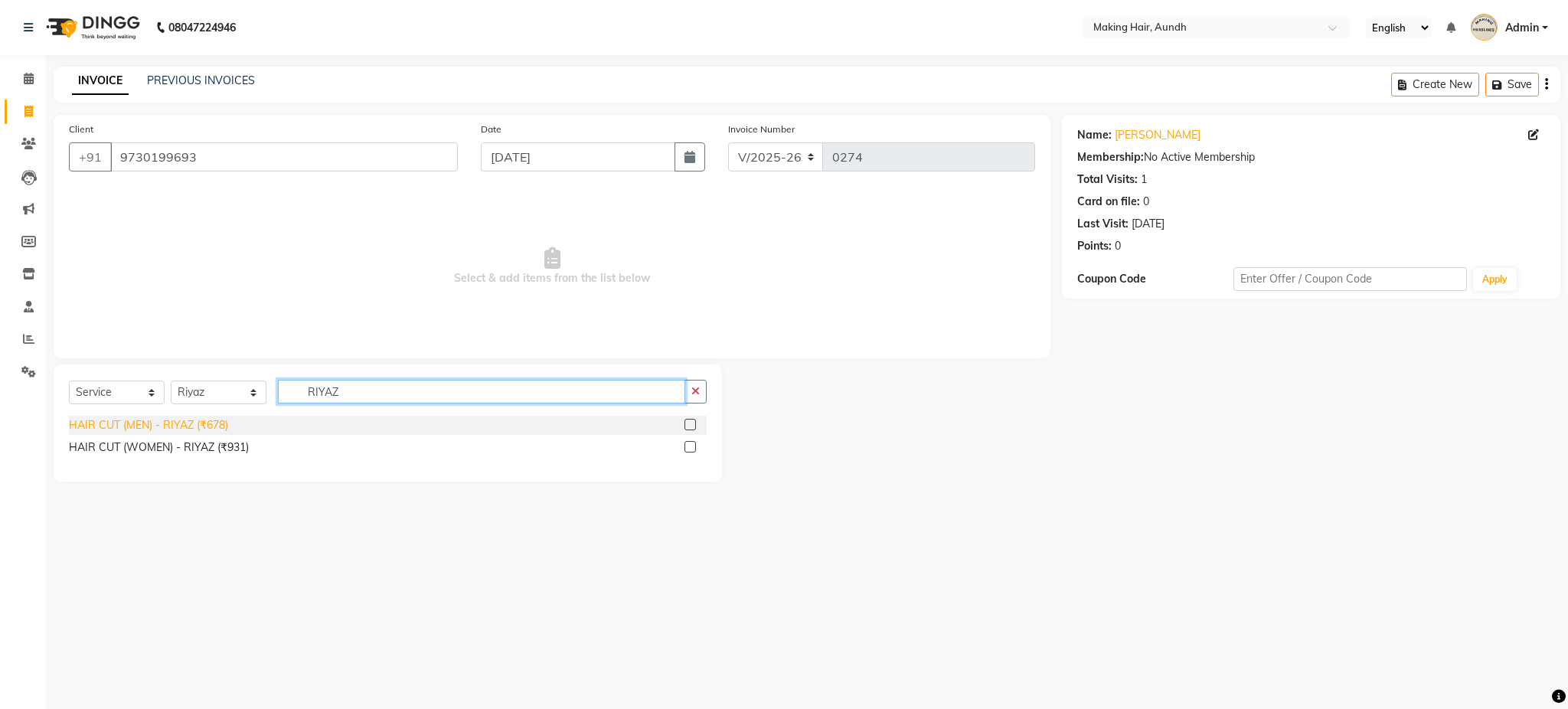
type input "RIYAZ"
click at [188, 425] on div "HAIR CUT (MEN) - RIYAZ (₹678)" at bounding box center [148, 425] width 159 height 16
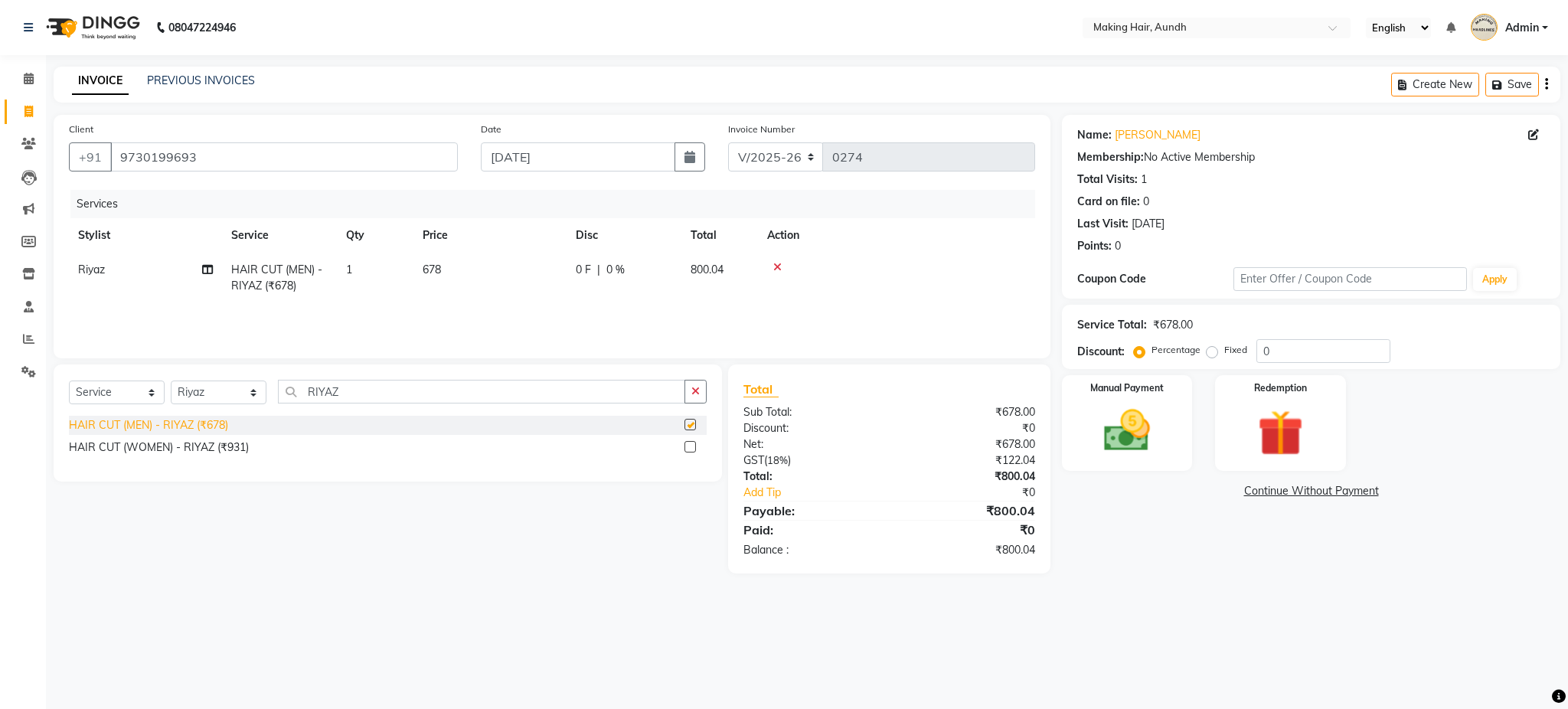
checkbox input "false"
click at [436, 274] on span "678" at bounding box center [431, 269] width 18 height 14
select select "12394"
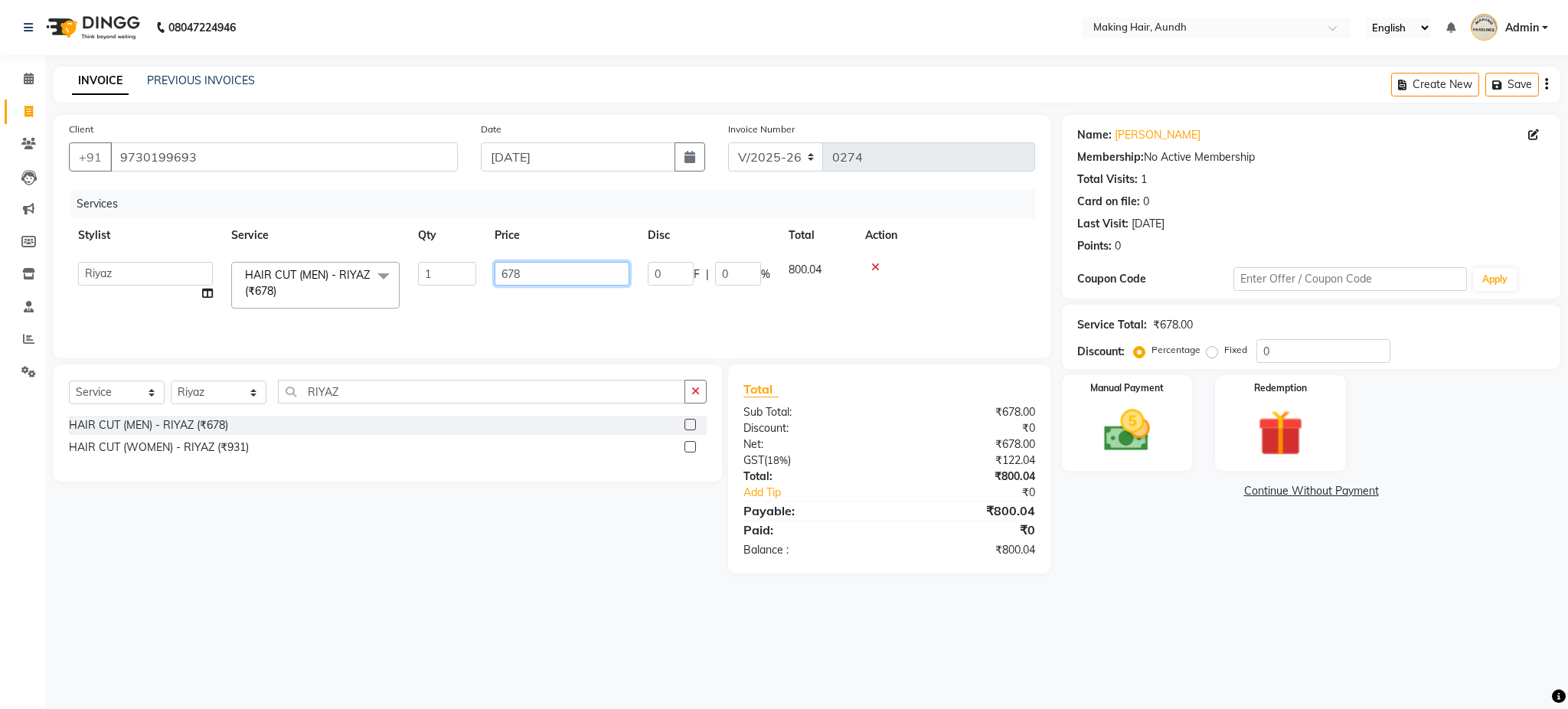
click at [565, 271] on input "678" at bounding box center [562, 273] width 135 height 24
type input "6"
type input "800"
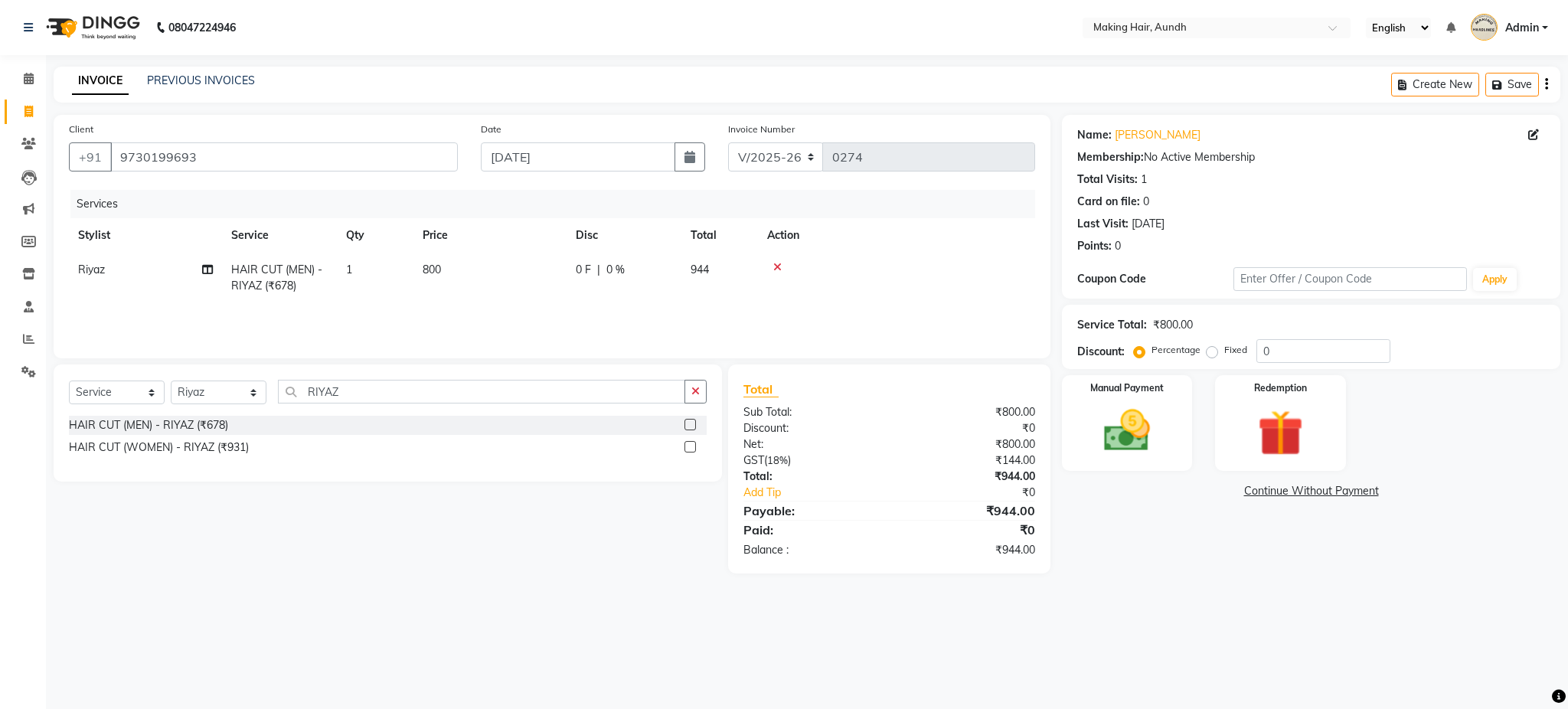
click at [658, 317] on div "Services Stylist Service Qty Price Disc Total Action Riyaz HAIR CUT (MEN) - RIY…" at bounding box center [551, 266] width 966 height 153
click at [1545, 85] on icon "button" at bounding box center [1546, 85] width 3 height 1
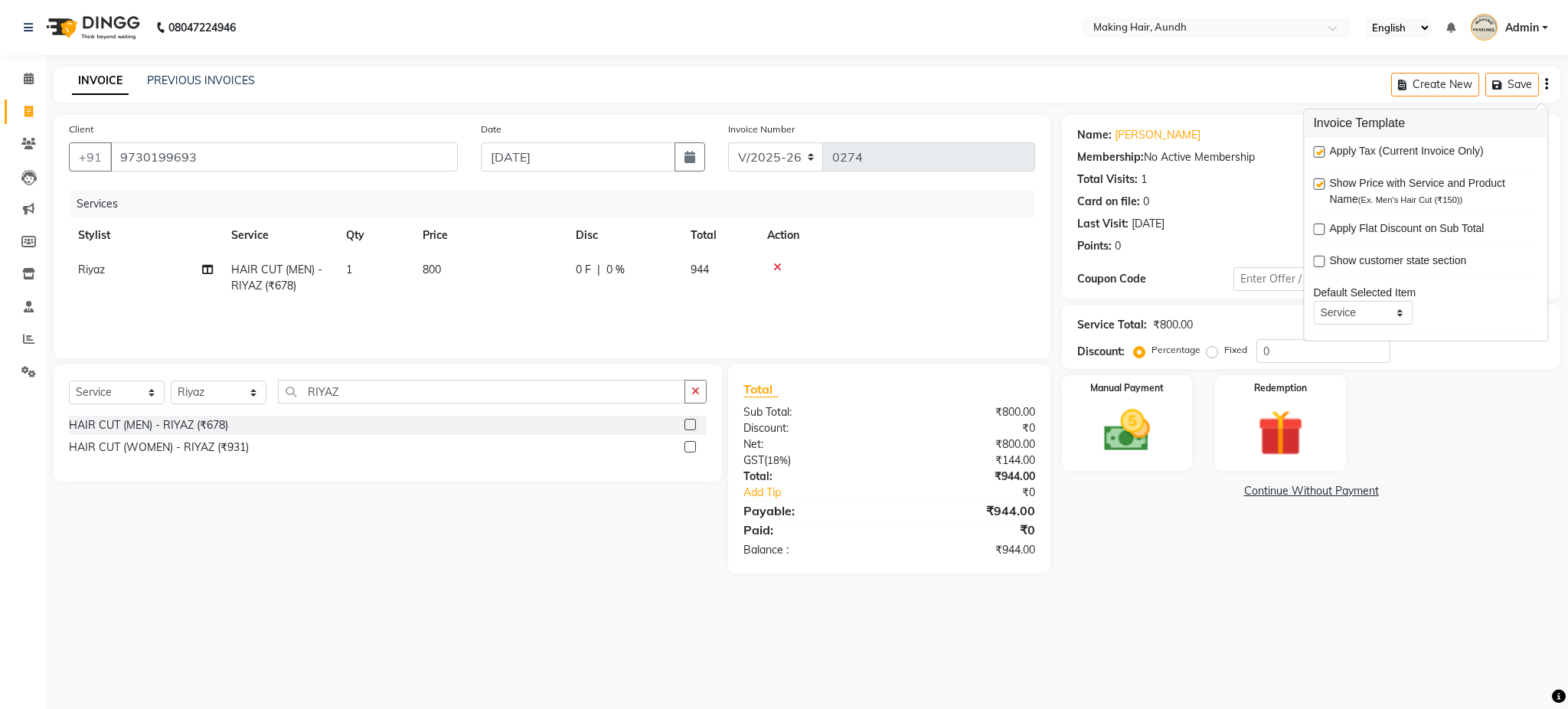
click at [1317, 157] on label at bounding box center [1318, 152] width 12 height 12
click at [1317, 157] on input "checkbox" at bounding box center [1317, 153] width 10 height 10
checkbox input "false"
click at [1124, 443] on img at bounding box center [1127, 431] width 78 height 55
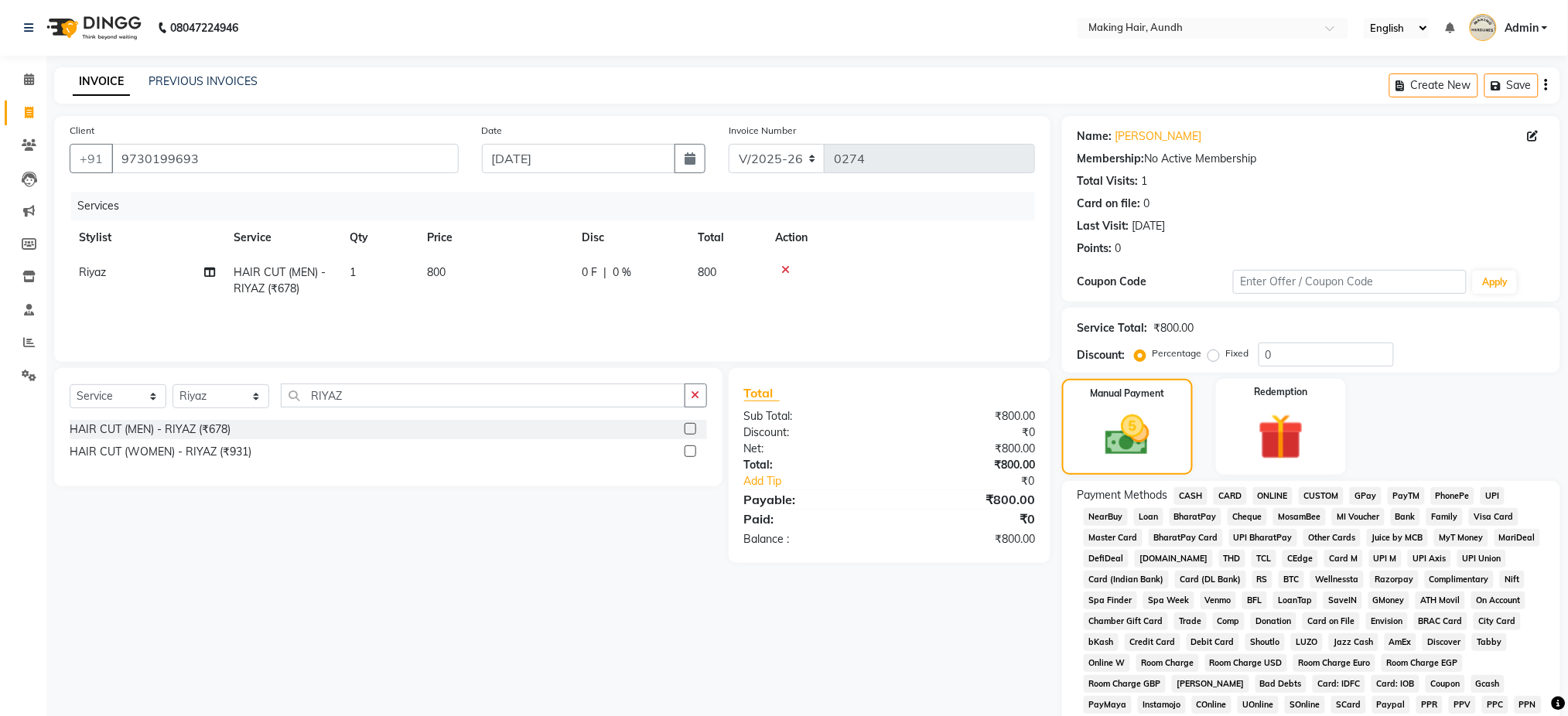
click at [1483, 498] on span "UPI" at bounding box center [1493, 496] width 24 height 17
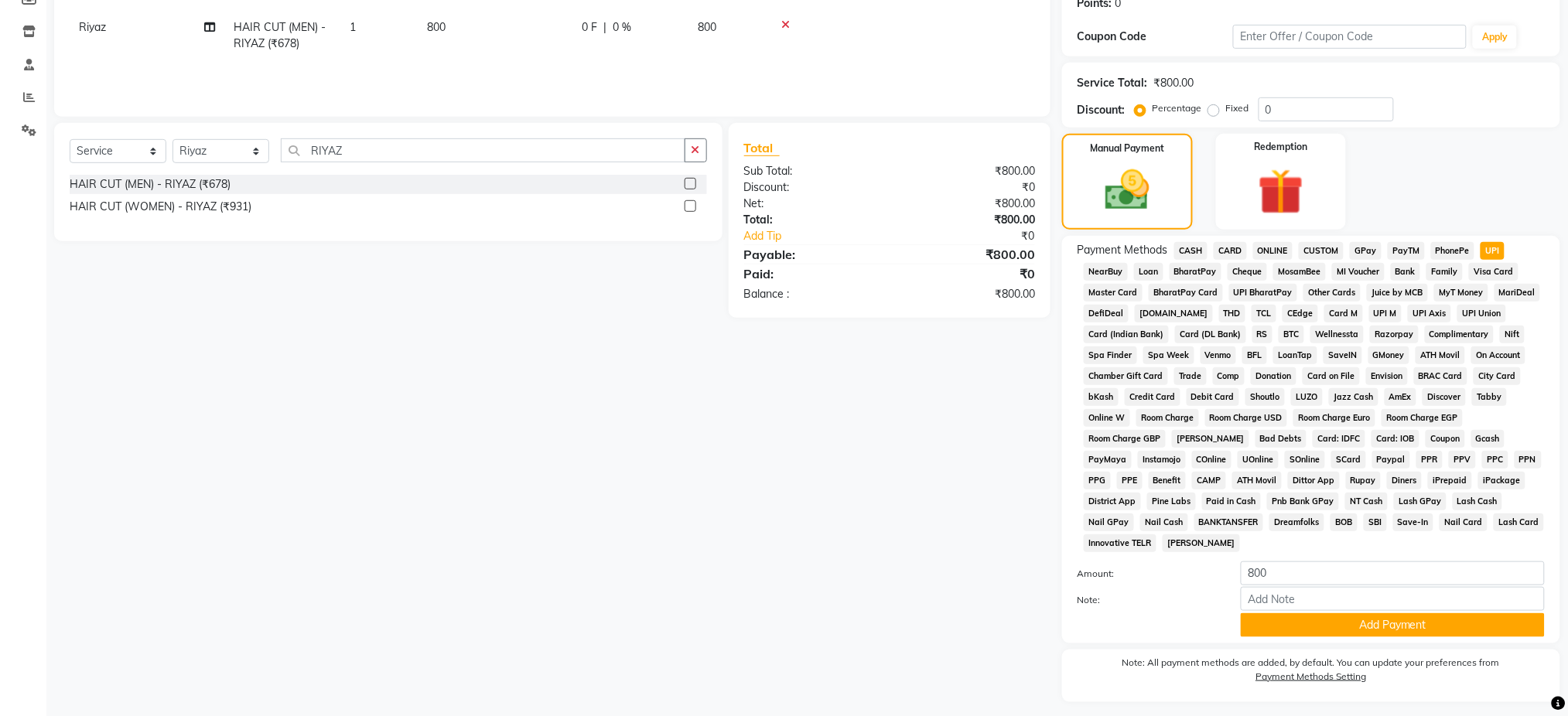
scroll to position [286, 0]
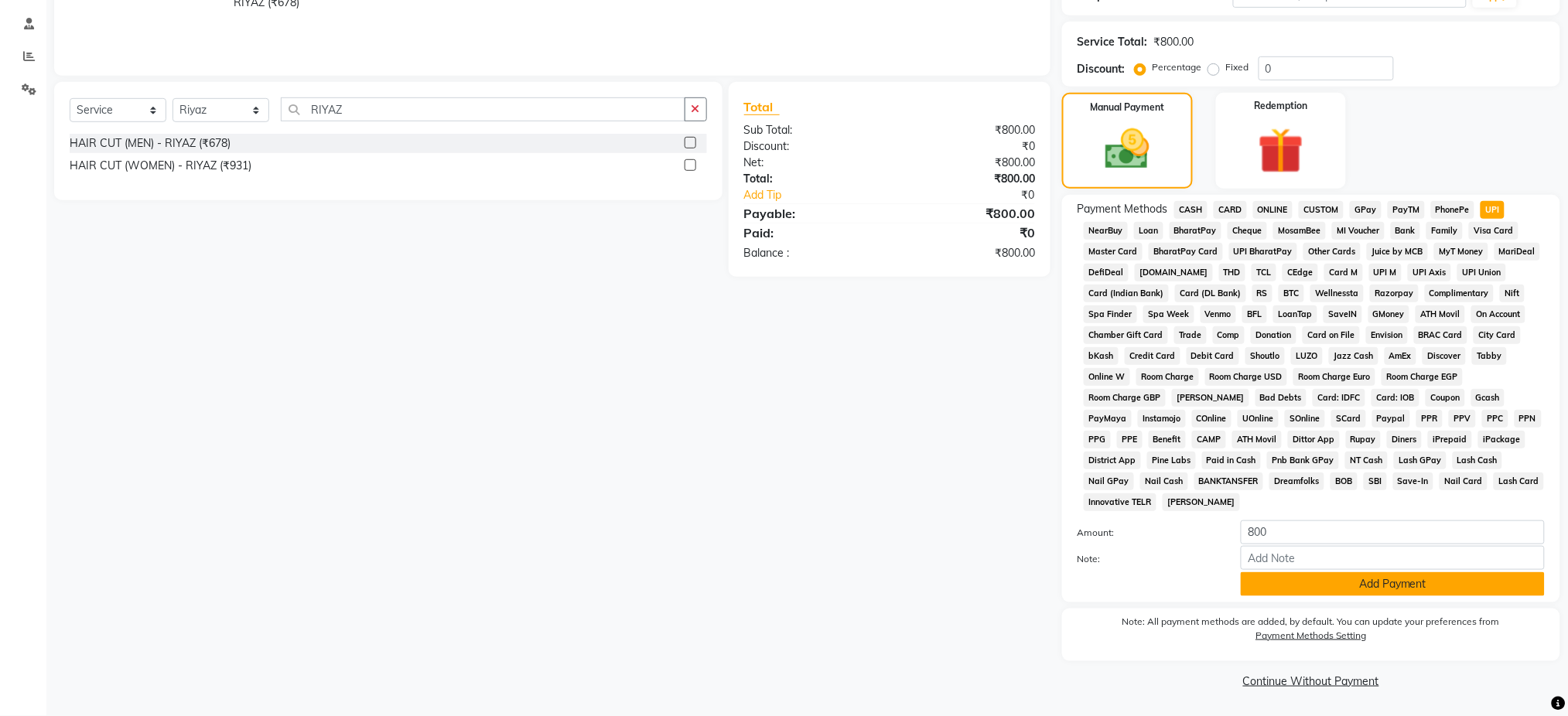
click at [1506, 575] on button "Add Payment" at bounding box center [1393, 584] width 304 height 24
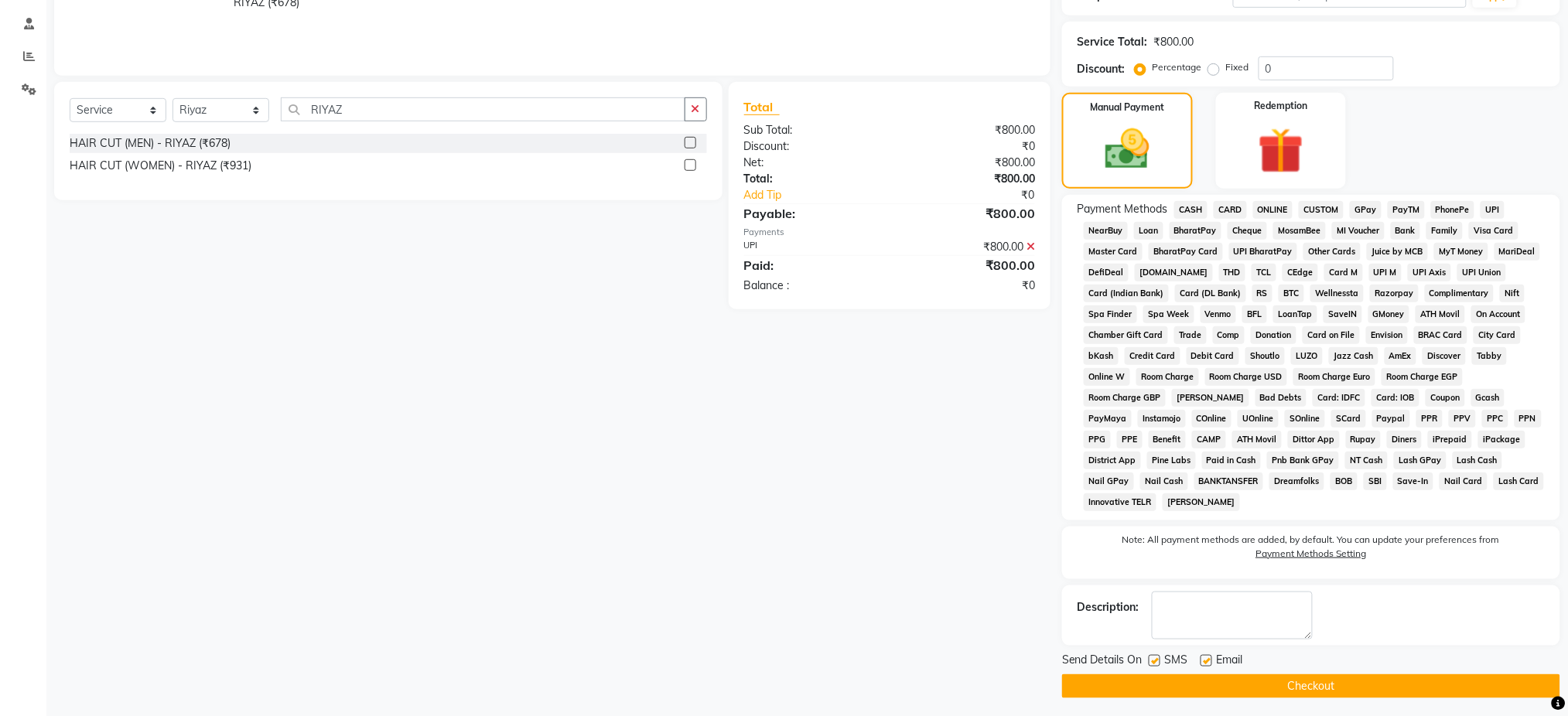
click at [1409, 679] on button "Checkout" at bounding box center [1311, 686] width 498 height 24
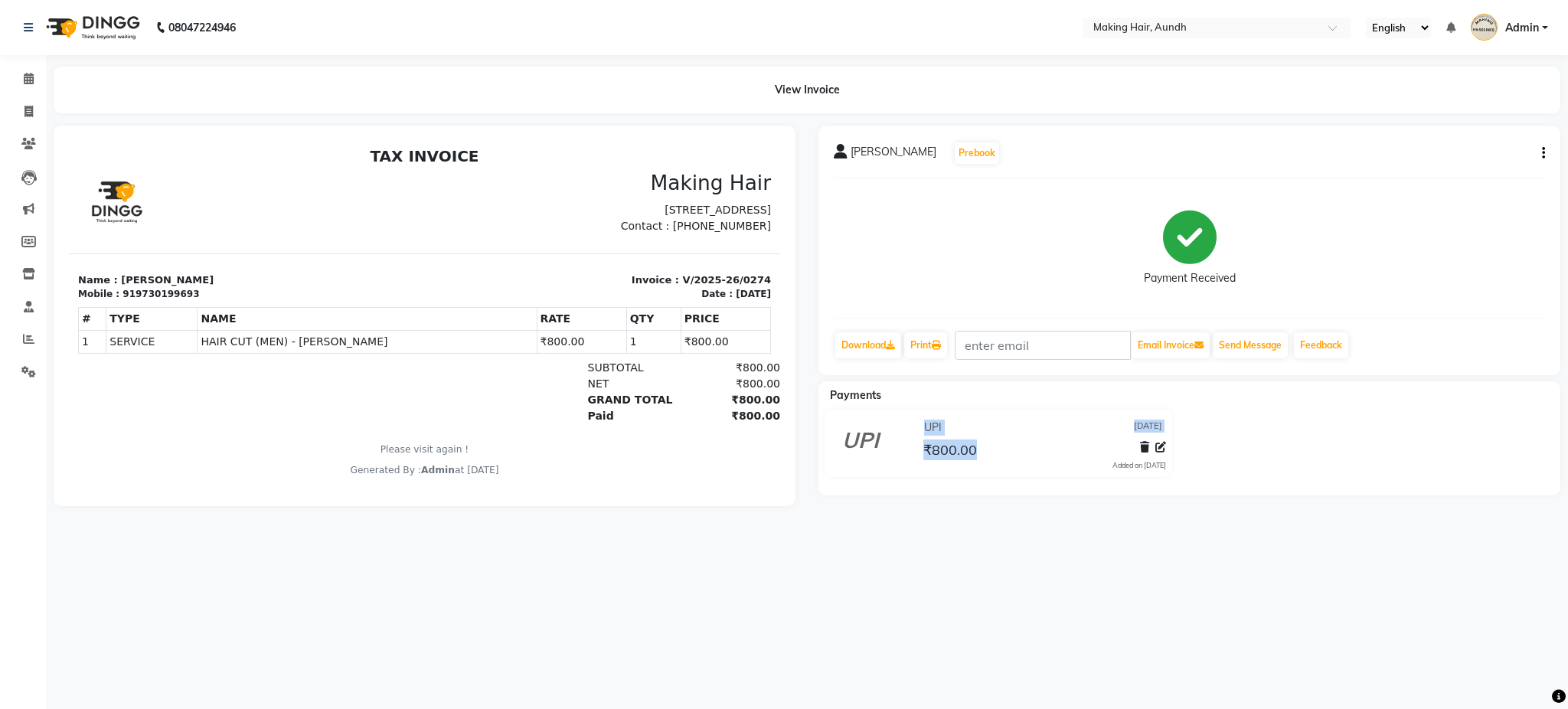
drag, startPoint x: 1394, startPoint y: 672, endPoint x: 1215, endPoint y: 367, distance: 353.6
click at [1215, 367] on div "08047224946 Select Location × Making Hair, Aundh English ENGLISH Español العربي…" at bounding box center [784, 354] width 1568 height 709
click at [1190, 568] on div "08047224946 Select Location × Making Hair, Aundh English ENGLISH Español العربي…" at bounding box center [784, 354] width 1568 height 709
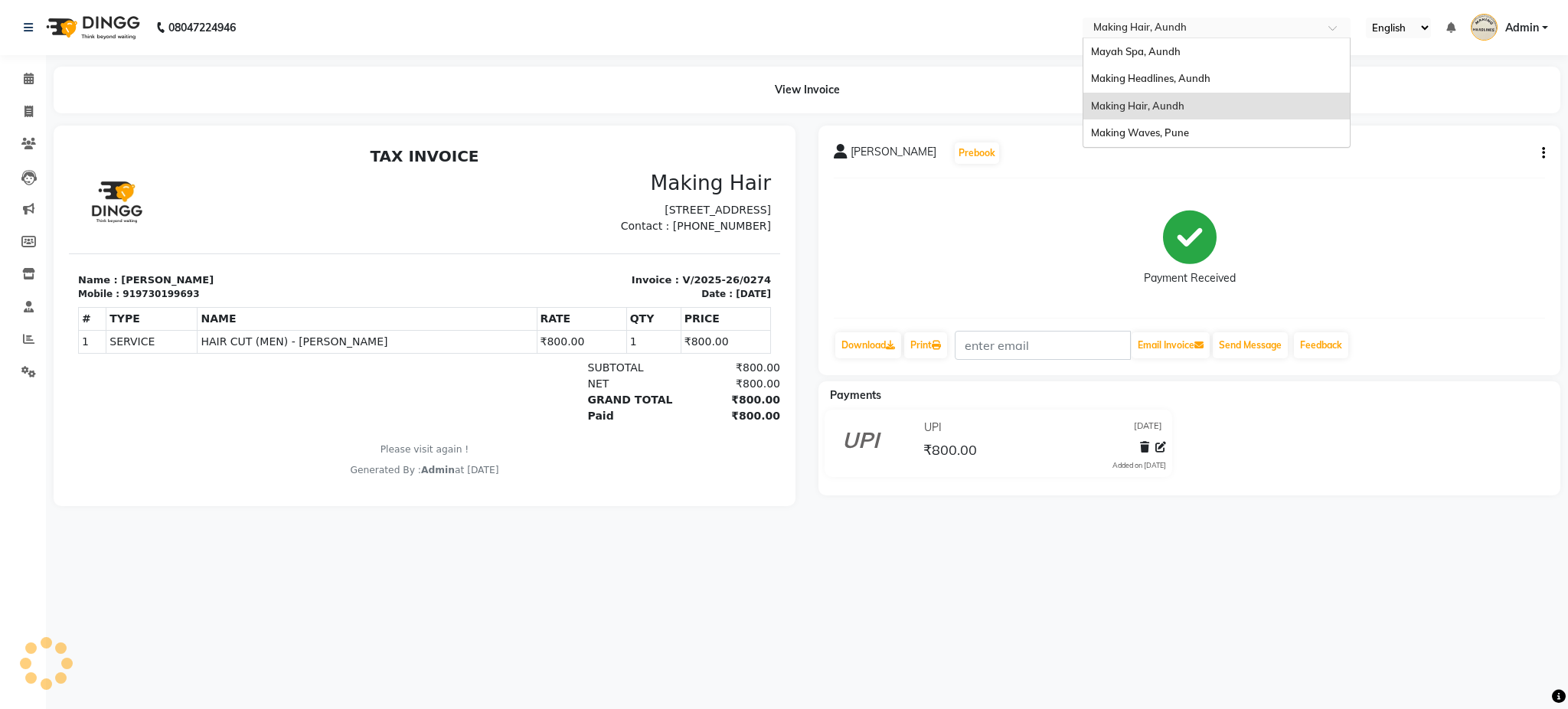
click at [1182, 25] on input "text" at bounding box center [1201, 29] width 222 height 16
click at [1156, 132] on span "Making Waves, Pune" at bounding box center [1140, 132] width 98 height 13
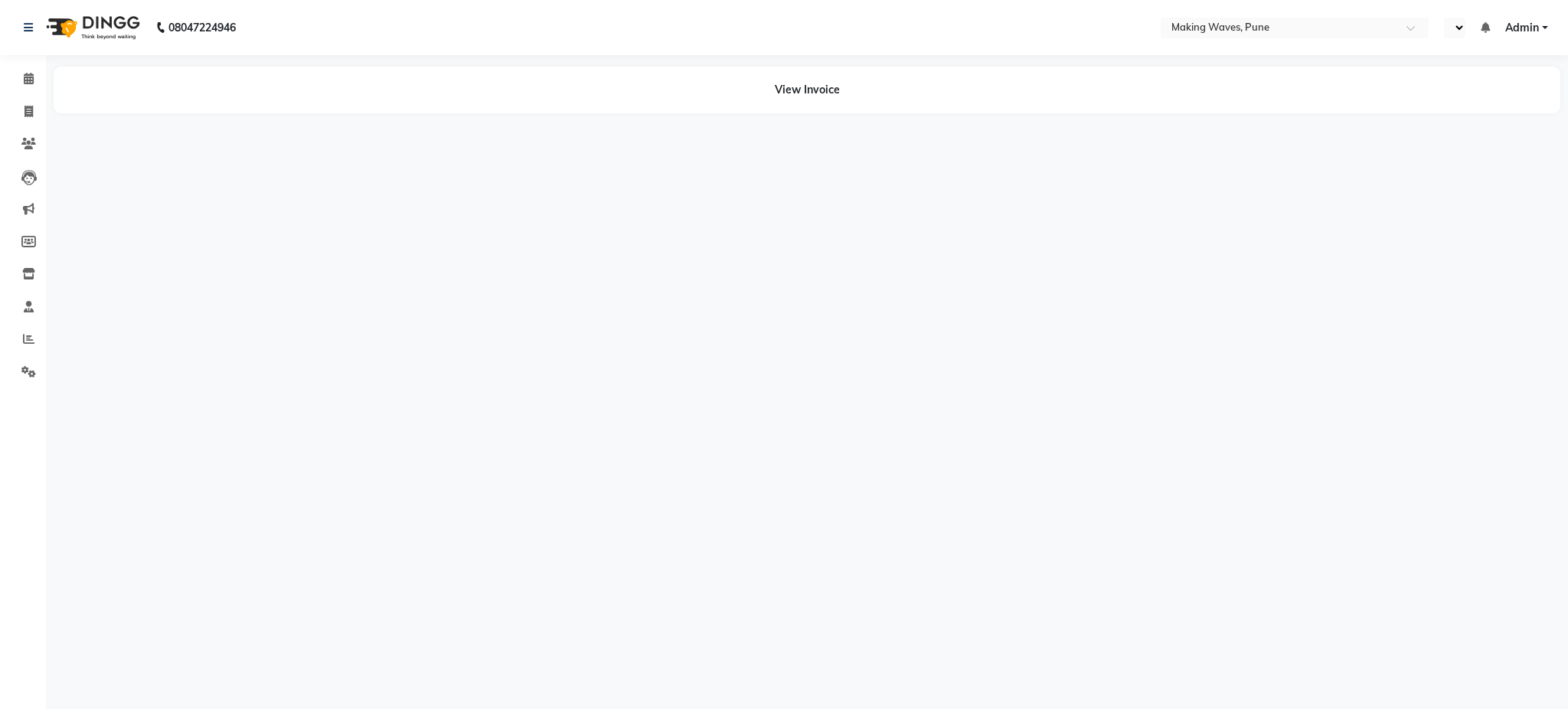
select select "en"
click at [31, 110] on icon at bounding box center [28, 111] width 9 height 12
select select "service"
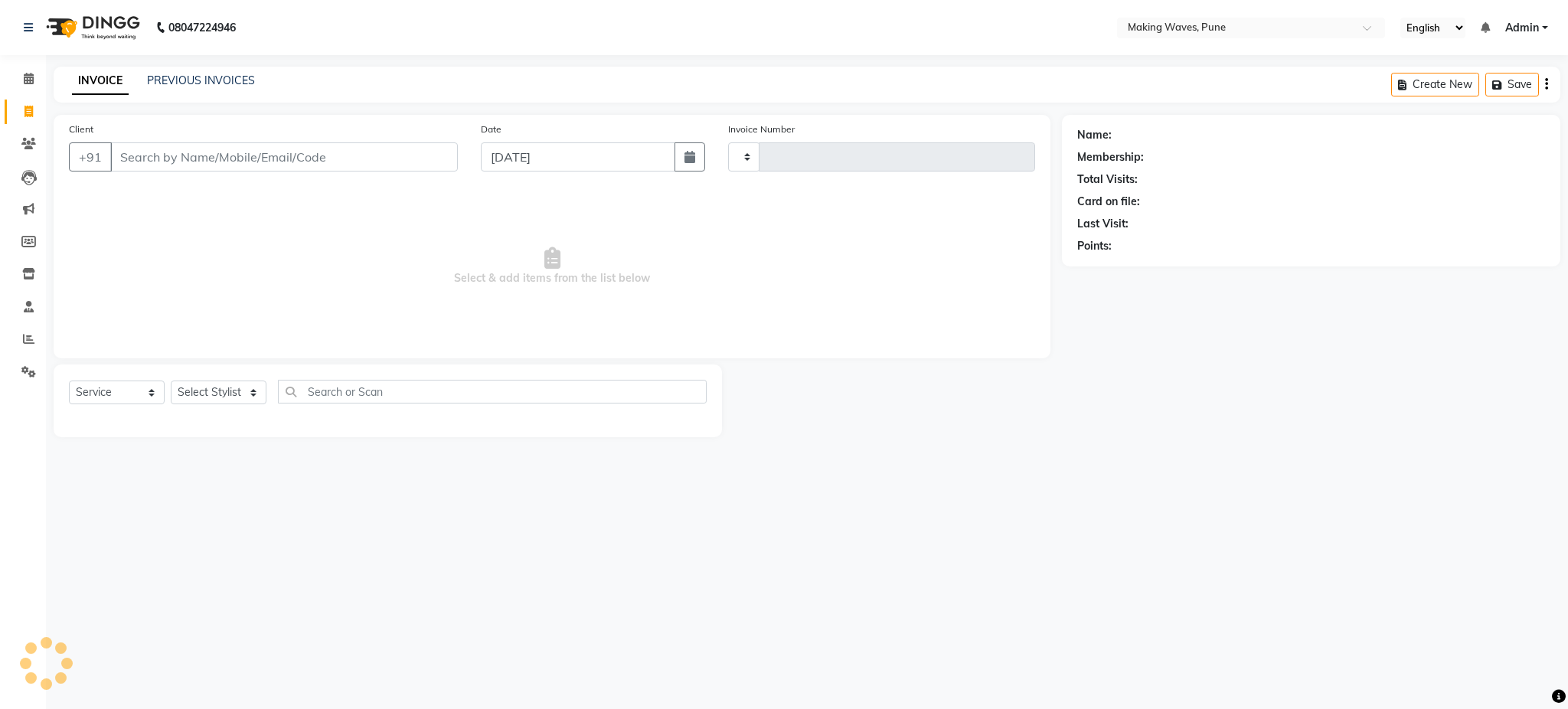
type input "0193"
select select "7311"
click at [219, 164] on input "Client" at bounding box center [284, 157] width 348 height 29
